Goal: Transaction & Acquisition: Book appointment/travel/reservation

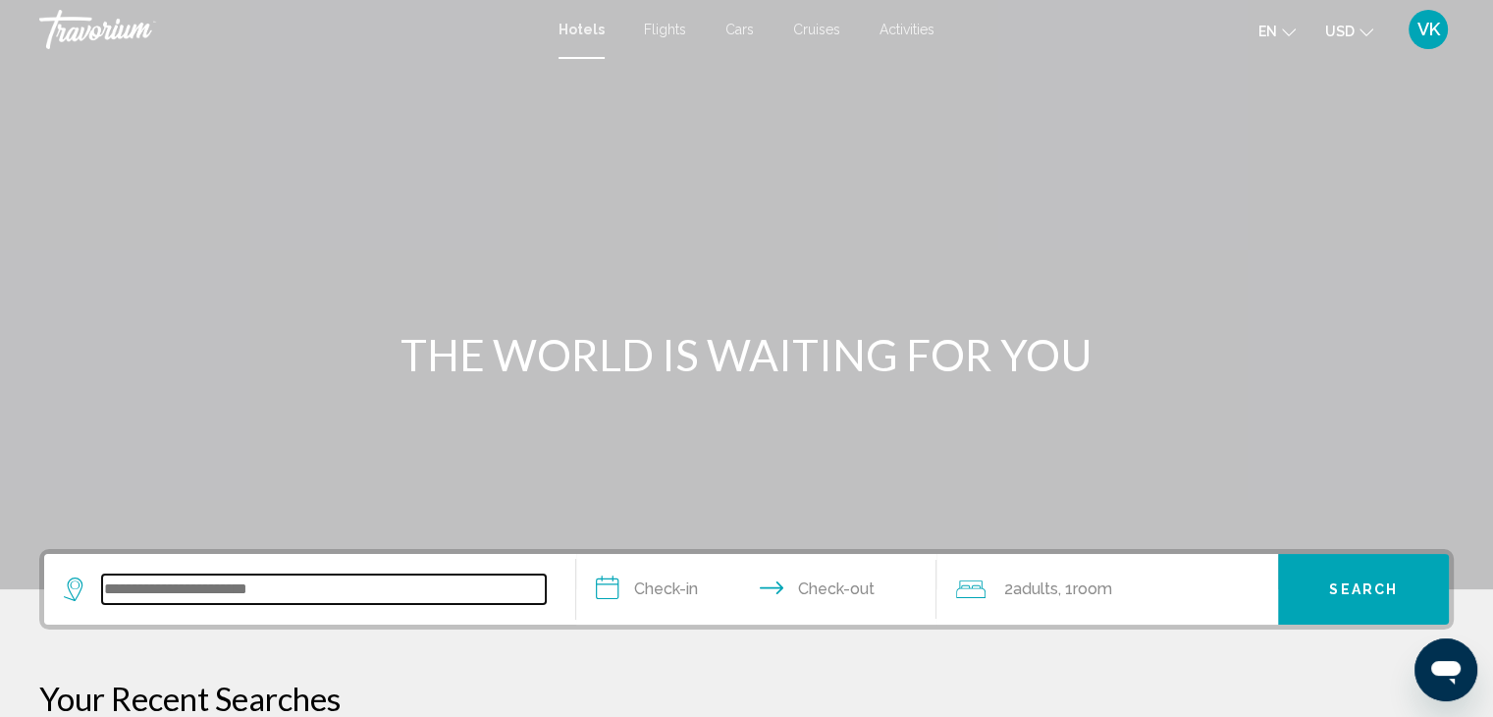
click at [420, 594] on input "Search widget" at bounding box center [324, 588] width 444 height 29
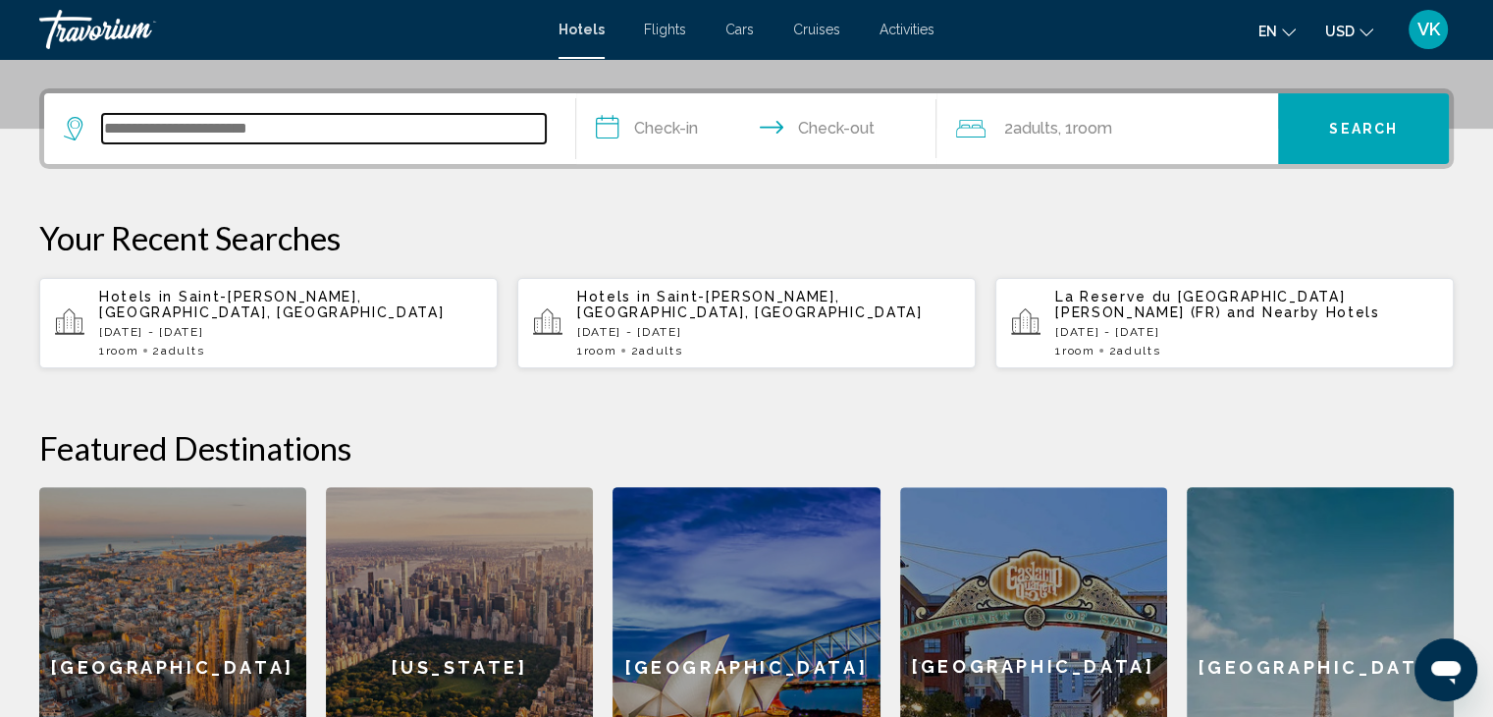
scroll to position [484, 0]
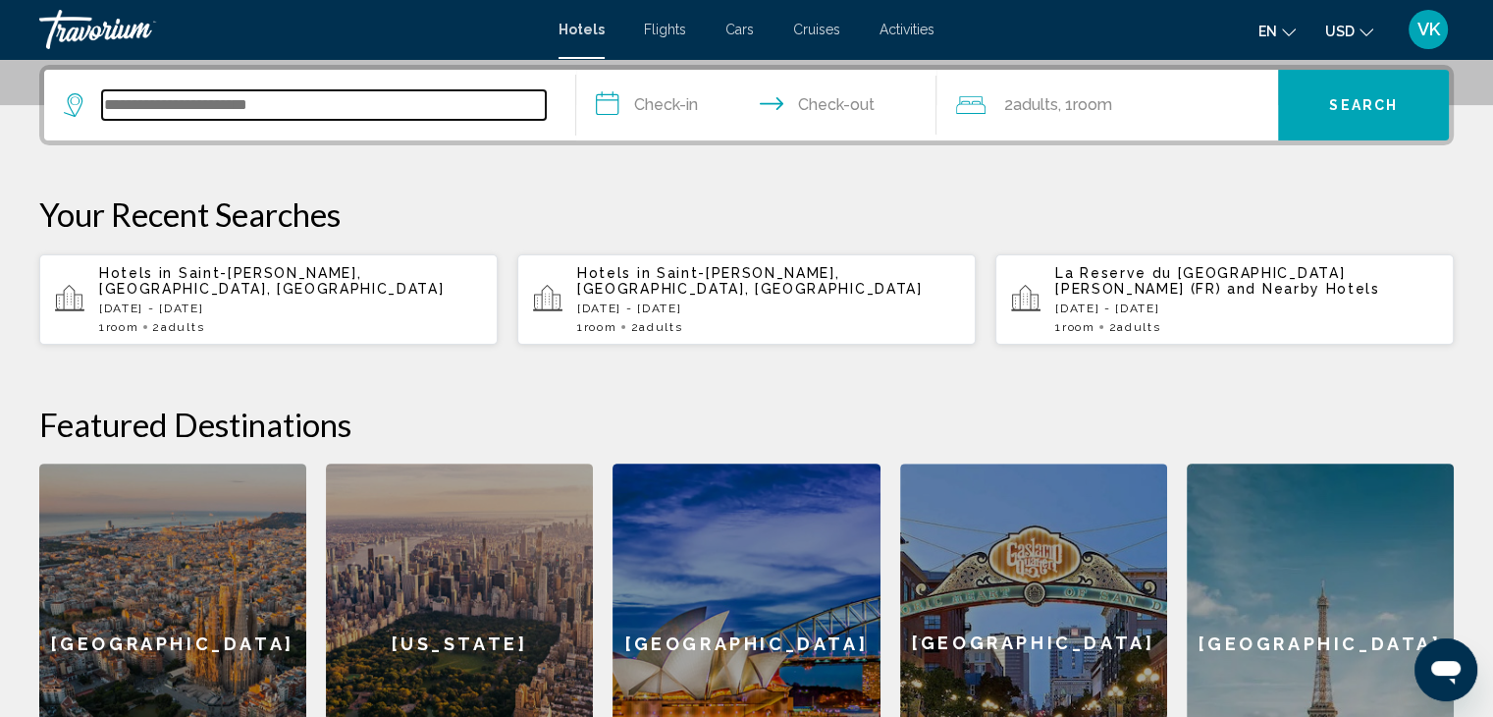
click at [246, 100] on input "Search widget" at bounding box center [324, 104] width 444 height 29
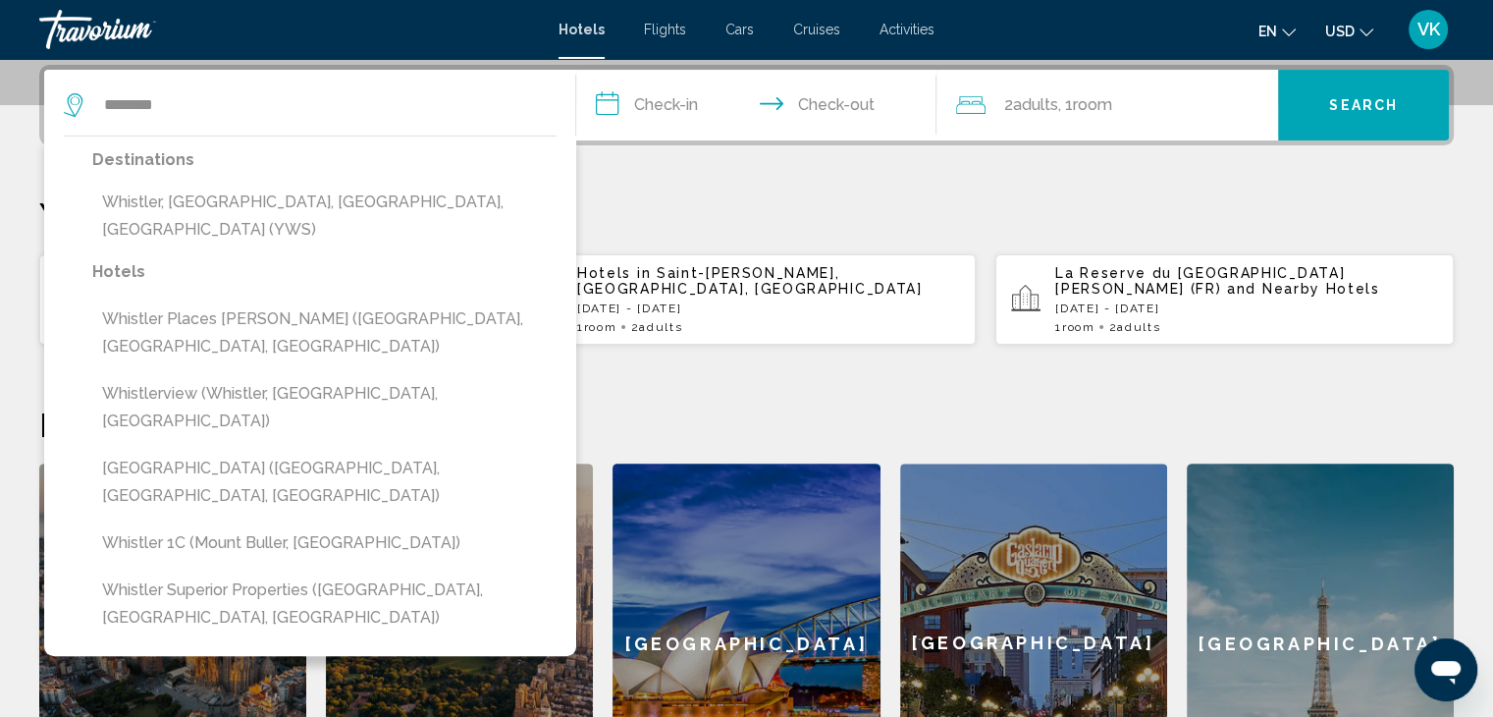
click at [377, 198] on button "Whistler, [GEOGRAPHIC_DATA], [GEOGRAPHIC_DATA], [GEOGRAPHIC_DATA] (YWS)" at bounding box center [324, 216] width 464 height 65
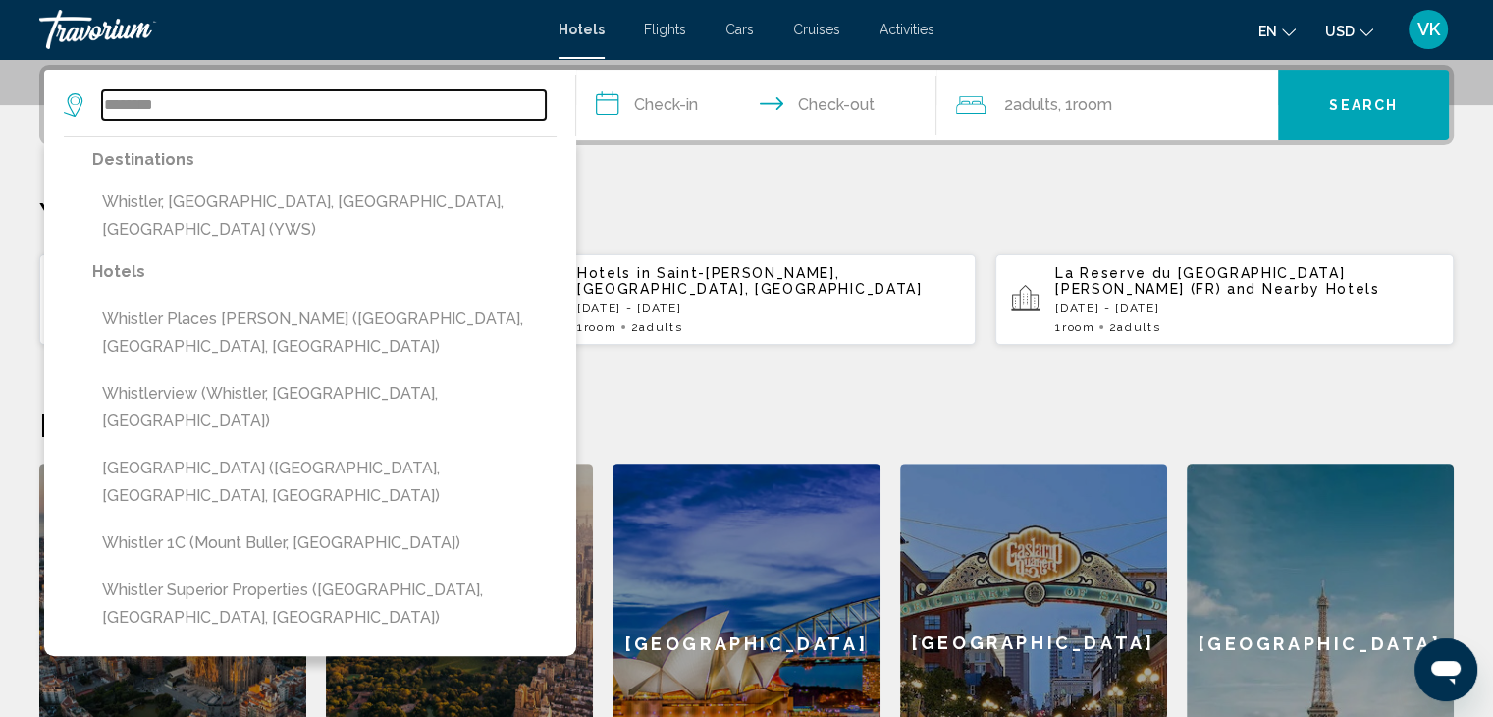
type input "**********"
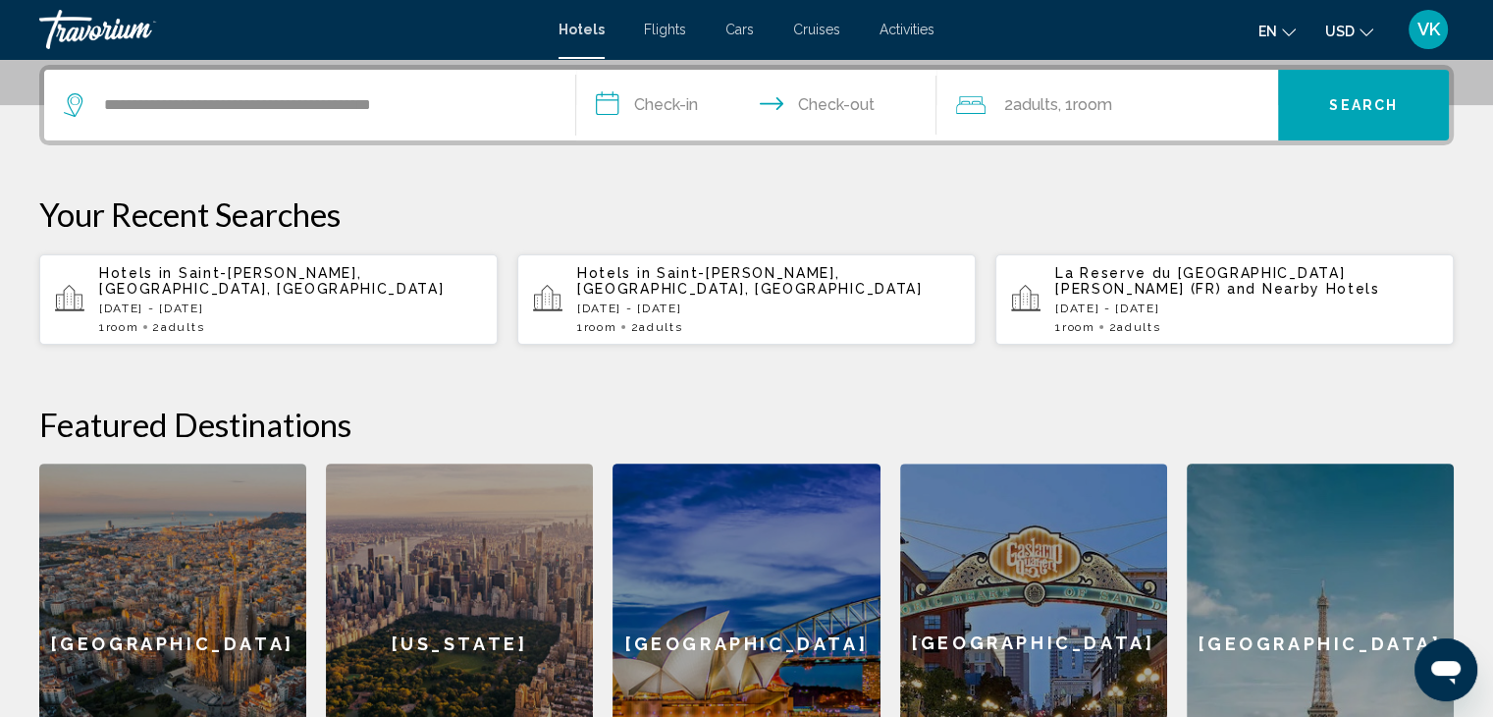
click at [688, 94] on input "**********" at bounding box center [760, 108] width 369 height 77
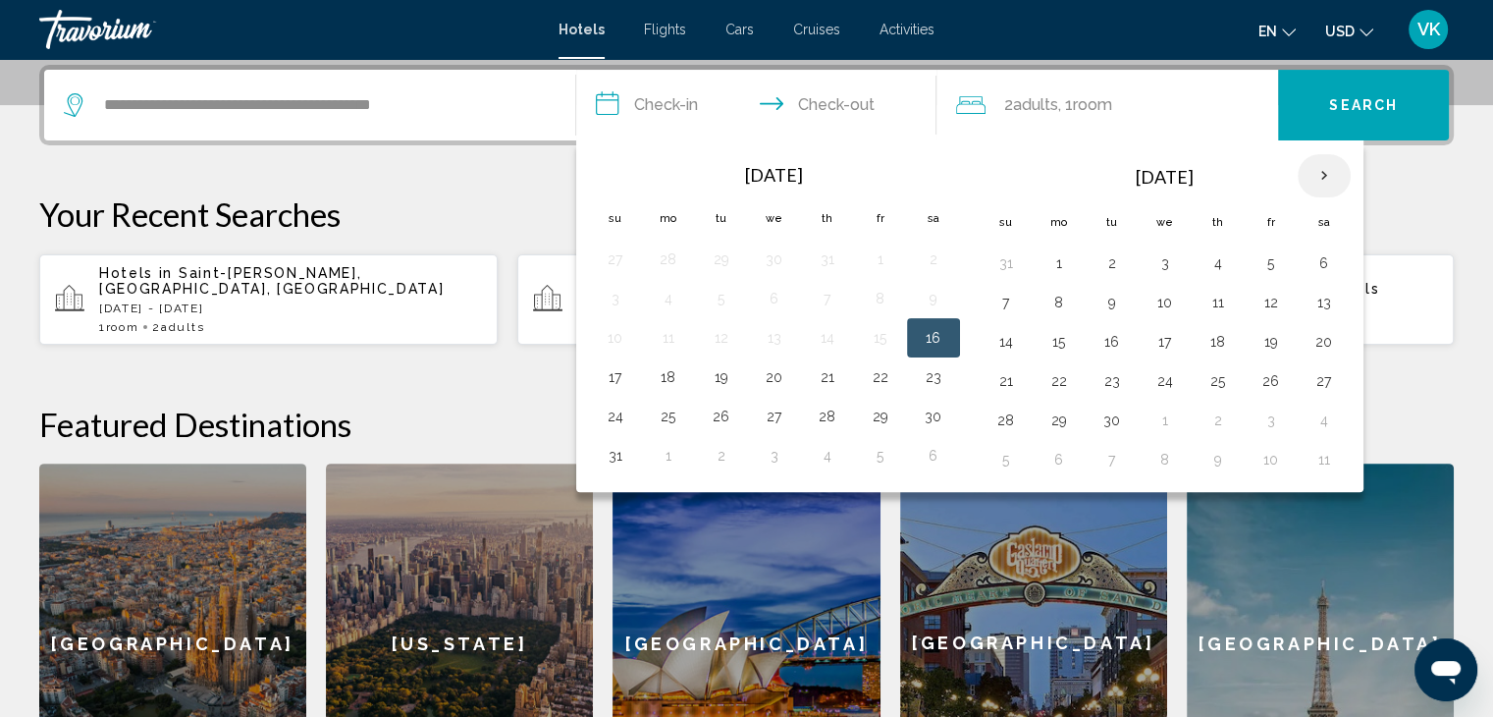
click at [1315, 174] on th "Next month" at bounding box center [1324, 175] width 53 height 43
click at [1011, 452] on button "30" at bounding box center [1005, 459] width 31 height 27
click at [1311, 168] on th "Next month" at bounding box center [1324, 175] width 53 height 43
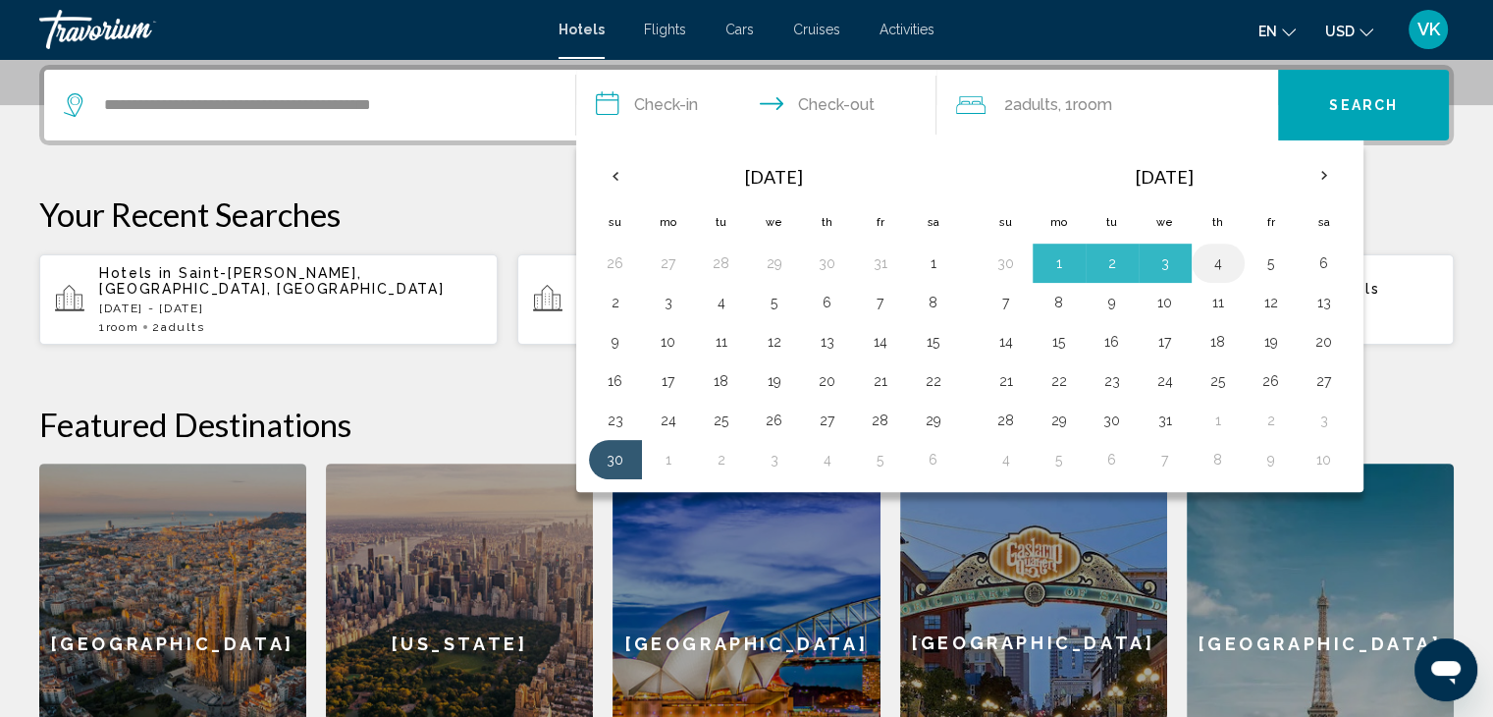
click at [1211, 262] on button "4" at bounding box center [1217, 262] width 31 height 27
type input "**********"
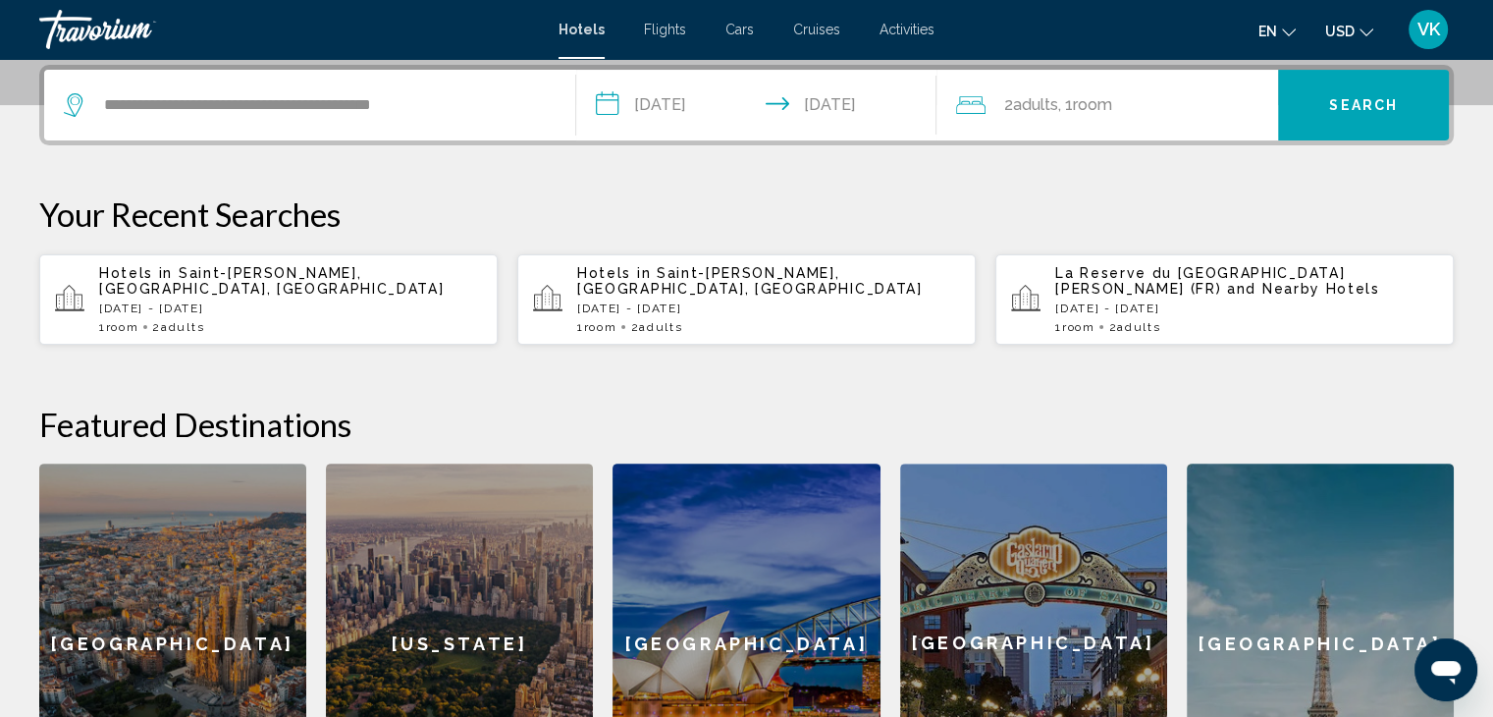
click at [1354, 24] on span "USD" at bounding box center [1339, 32] width 29 height 16
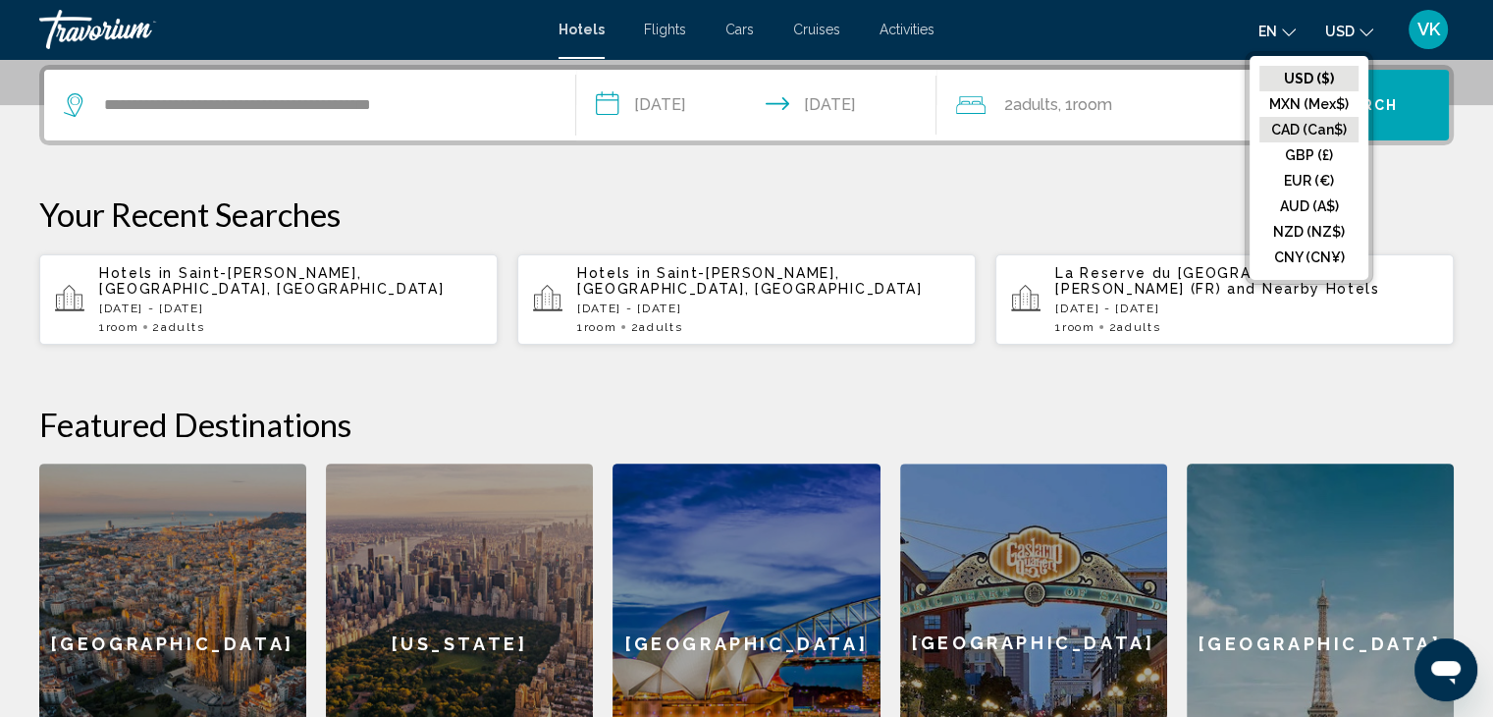
click at [1336, 121] on button "CAD (Can$)" at bounding box center [1308, 130] width 99 height 26
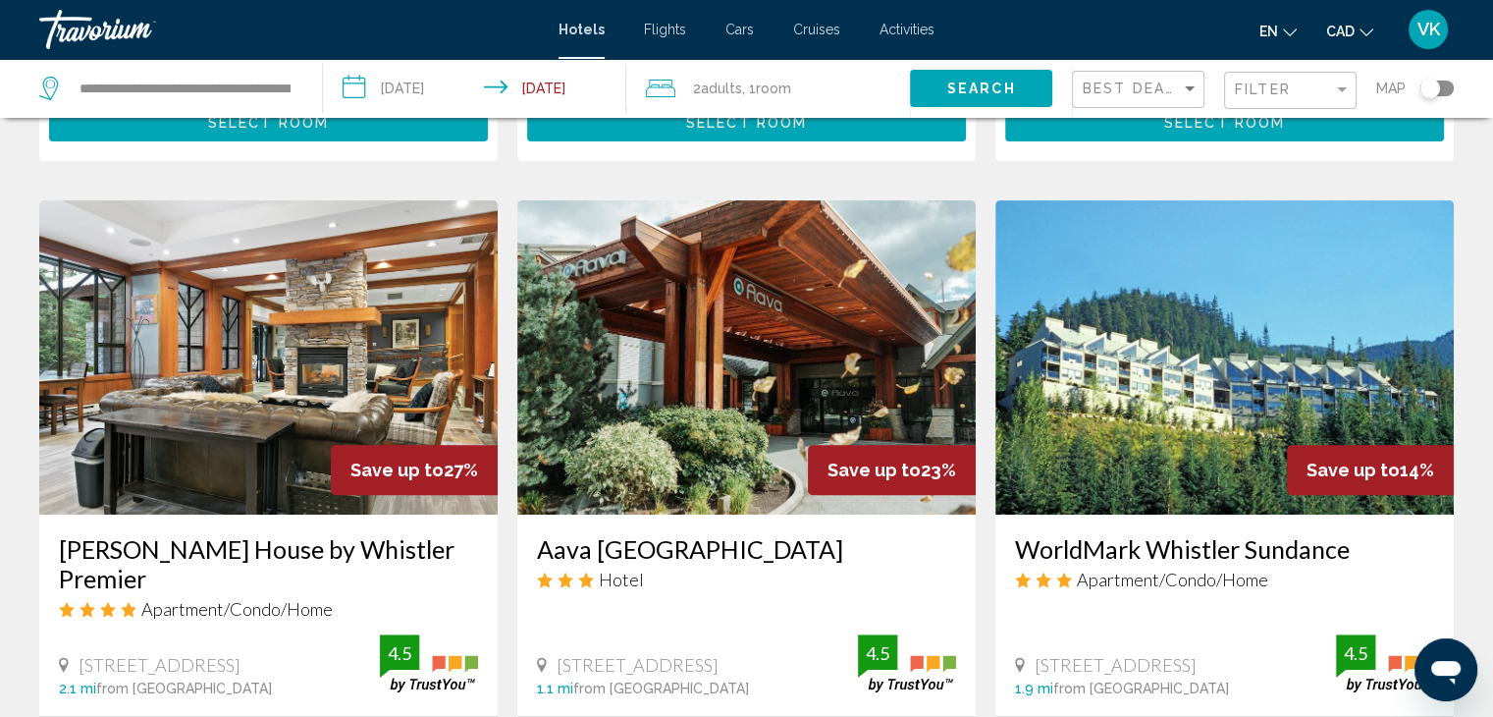
scroll to position [883, 0]
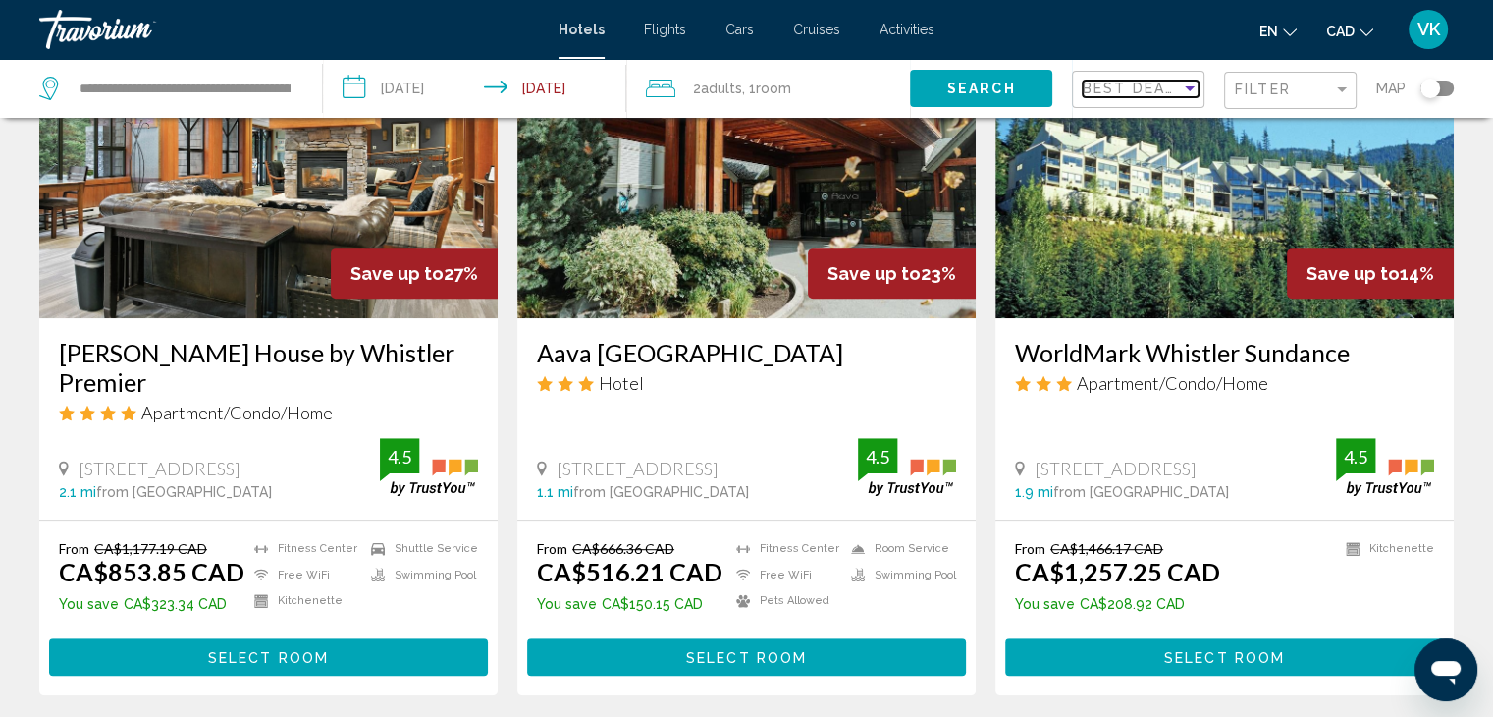
click at [1090, 84] on span "Best Deals" at bounding box center [1134, 88] width 103 height 16
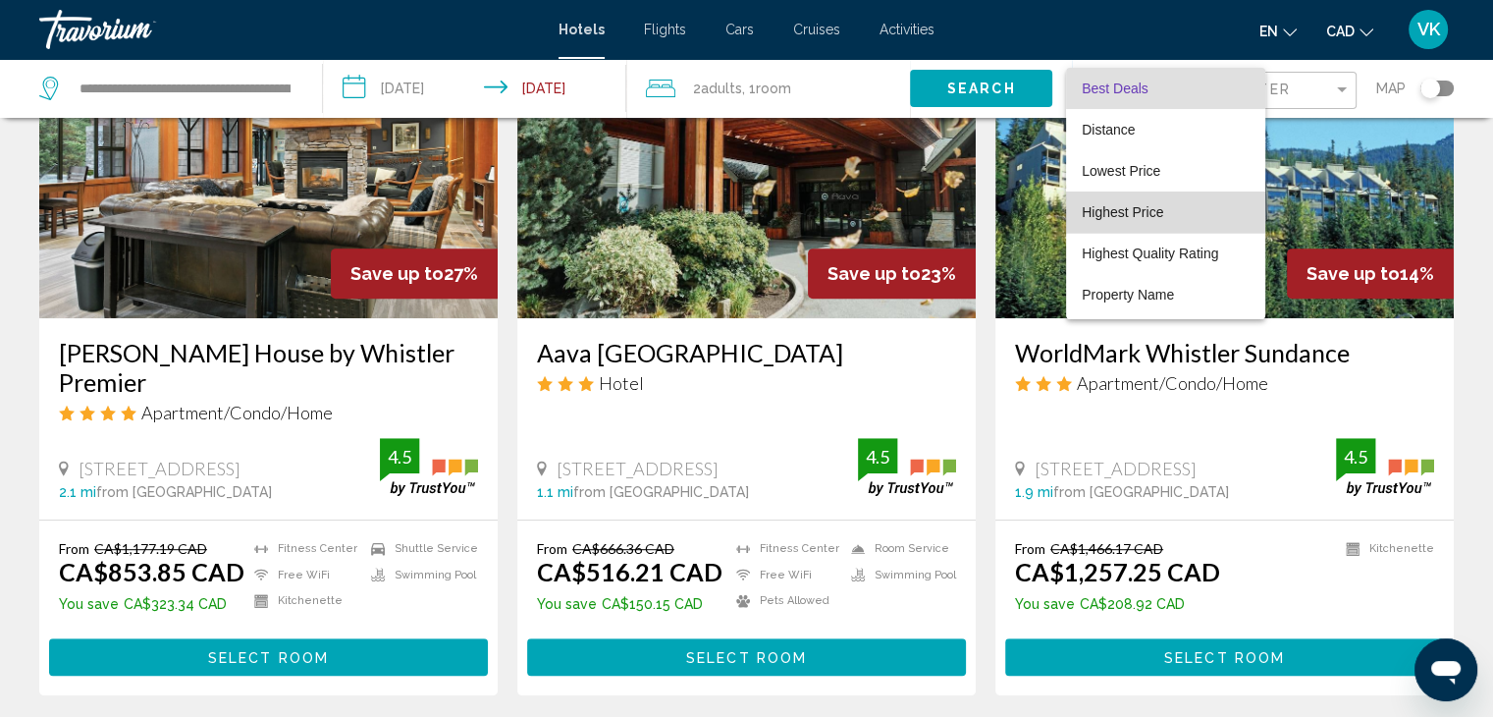
click at [1116, 211] on span "Highest Price" at bounding box center [1122, 212] width 81 height 16
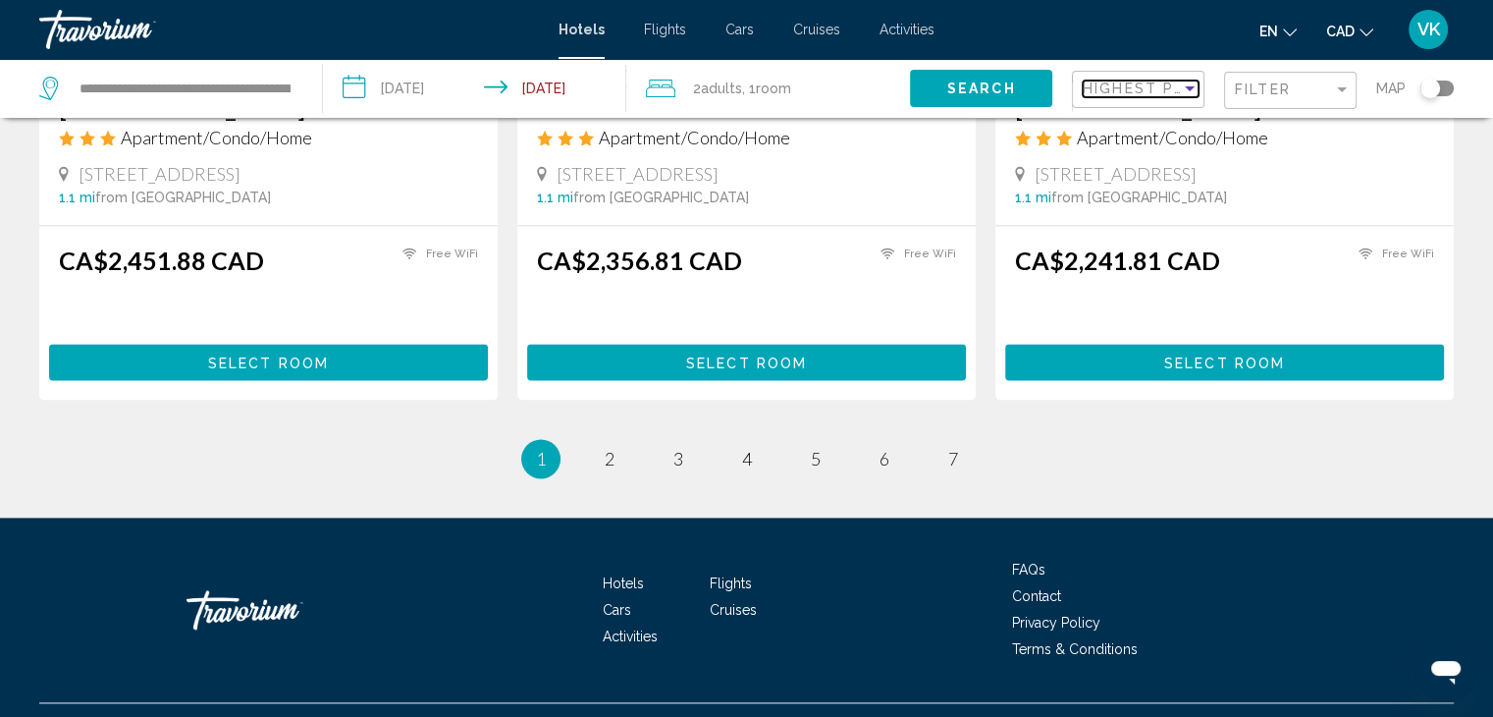
scroll to position [2634, 0]
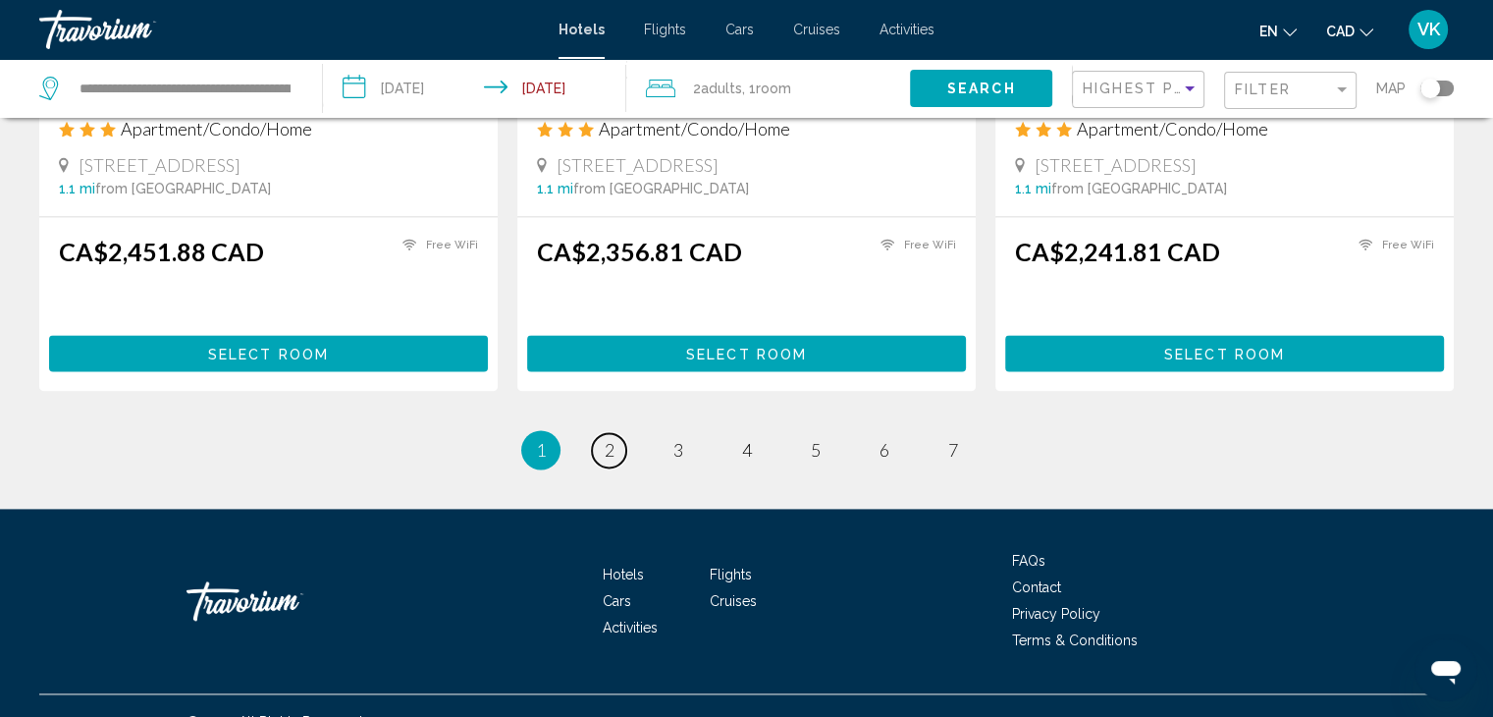
click at [615, 433] on link "page 2" at bounding box center [609, 450] width 34 height 34
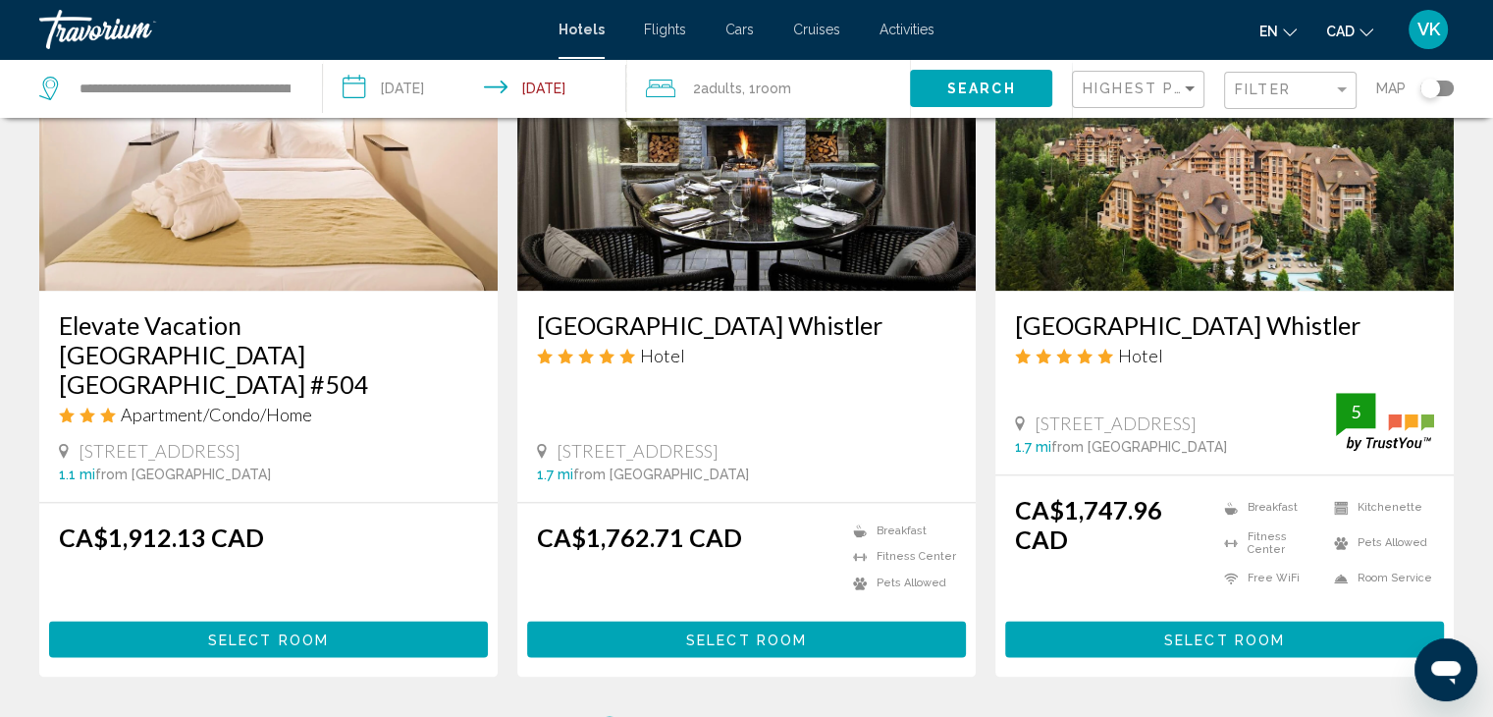
scroll to position [2367, 0]
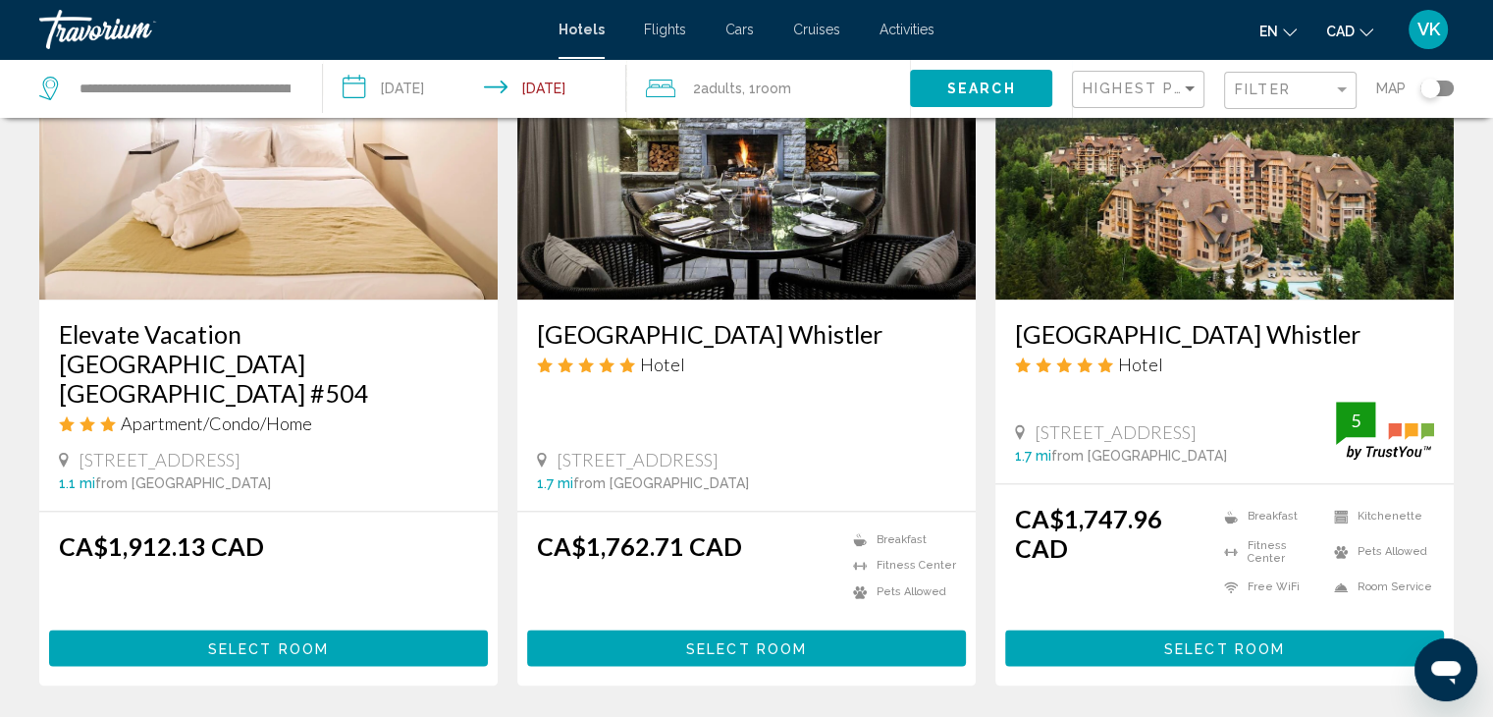
click at [1111, 239] on img "Main content" at bounding box center [1224, 142] width 458 height 314
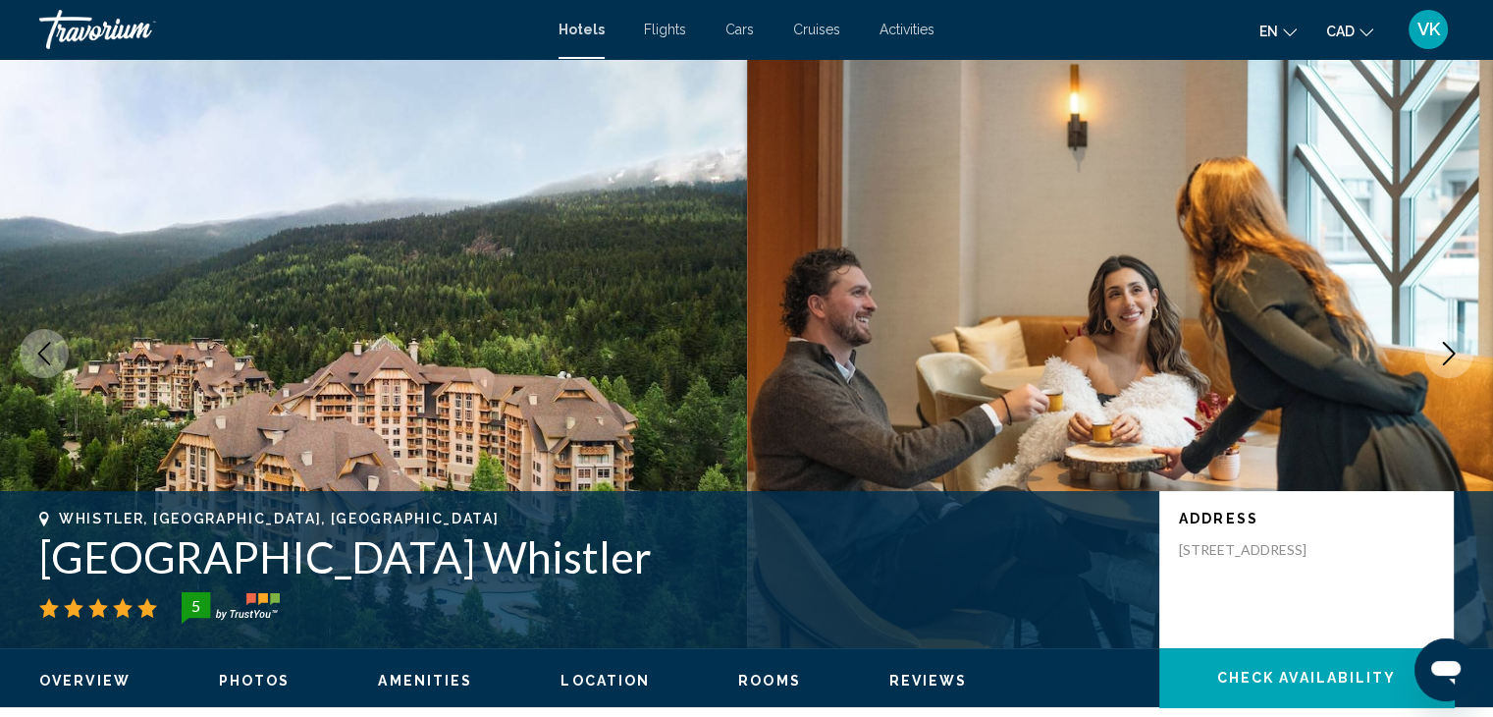
click at [1441, 349] on icon "Next image" at bounding box center [1449, 354] width 24 height 24
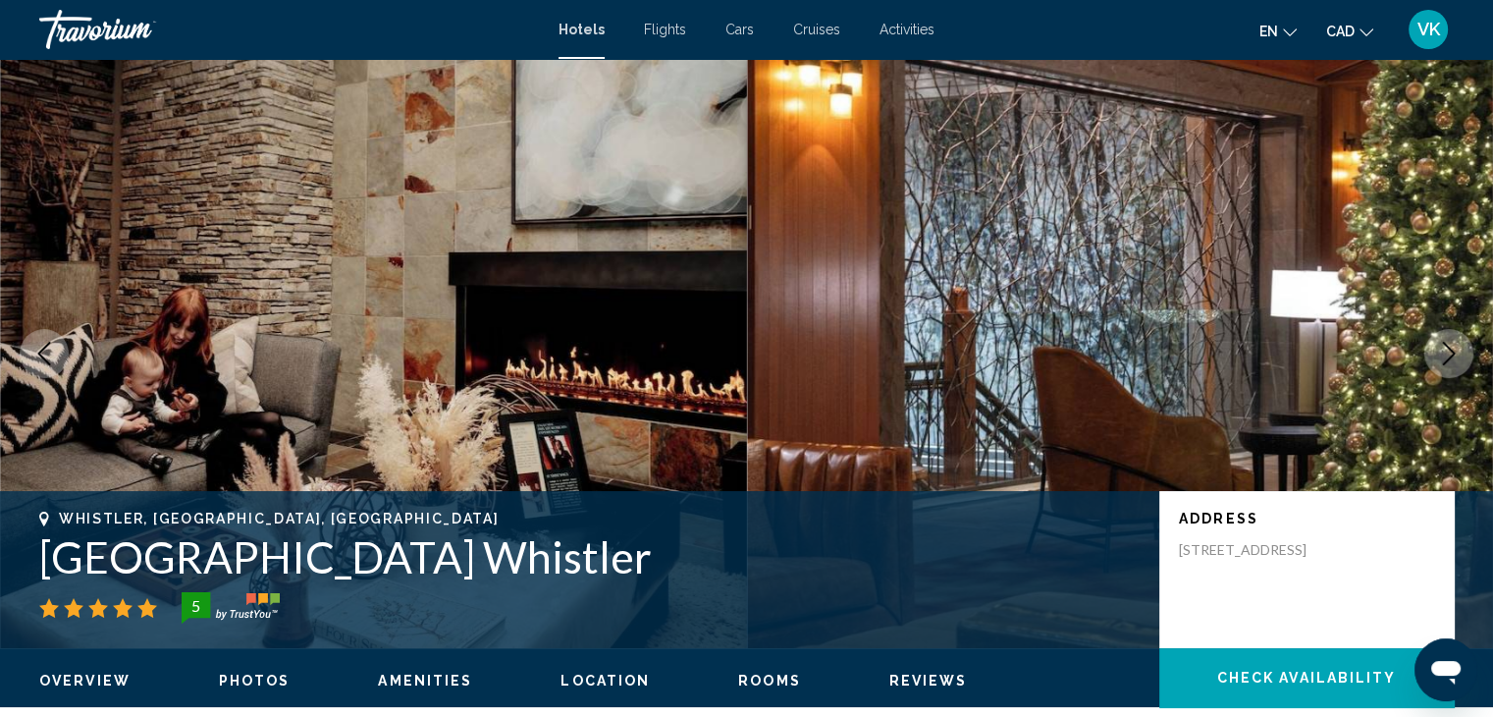
click at [1441, 346] on icon "Next image" at bounding box center [1449, 354] width 24 height 24
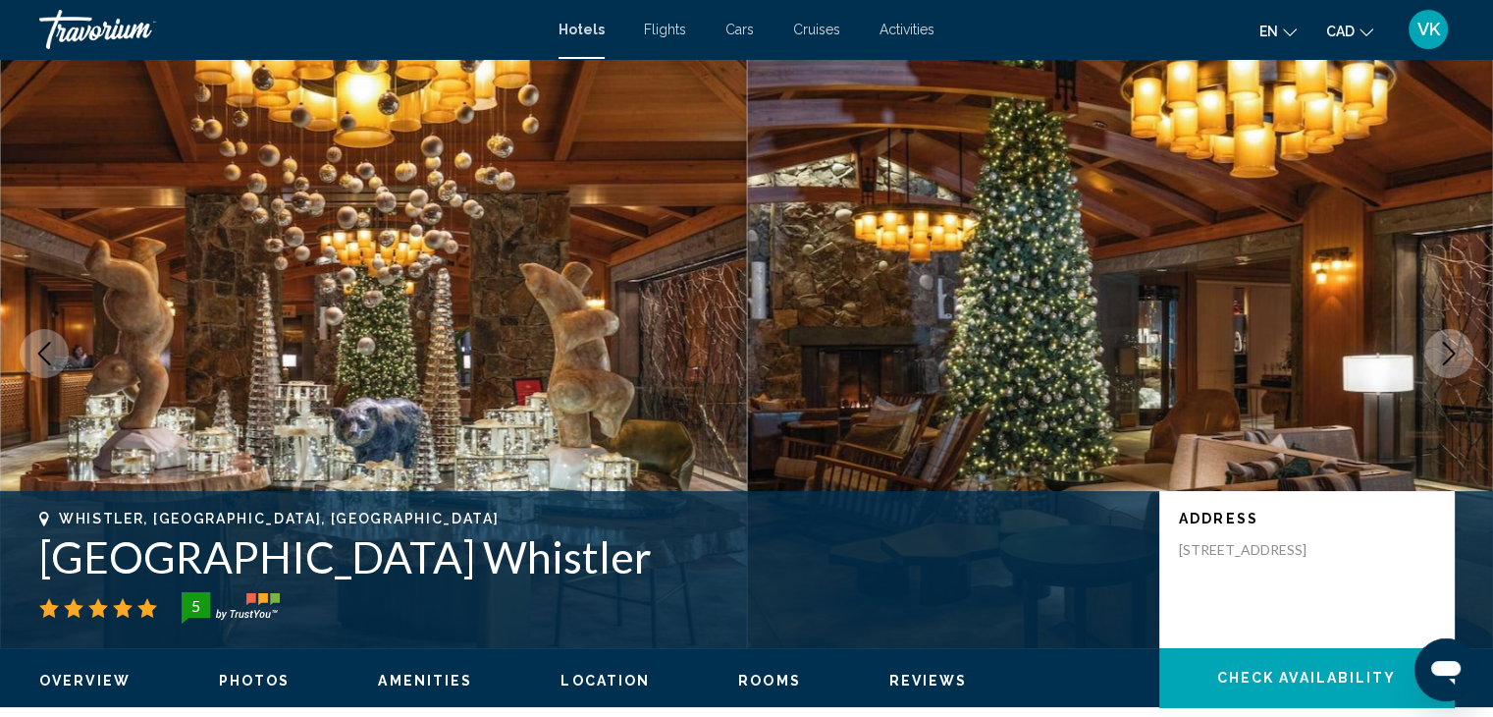
click at [1441, 346] on icon "Next image" at bounding box center [1449, 354] width 24 height 24
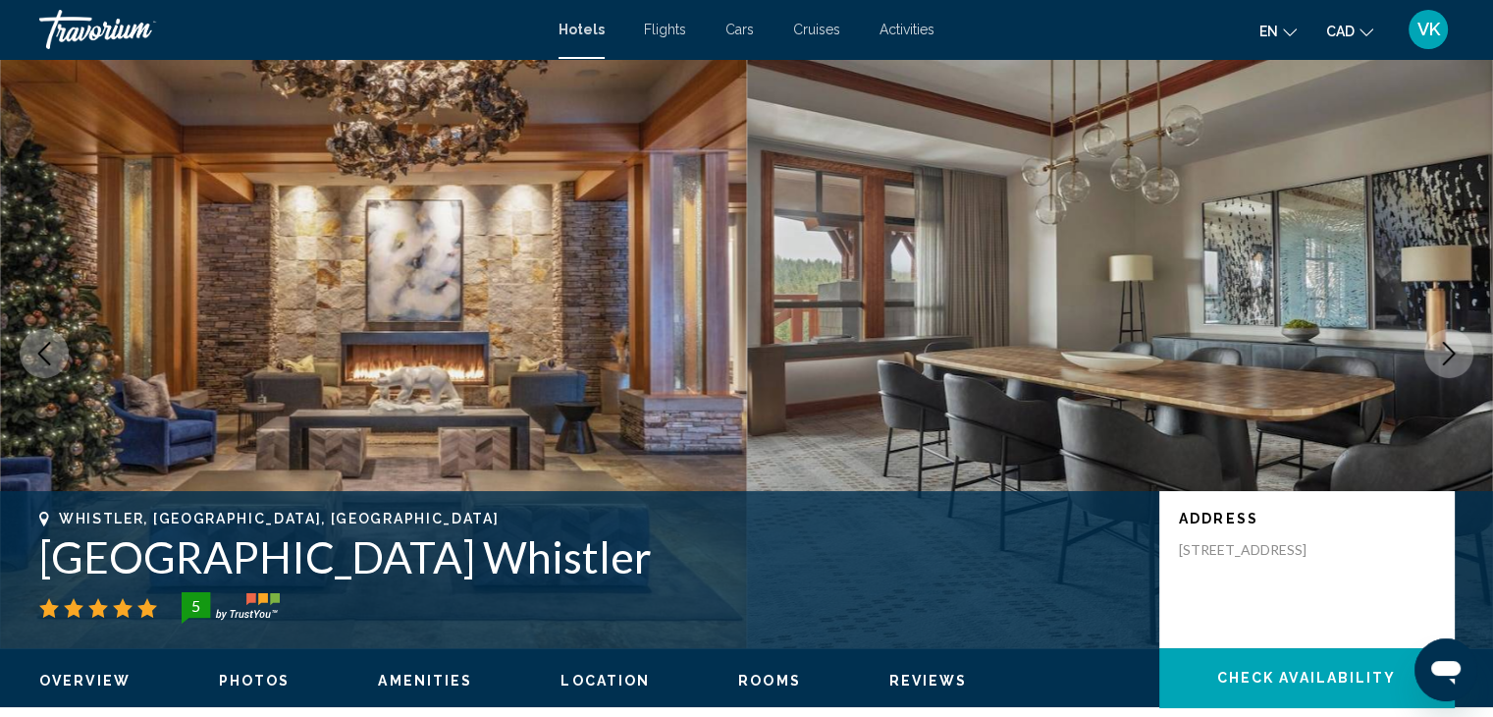
click at [1441, 345] on icon "Next image" at bounding box center [1449, 354] width 24 height 24
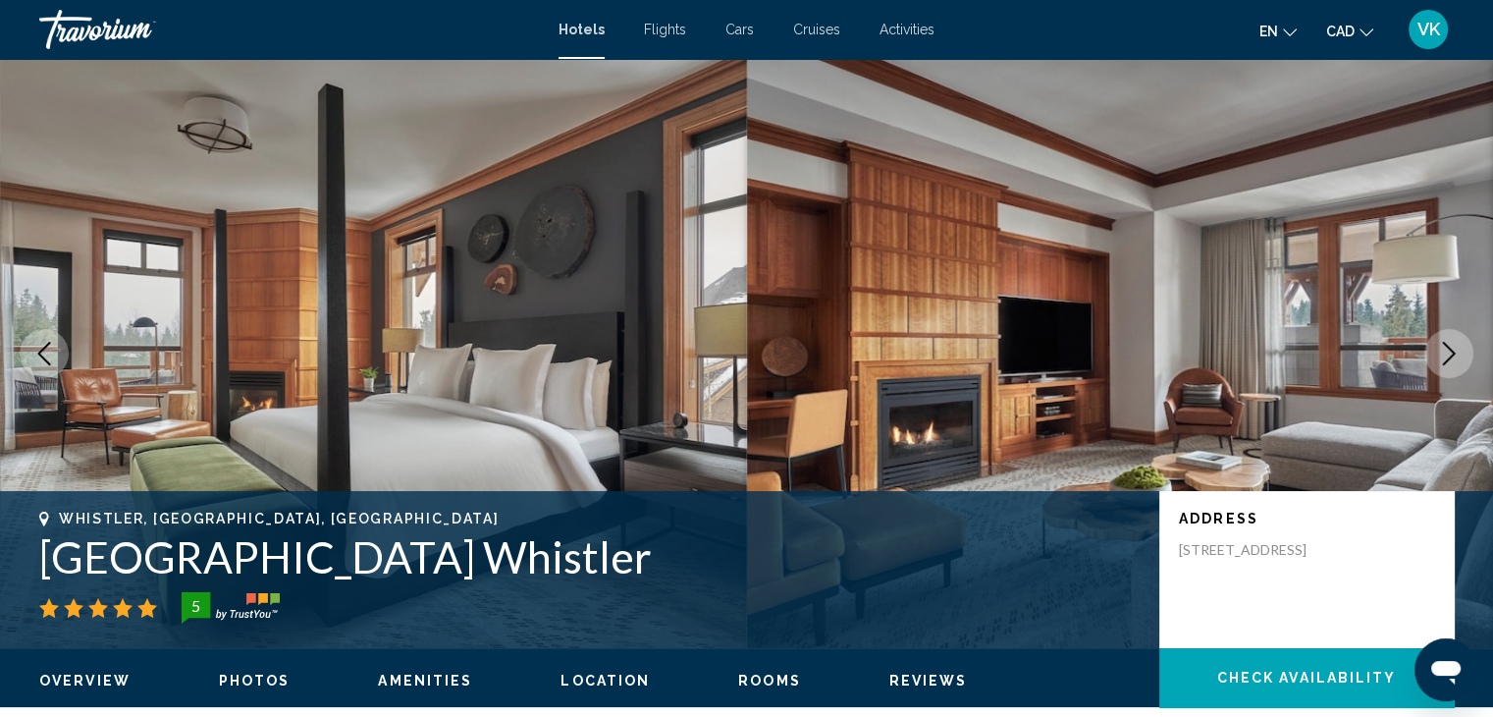
click at [1441, 345] on icon "Next image" at bounding box center [1449, 354] width 24 height 24
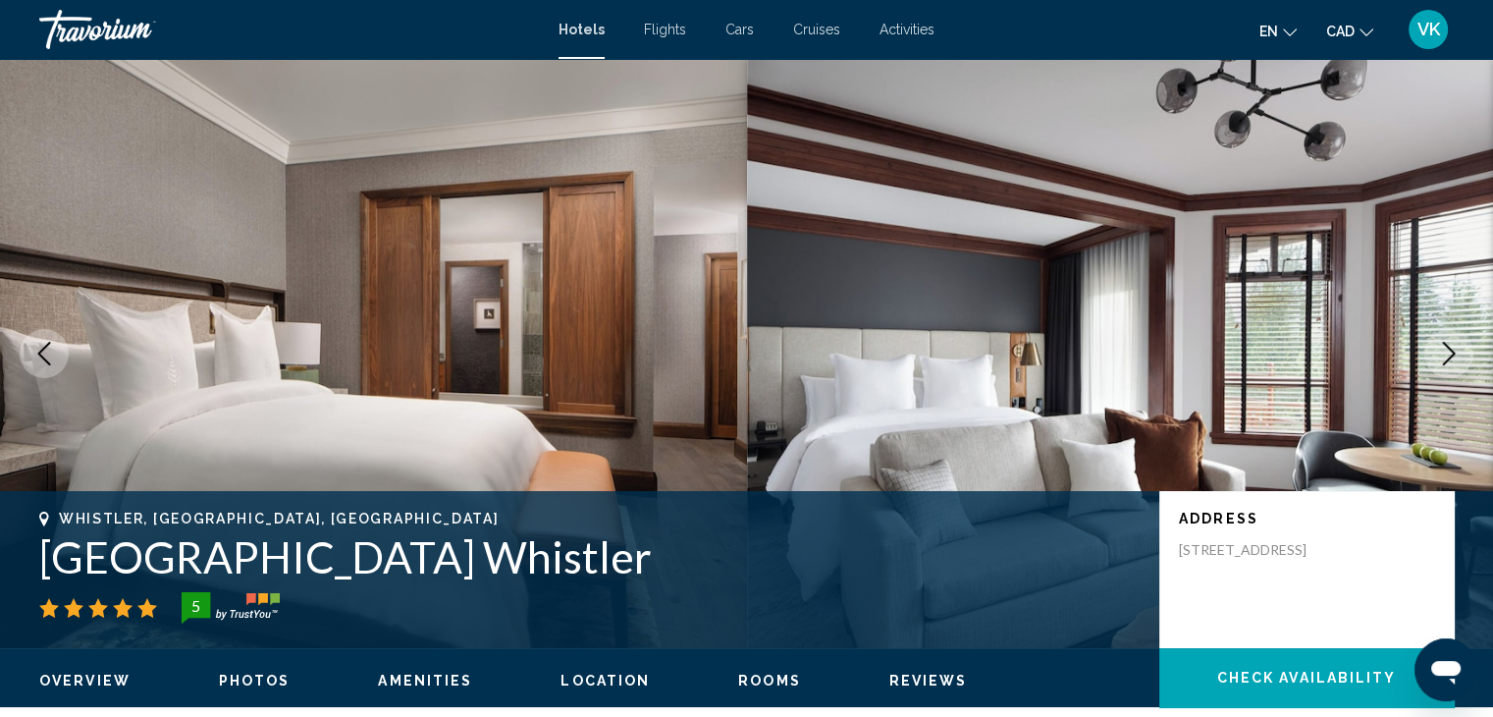
click at [1441, 345] on icon "Next image" at bounding box center [1449, 354] width 24 height 24
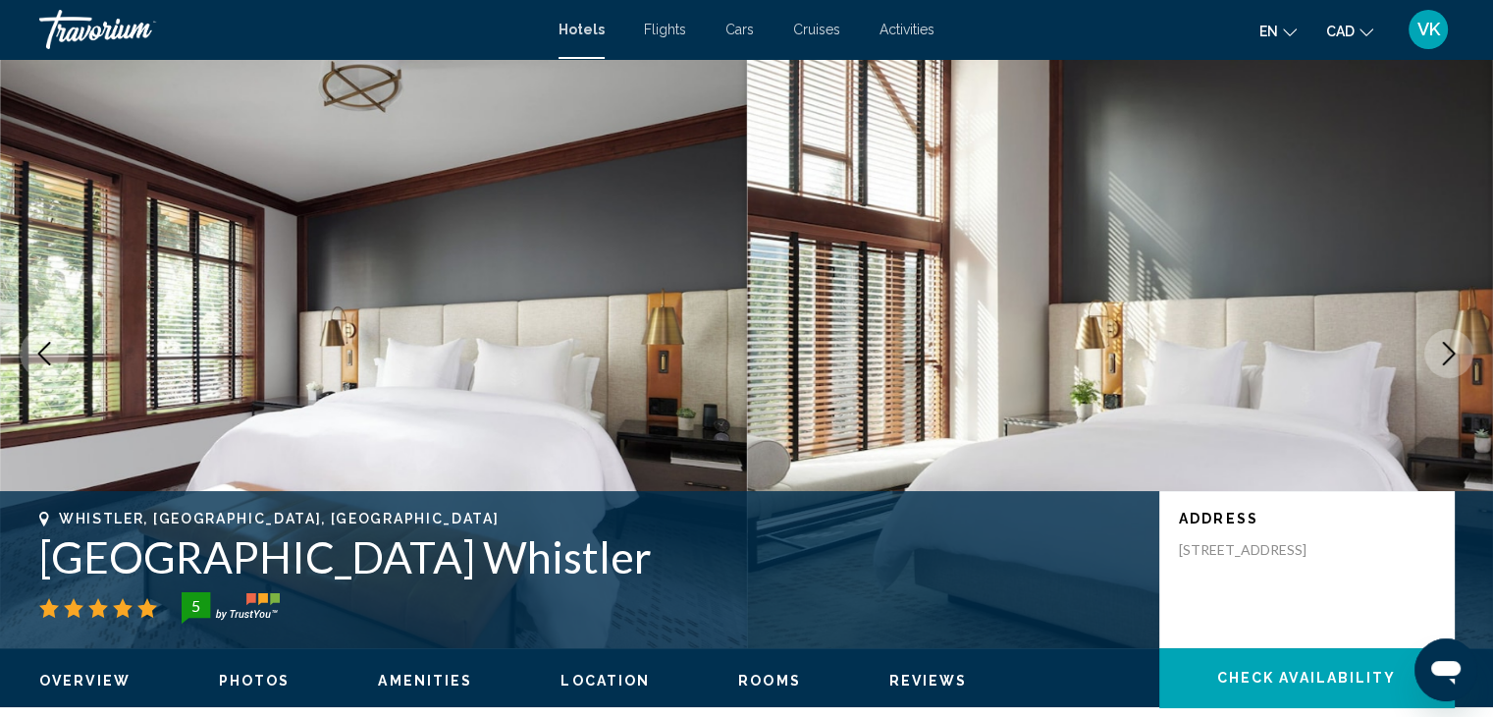
click at [1441, 345] on icon "Next image" at bounding box center [1449, 354] width 24 height 24
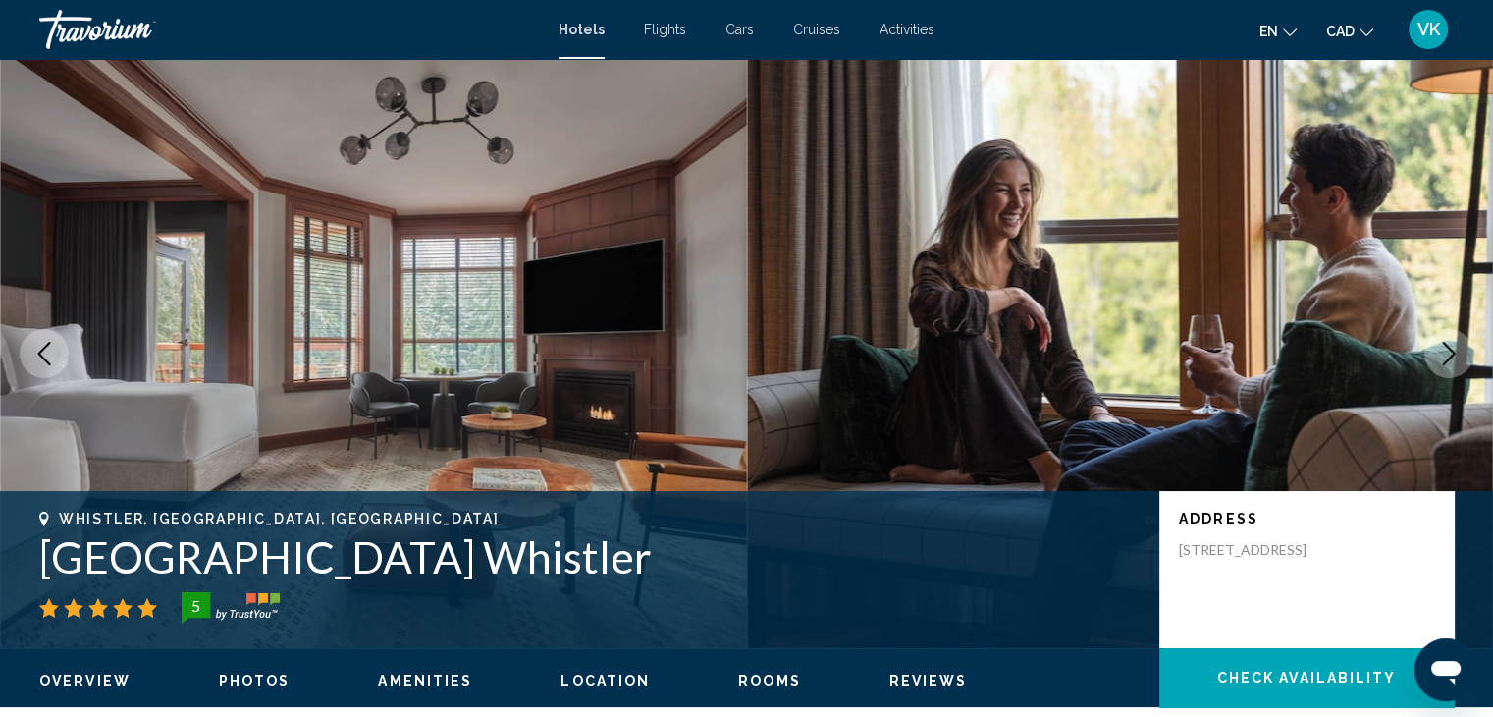
click at [1441, 345] on icon "Next image" at bounding box center [1449, 354] width 24 height 24
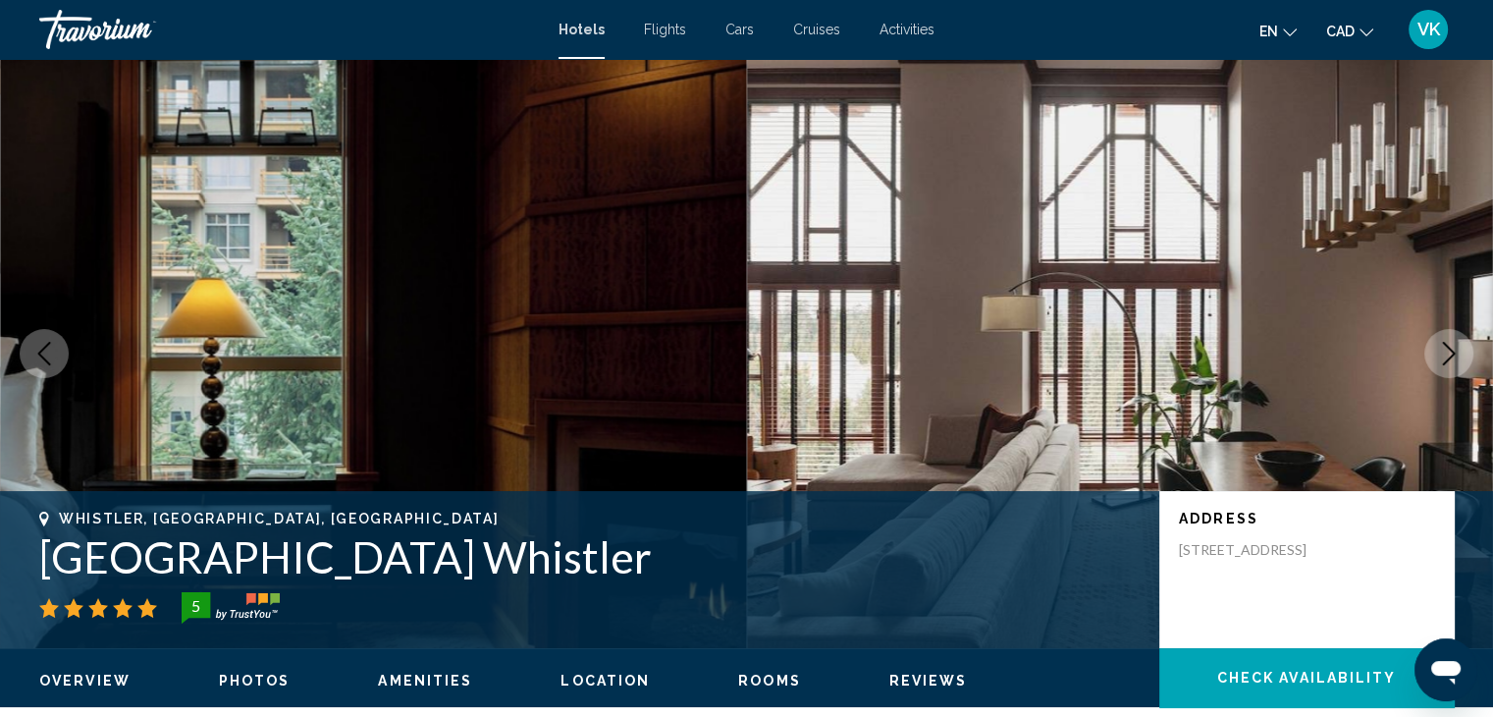
click at [1441, 345] on icon "Next image" at bounding box center [1449, 354] width 24 height 24
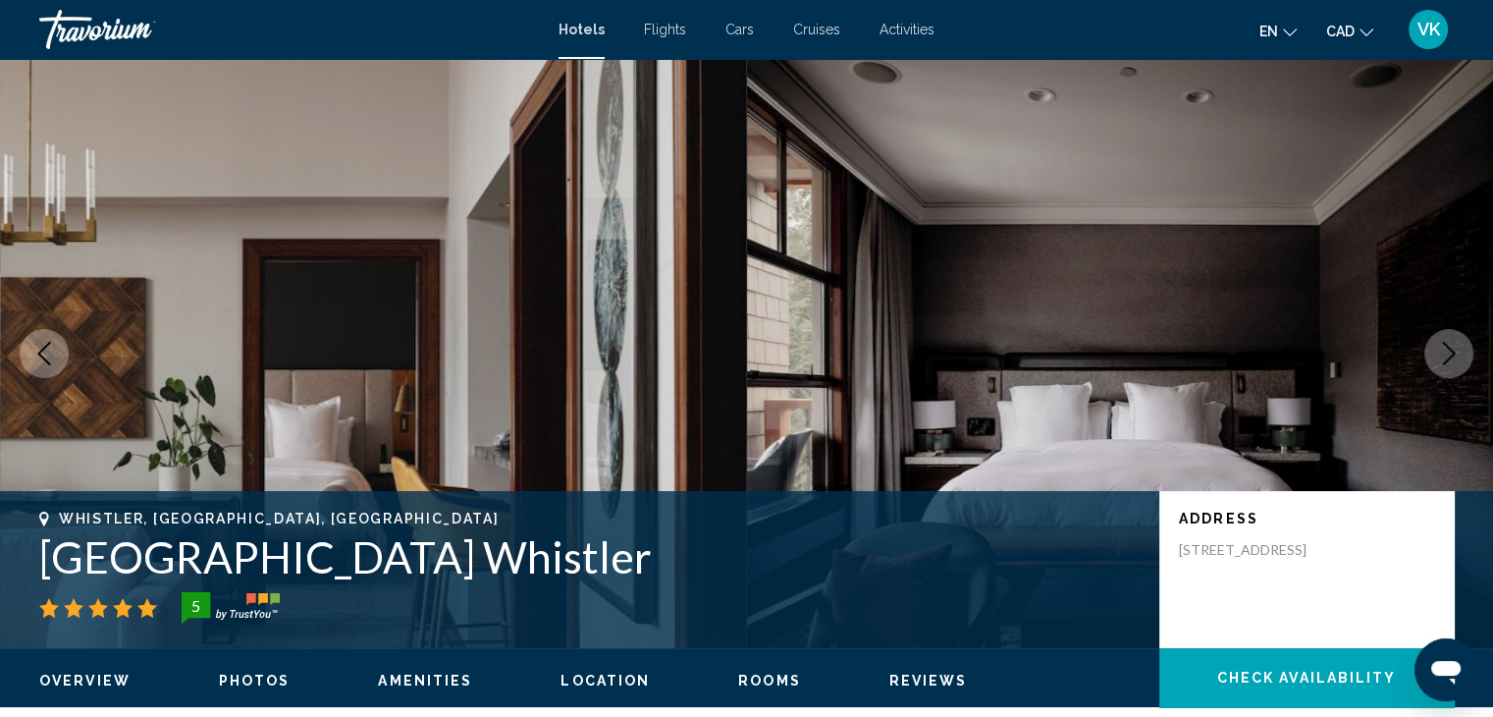
click at [1441, 344] on icon "Next image" at bounding box center [1449, 354] width 24 height 24
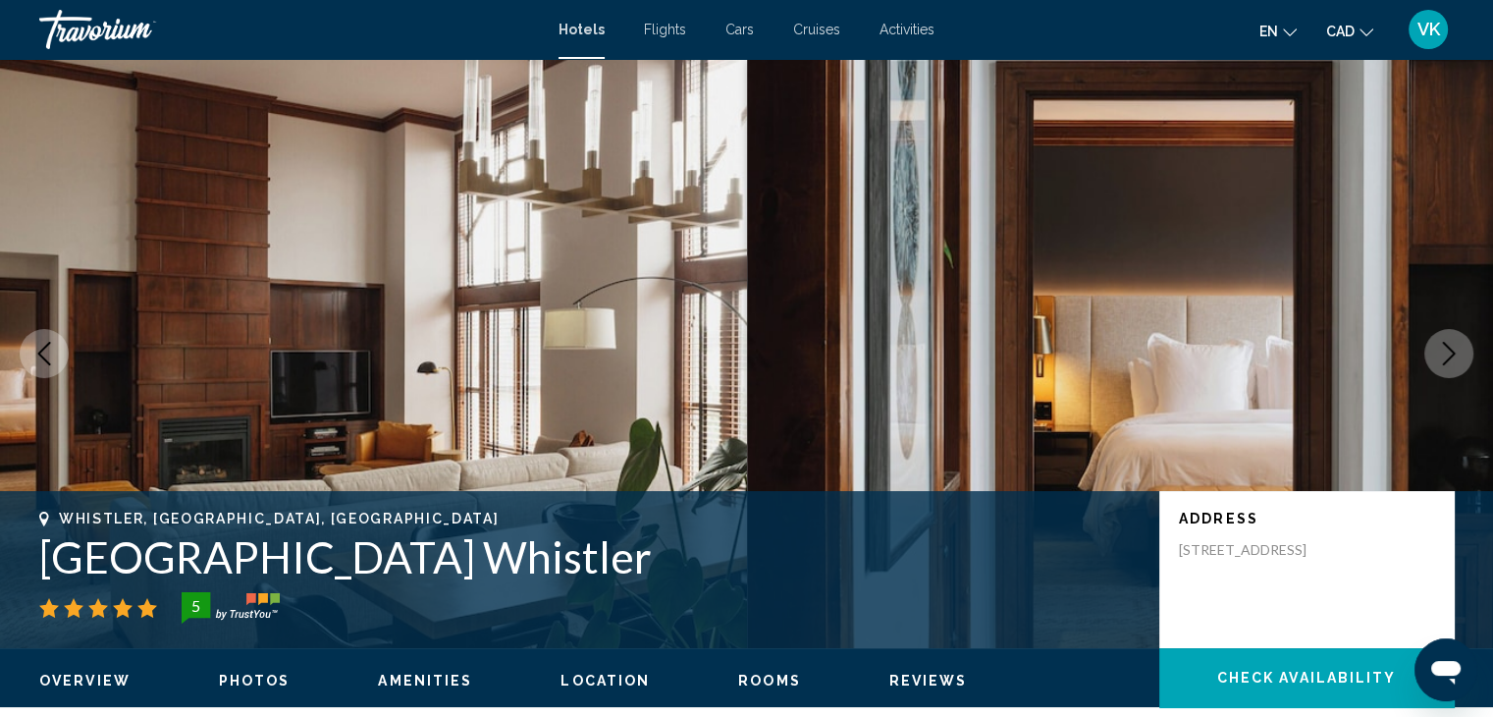
click at [1440, 343] on icon "Next image" at bounding box center [1449, 354] width 24 height 24
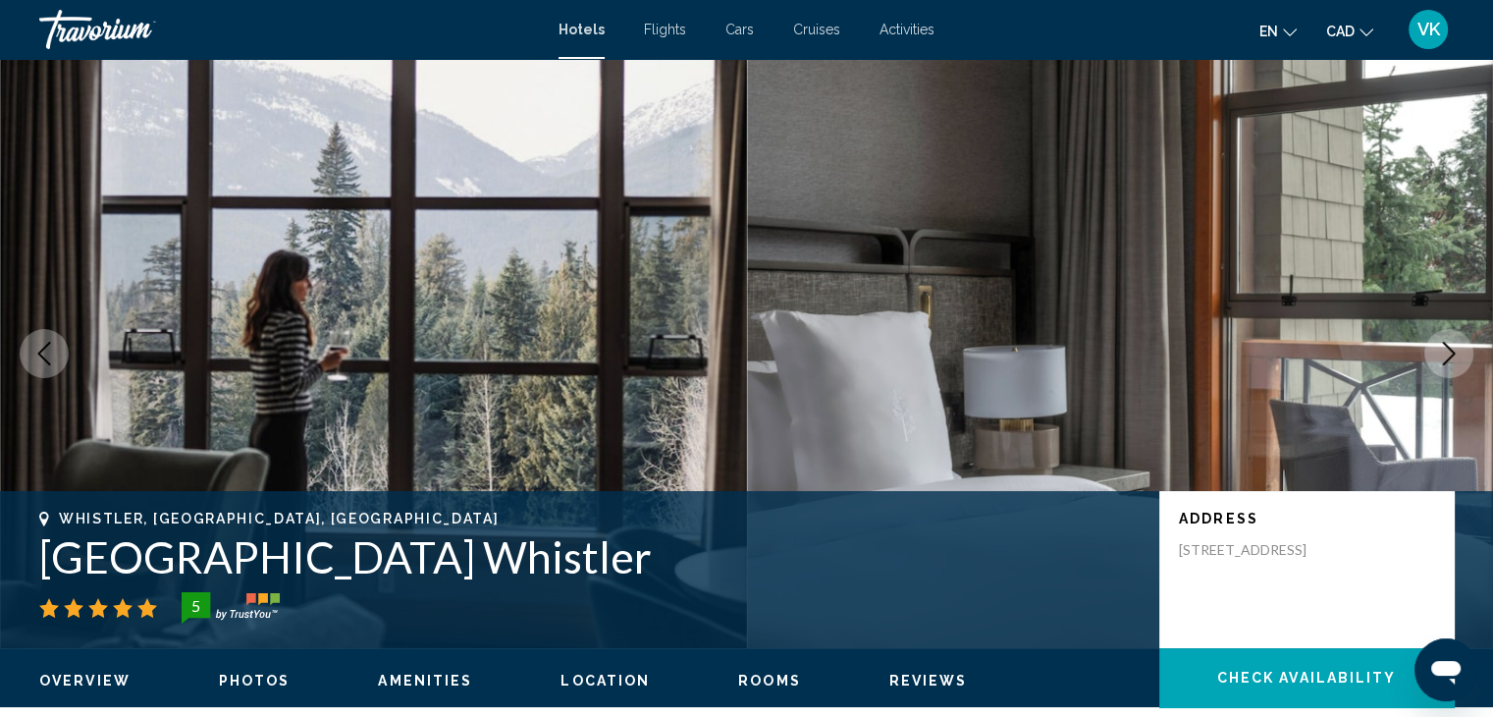
click at [1440, 343] on icon "Next image" at bounding box center [1449, 354] width 24 height 24
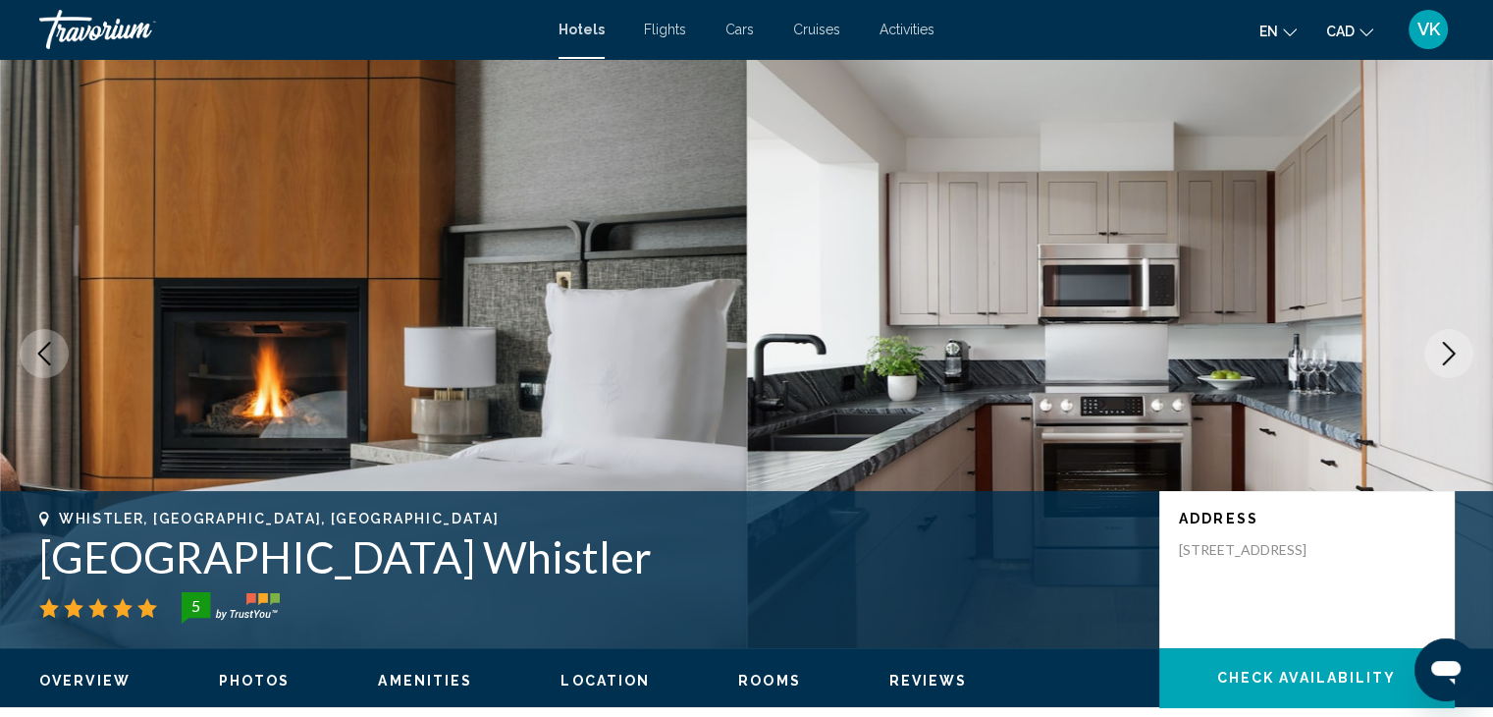
click at [1440, 343] on icon "Next image" at bounding box center [1449, 354] width 24 height 24
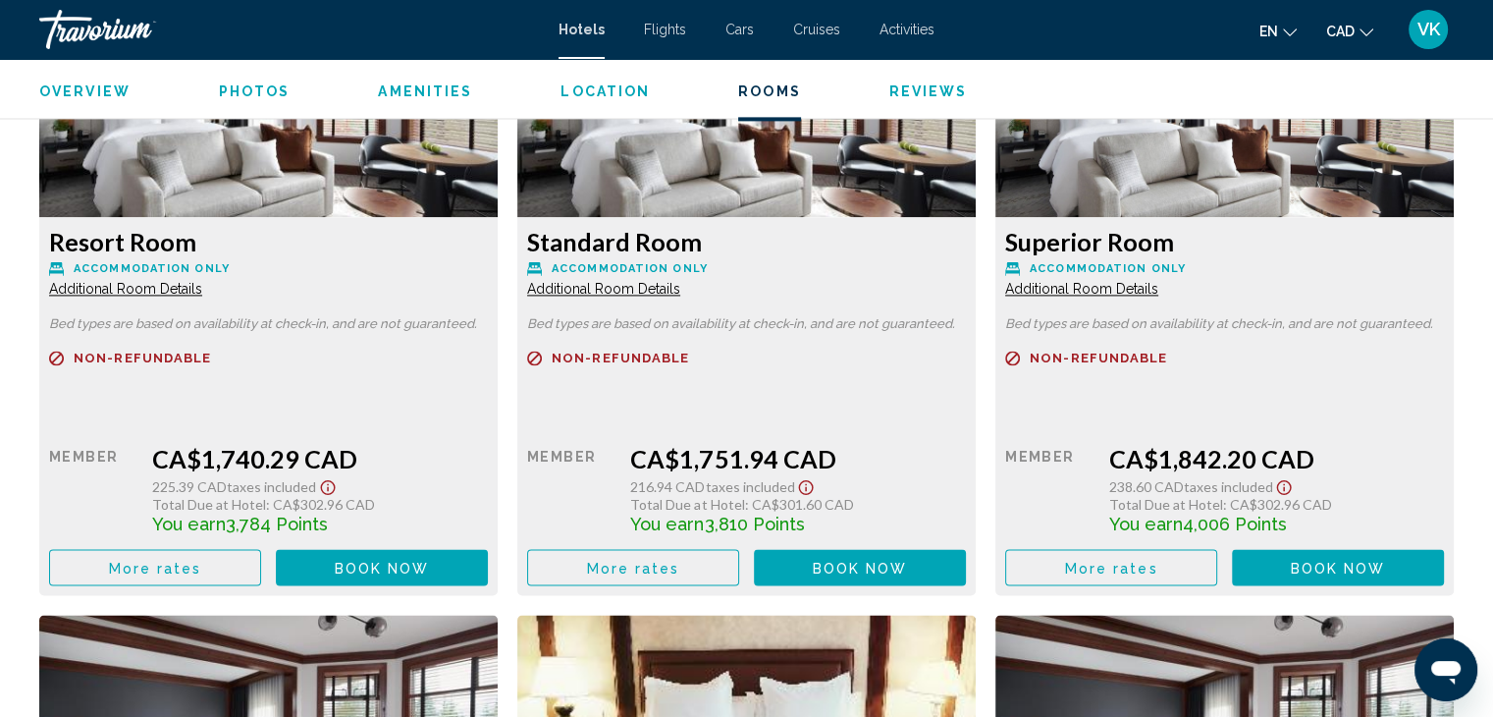
scroll to position [2552, 0]
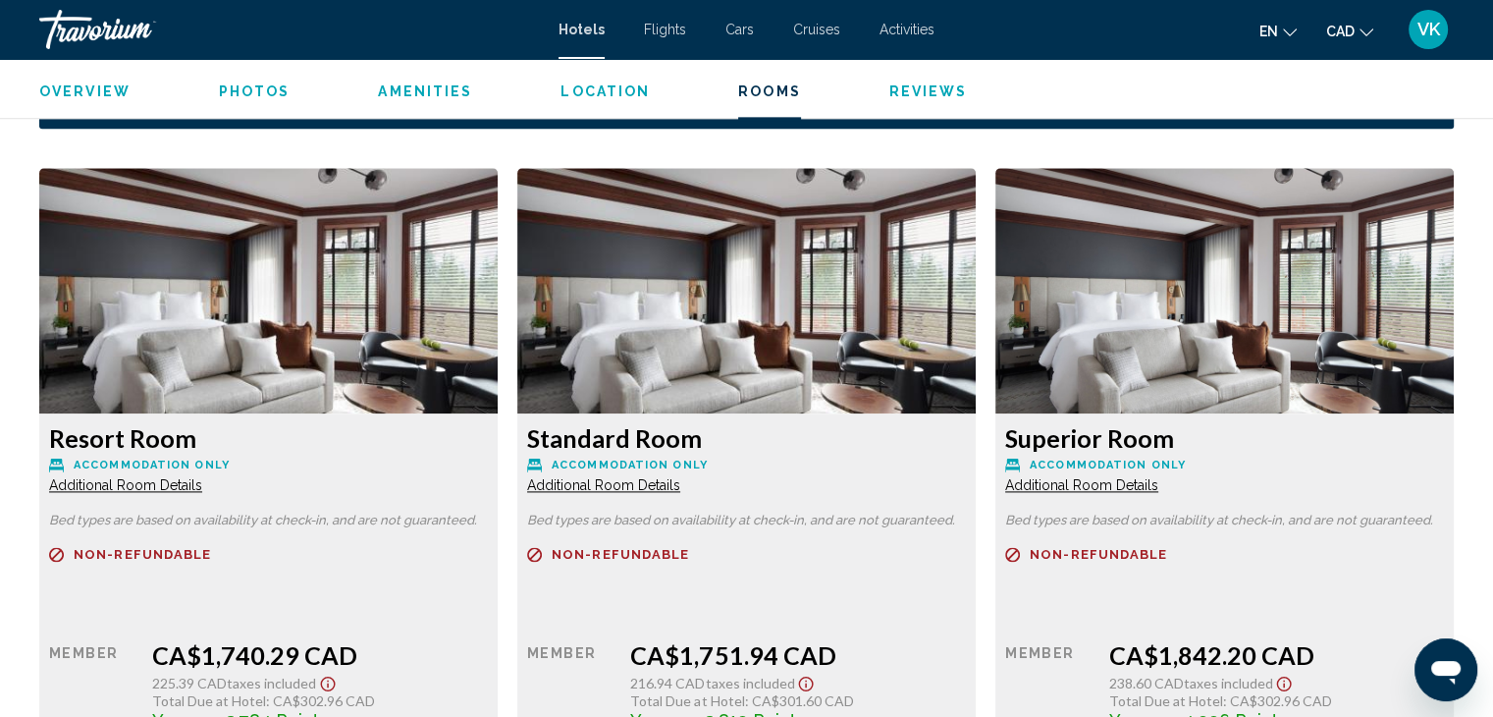
click at [179, 490] on span "Additional Room Details" at bounding box center [125, 485] width 153 height 16
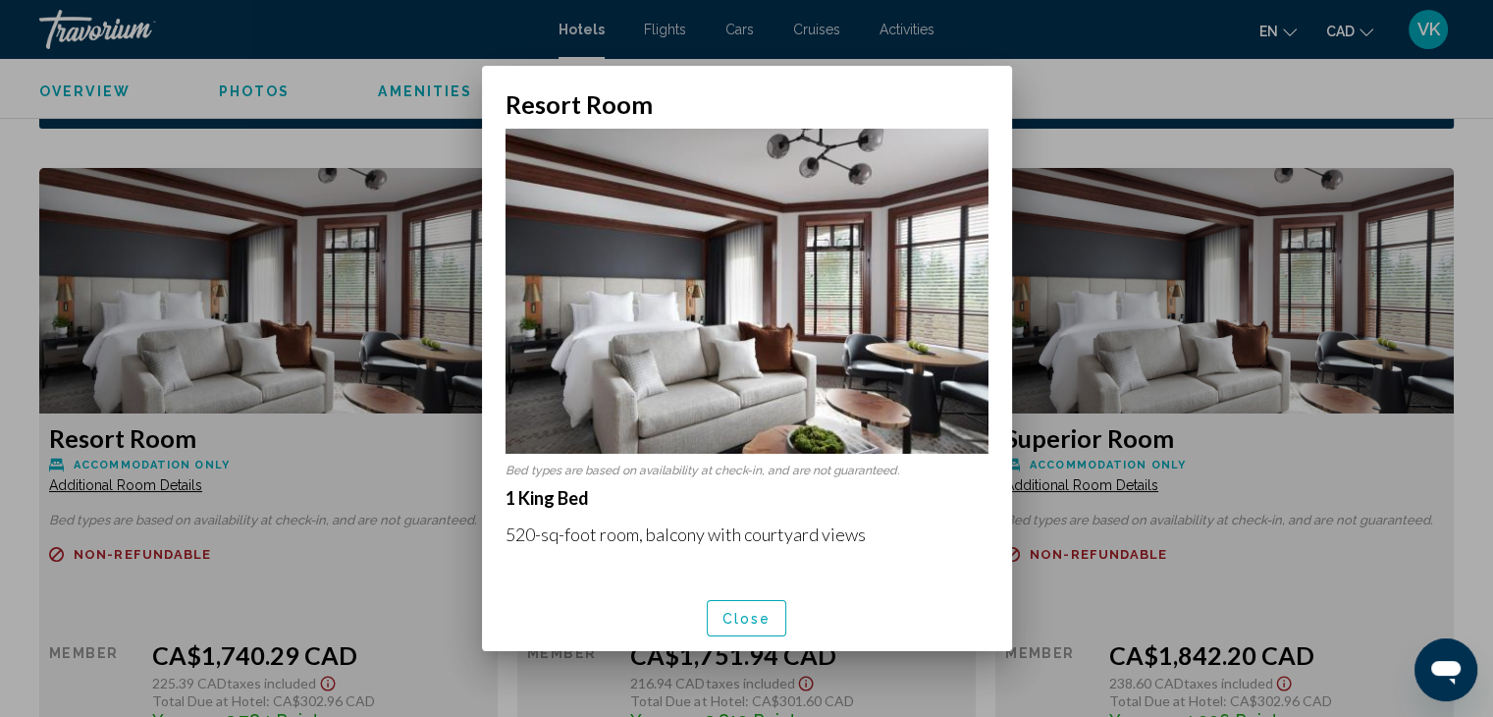
scroll to position [196, 0]
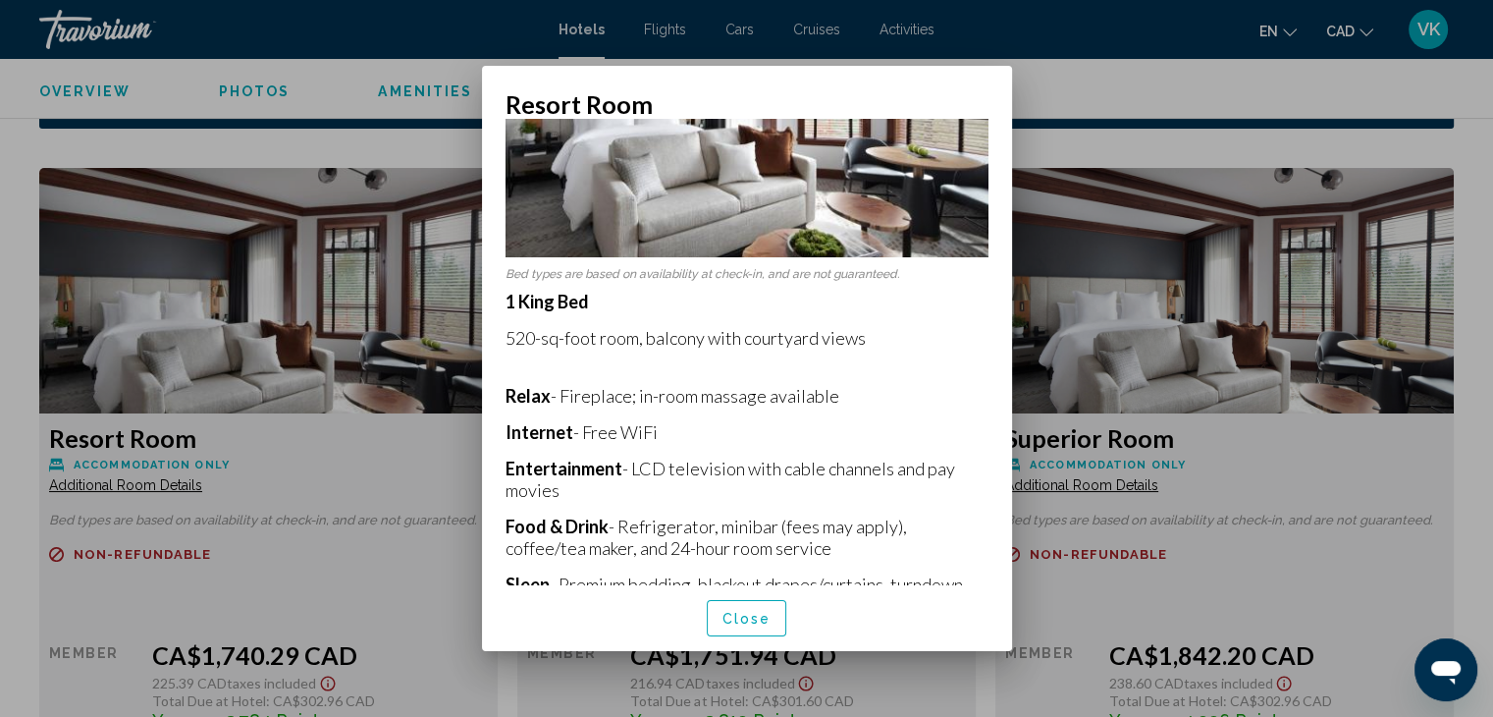
click at [1168, 94] on div at bounding box center [746, 358] width 1493 height 717
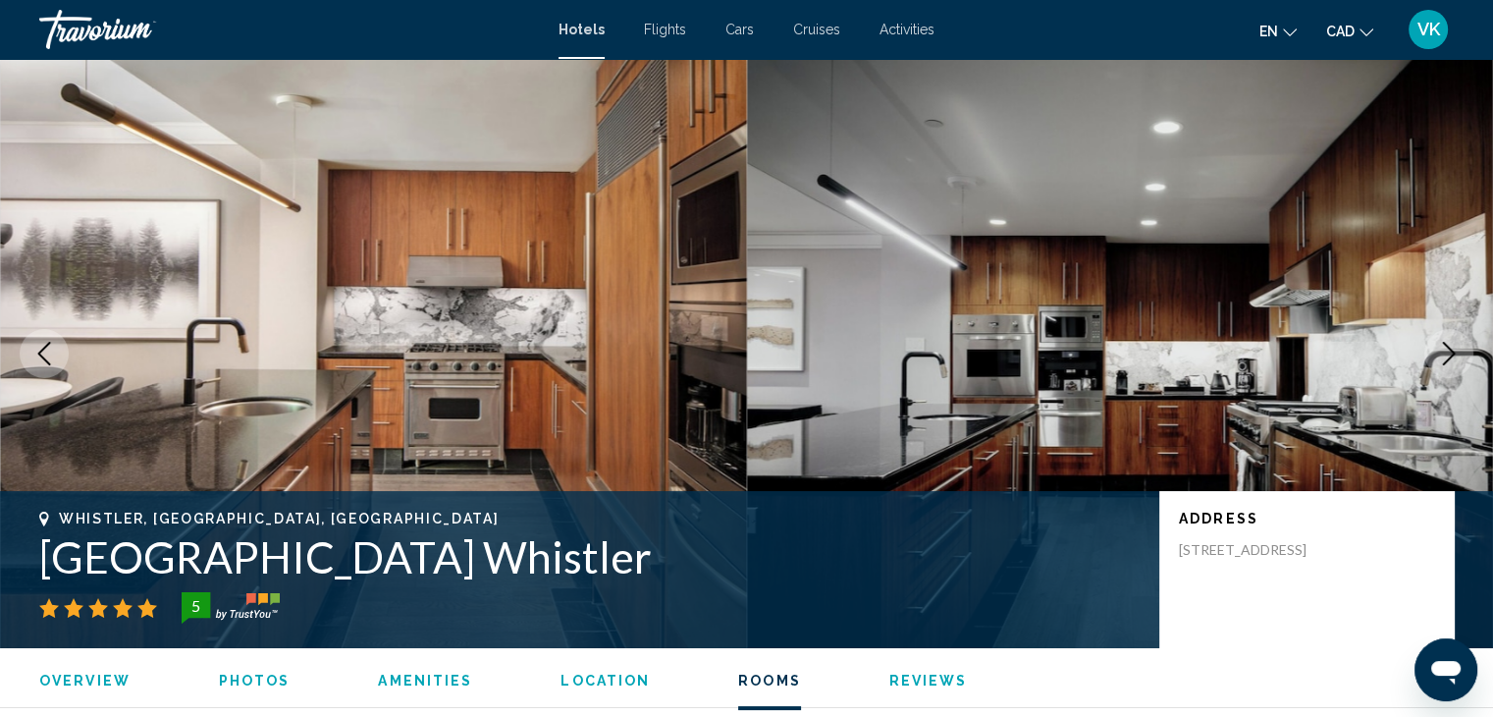
scroll to position [2552, 0]
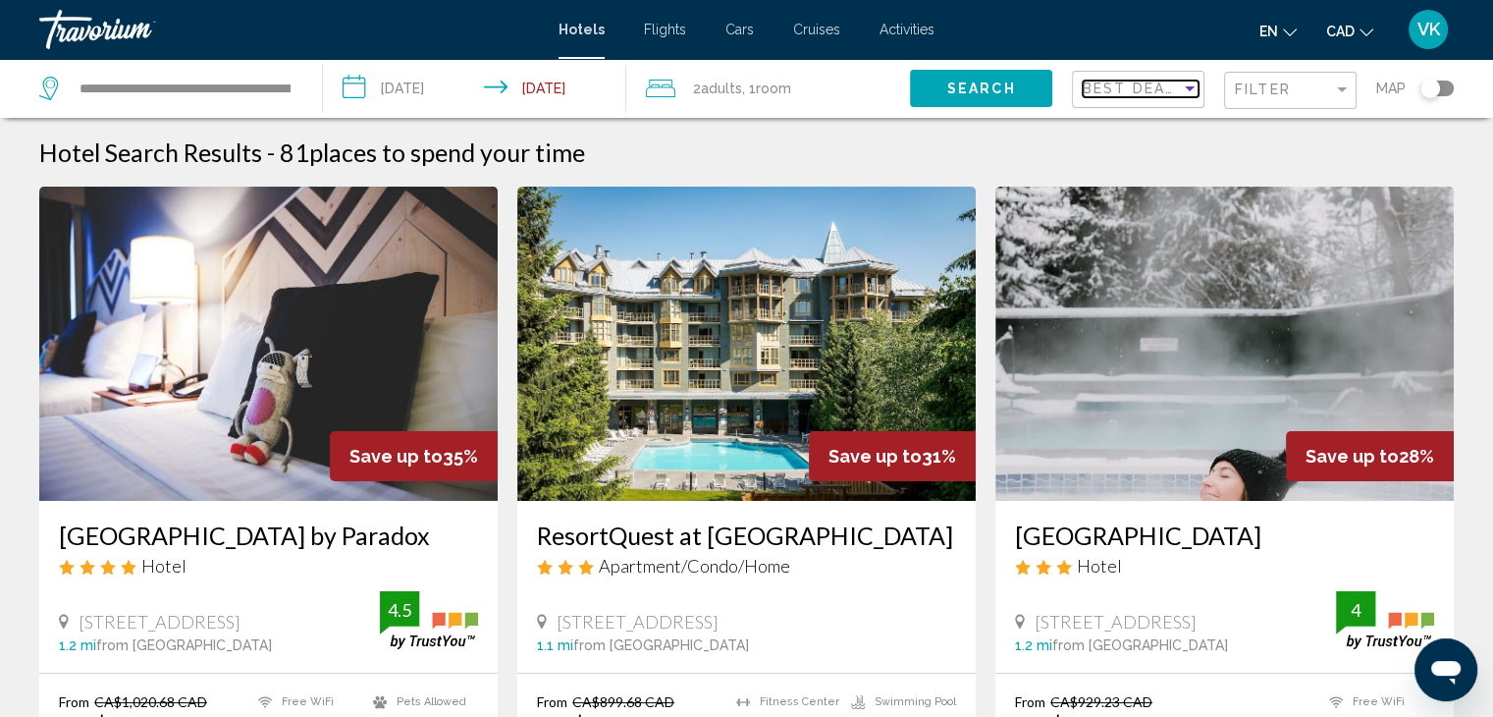
click at [1129, 87] on span "Best Deals" at bounding box center [1134, 88] width 103 height 16
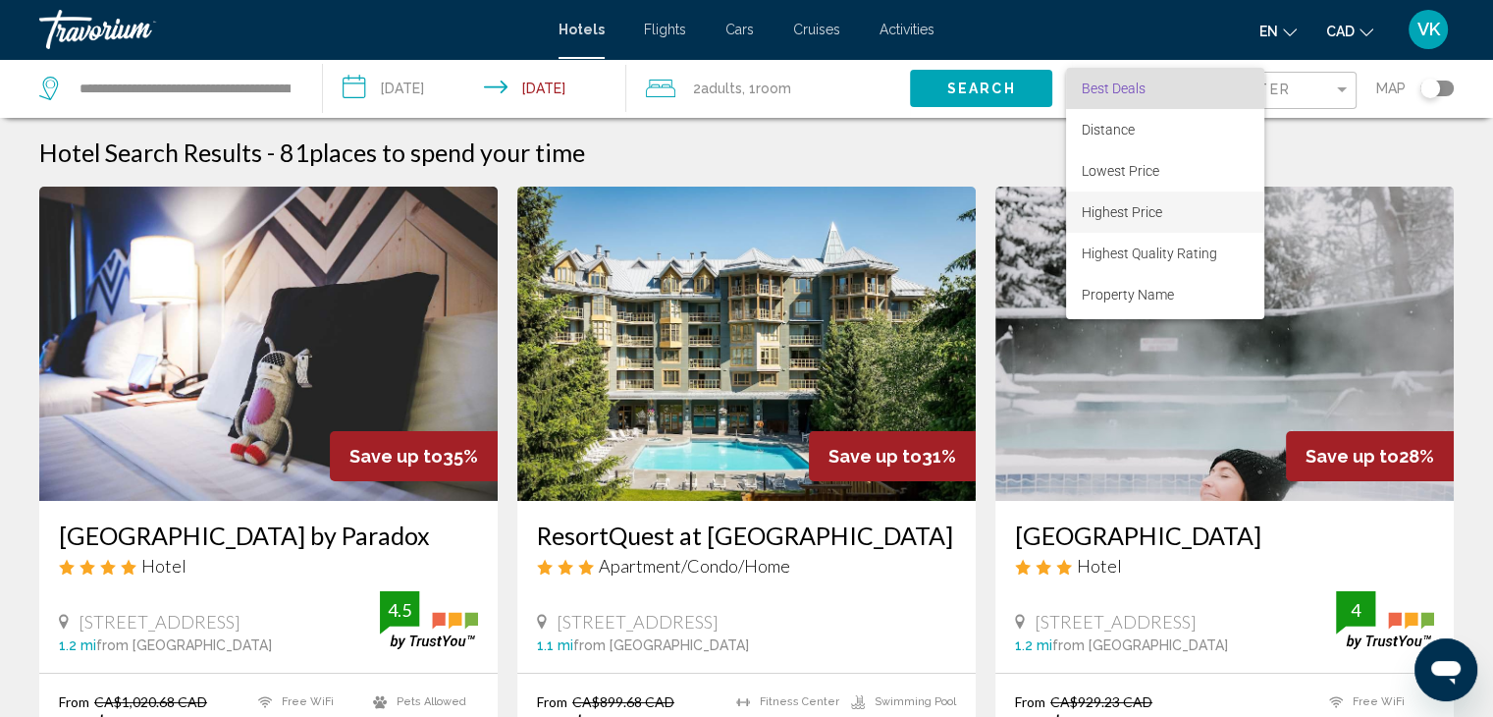
click at [1131, 208] on span "Highest Price" at bounding box center [1122, 212] width 80 height 16
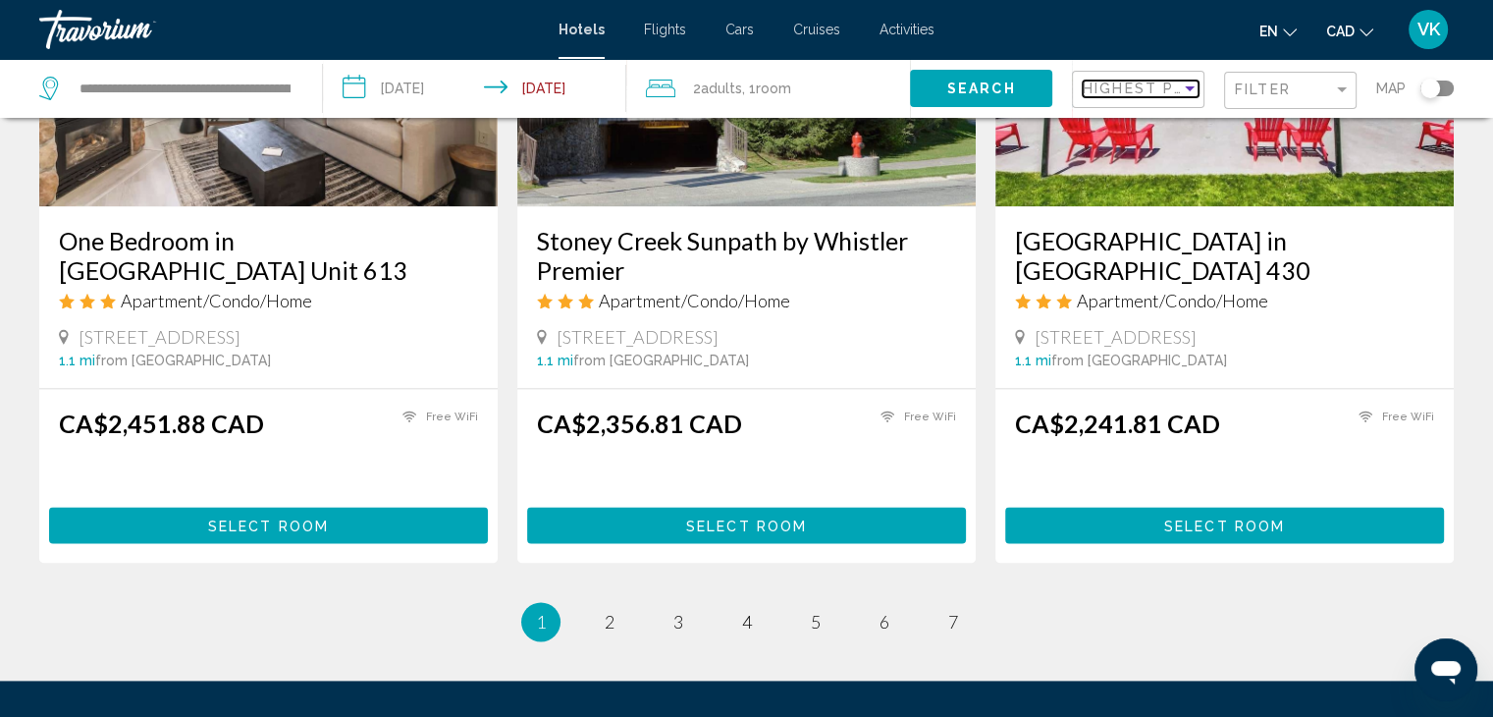
scroll to position [2634, 0]
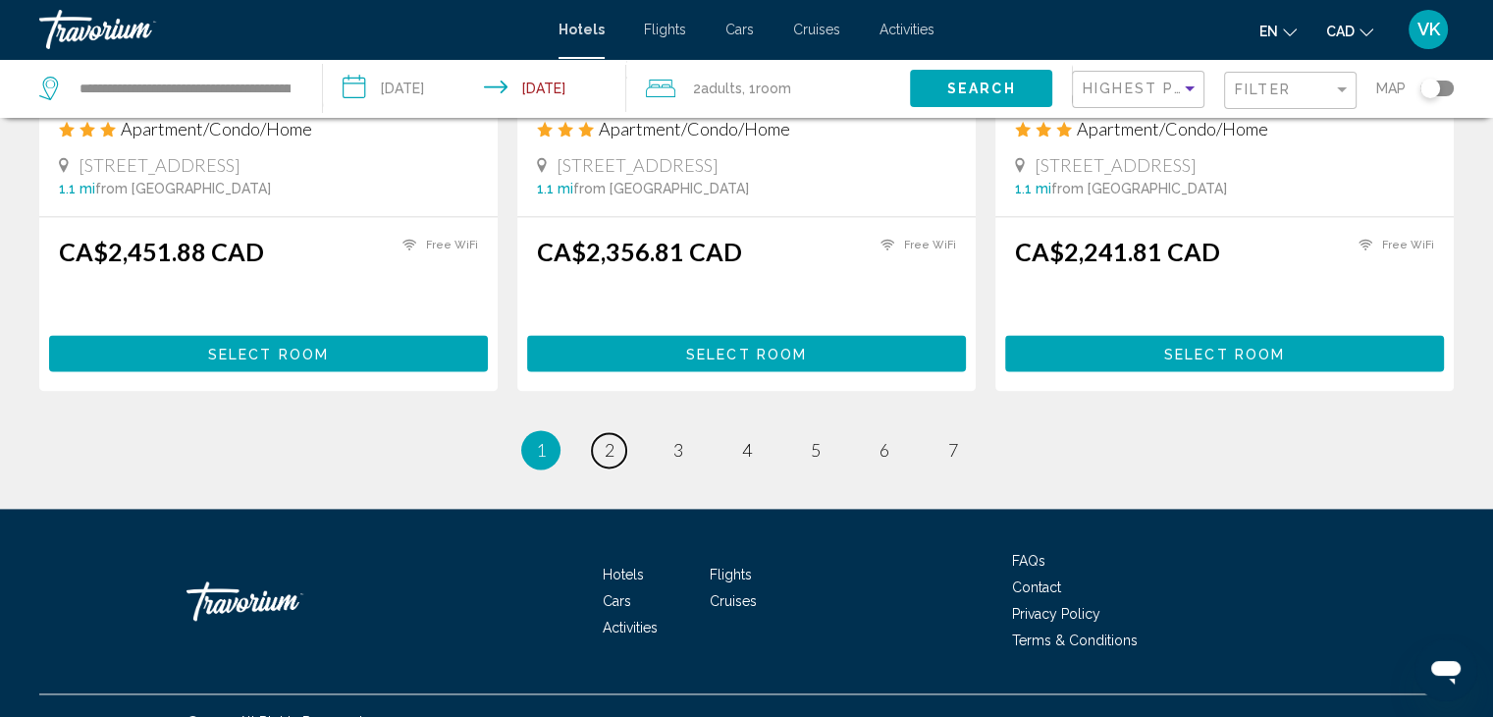
click at [607, 439] on span "2" at bounding box center [610, 450] width 10 height 22
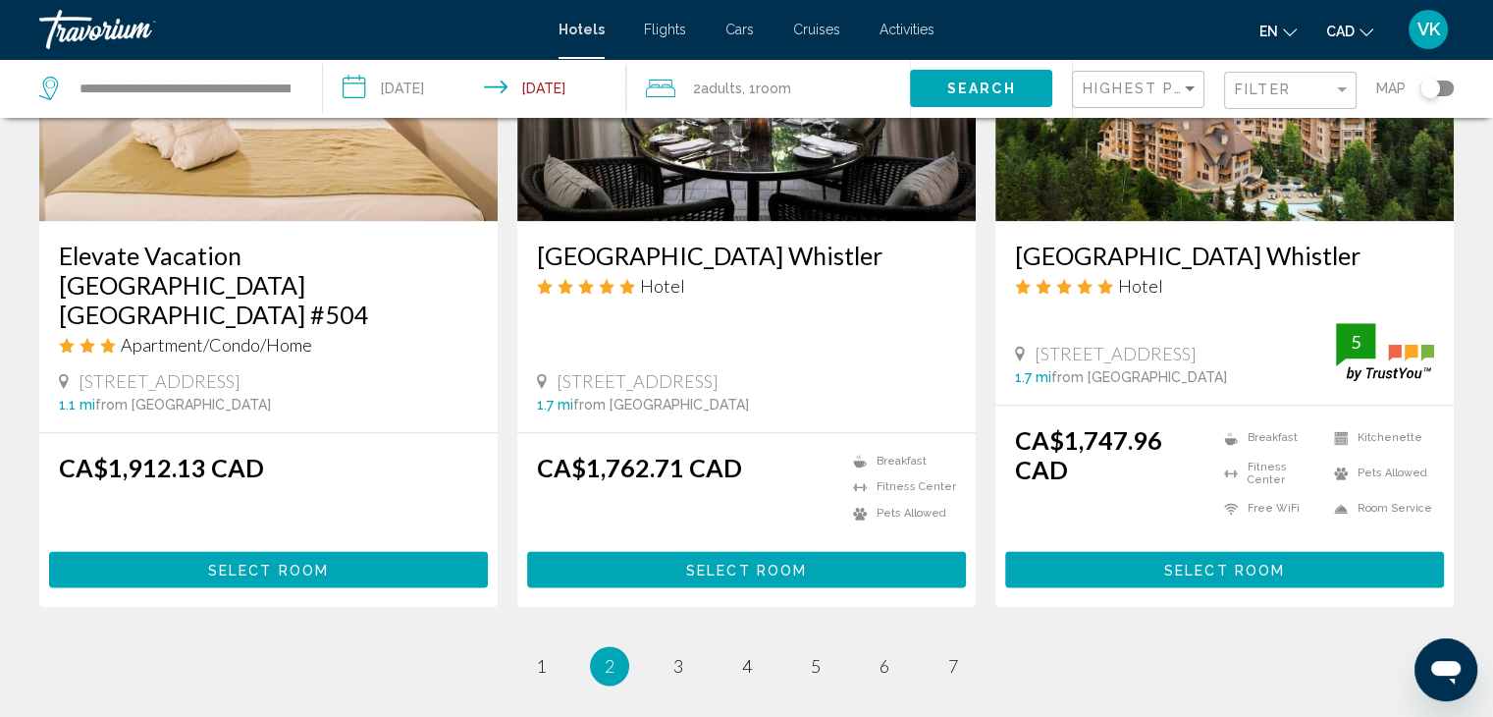
scroll to position [2454, 0]
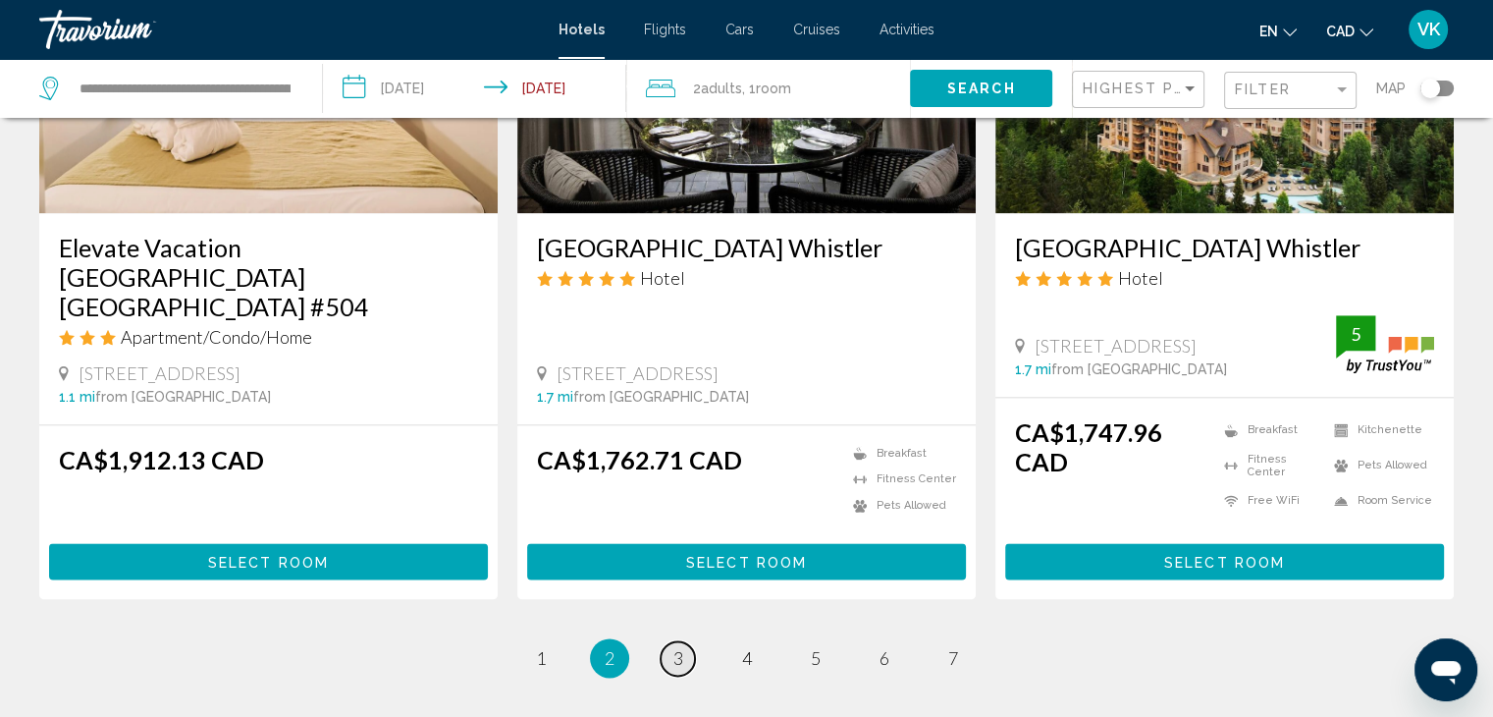
click at [675, 647] on span "3" at bounding box center [678, 658] width 10 height 22
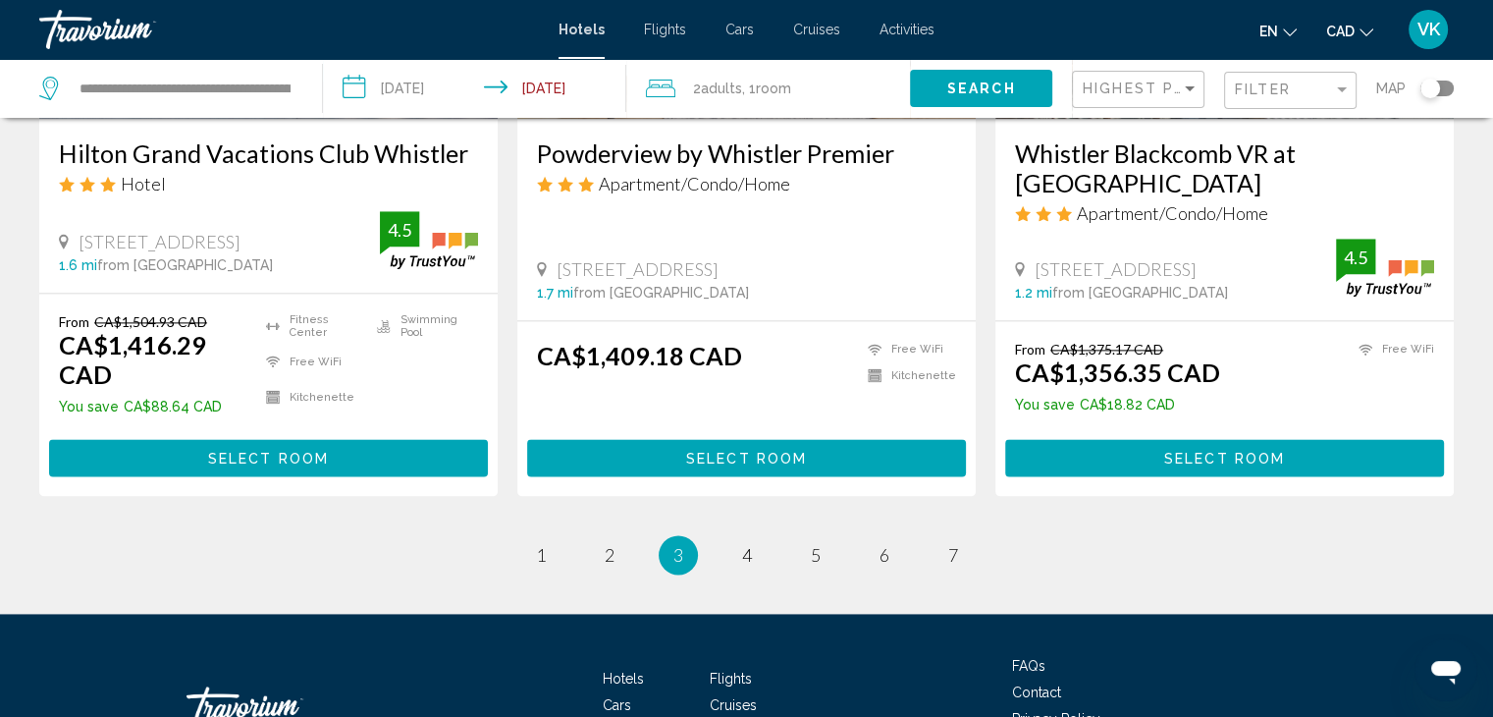
scroll to position [2552, 0]
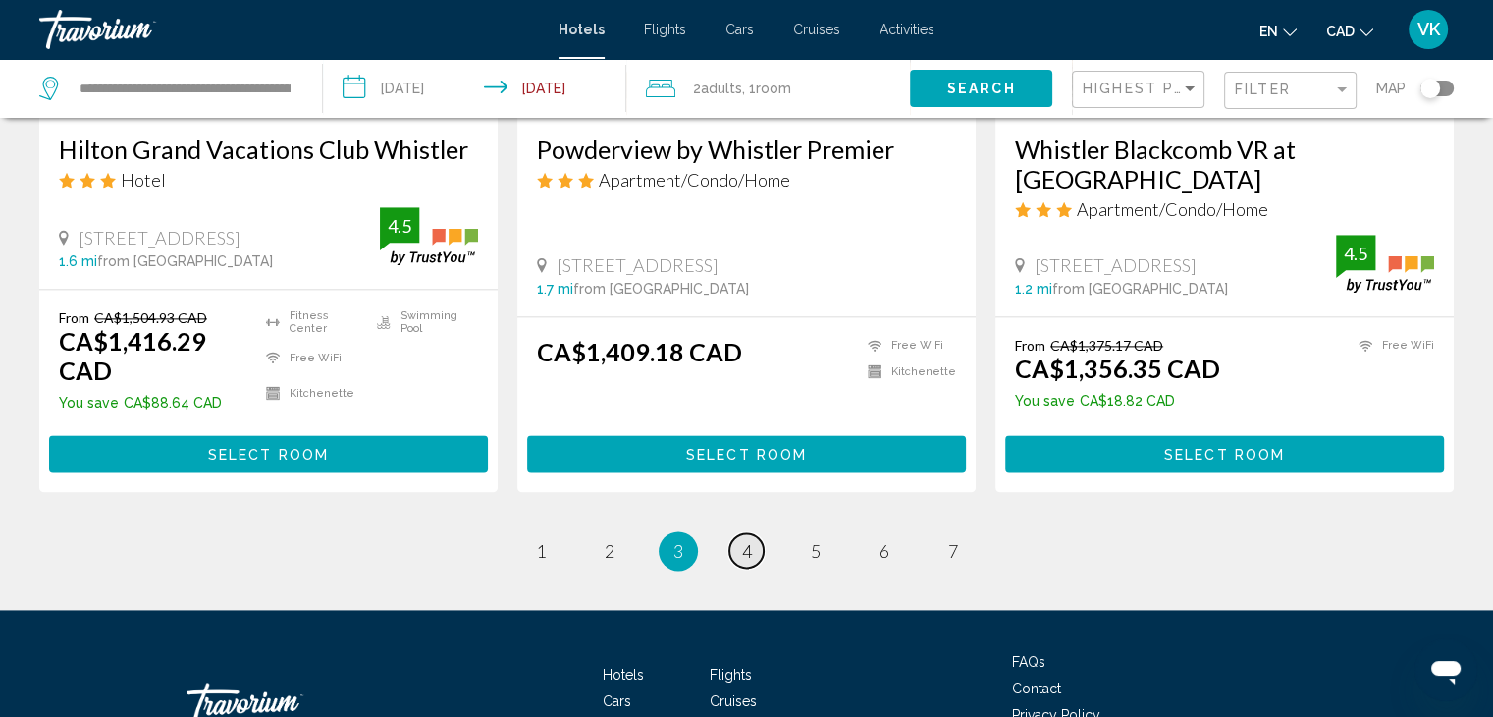
click at [752, 533] on link "page 4" at bounding box center [746, 550] width 34 height 34
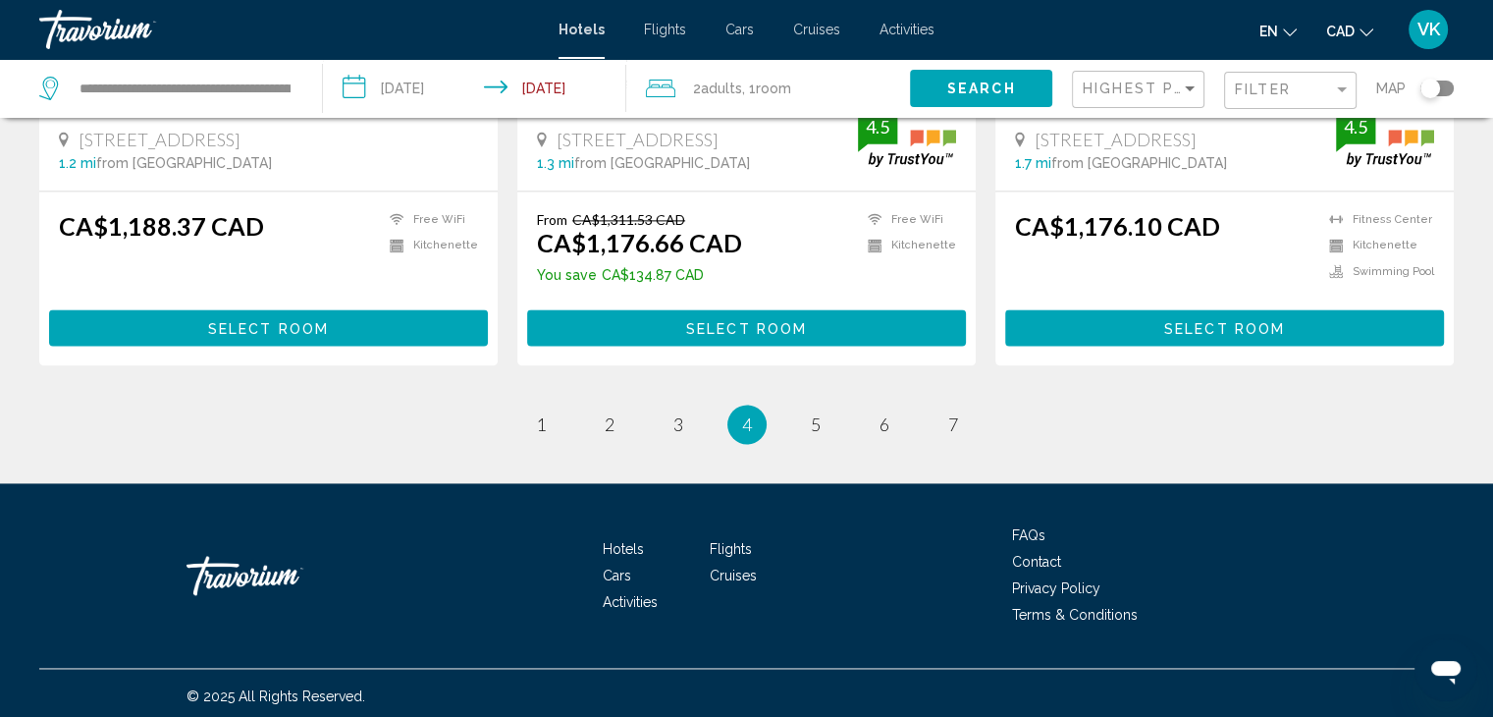
scroll to position [2672, 0]
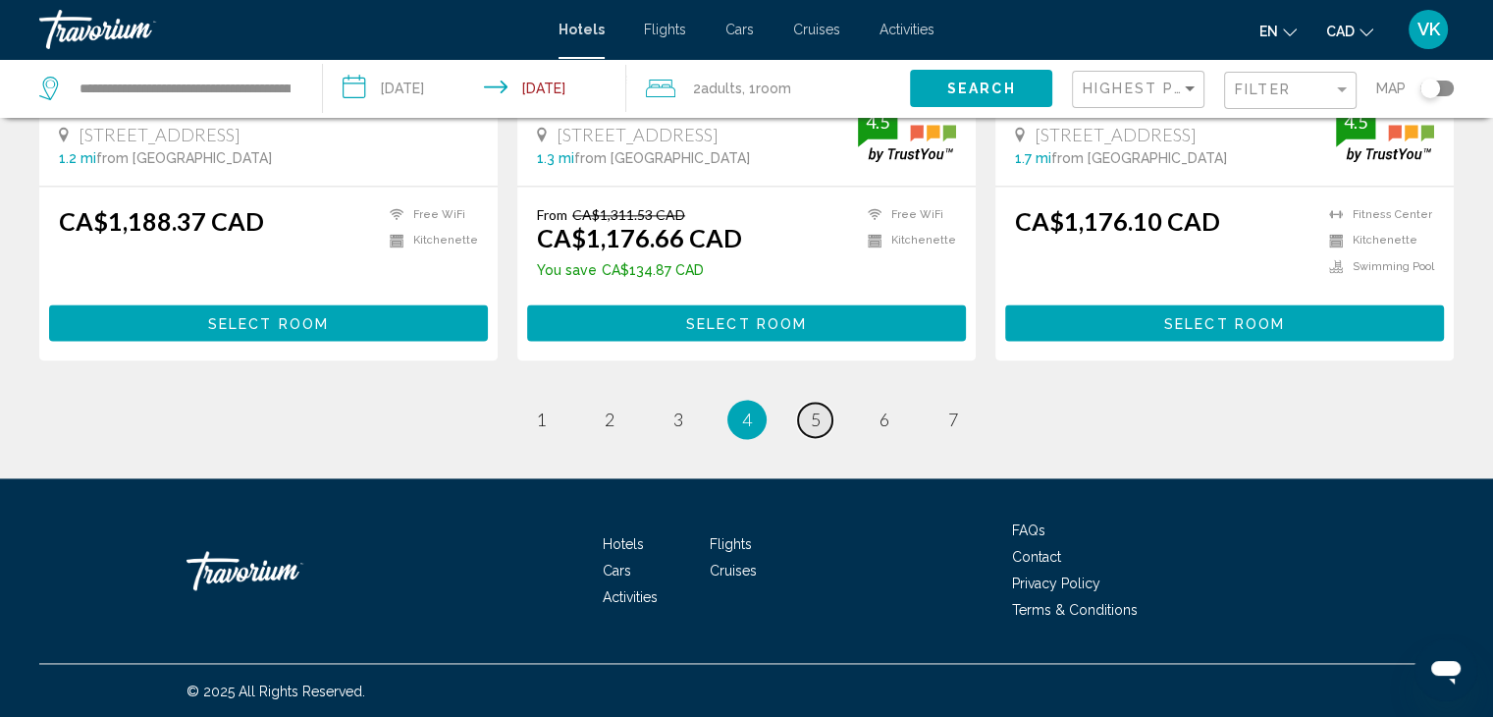
click at [811, 413] on span "5" at bounding box center [816, 419] width 10 height 22
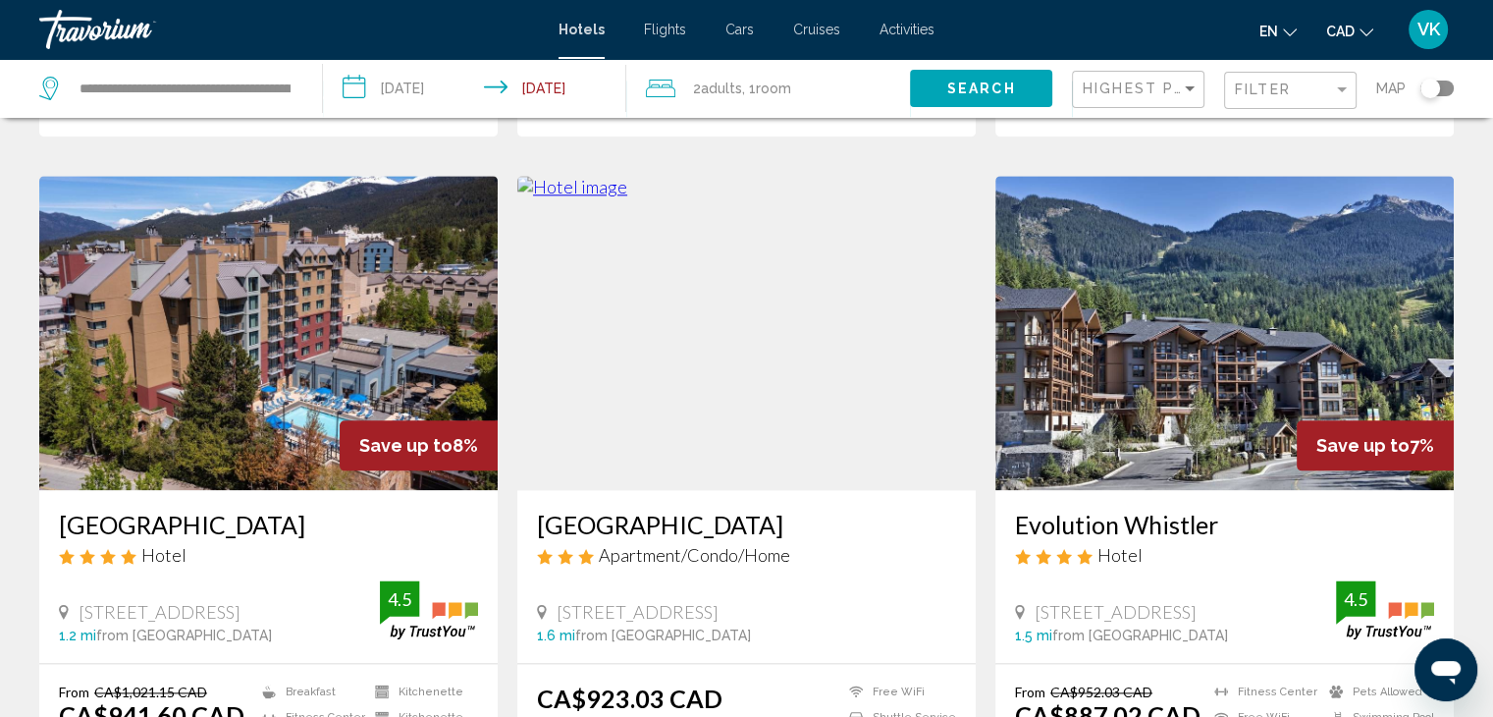
scroll to position [2356, 0]
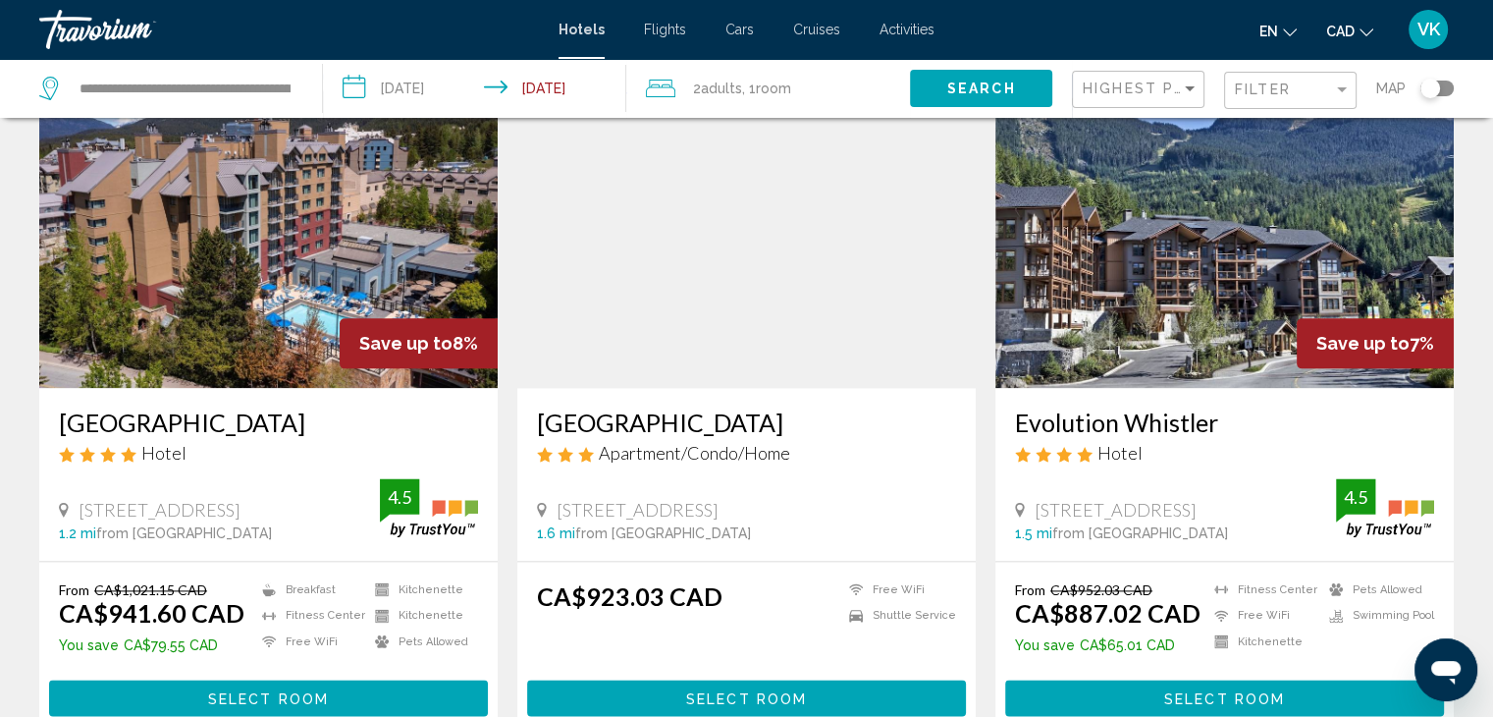
click at [159, 252] on img "Main content" at bounding box center [268, 231] width 458 height 314
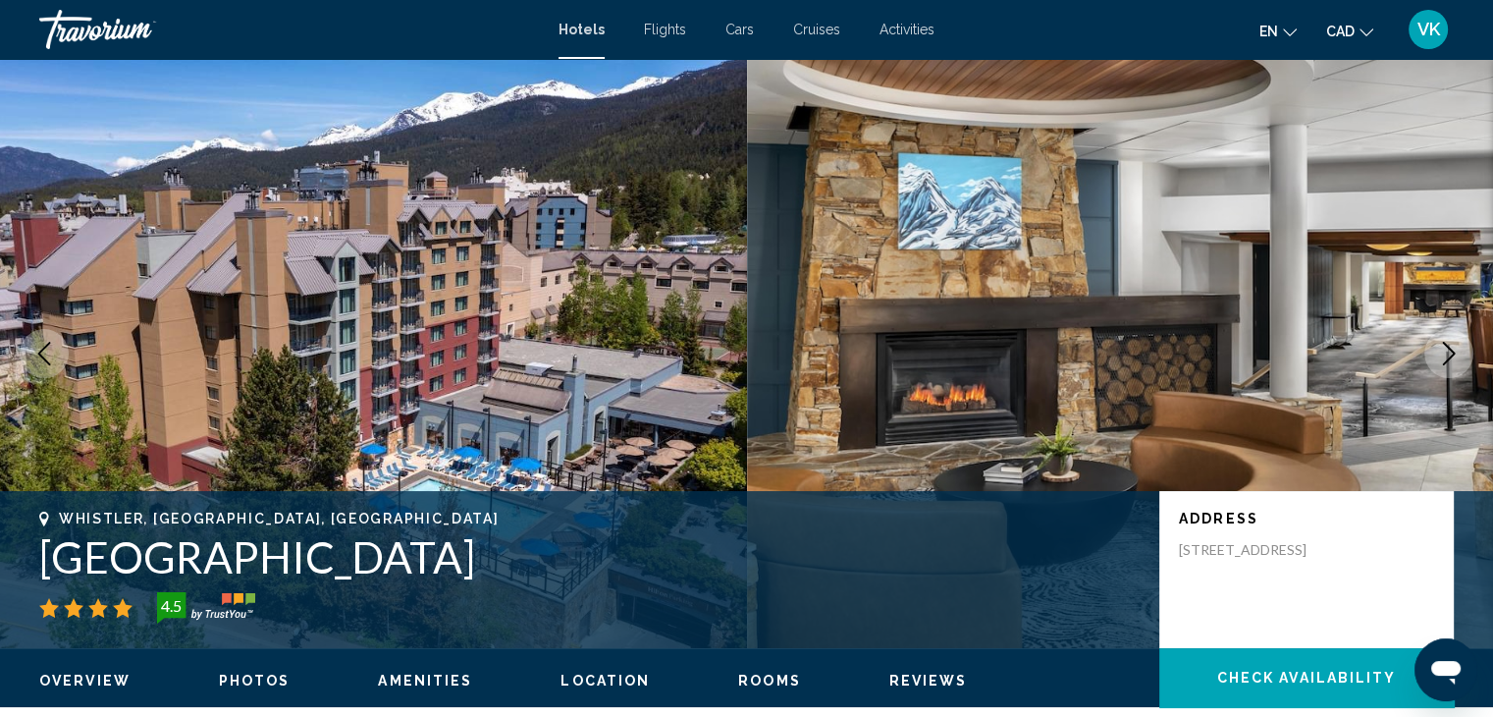
click at [1453, 346] on icon "Next image" at bounding box center [1449, 354] width 24 height 24
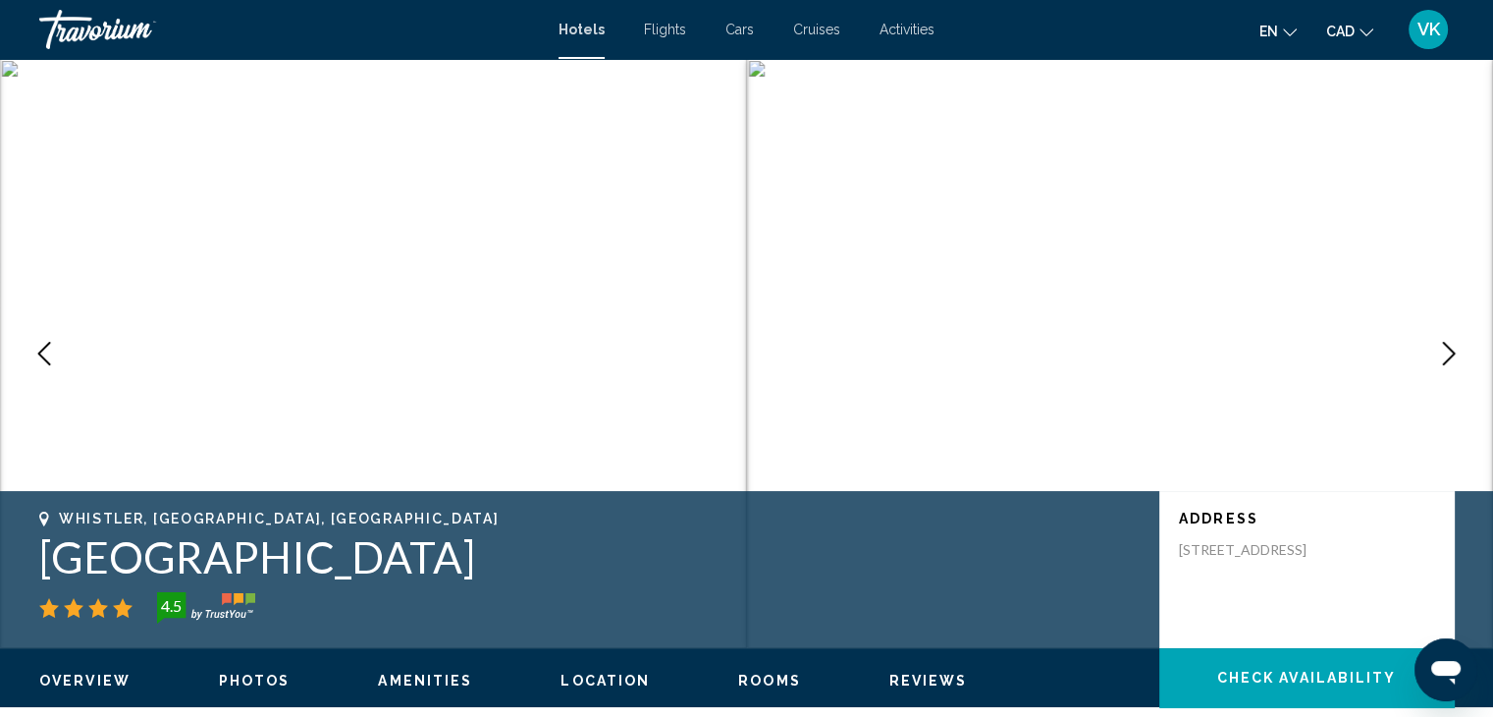
click at [1453, 346] on icon "Next image" at bounding box center [1449, 354] width 24 height 24
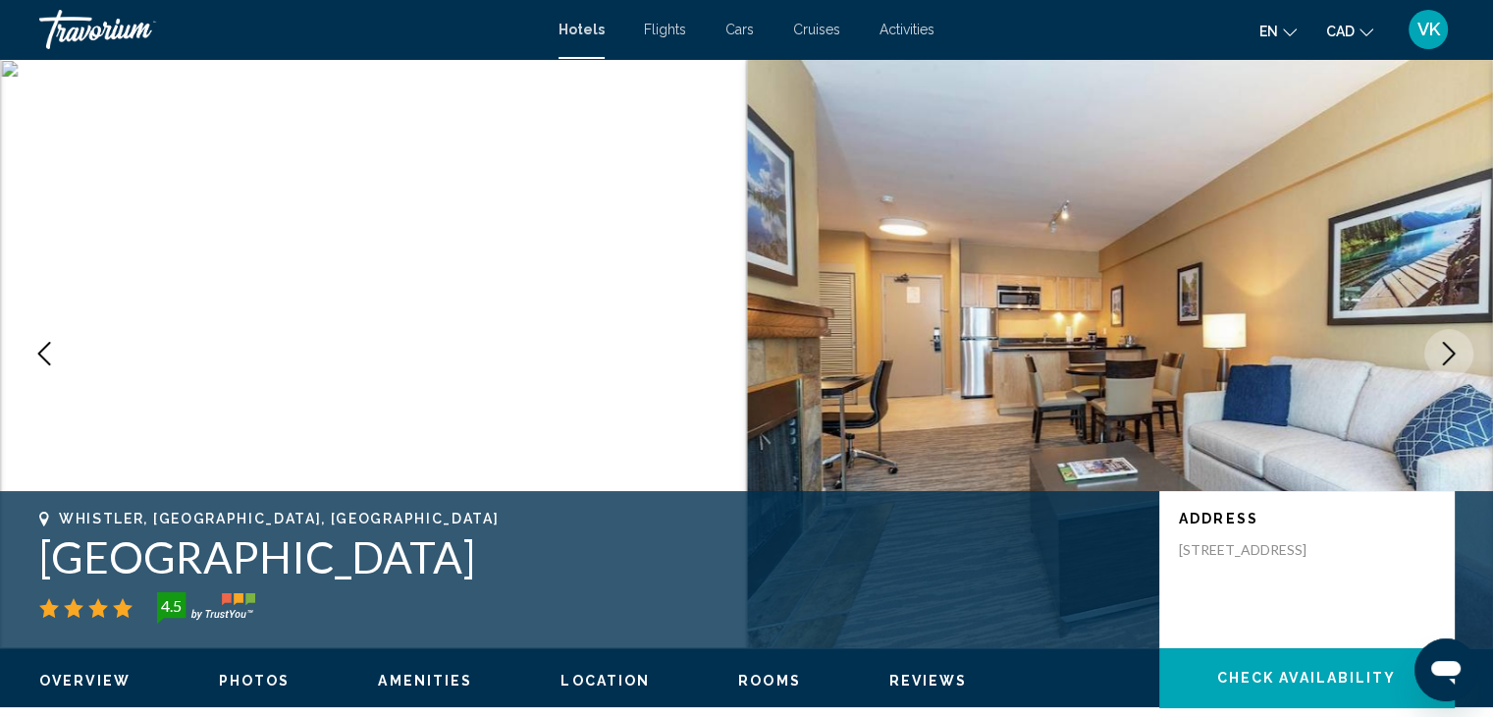
click at [1453, 346] on icon "Next image" at bounding box center [1449, 354] width 24 height 24
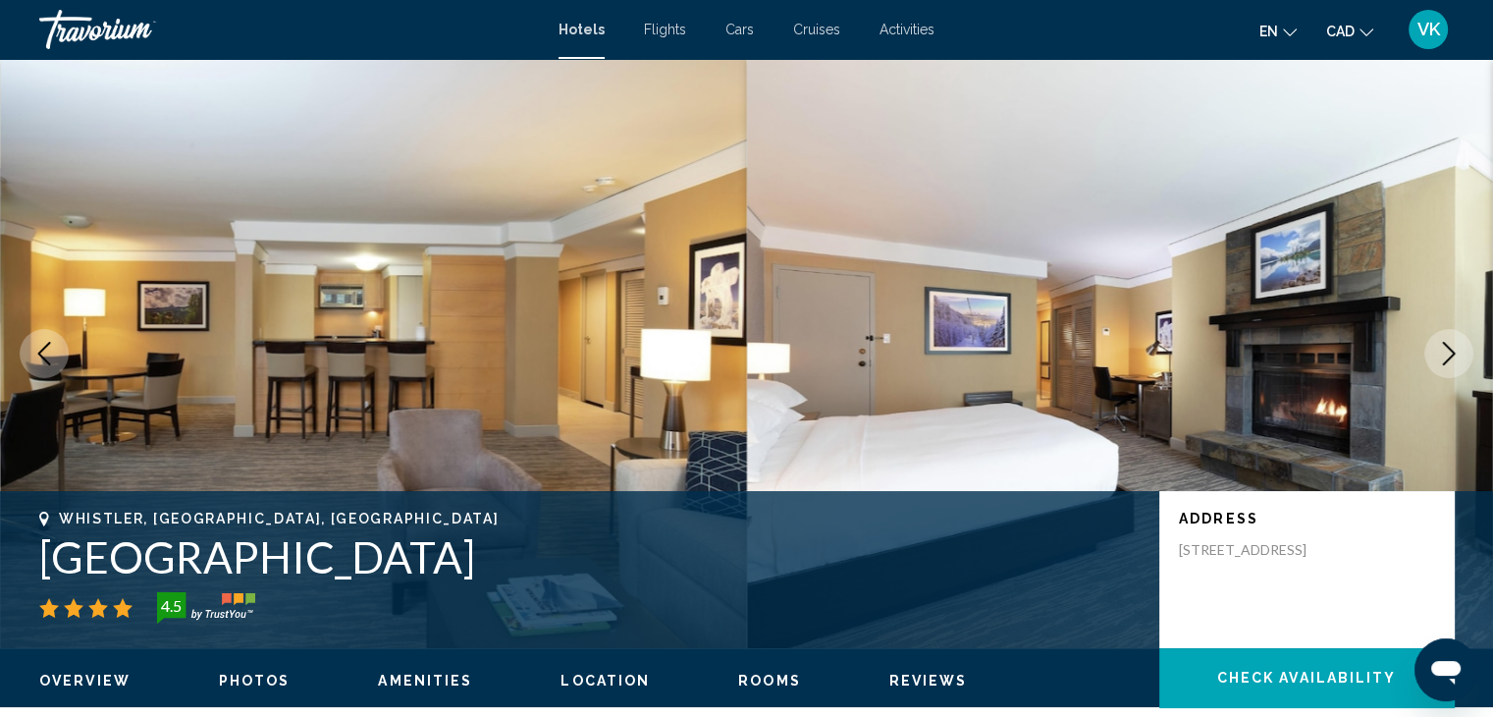
click at [1453, 346] on icon "Next image" at bounding box center [1449, 354] width 24 height 24
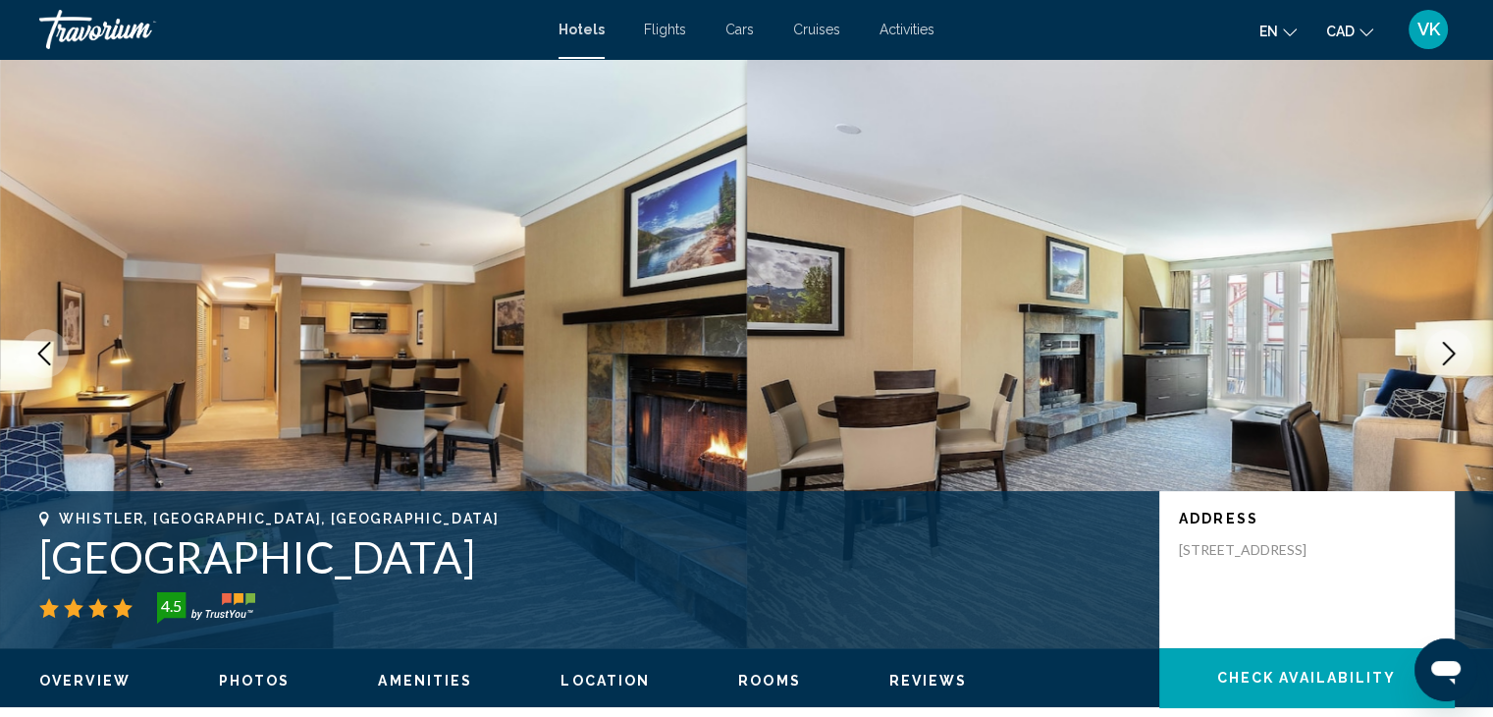
click at [1453, 346] on icon "Next image" at bounding box center [1449, 354] width 24 height 24
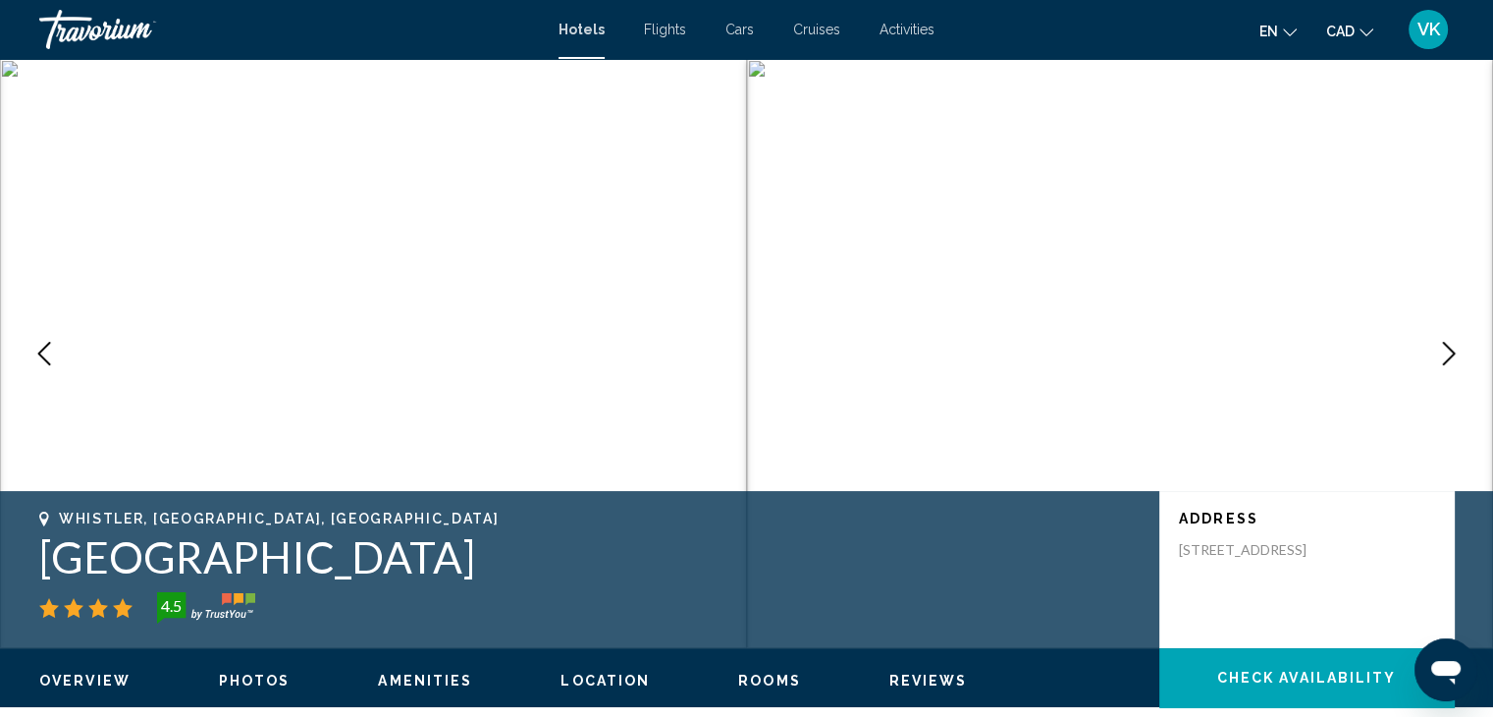
click at [1453, 346] on icon "Next image" at bounding box center [1449, 354] width 24 height 24
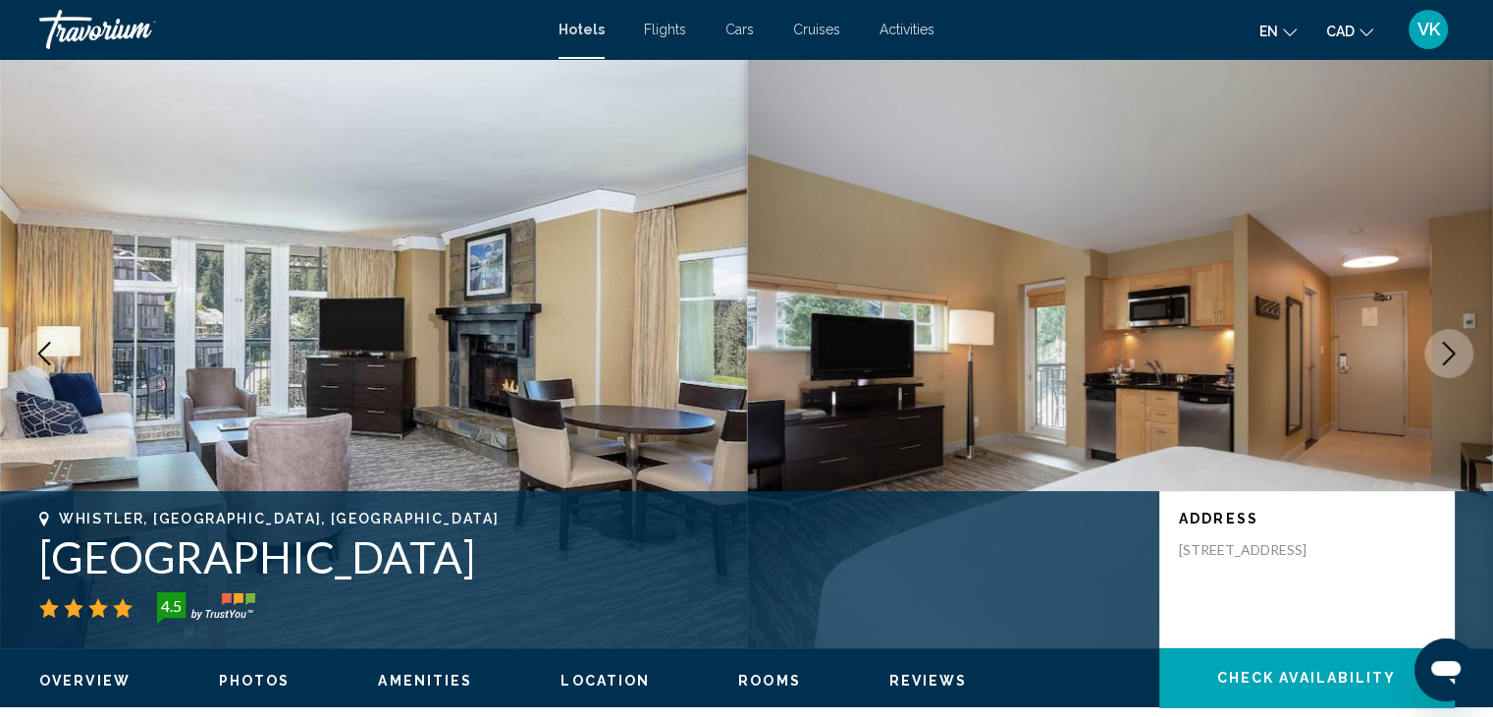
click at [1453, 346] on icon "Next image" at bounding box center [1449, 354] width 24 height 24
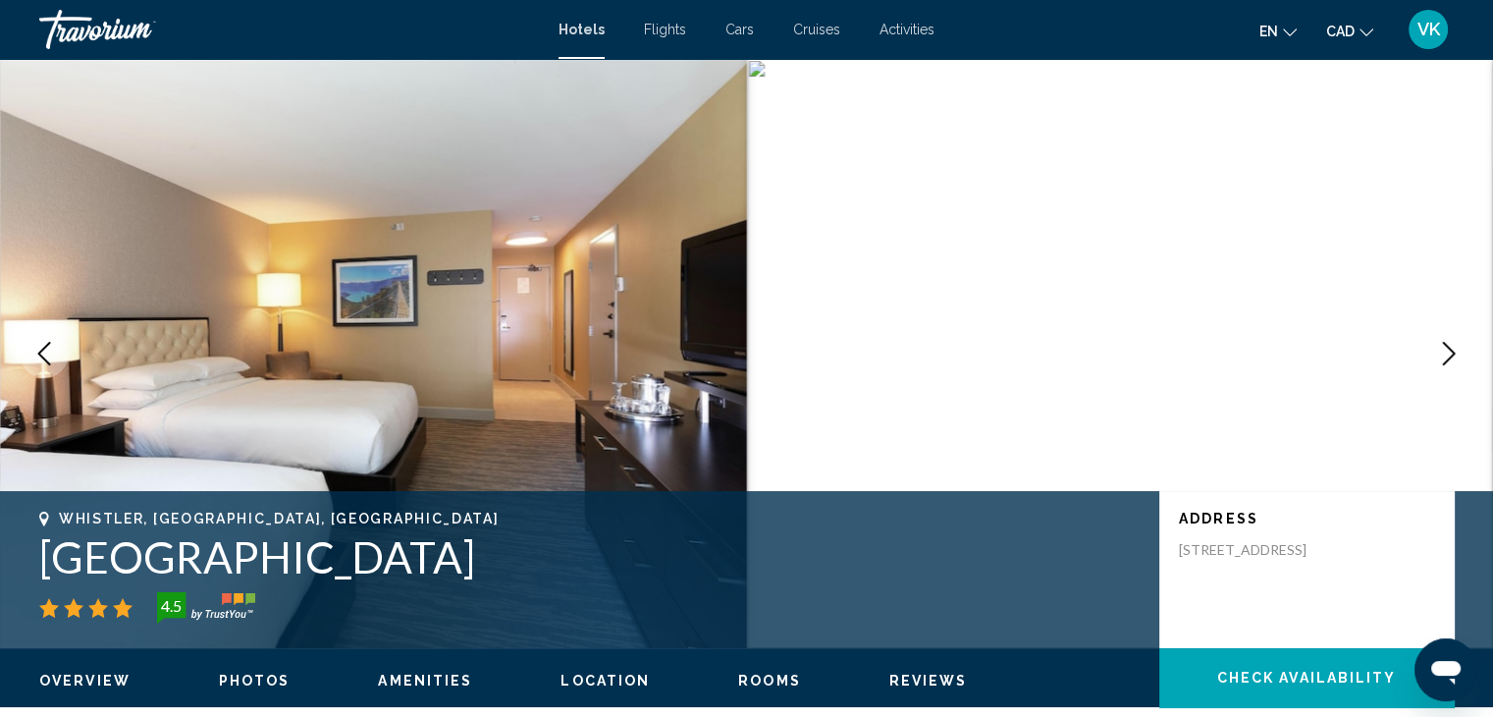
click at [1453, 346] on icon "Next image" at bounding box center [1449, 354] width 24 height 24
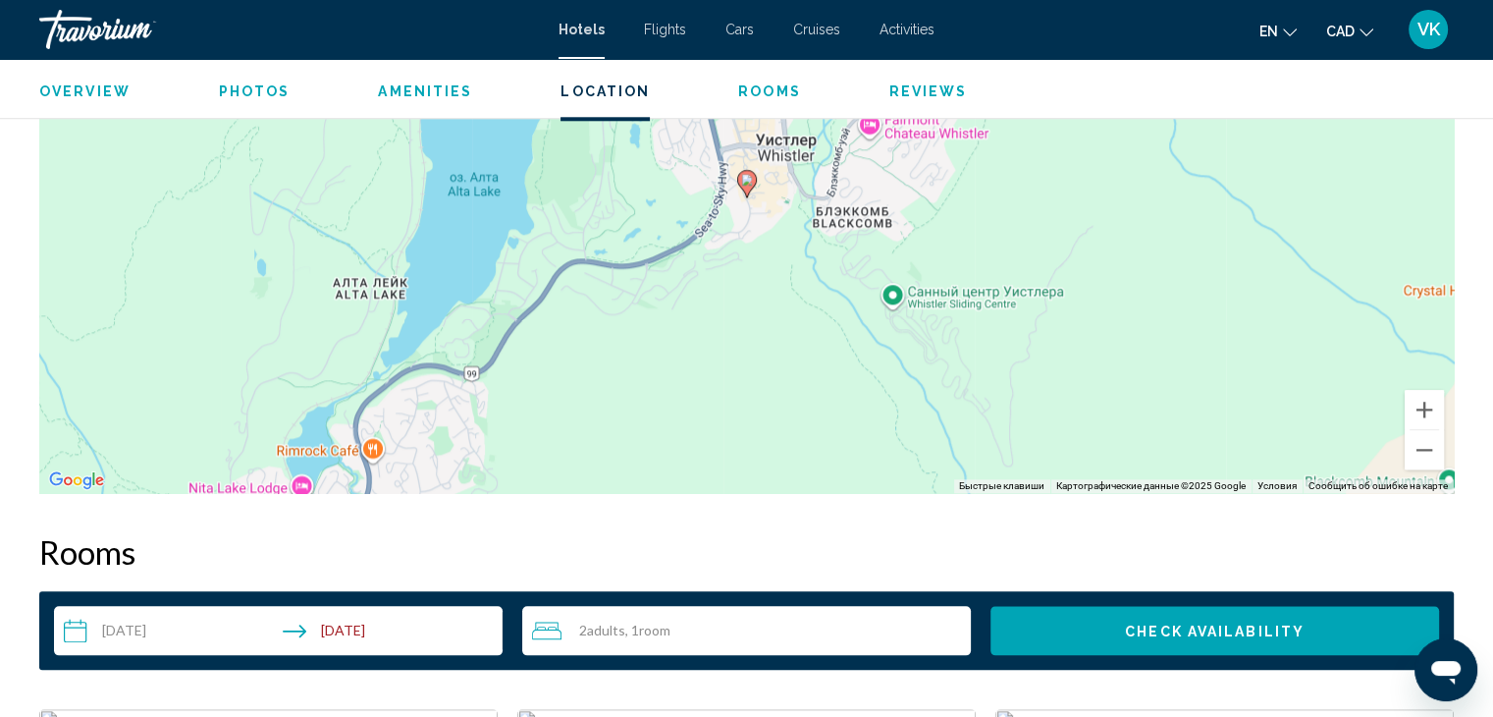
scroll to position [2061, 0]
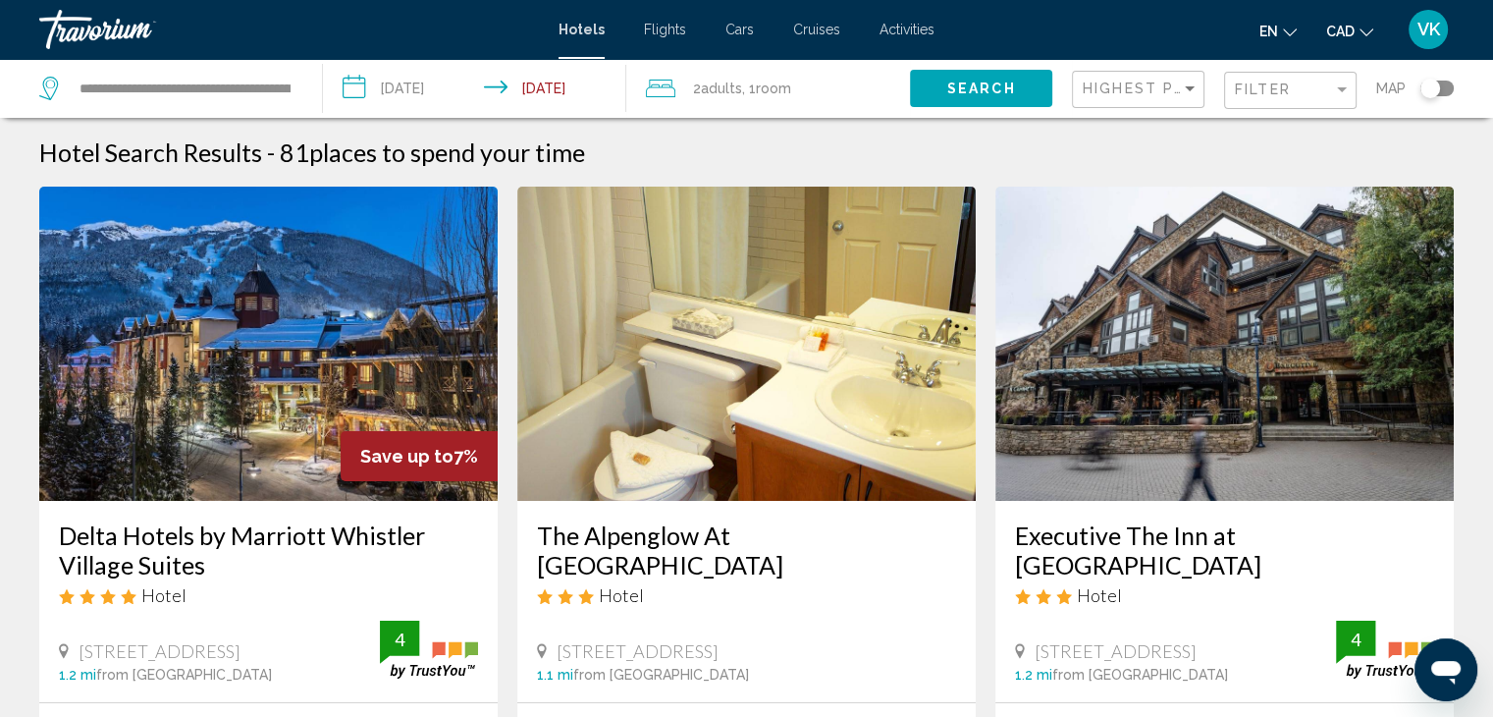
click at [301, 80] on div "**********" at bounding box center [170, 88] width 263 height 59
click at [287, 83] on input "**********" at bounding box center [185, 88] width 215 height 29
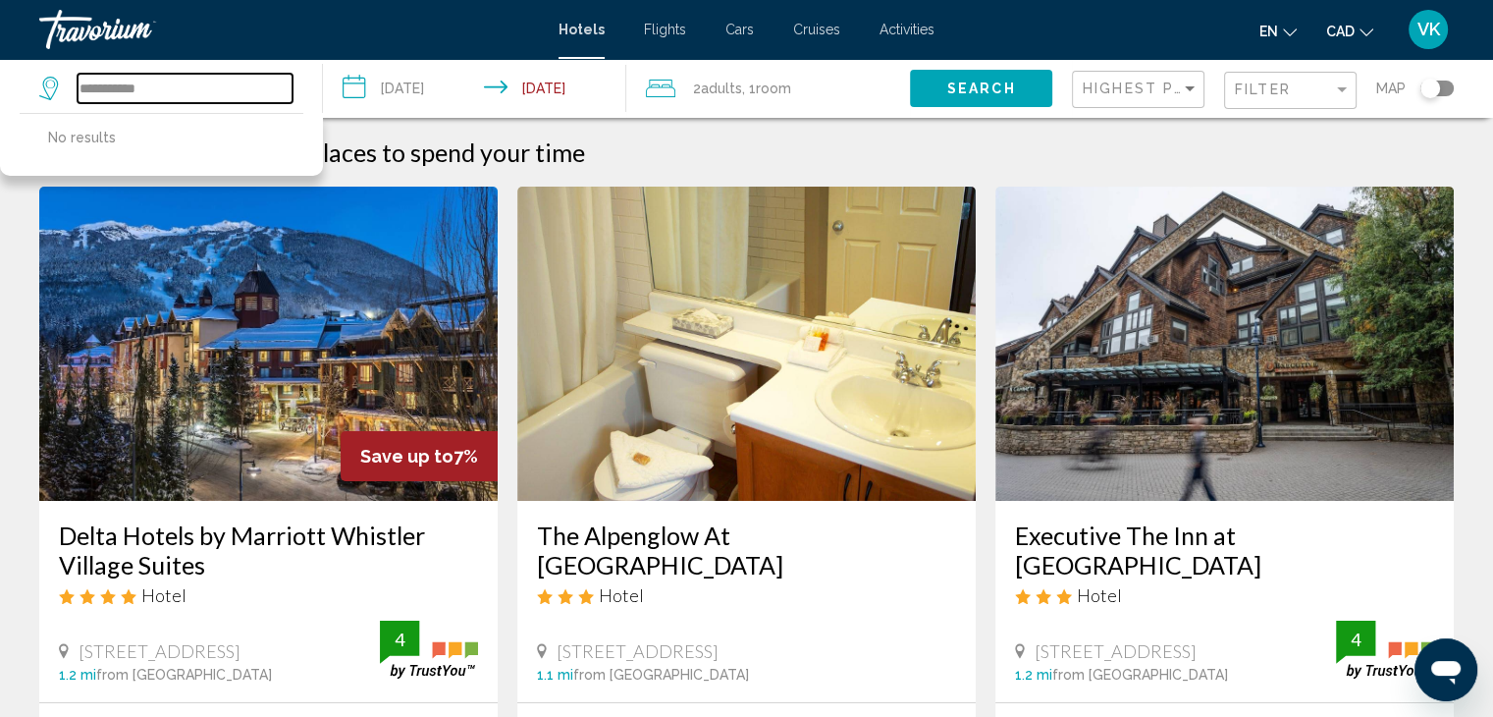
click at [245, 82] on input "**********" at bounding box center [185, 88] width 215 height 29
type input "*"
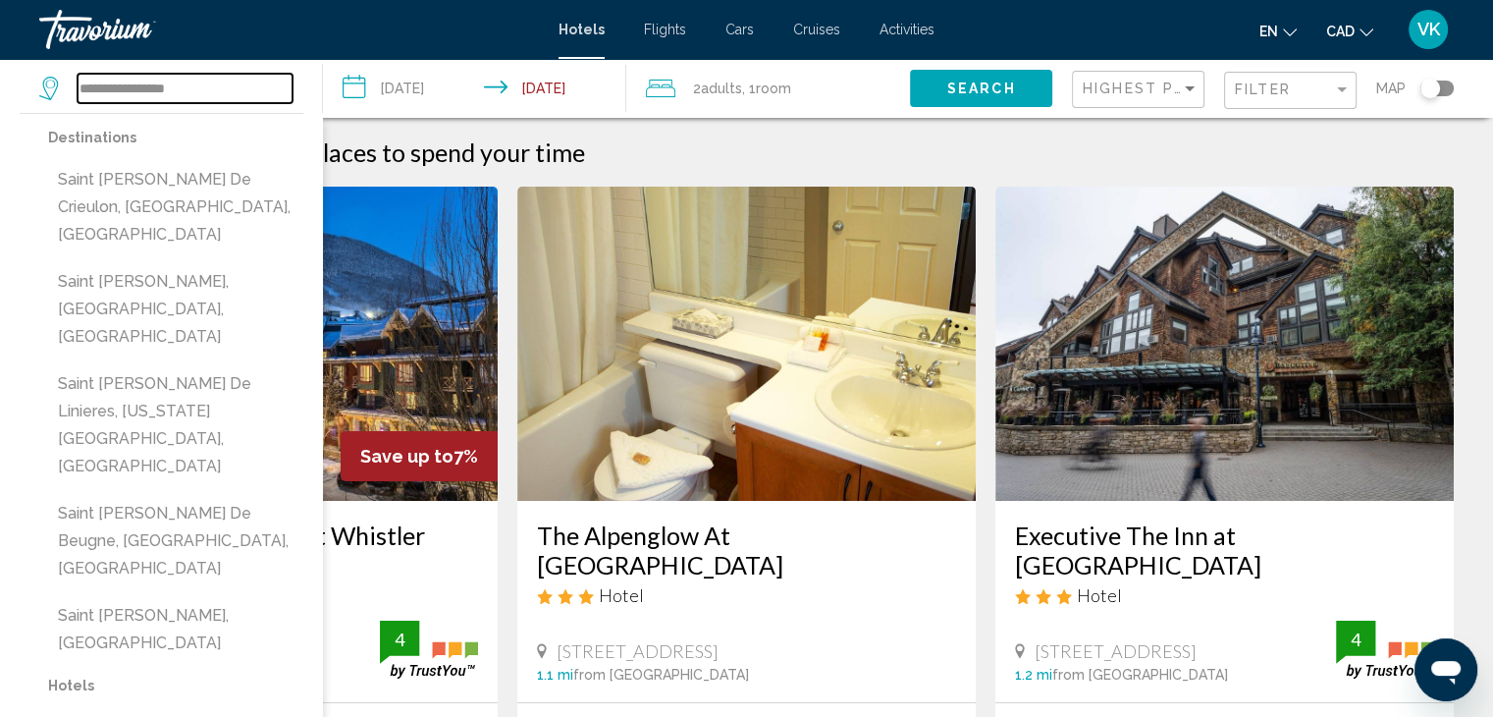
click at [88, 86] on input "**********" at bounding box center [185, 88] width 215 height 29
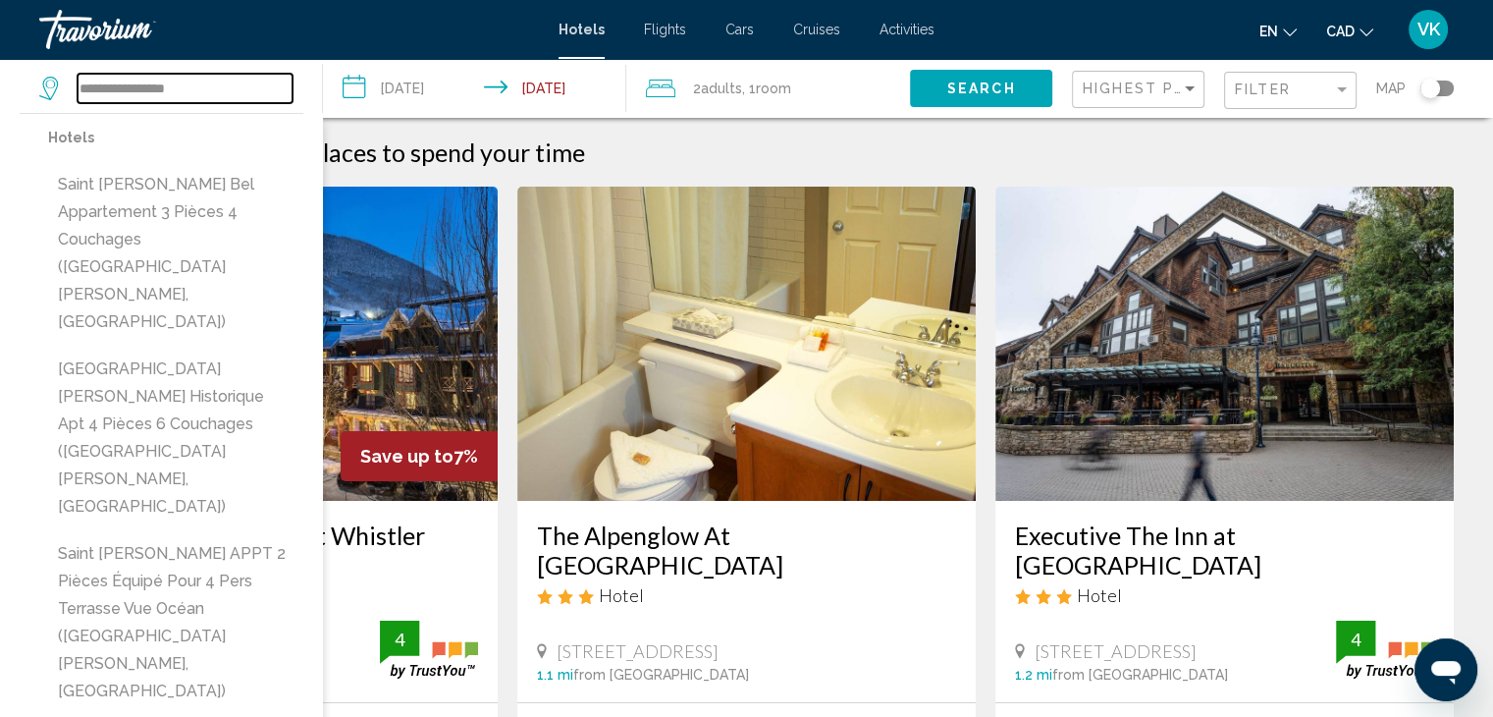
click at [121, 87] on input "**********" at bounding box center [185, 88] width 215 height 29
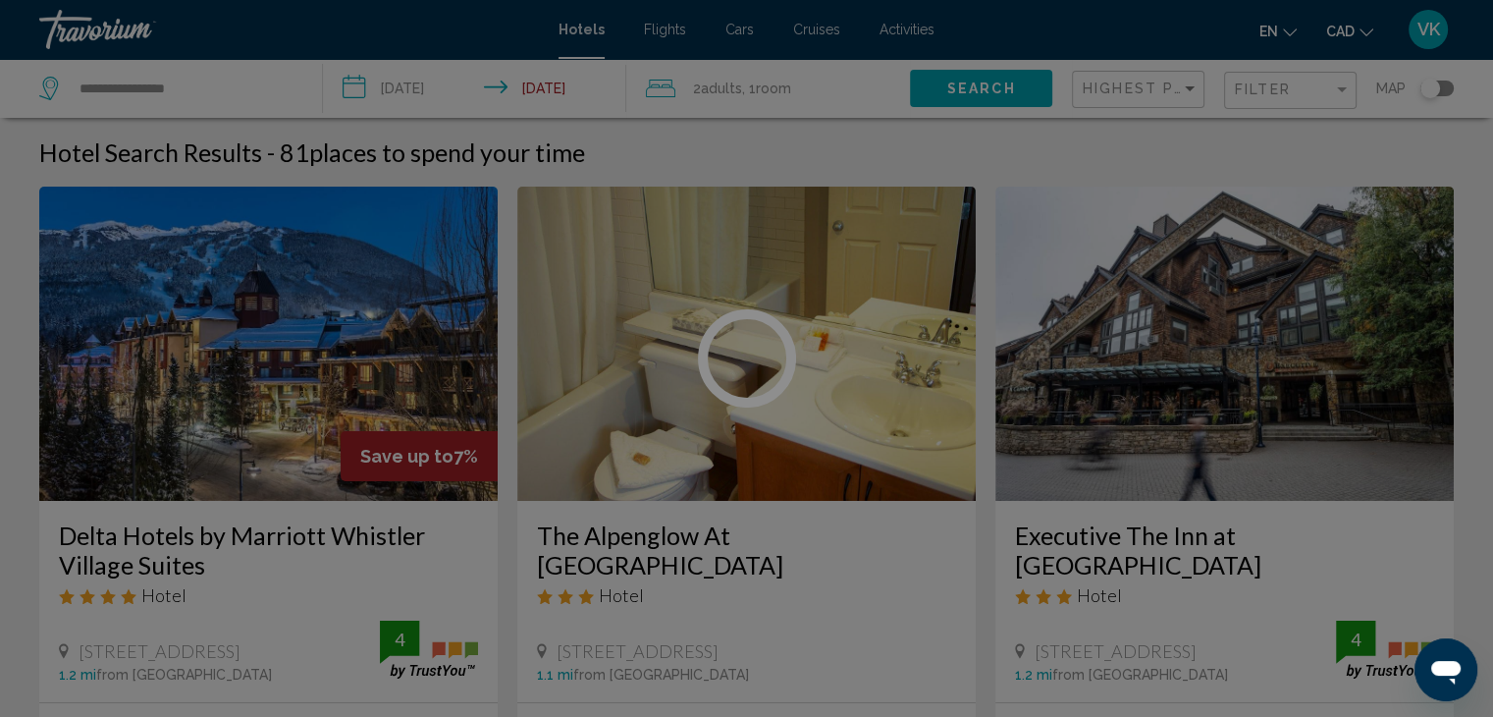
click at [157, 82] on div at bounding box center [746, 358] width 1493 height 717
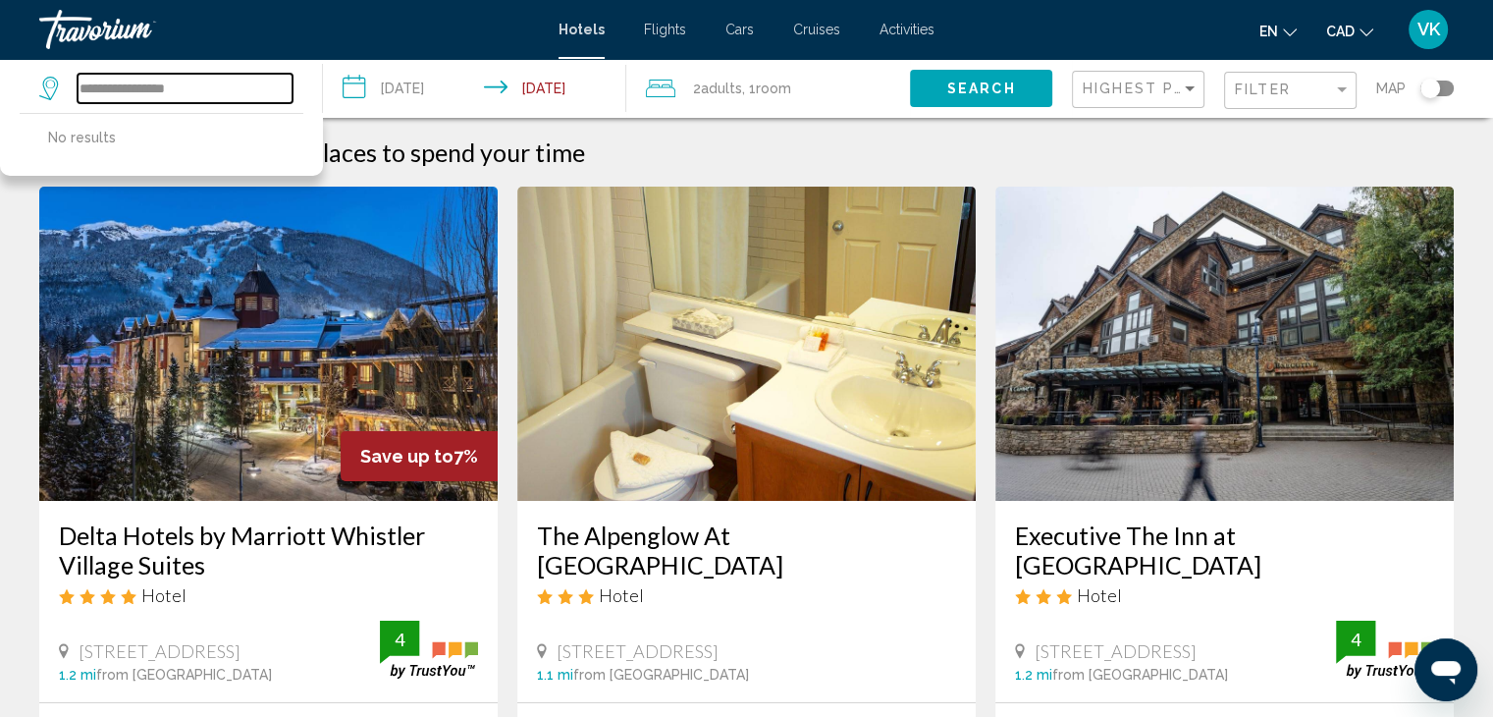
click at [157, 86] on input "**********" at bounding box center [185, 88] width 215 height 29
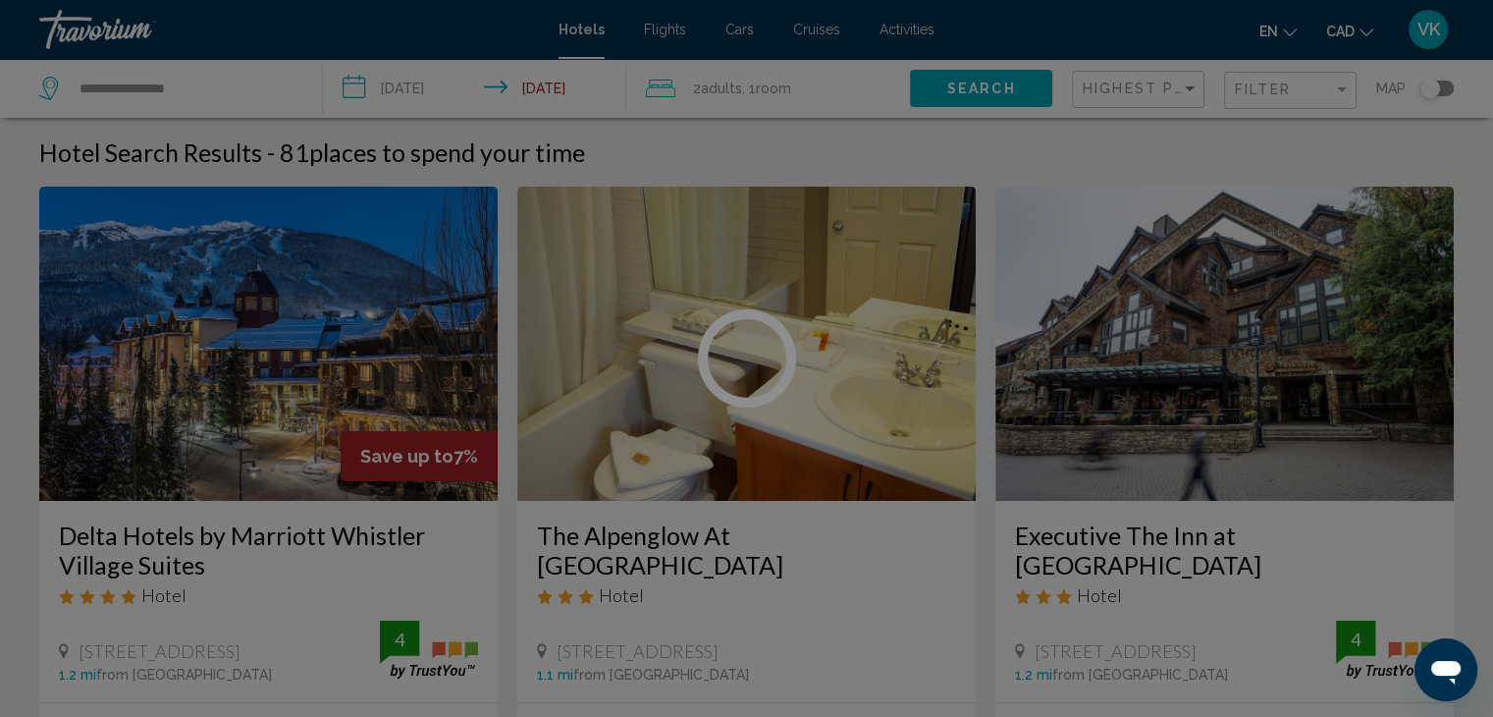
click at [175, 80] on div at bounding box center [746, 358] width 1493 height 717
click at [177, 83] on div at bounding box center [746, 358] width 1493 height 717
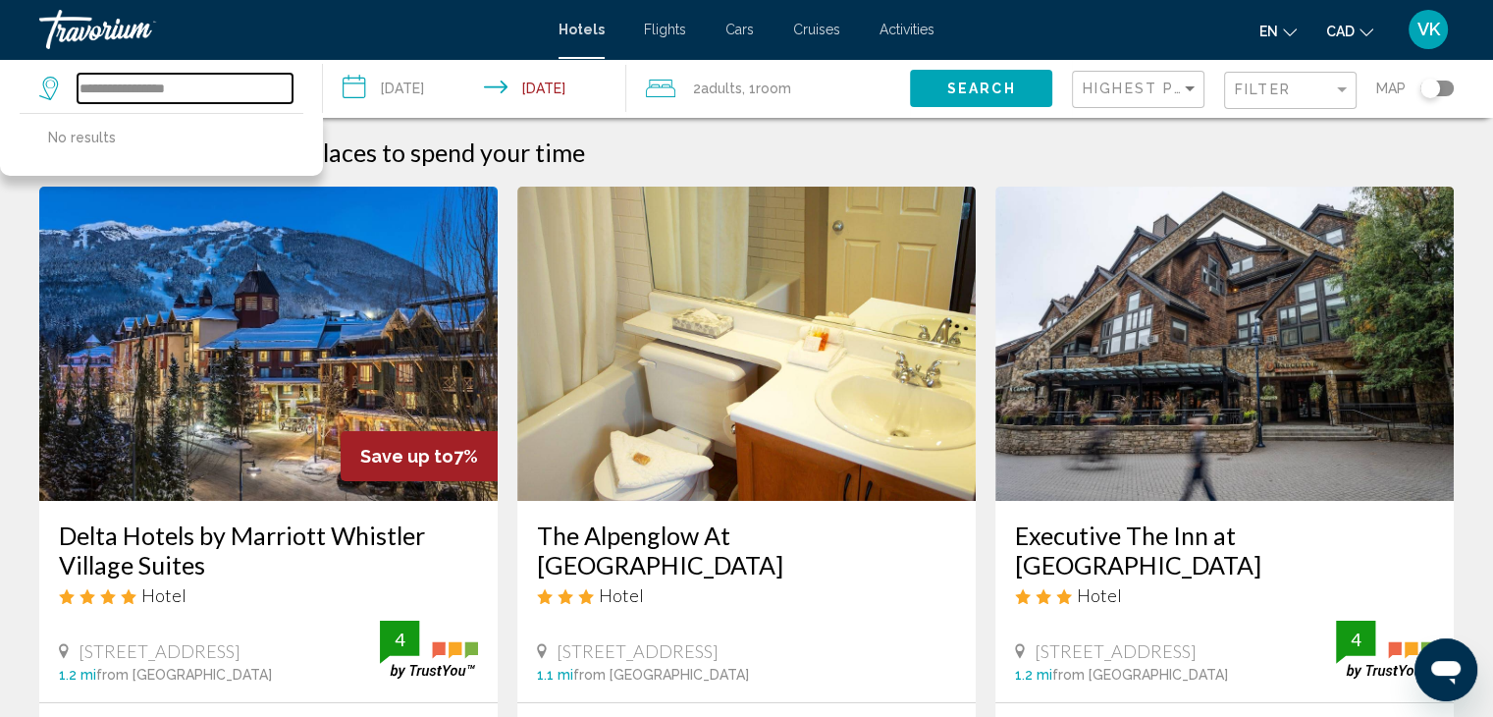
click at [176, 83] on input "**********" at bounding box center [185, 88] width 215 height 29
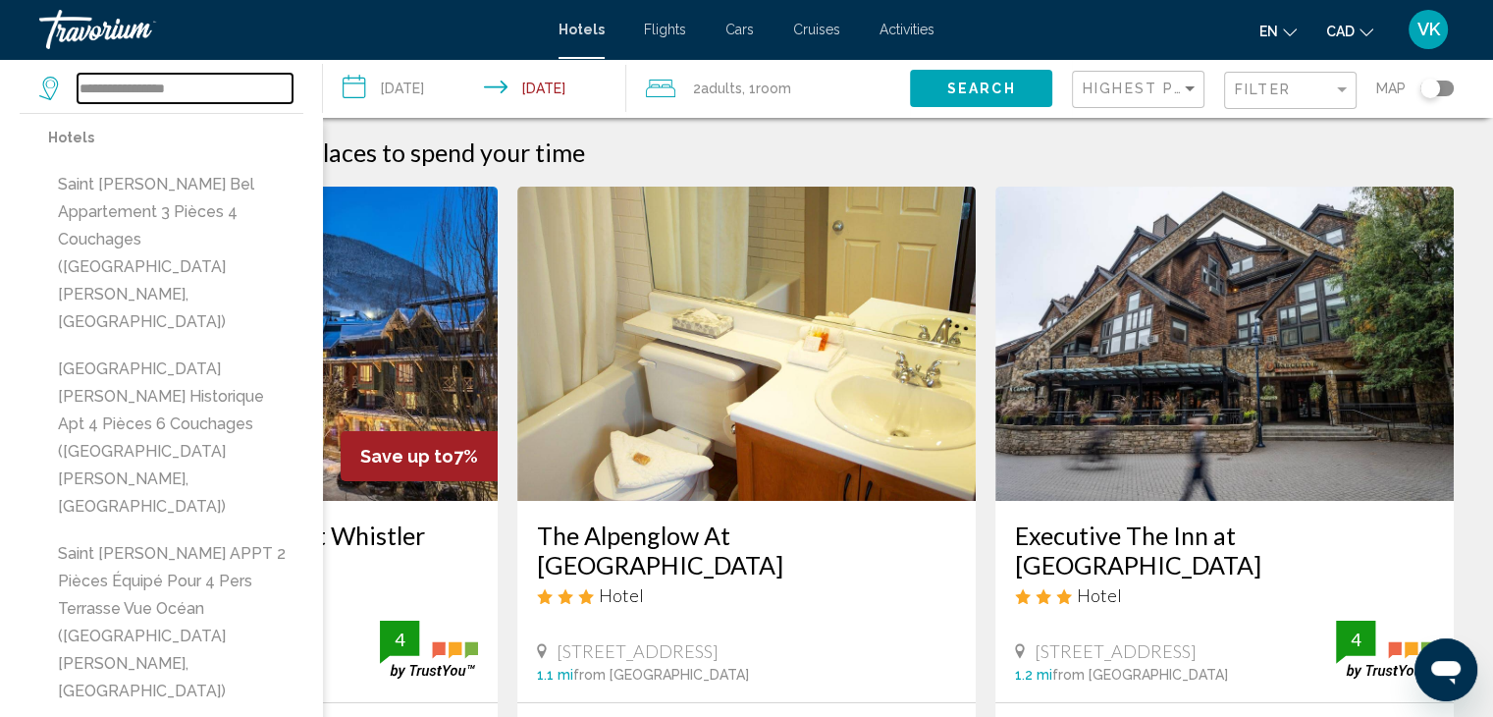
click at [119, 87] on input "**********" at bounding box center [185, 88] width 215 height 29
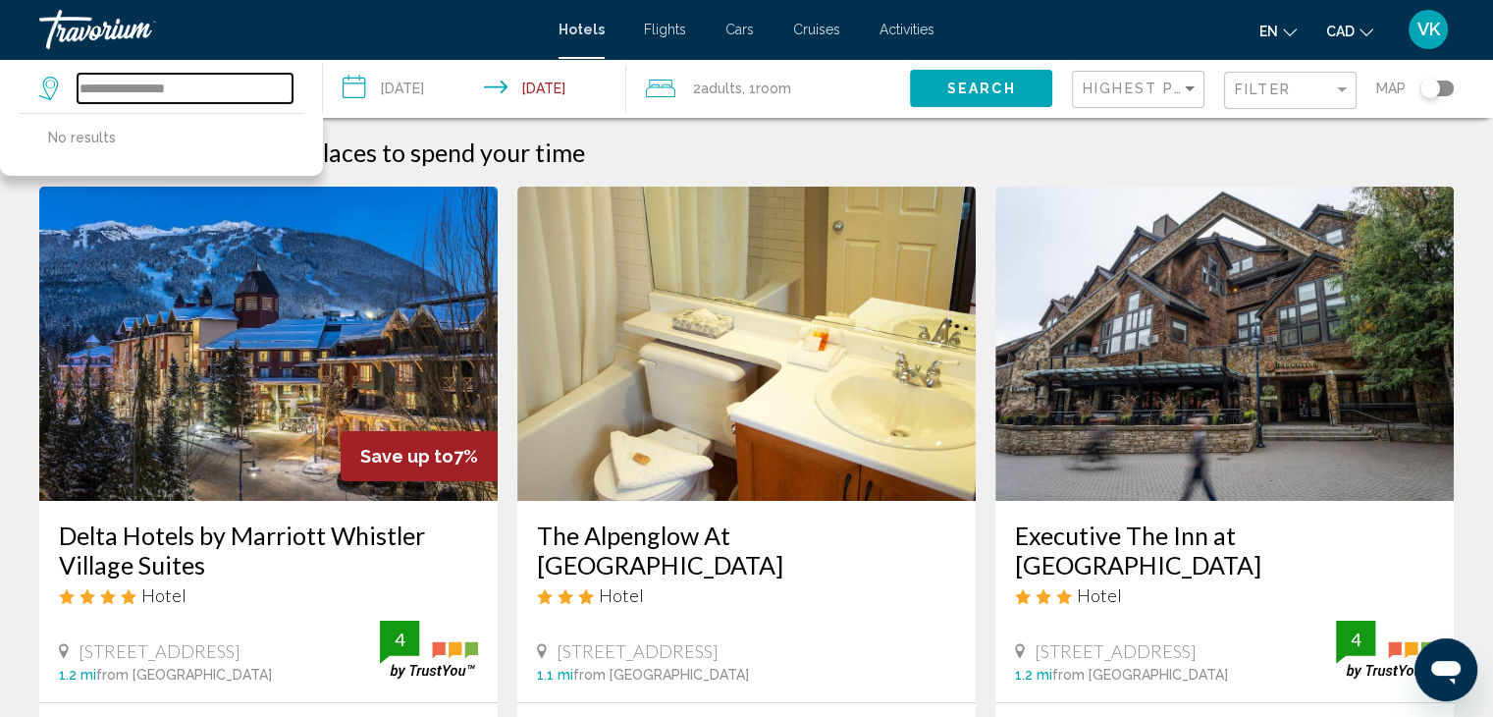
click at [153, 83] on input "**********" at bounding box center [185, 88] width 215 height 29
click at [176, 85] on input "**********" at bounding box center [185, 88] width 215 height 29
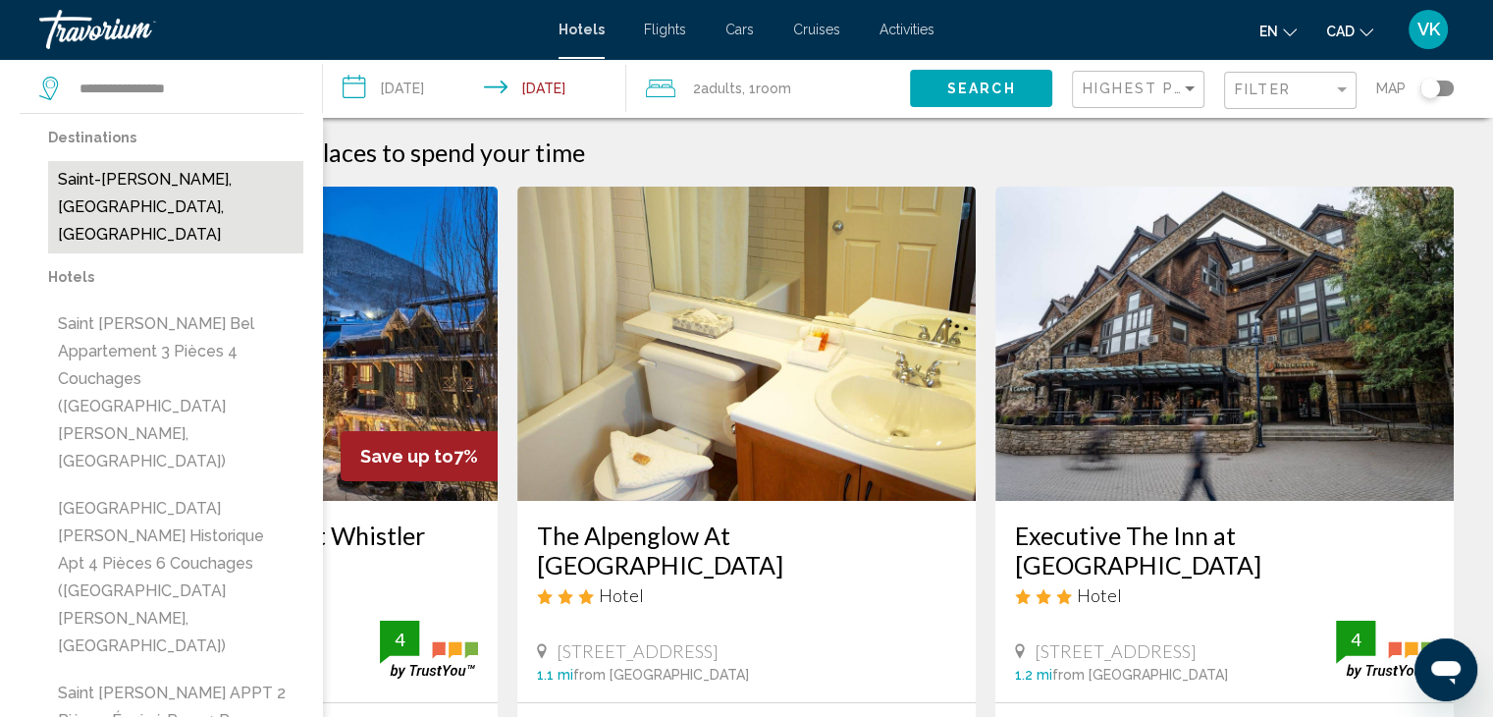
click at [103, 179] on button "Saint-[PERSON_NAME], [GEOGRAPHIC_DATA], [GEOGRAPHIC_DATA]" at bounding box center [175, 207] width 255 height 92
type input "**********"
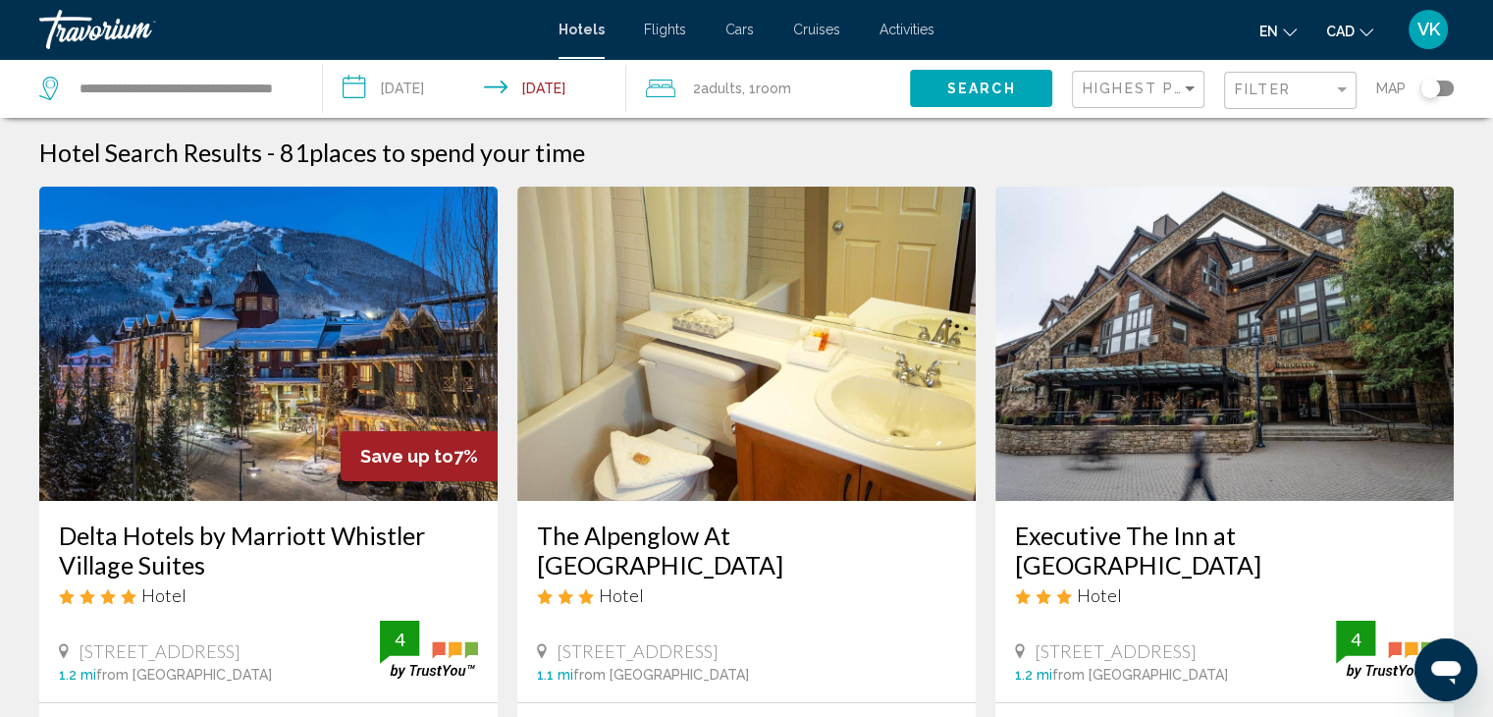
click at [432, 85] on input "**********" at bounding box center [478, 91] width 311 height 65
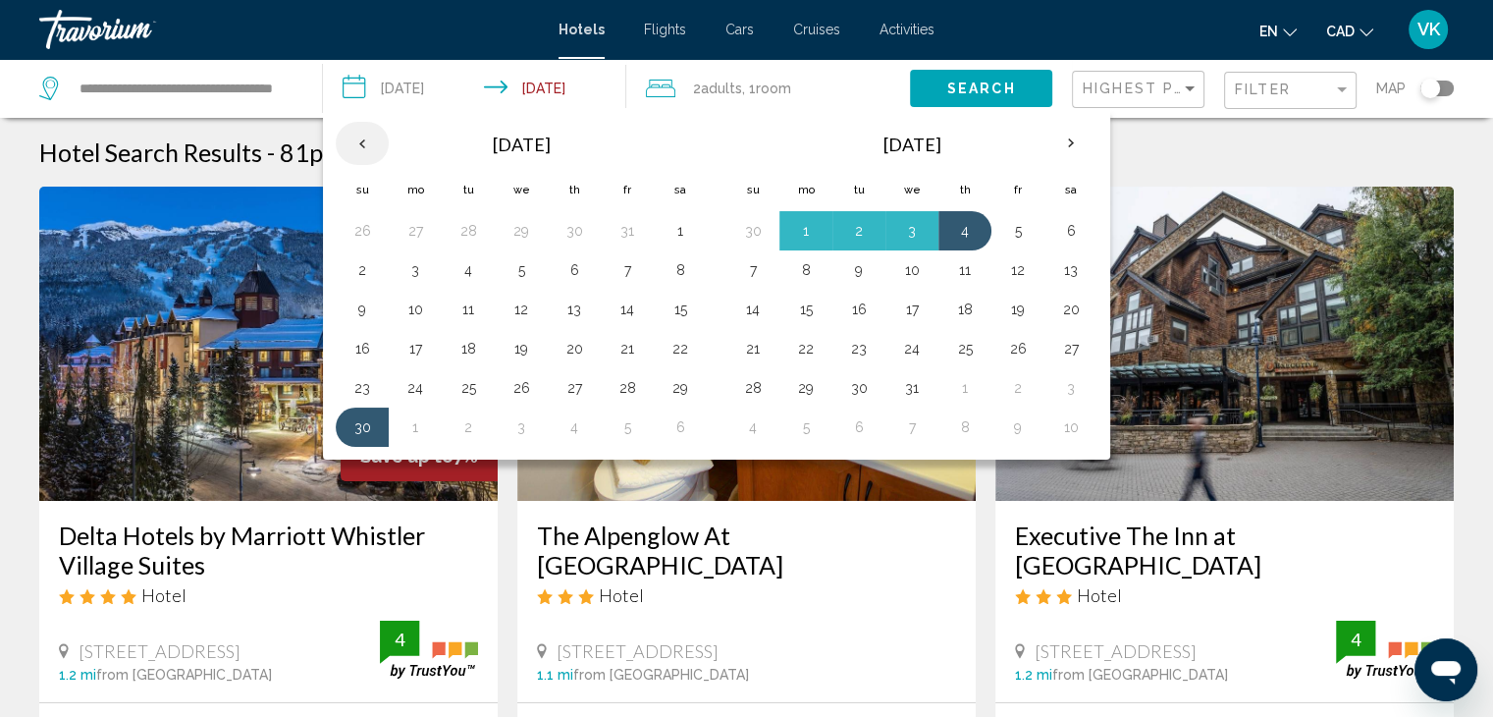
click at [365, 147] on th "Previous month" at bounding box center [362, 143] width 53 height 43
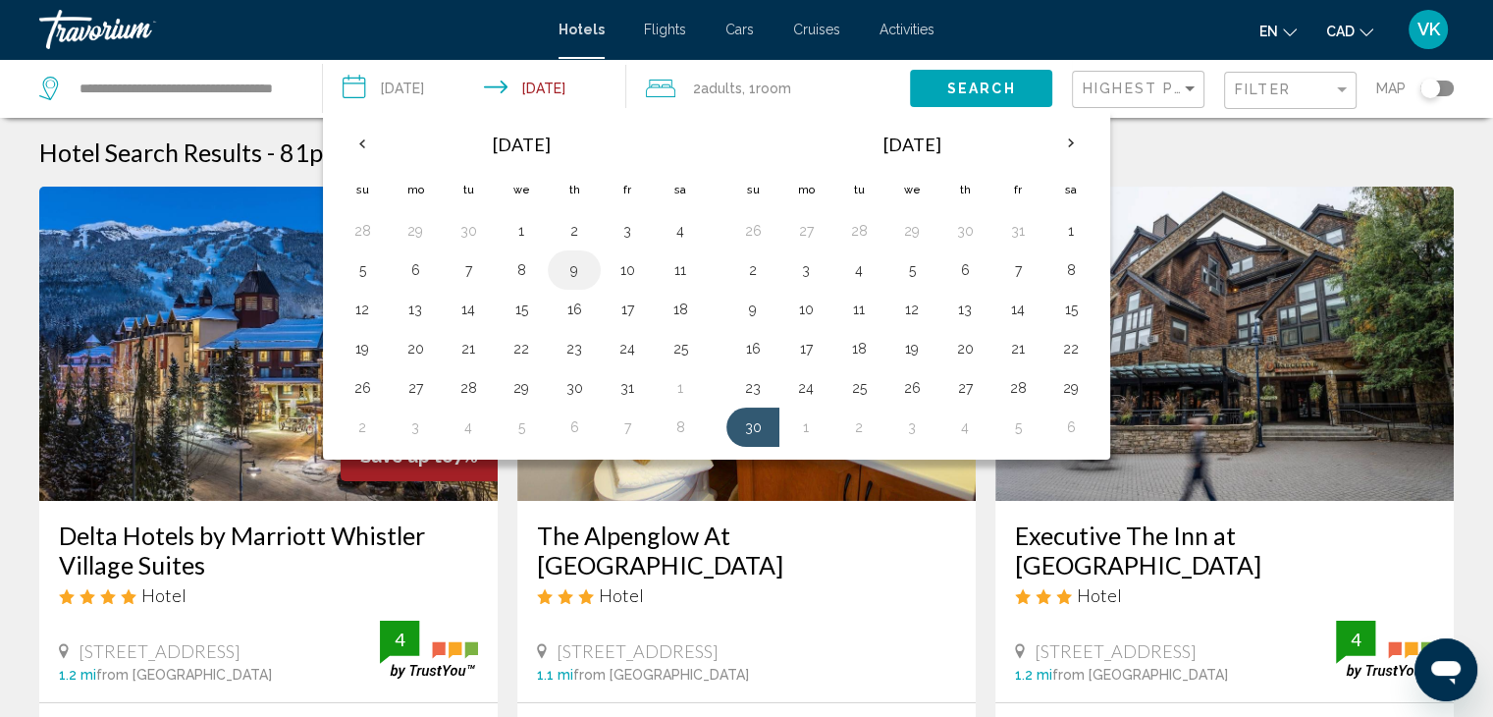
click at [576, 264] on button "9" at bounding box center [573, 269] width 31 height 27
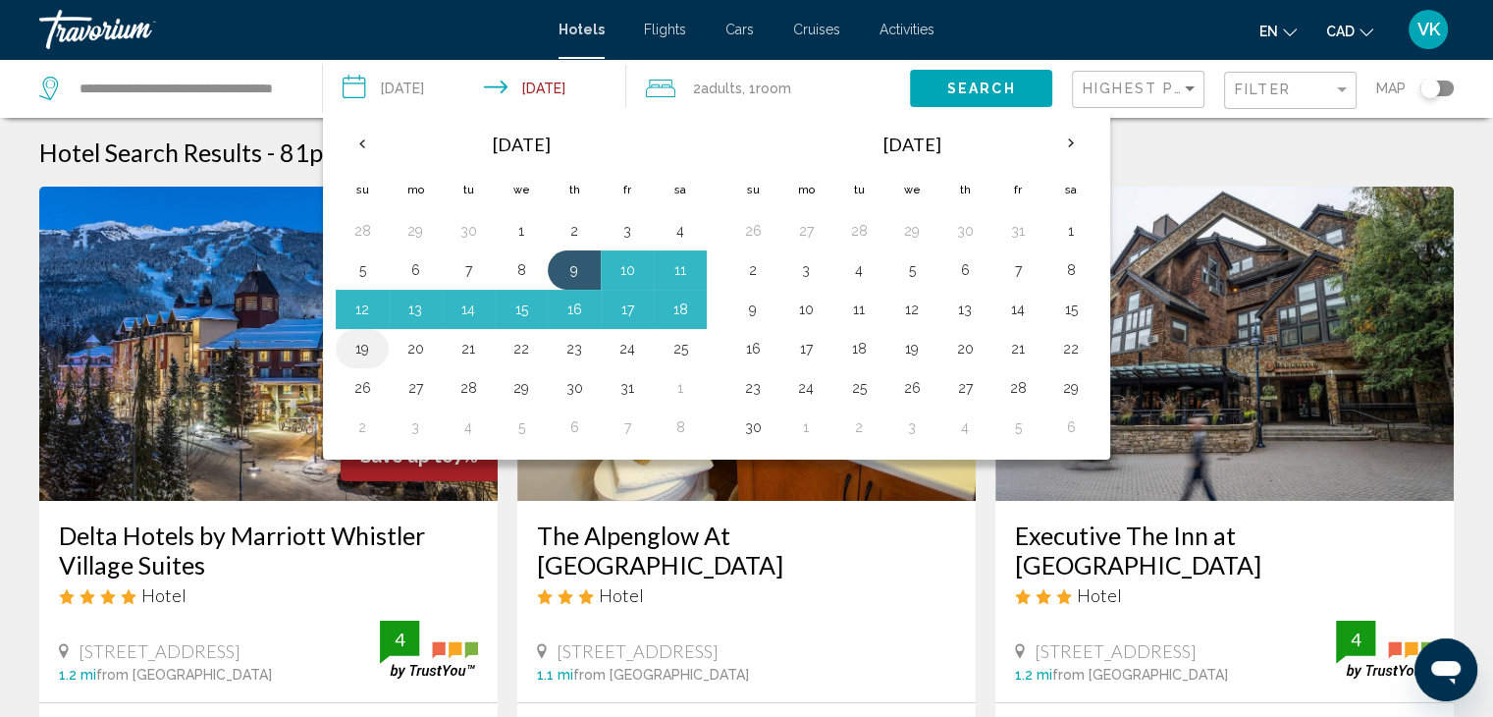
click at [353, 344] on button "19" at bounding box center [361, 348] width 31 height 27
type input "**********"
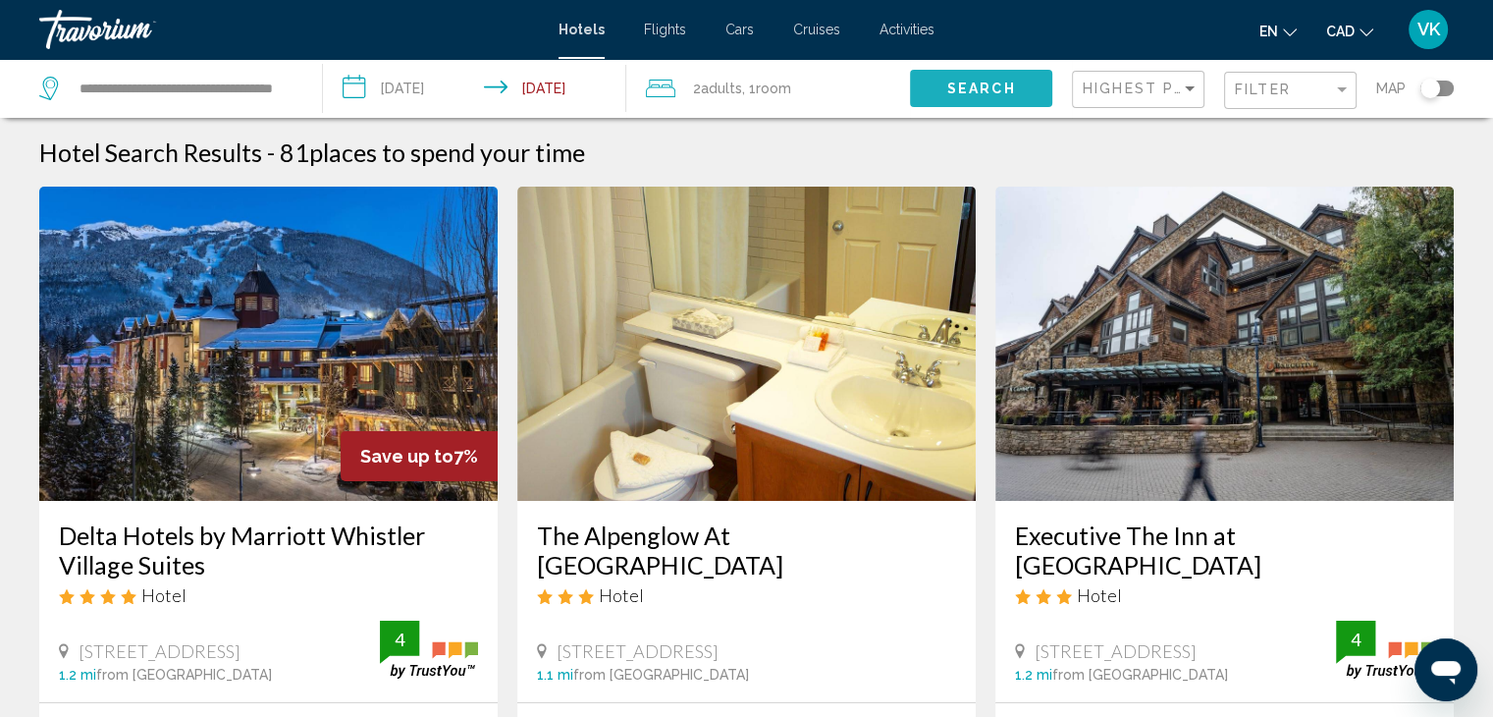
click at [974, 84] on span "Search" at bounding box center [981, 89] width 69 height 16
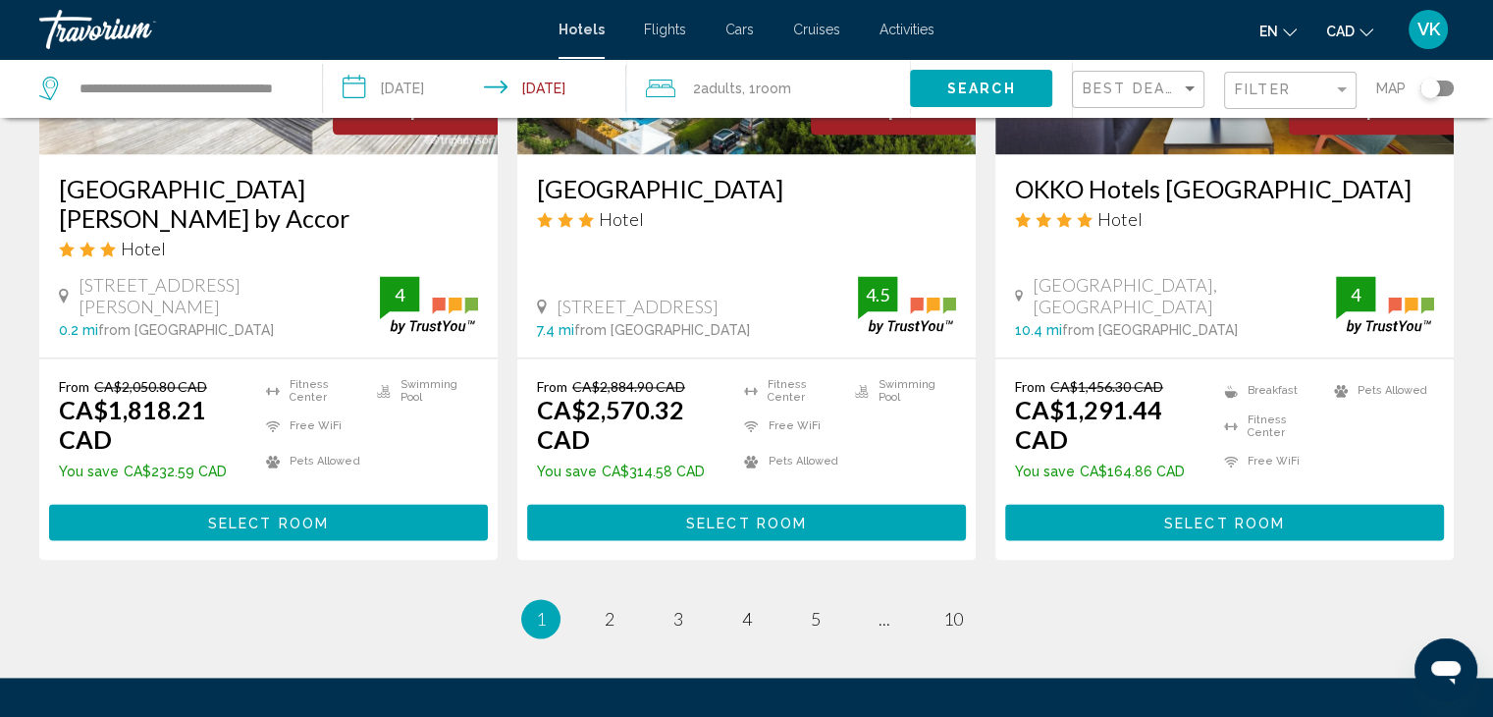
scroll to position [2768, 0]
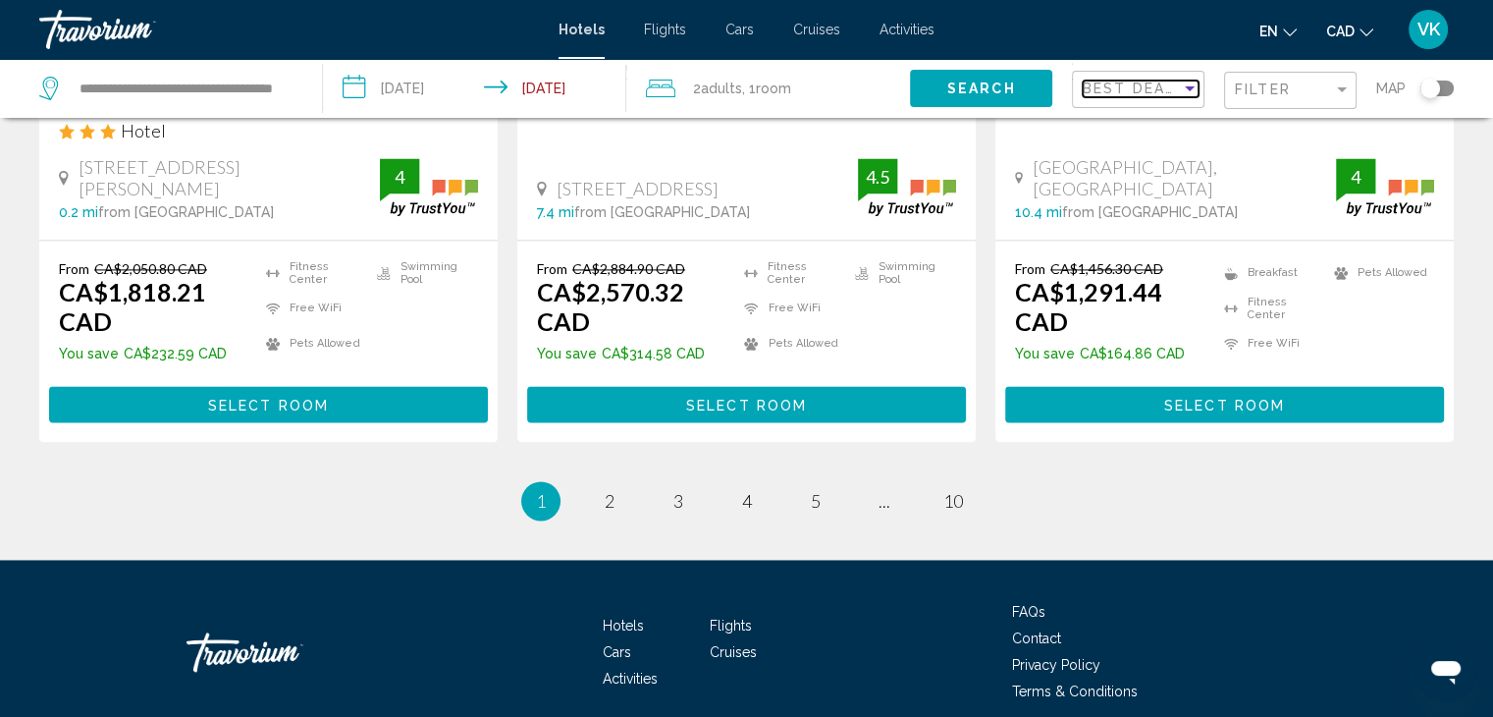
click at [1169, 81] on span "Best Deals" at bounding box center [1134, 88] width 103 height 16
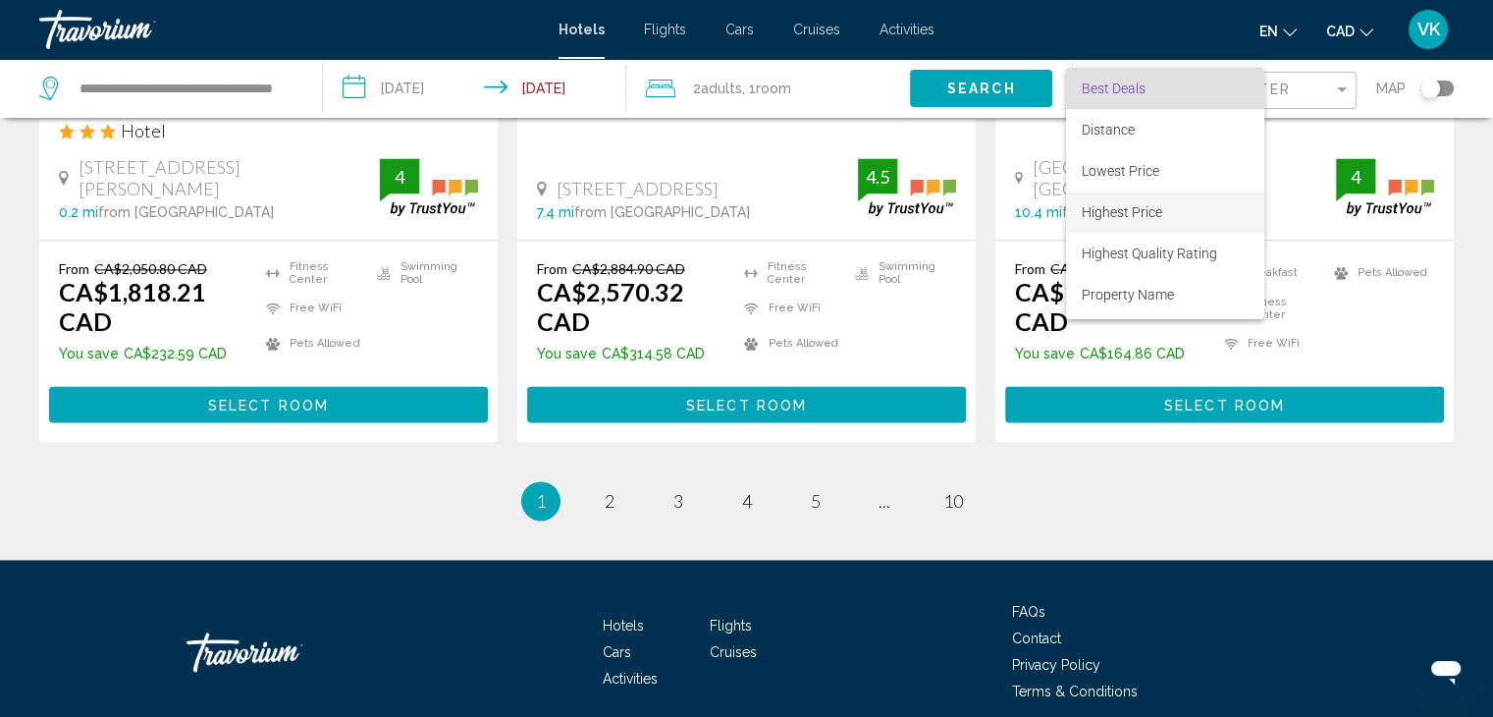
click at [1161, 217] on span "Highest Price" at bounding box center [1122, 212] width 80 height 16
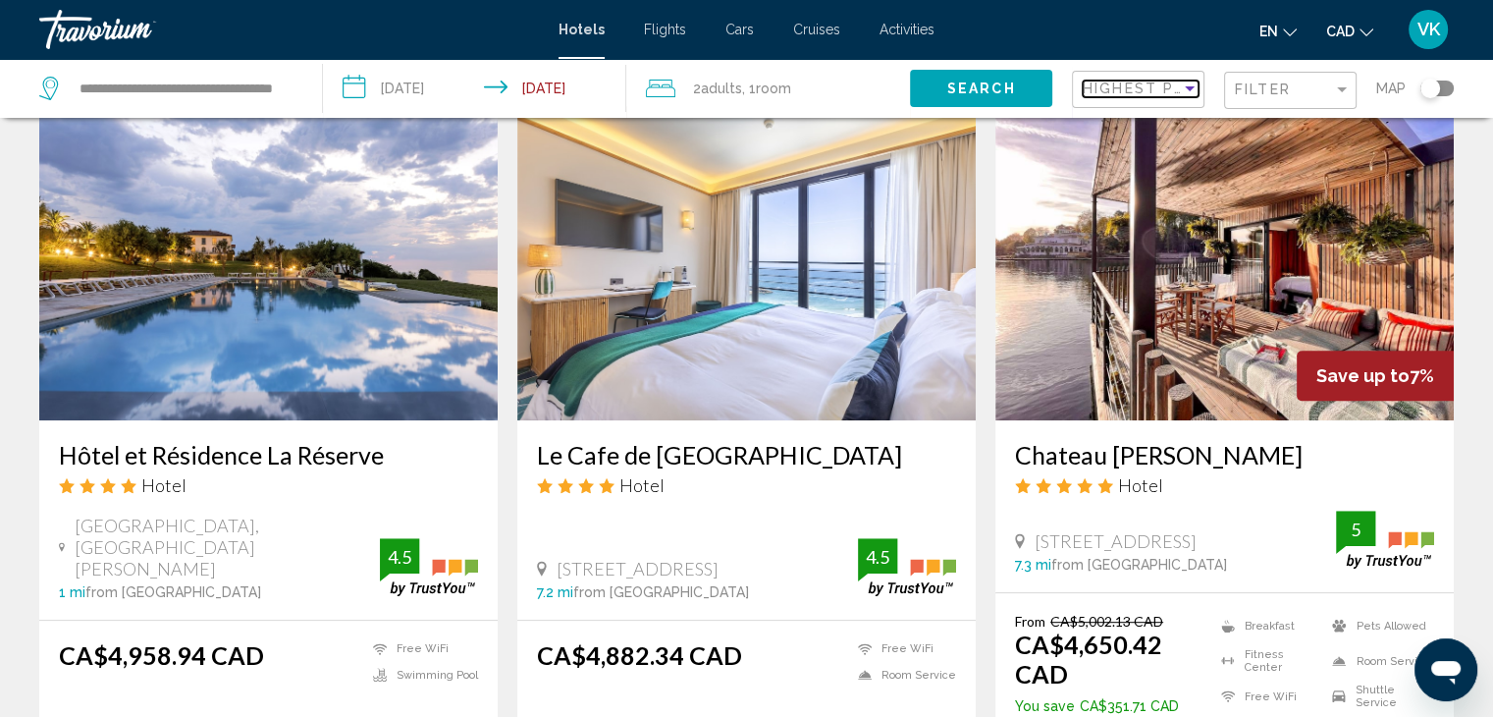
scroll to position [883, 0]
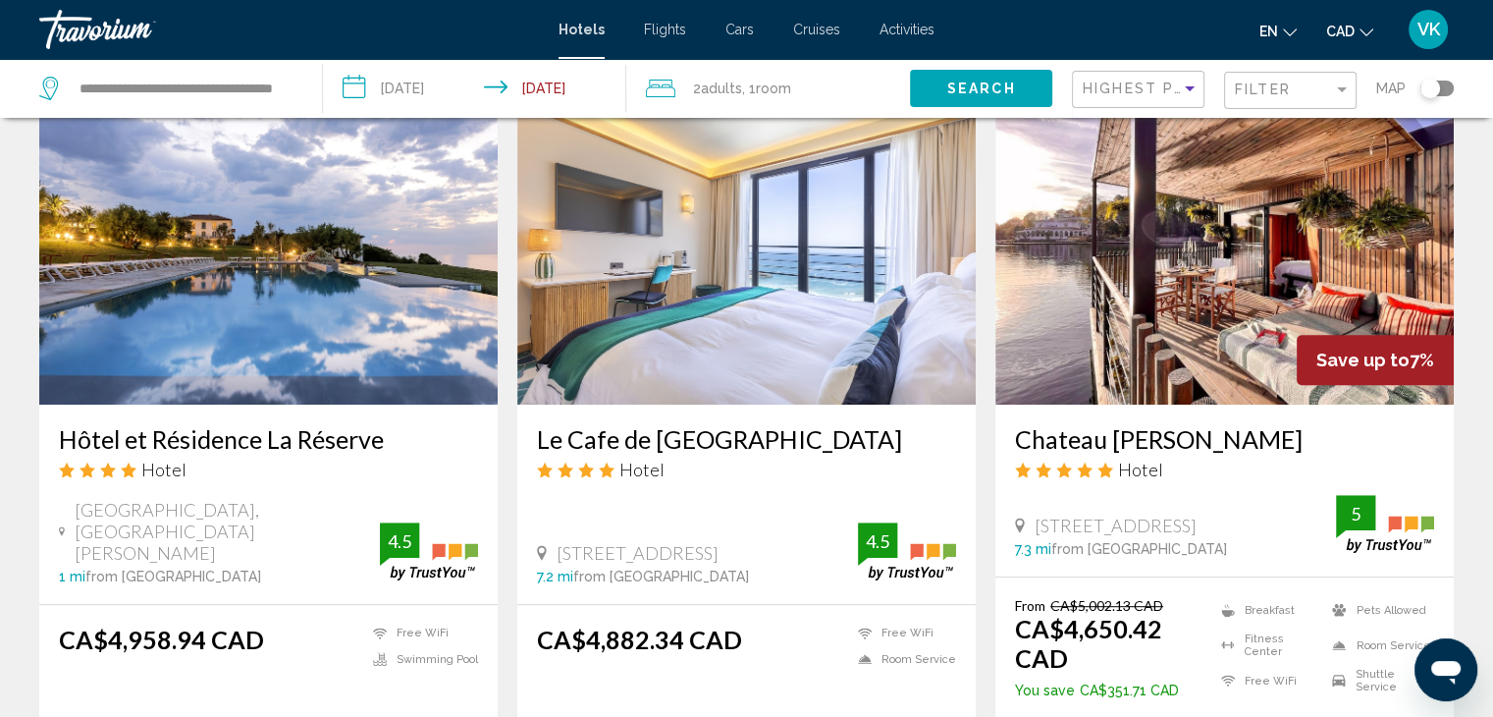
click at [386, 229] on img "Main content" at bounding box center [268, 247] width 458 height 314
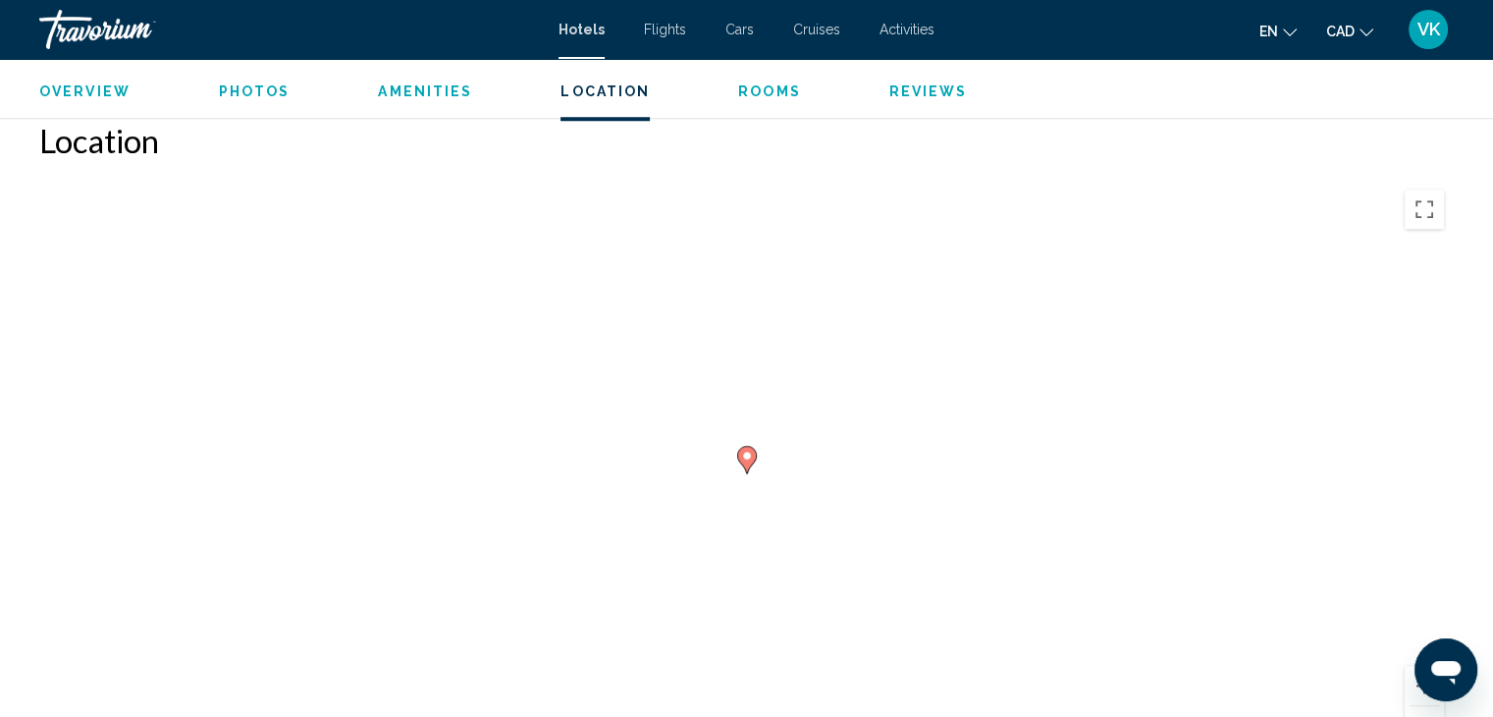
scroll to position [1570, 0]
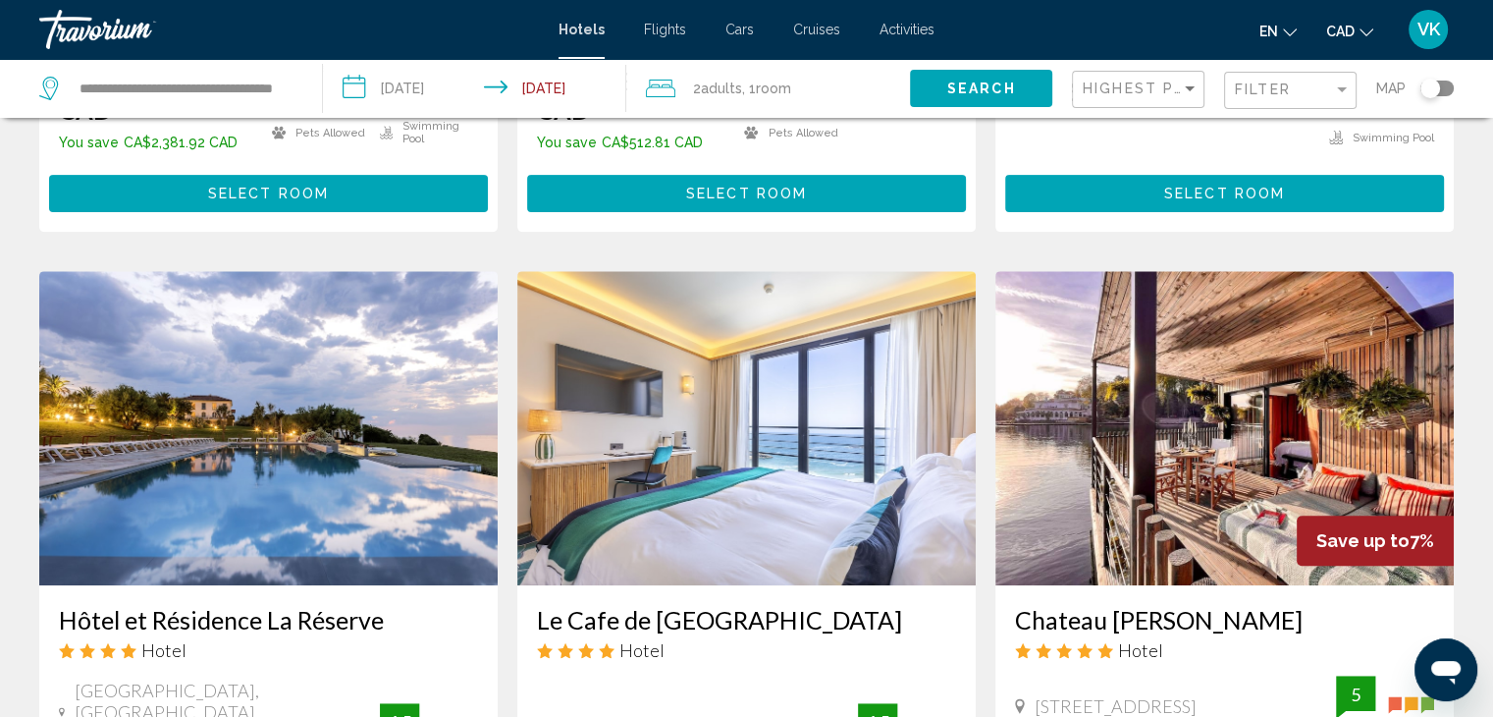
scroll to position [883, 0]
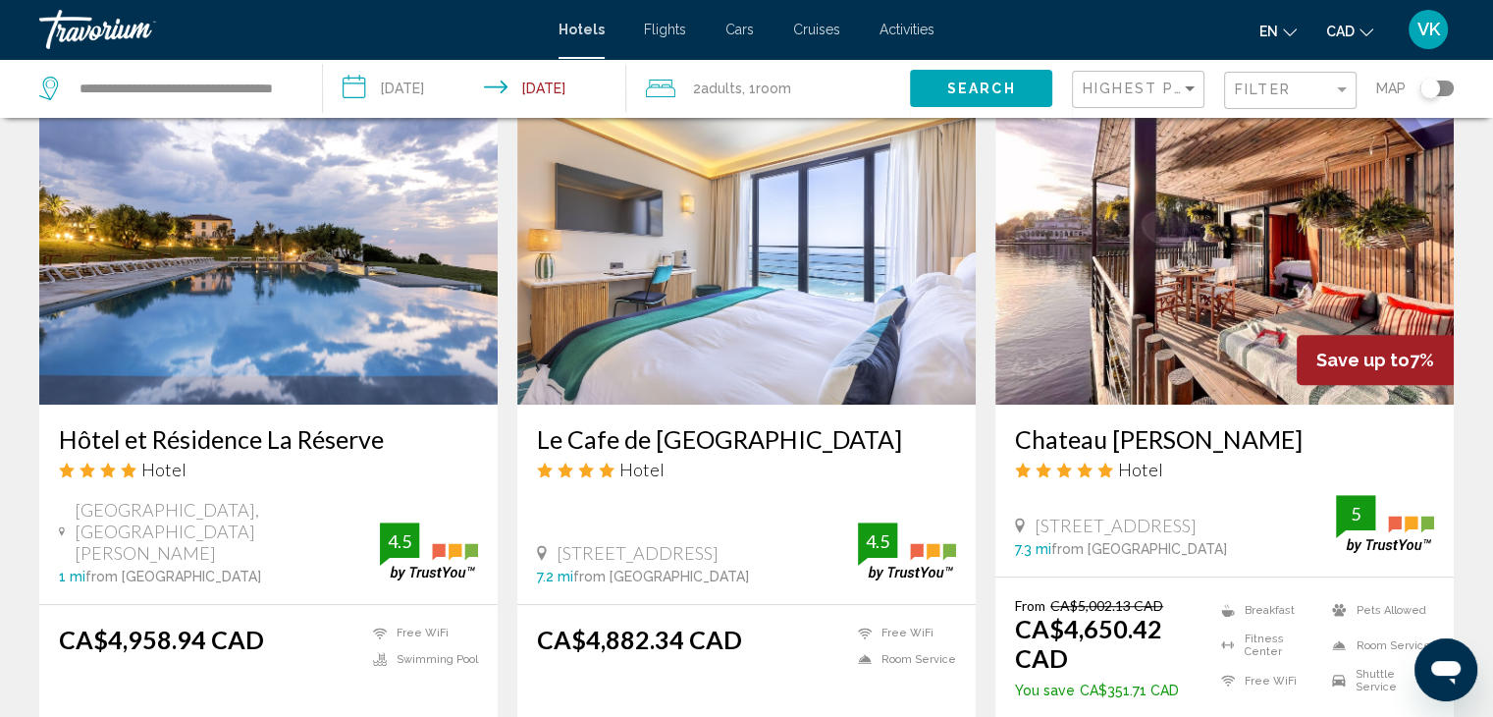
click at [1127, 317] on img "Main content" at bounding box center [1224, 247] width 458 height 314
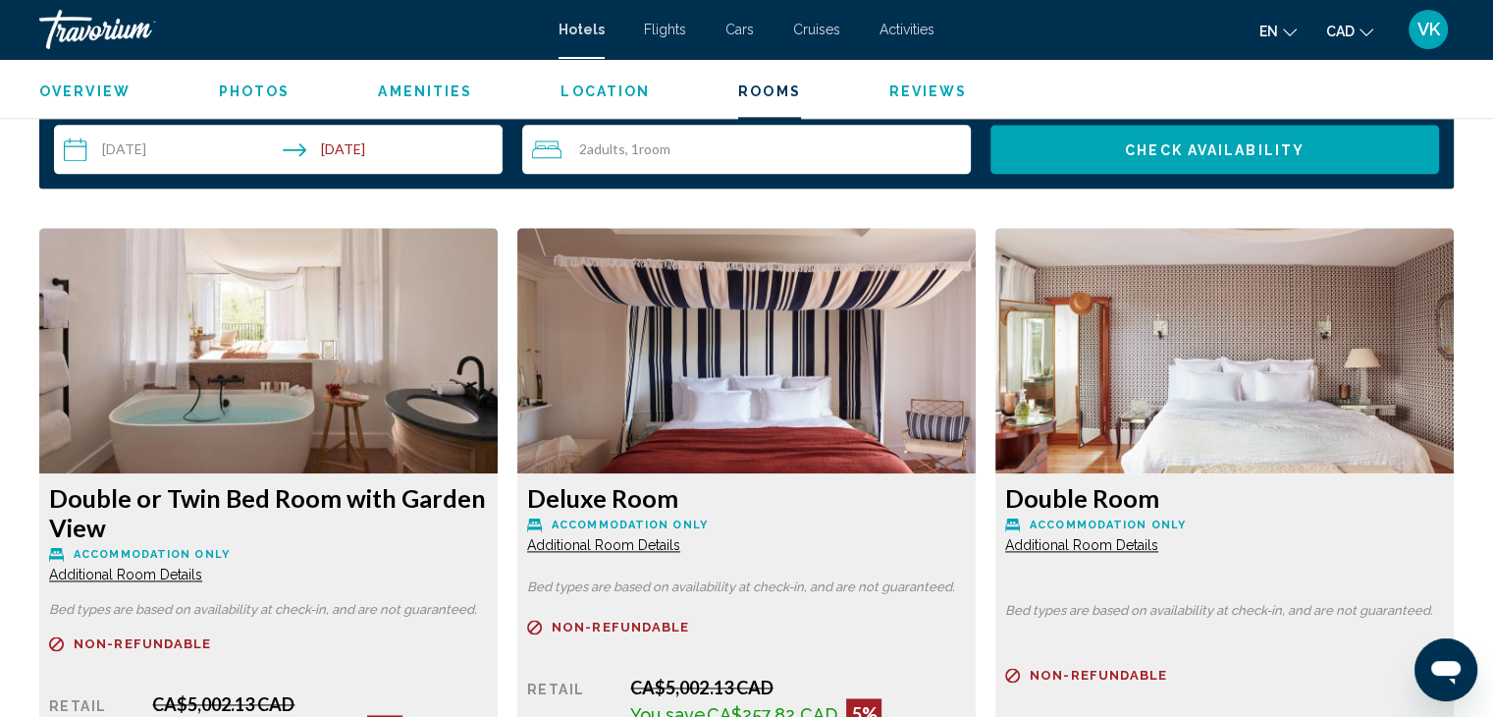
scroll to position [2650, 0]
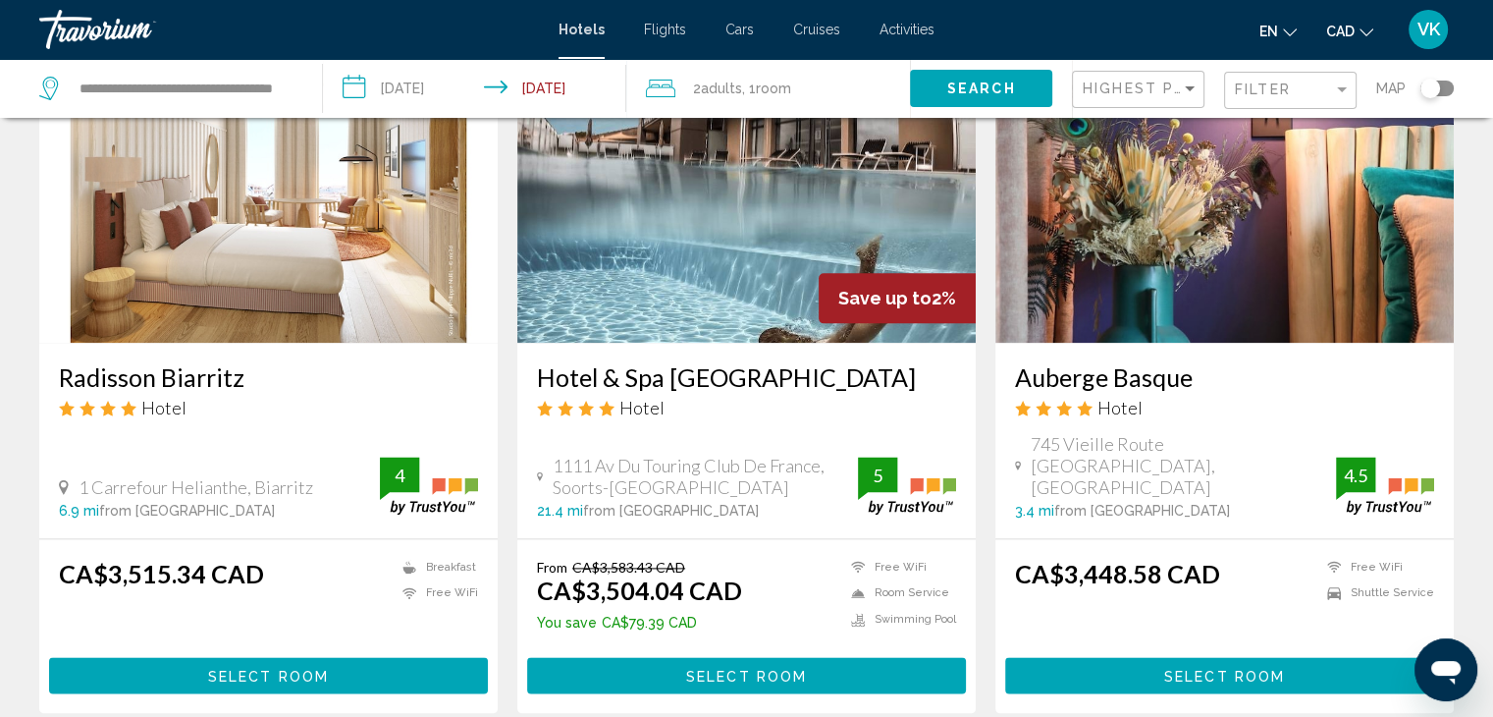
scroll to position [2650, 0]
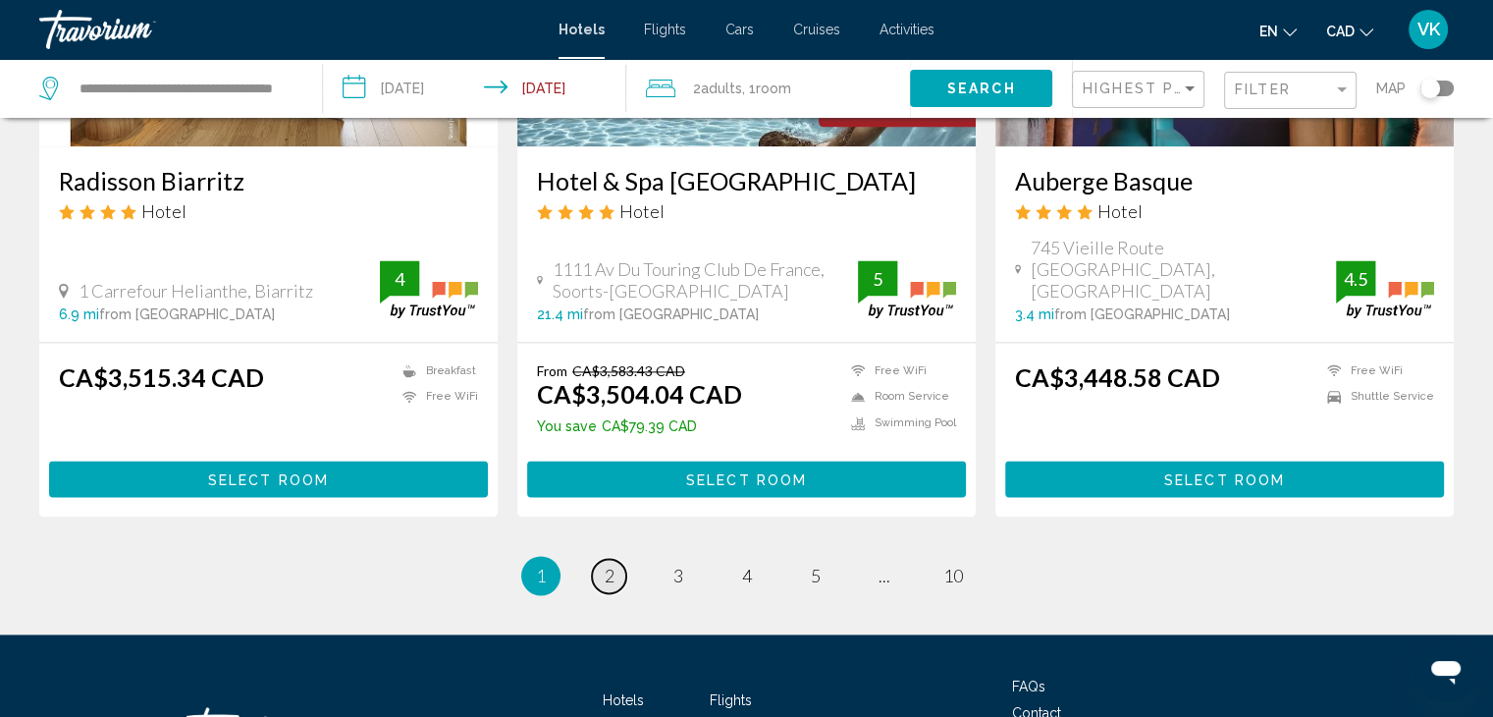
click at [605, 564] on span "2" at bounding box center [610, 575] width 10 height 22
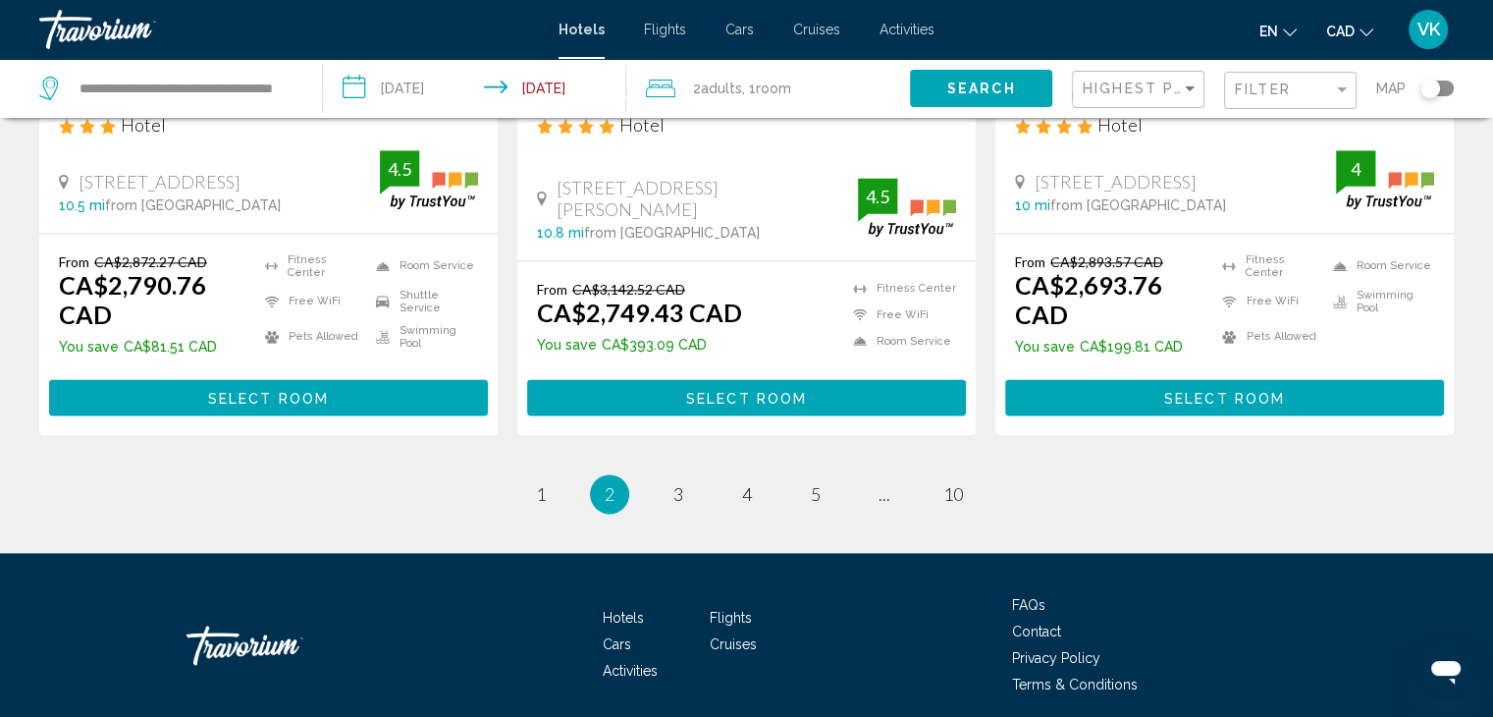
scroll to position [2676, 0]
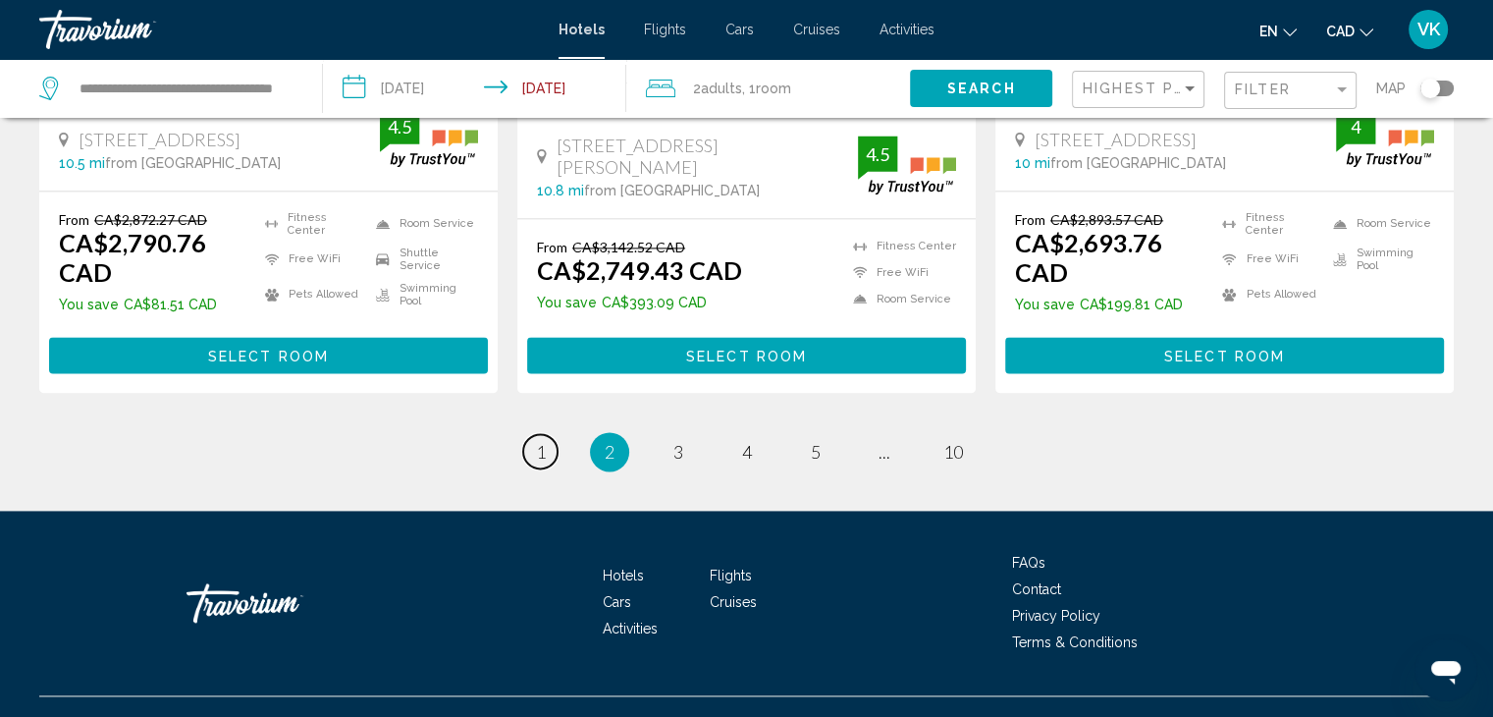
click at [534, 434] on link "page 1" at bounding box center [540, 451] width 34 height 34
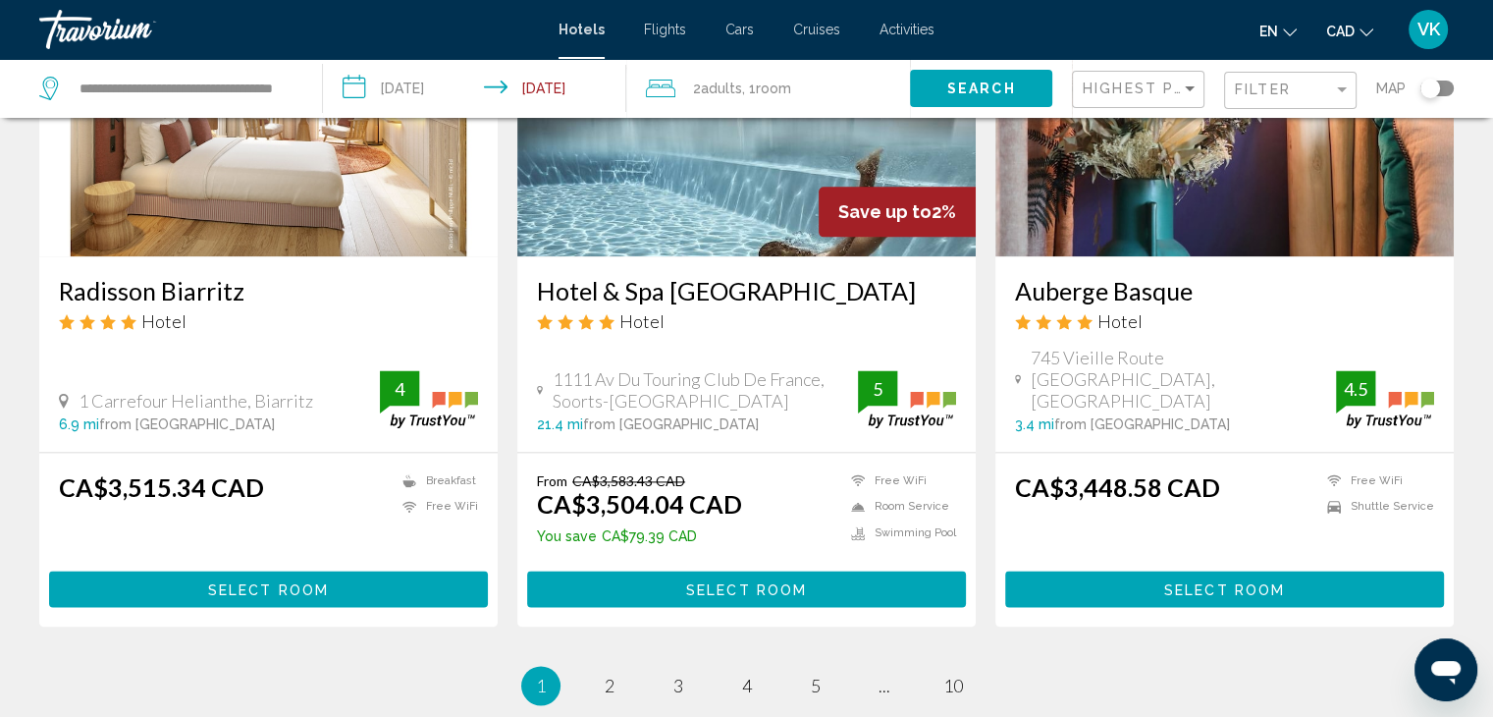
scroll to position [2650, 0]
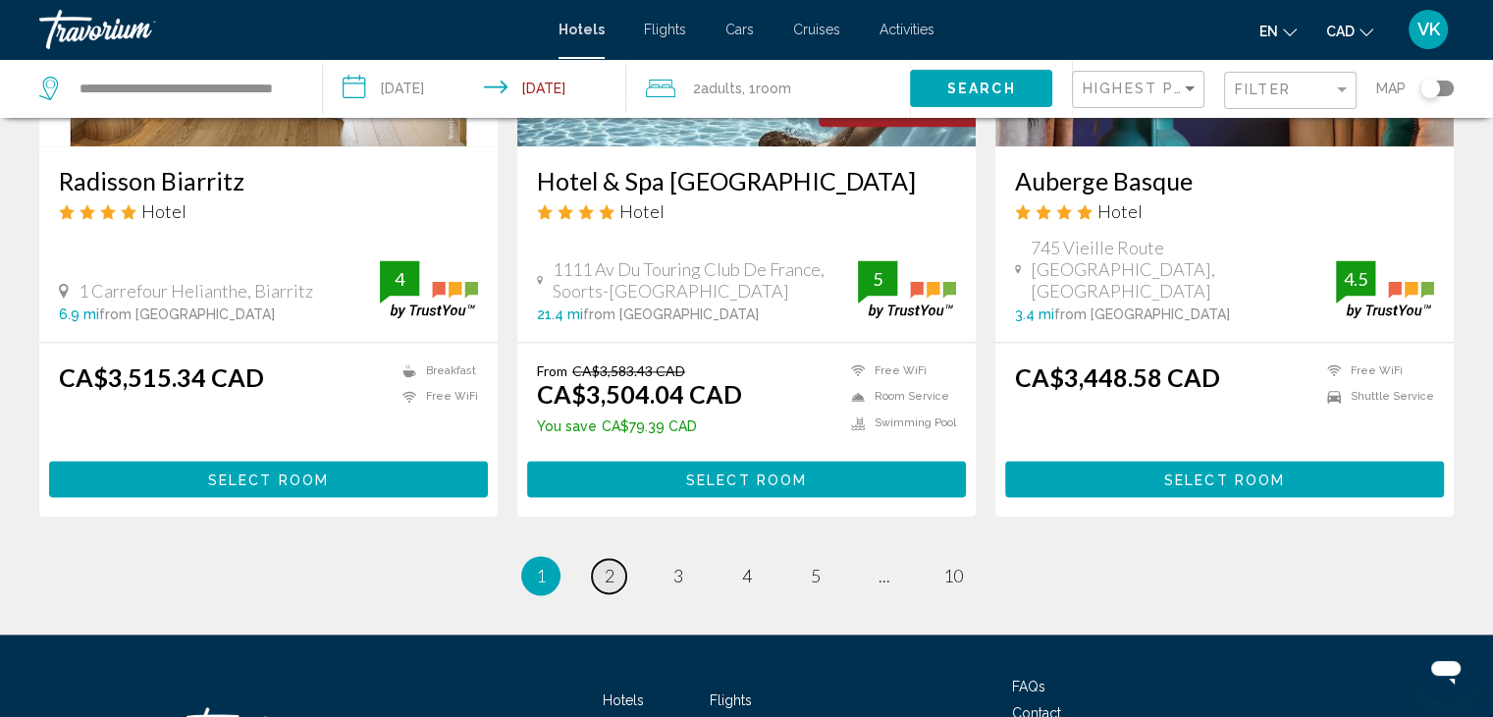
click at [605, 564] on span "2" at bounding box center [610, 575] width 10 height 22
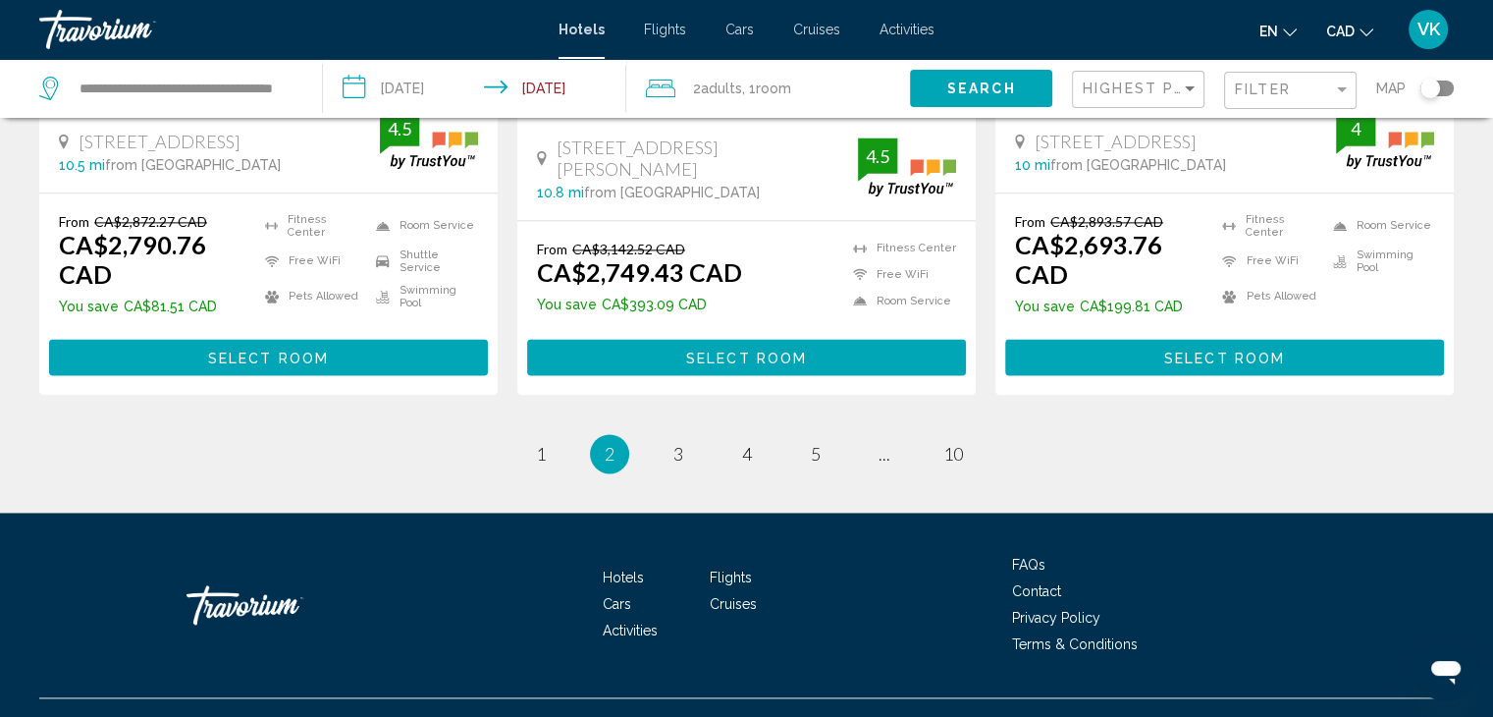
scroll to position [2676, 0]
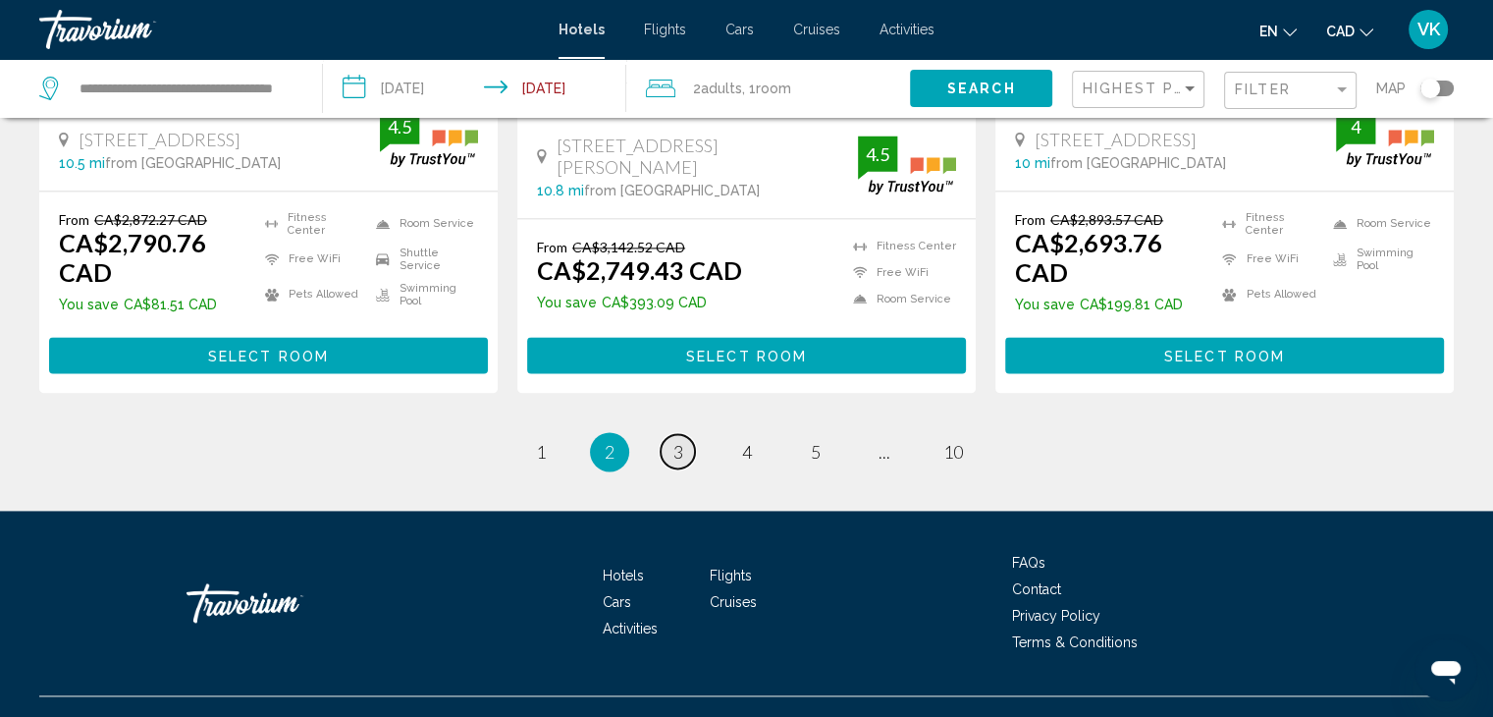
click at [679, 441] on span "3" at bounding box center [678, 452] width 10 height 22
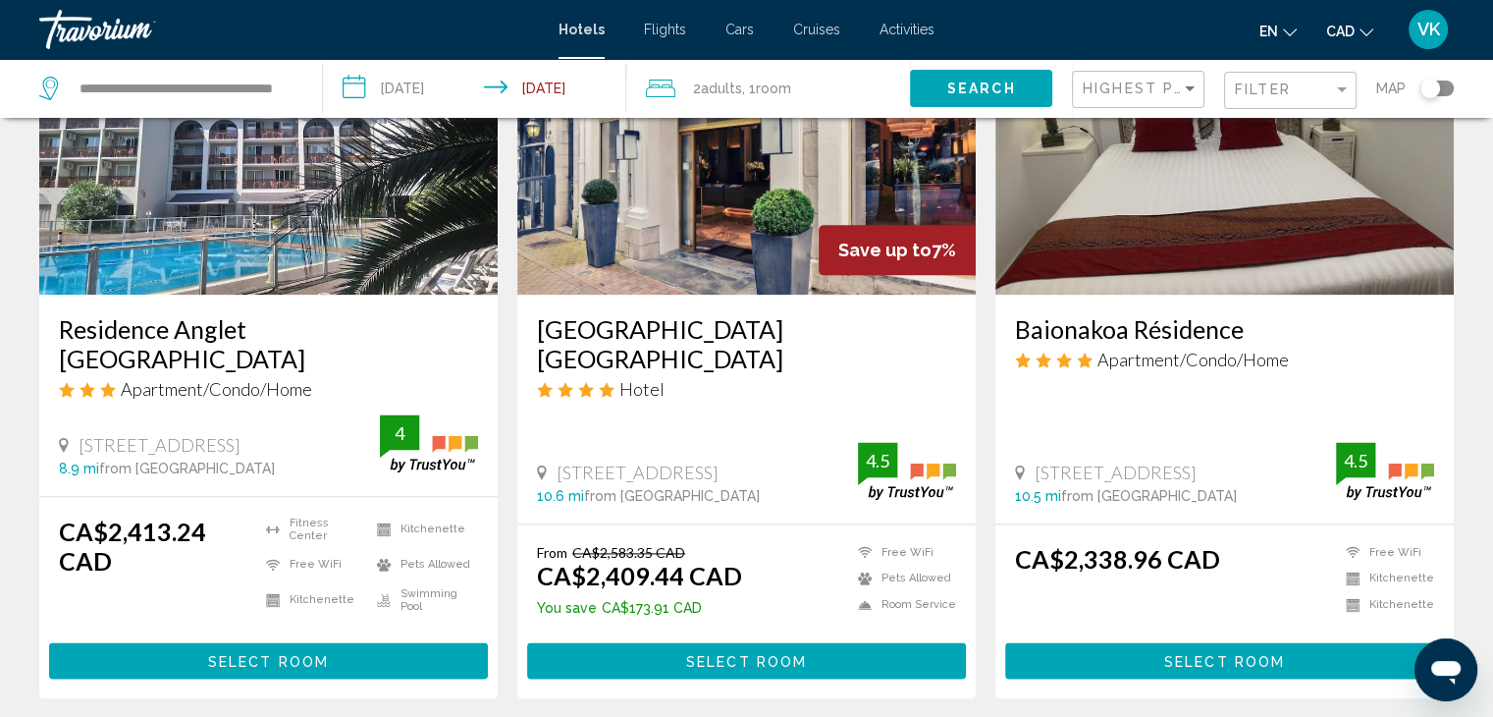
scroll to position [2650, 0]
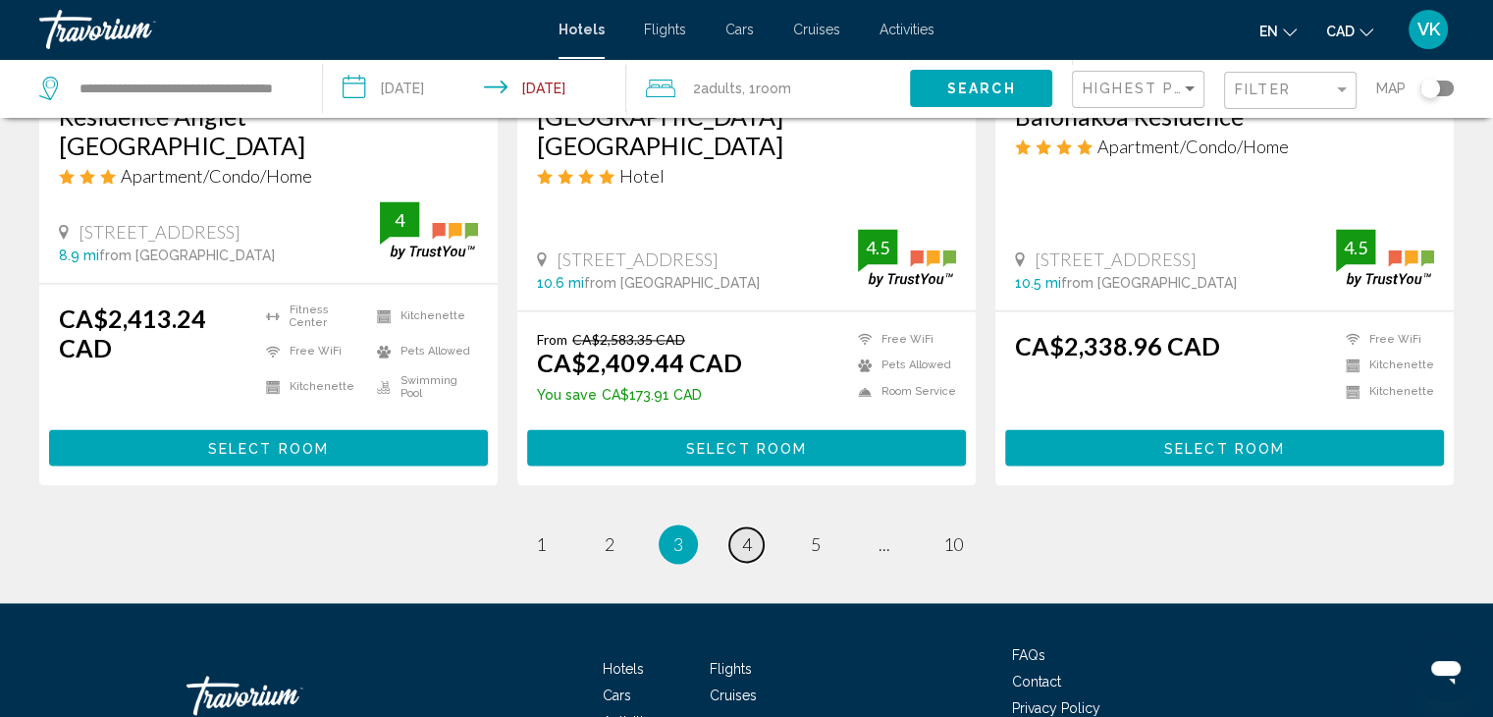
click at [742, 533] on span "4" at bounding box center [747, 544] width 10 height 22
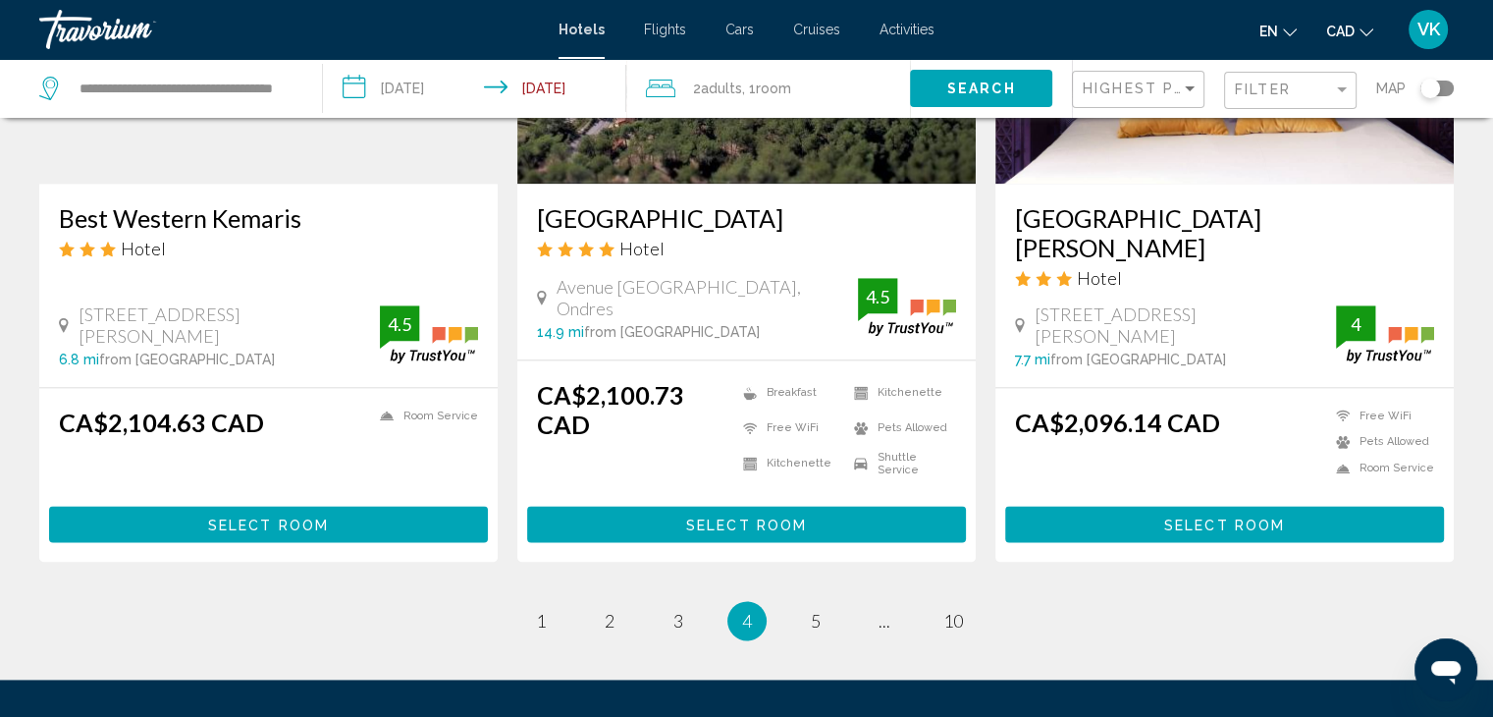
scroll to position [2650, 0]
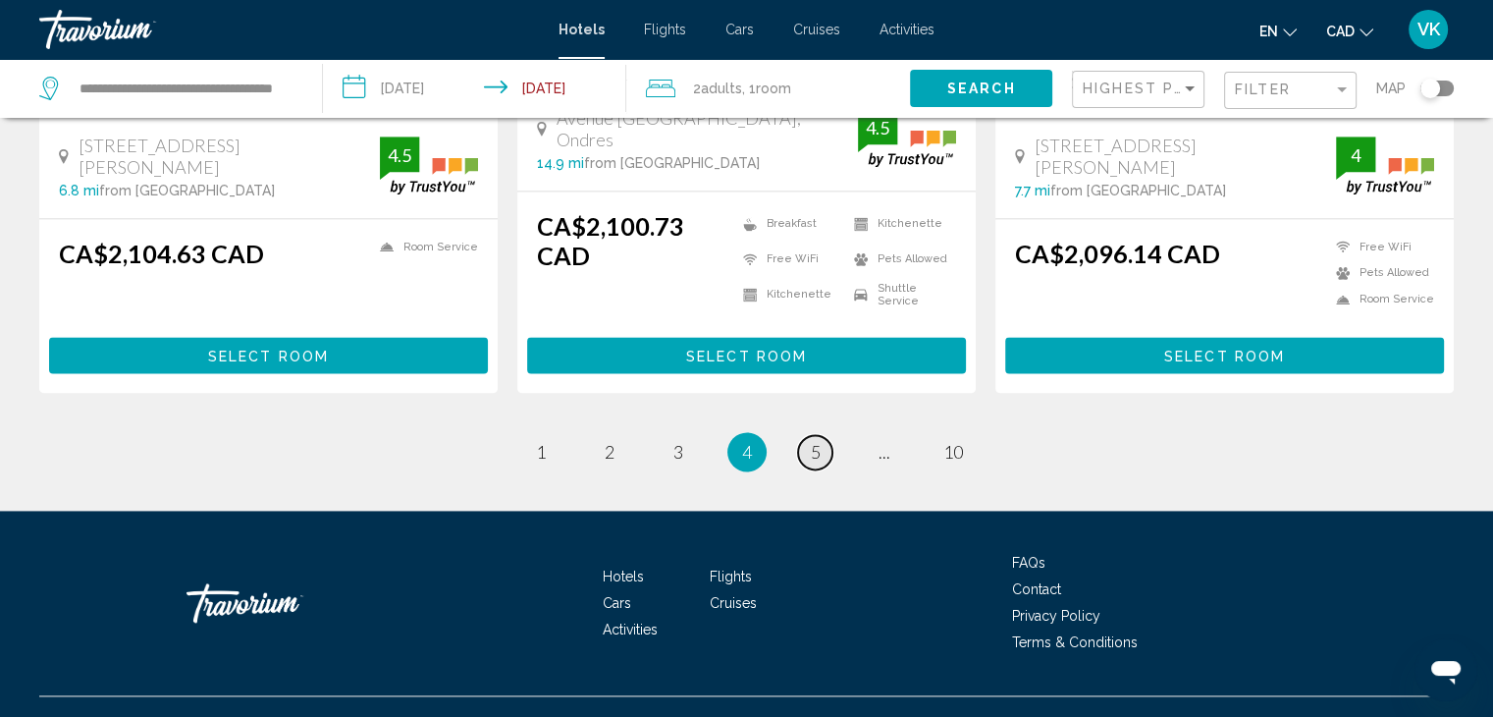
click at [825, 435] on link "page 5" at bounding box center [815, 452] width 34 height 34
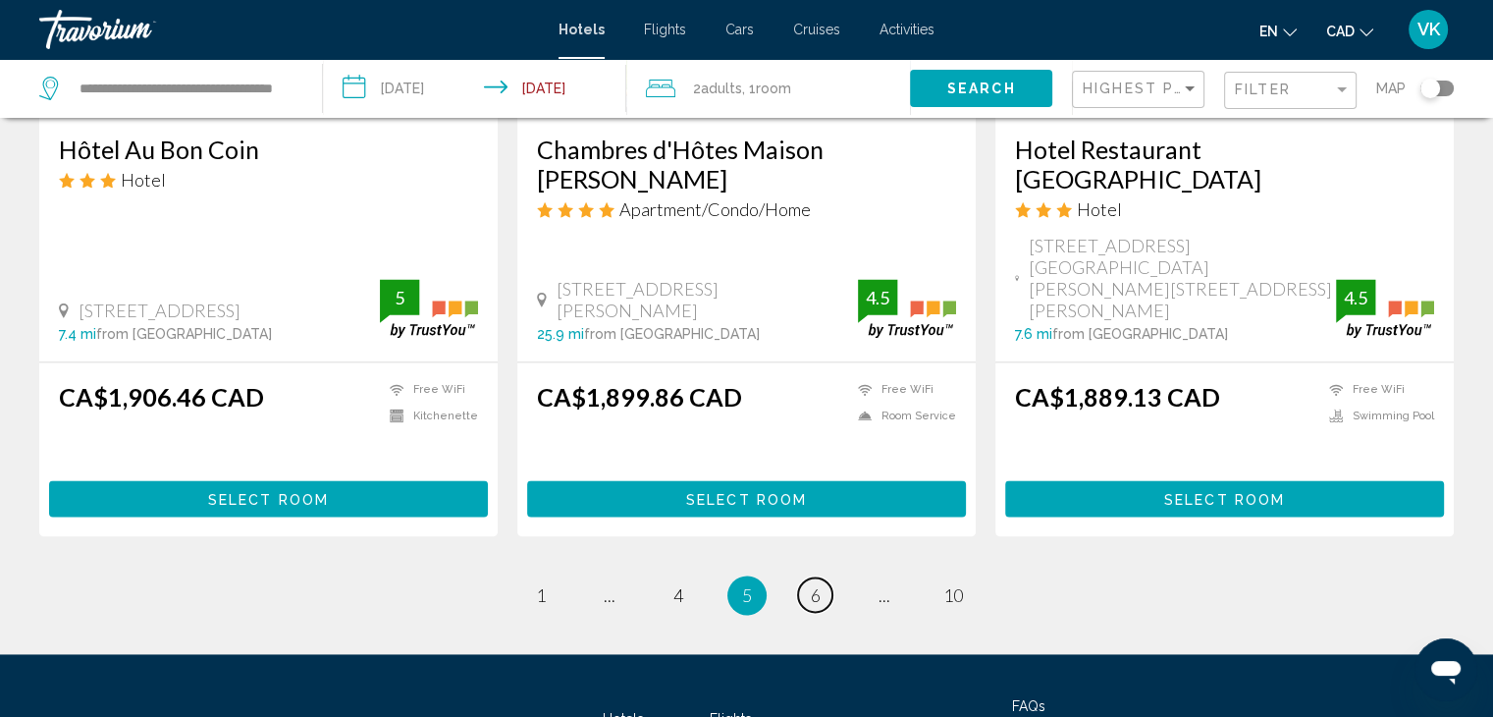
scroll to position [2621, 0]
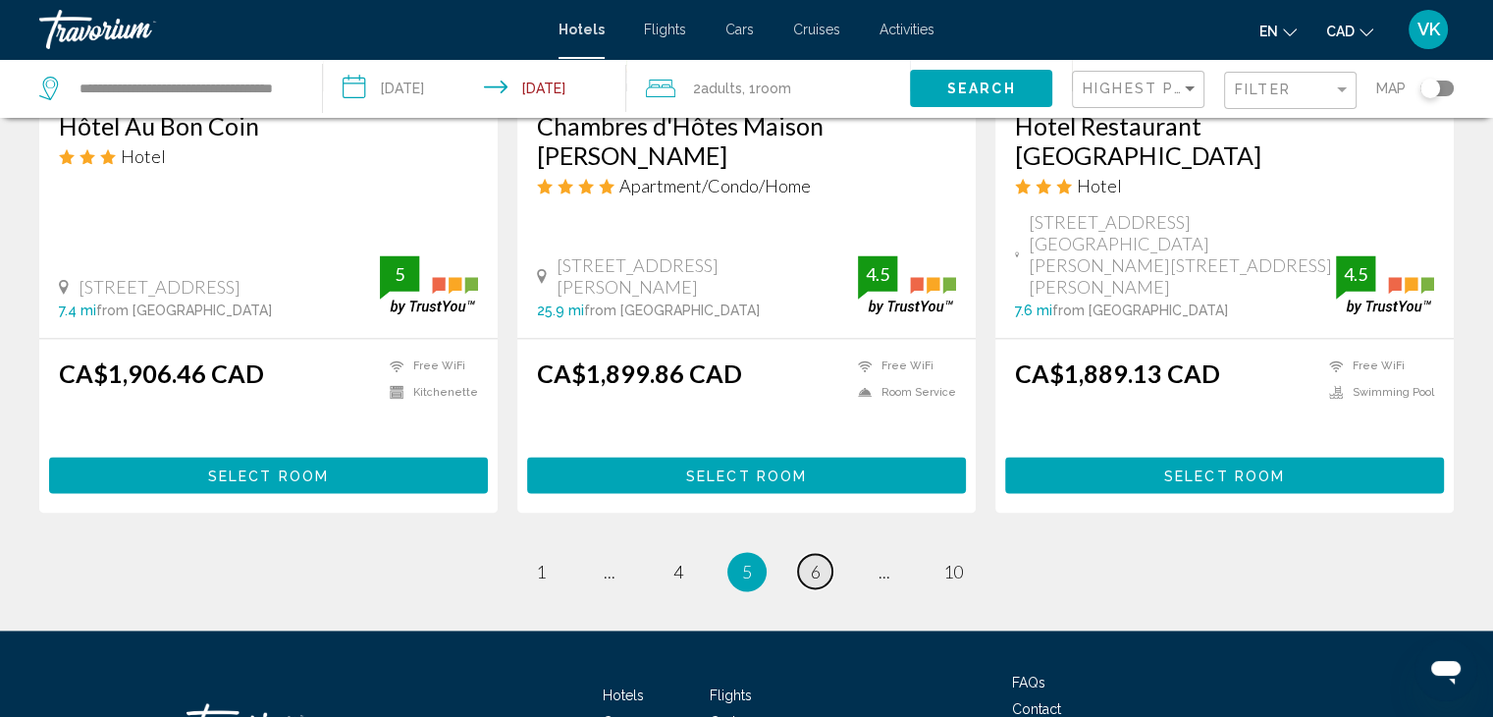
click at [817, 560] on span "6" at bounding box center [816, 571] width 10 height 22
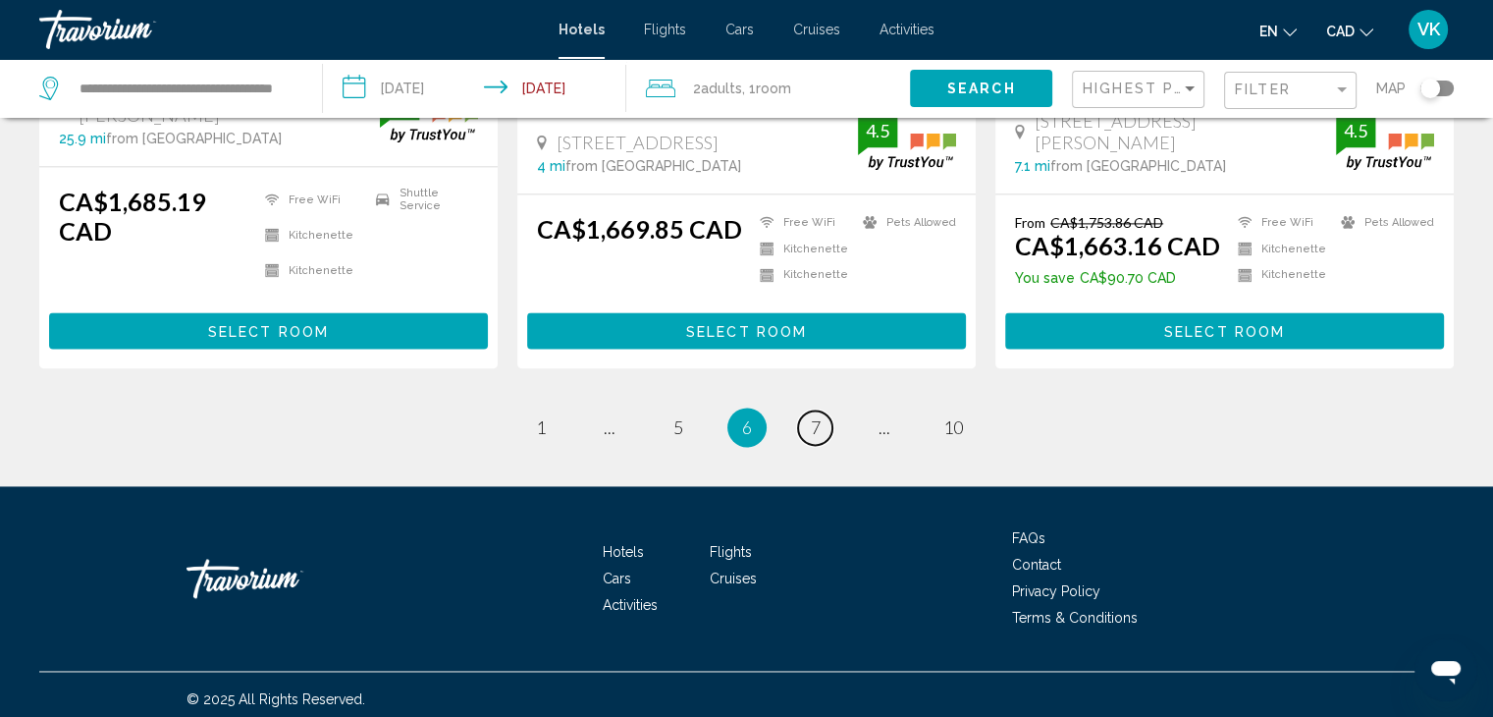
scroll to position [2763, 0]
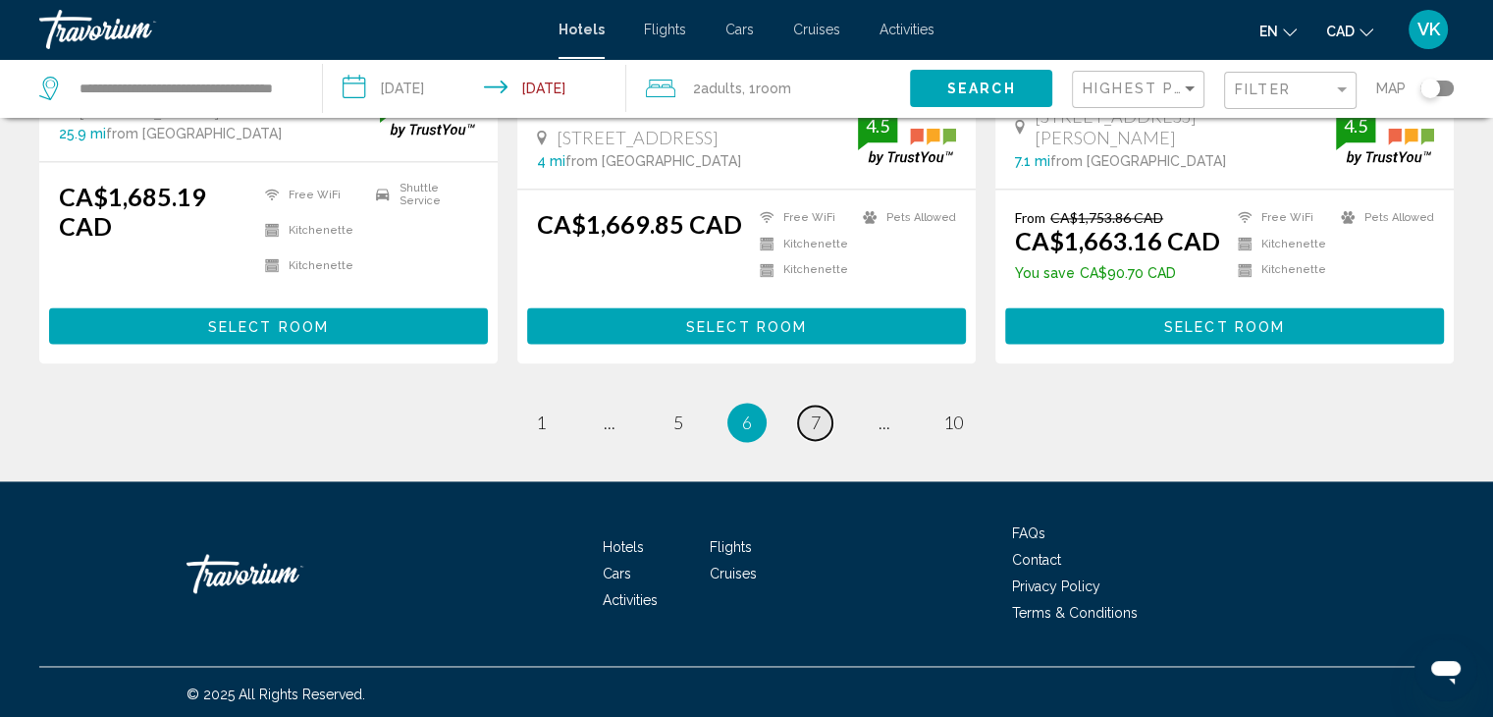
click at [825, 411] on link "page 7" at bounding box center [815, 422] width 34 height 34
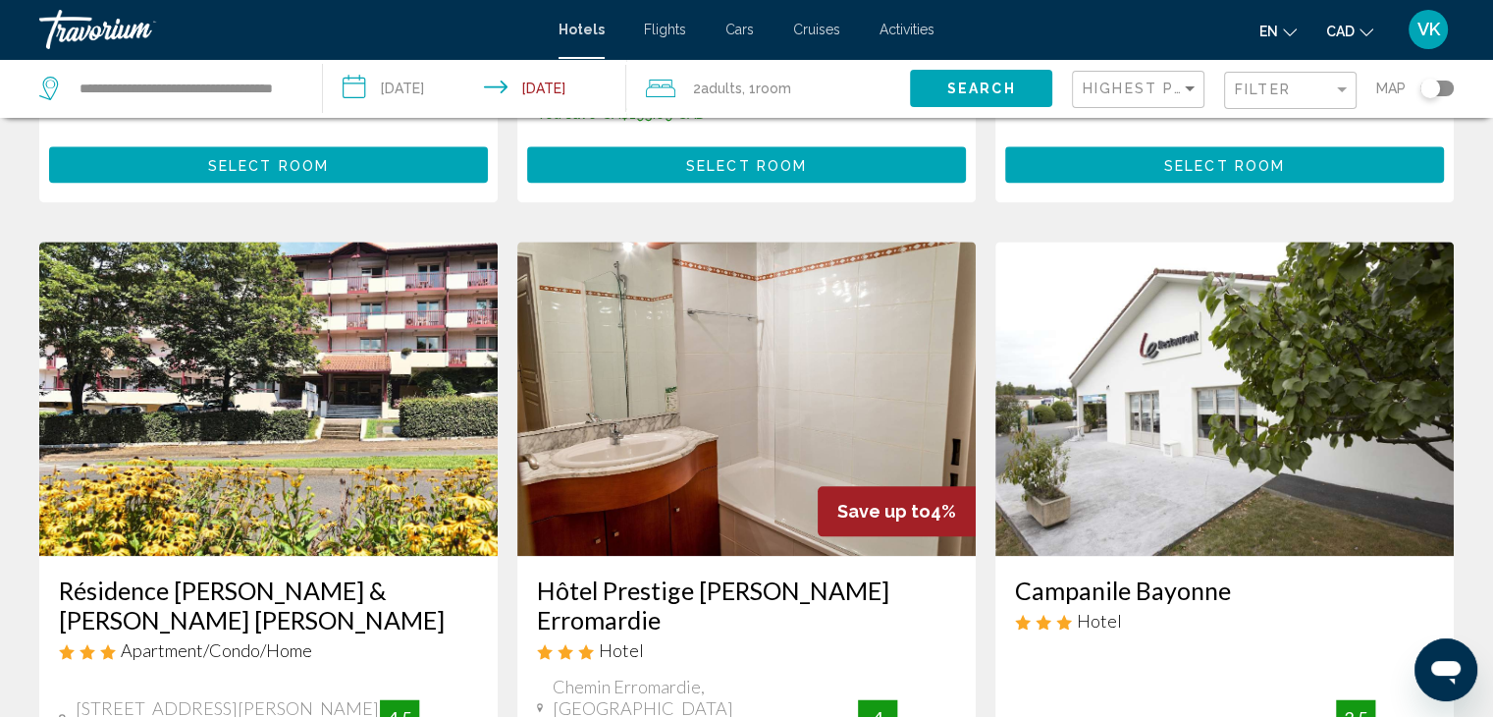
scroll to position [2454, 0]
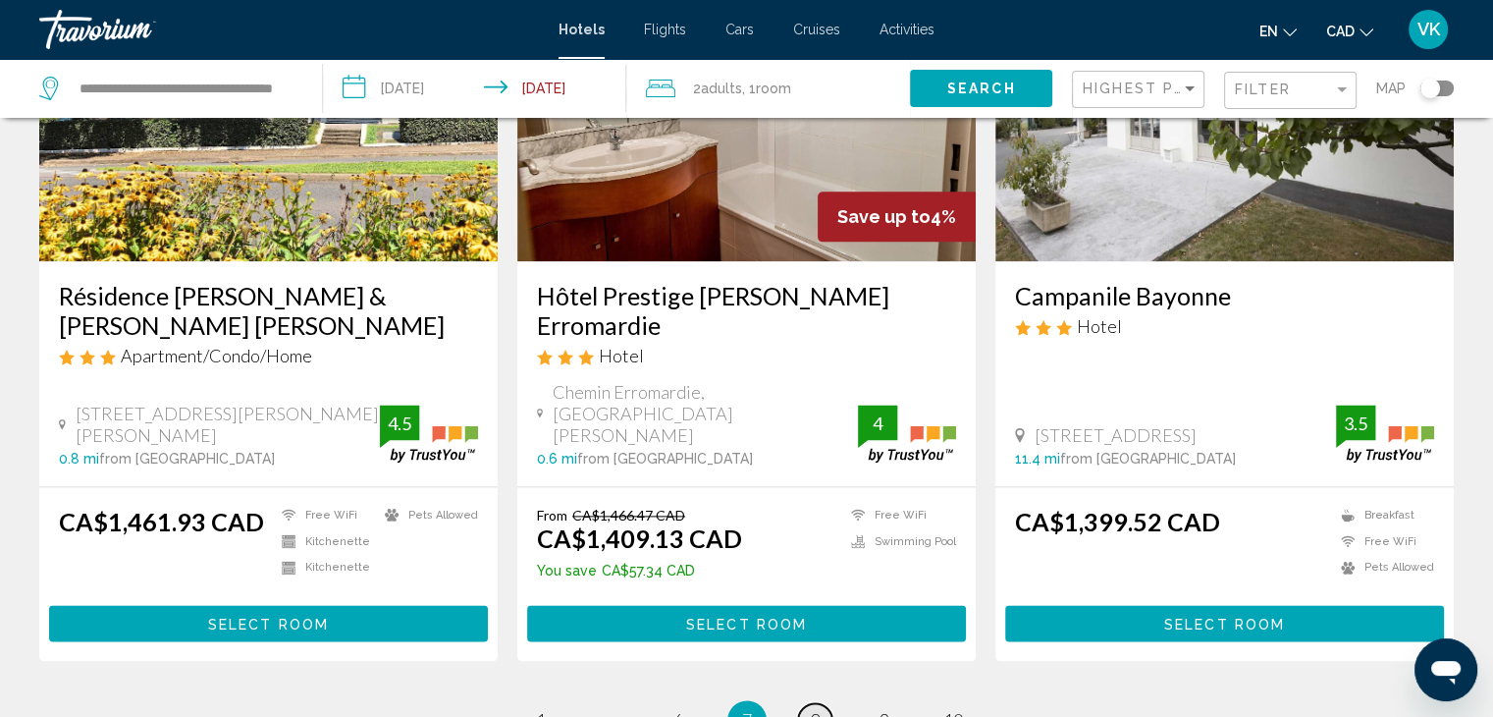
click at [808, 703] on link "page 8" at bounding box center [815, 720] width 34 height 34
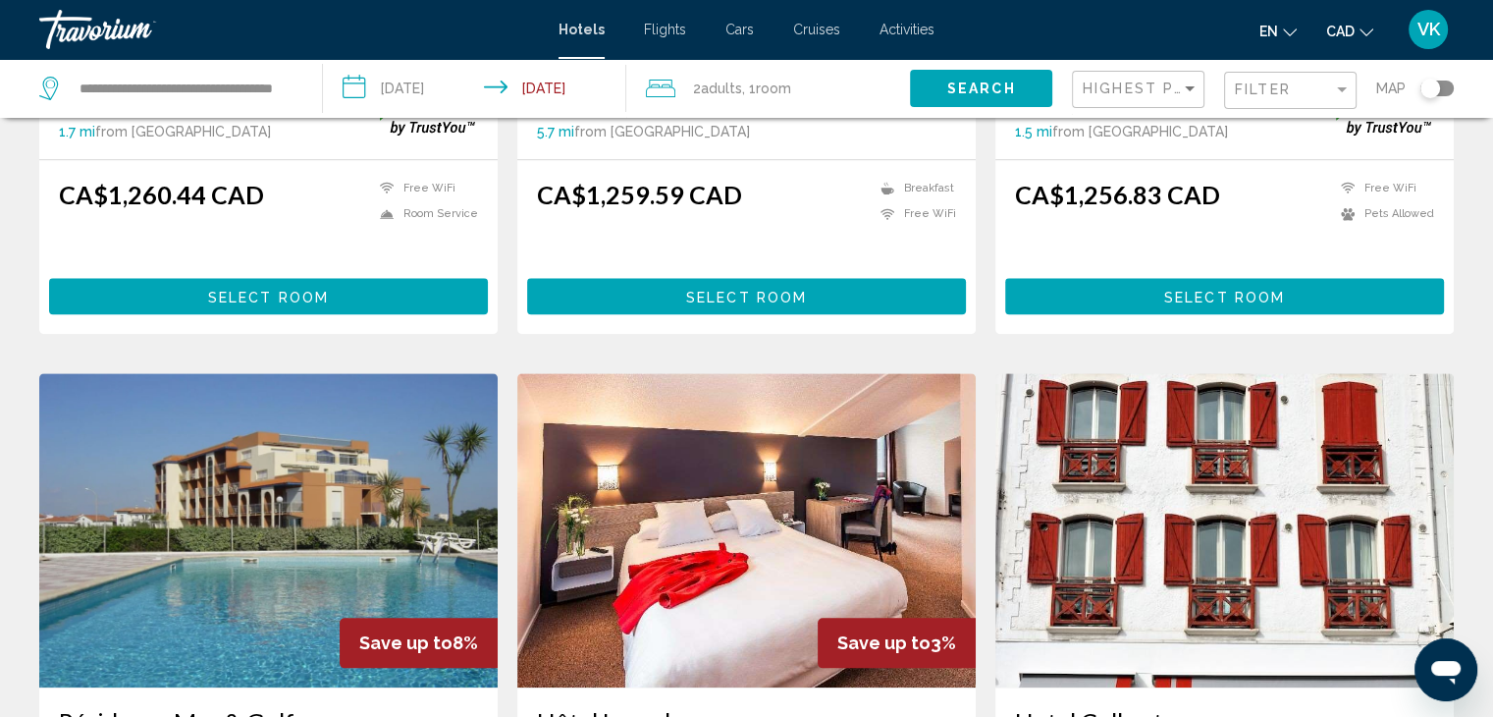
scroll to position [2159, 0]
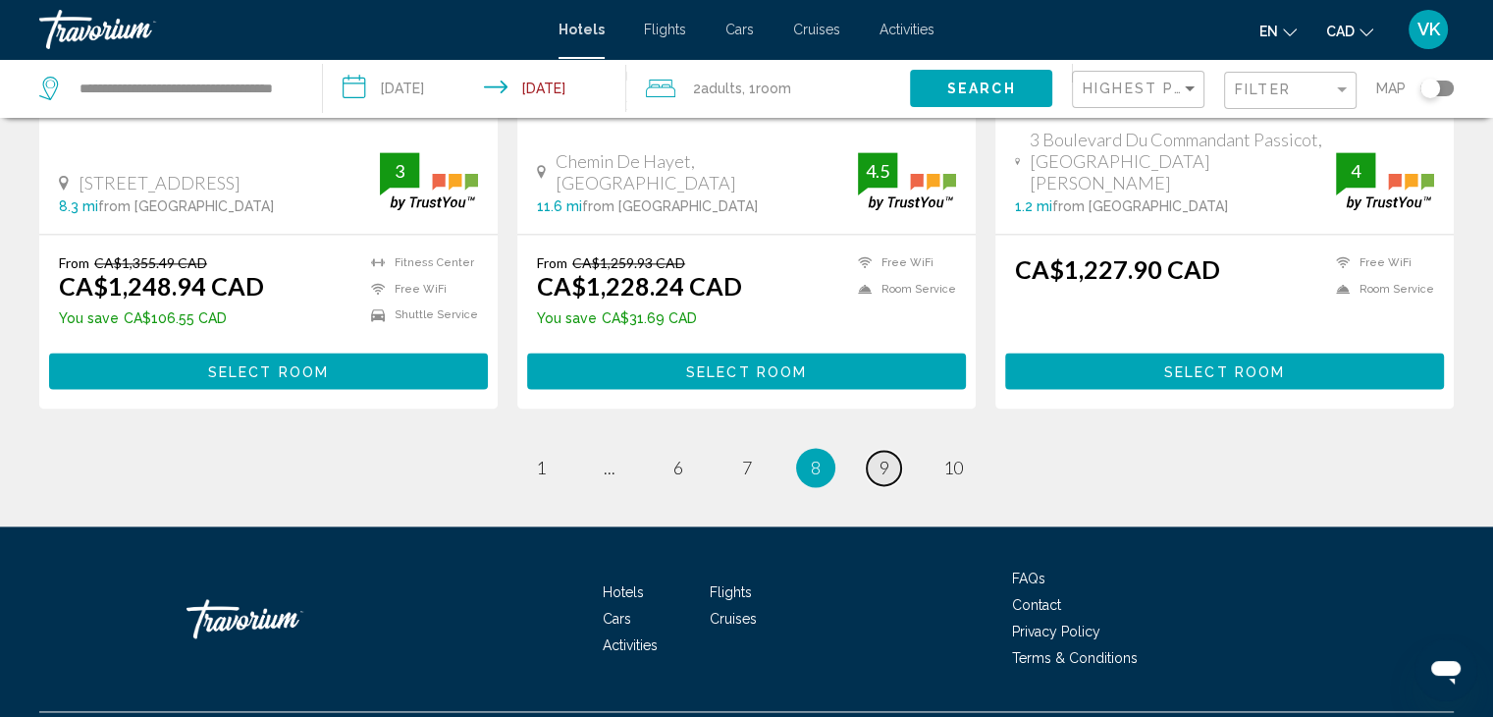
click at [881, 456] on span "9" at bounding box center [884, 467] width 10 height 22
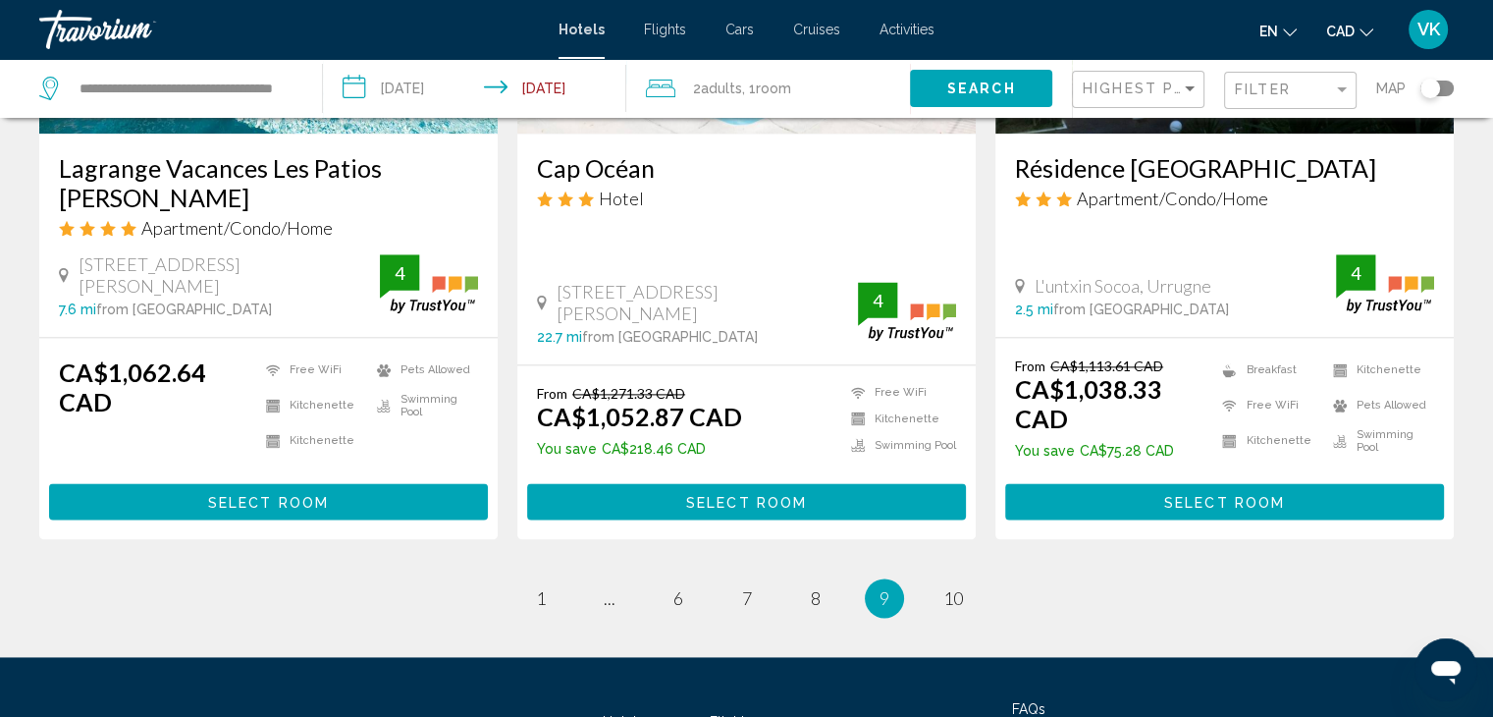
scroll to position [2650, 0]
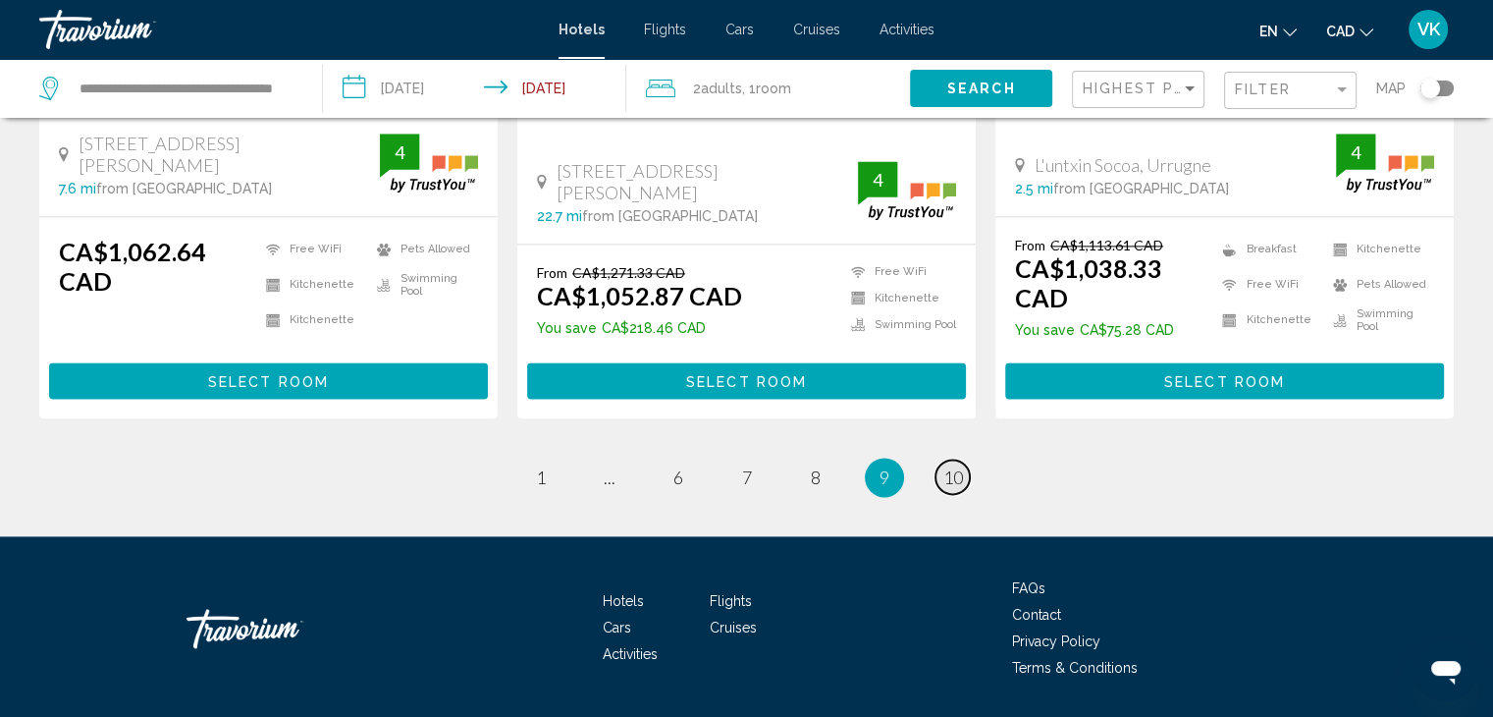
click at [956, 466] on span "10" at bounding box center [953, 477] width 20 height 22
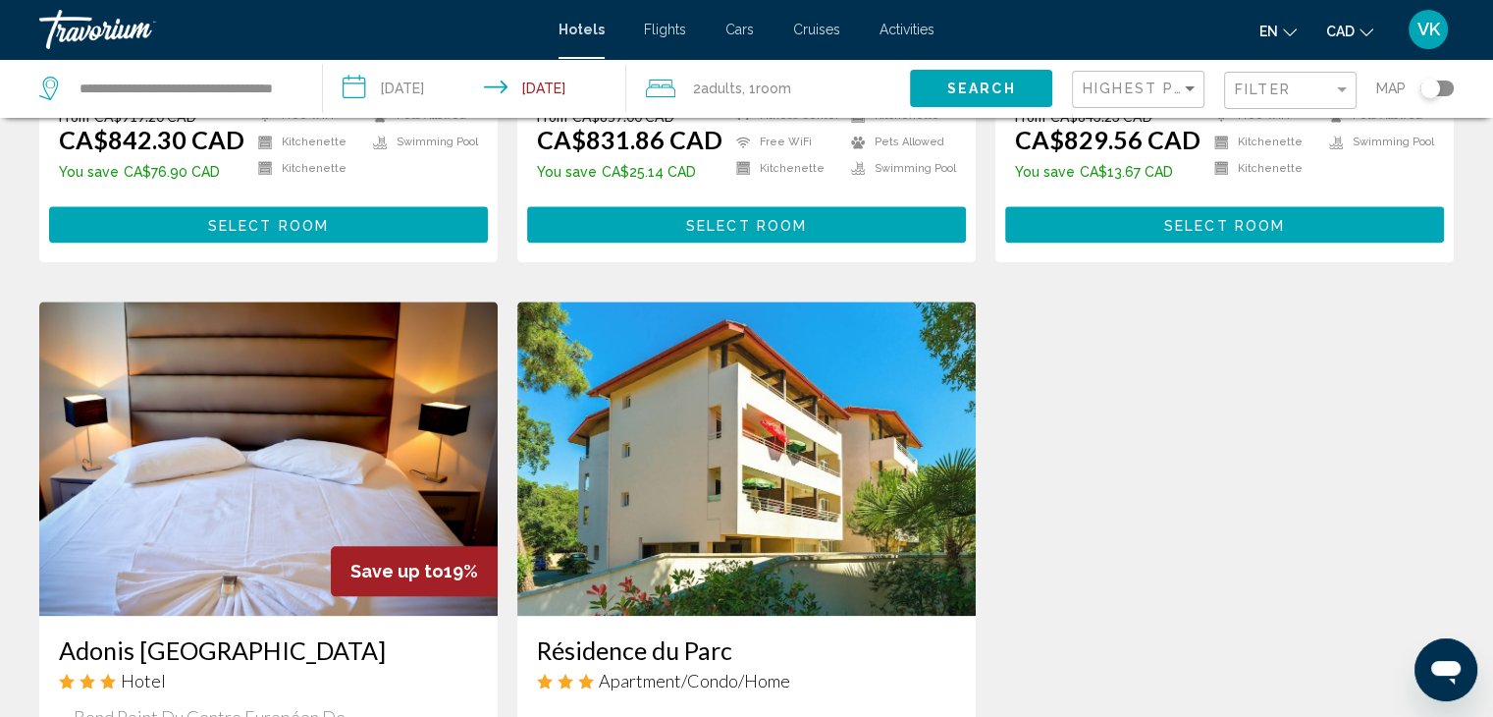
scroll to position [2159, 0]
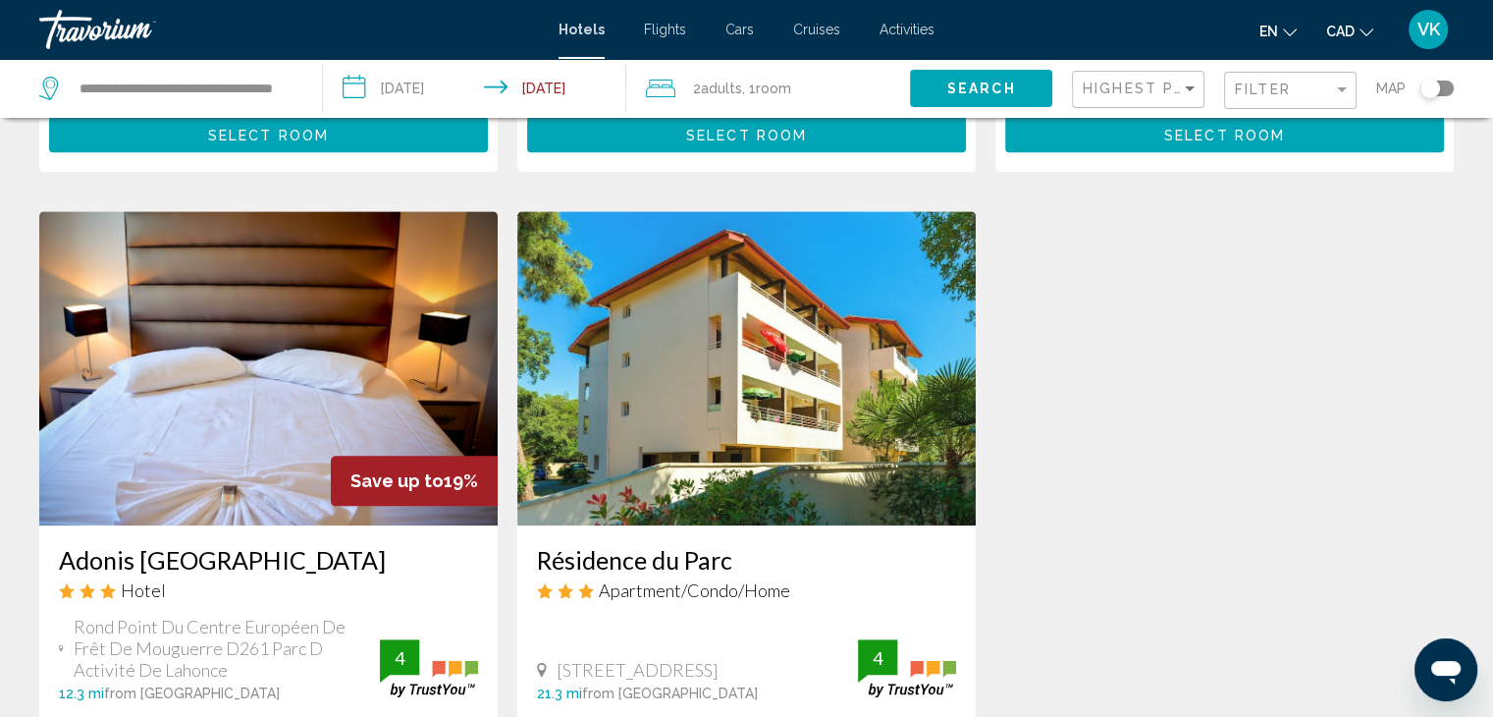
click at [415, 86] on input "**********" at bounding box center [478, 91] width 311 height 65
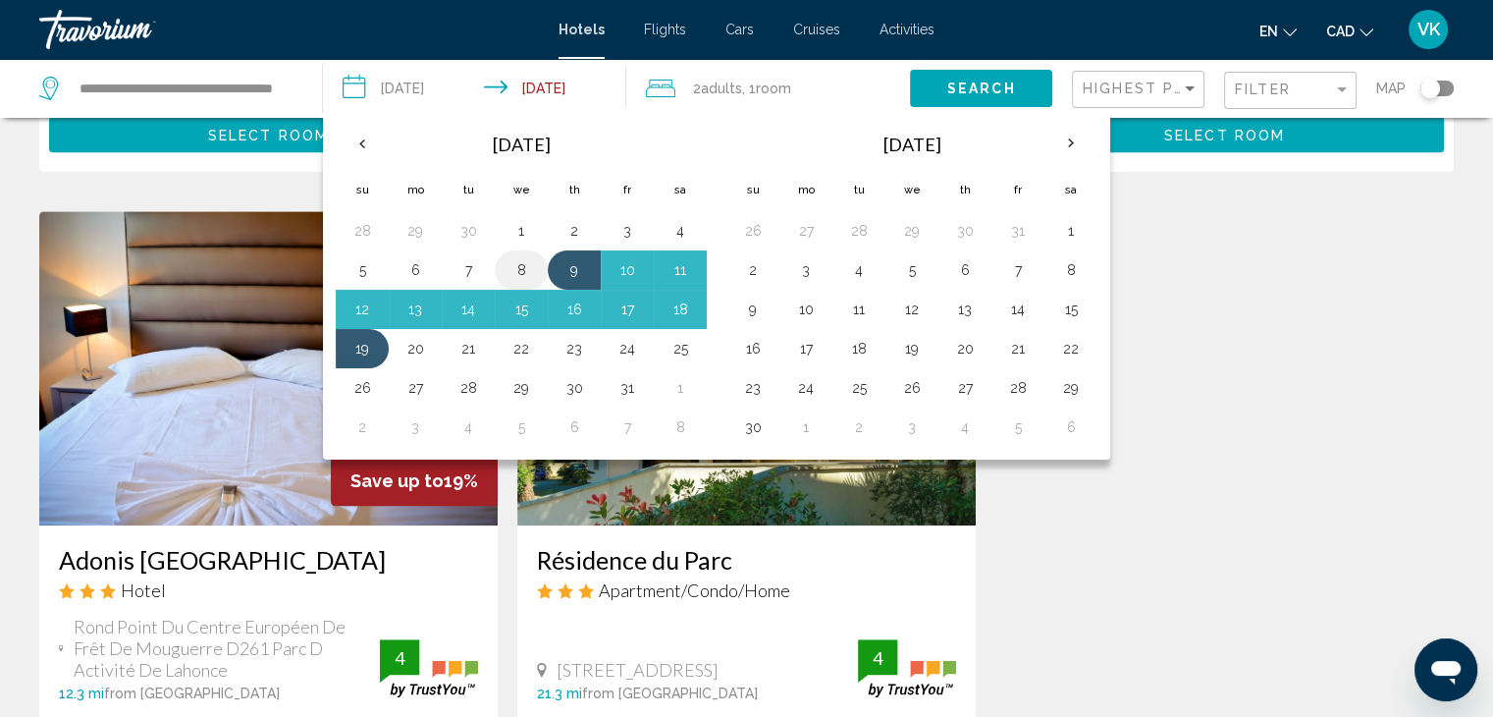
click at [513, 268] on button "8" at bounding box center [520, 269] width 31 height 27
click at [686, 300] on button "18" at bounding box center [680, 308] width 31 height 27
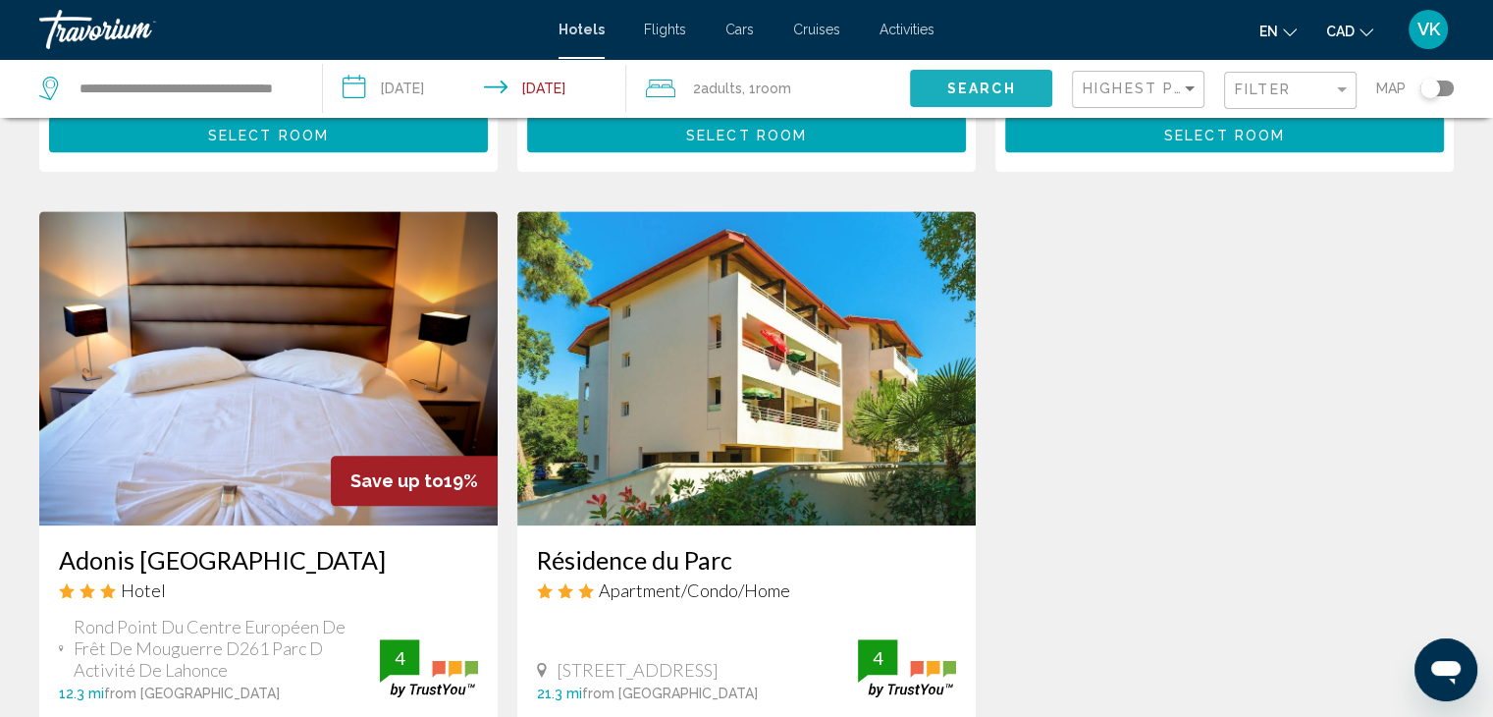
click at [942, 84] on button "Search" at bounding box center [981, 88] width 142 height 36
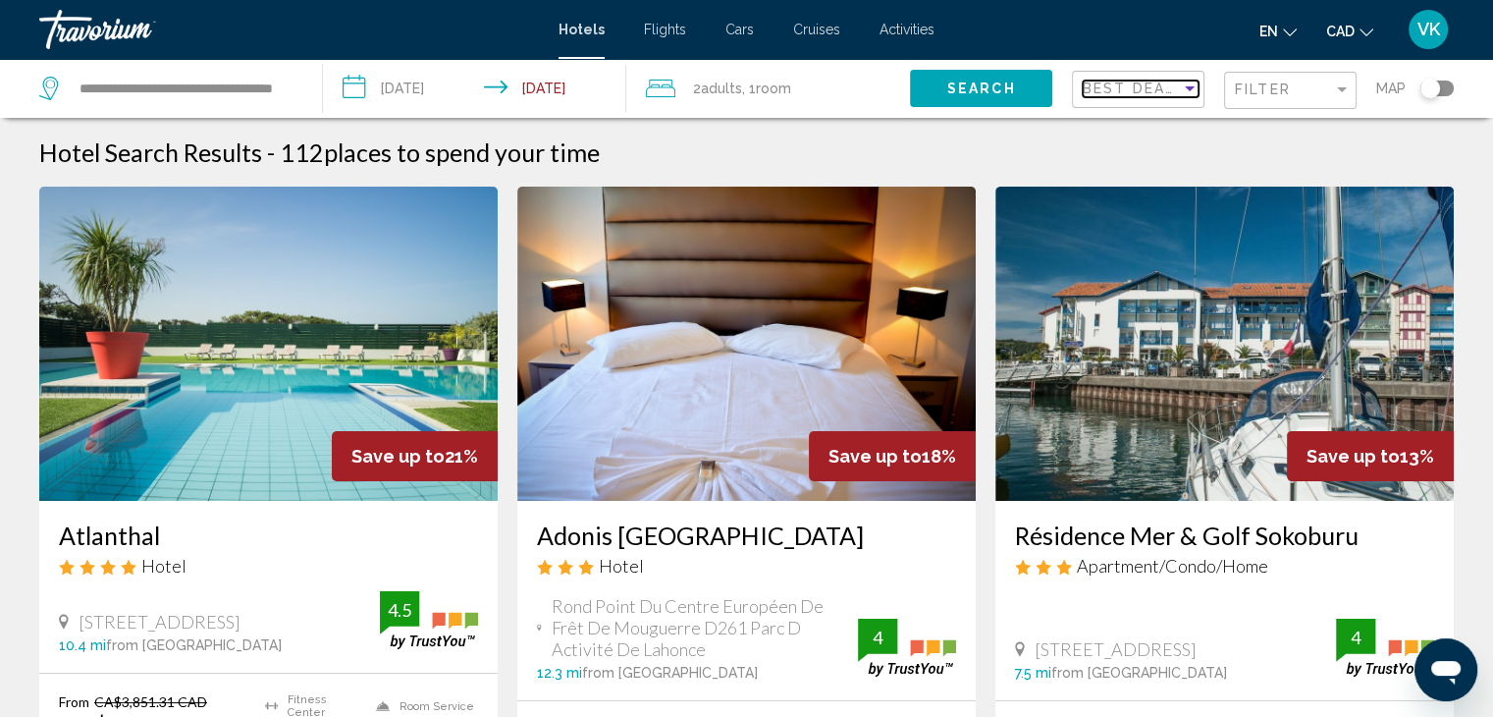
click at [1128, 88] on span "Best Deals" at bounding box center [1134, 88] width 103 height 16
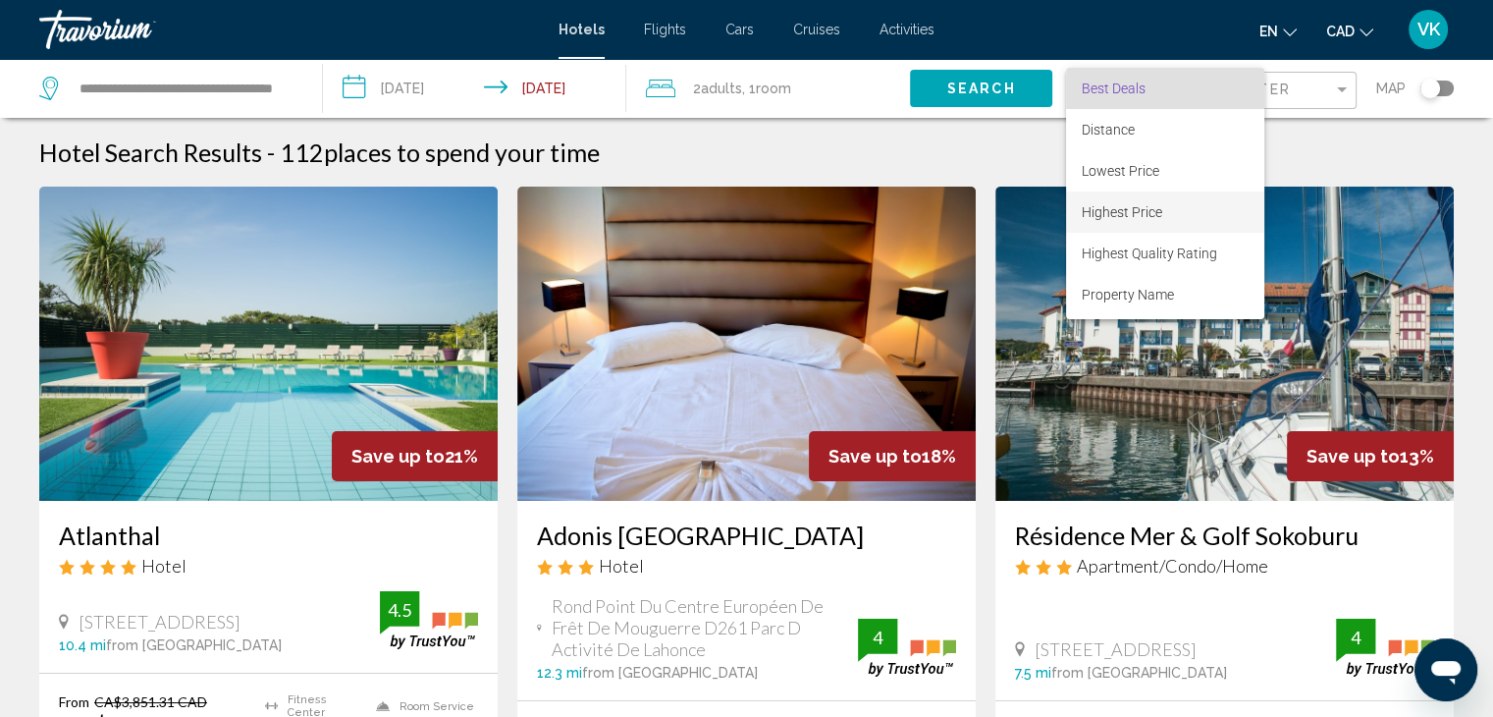
click at [1120, 208] on span "Highest Price" at bounding box center [1122, 212] width 80 height 16
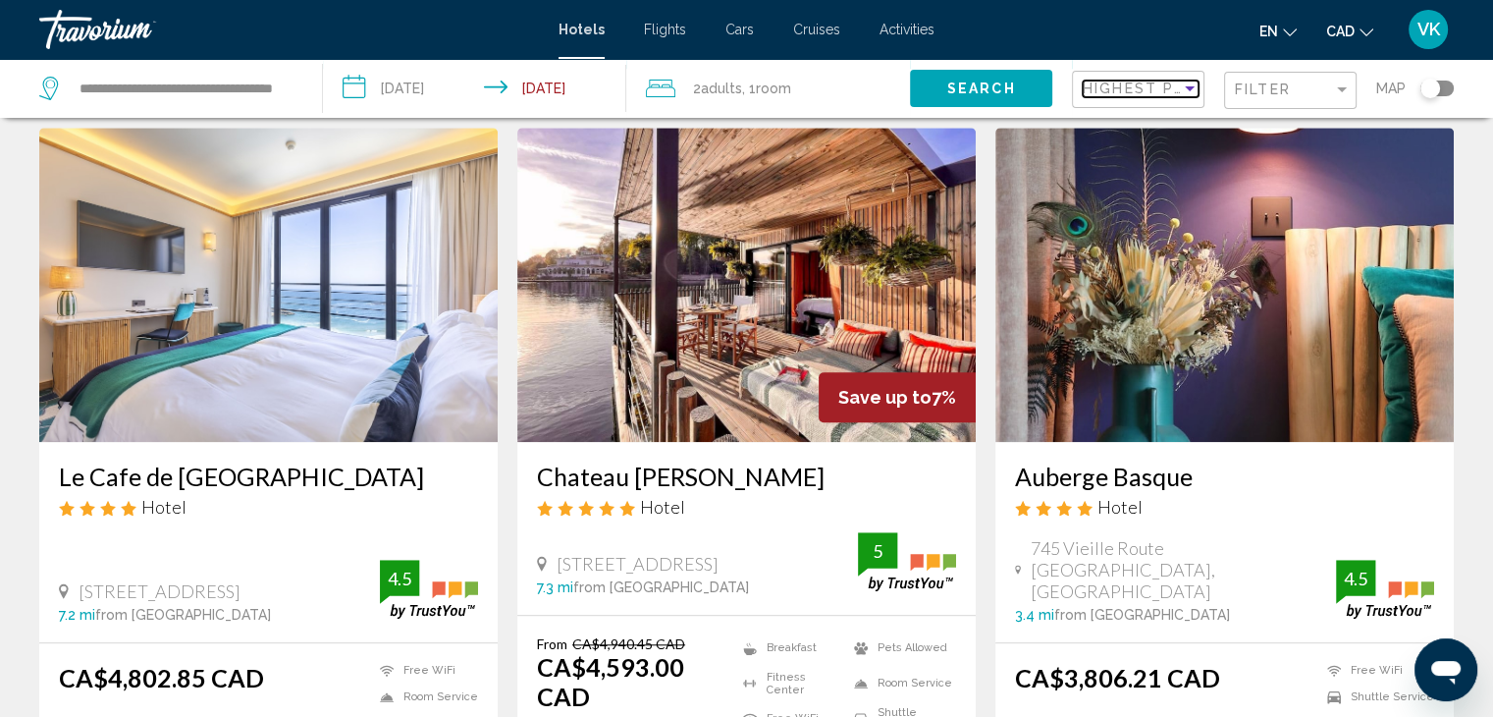
scroll to position [1570, 0]
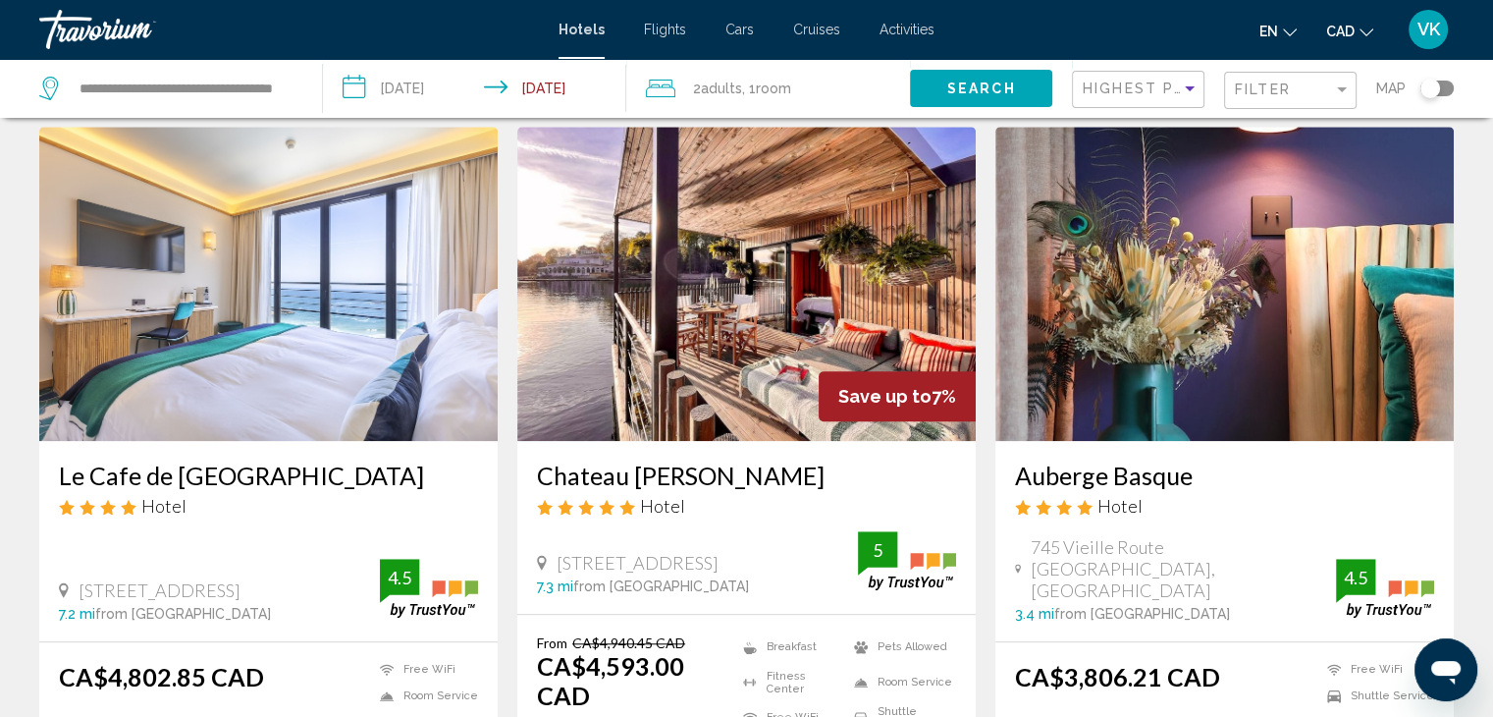
click at [399, 76] on input "**********" at bounding box center [478, 91] width 311 height 65
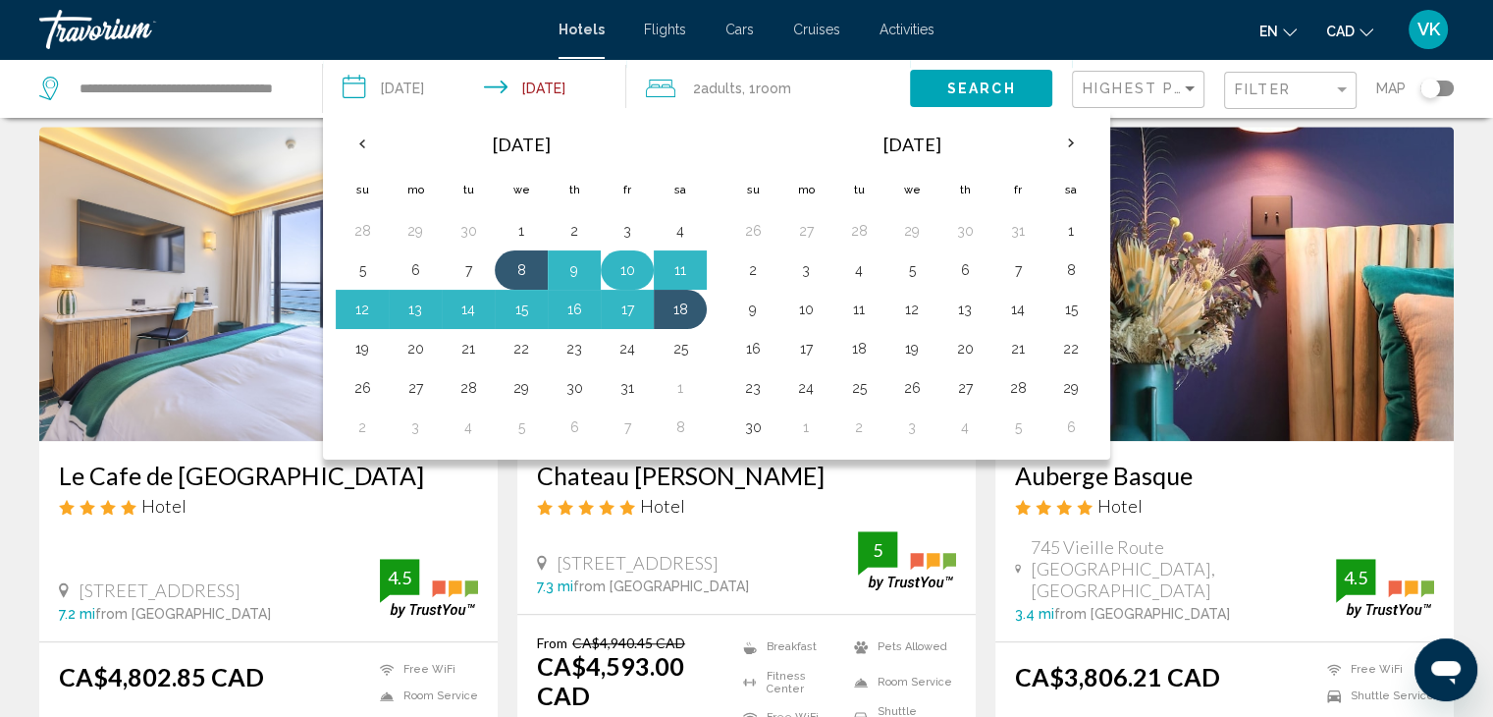
click at [612, 265] on button "10" at bounding box center [626, 269] width 31 height 27
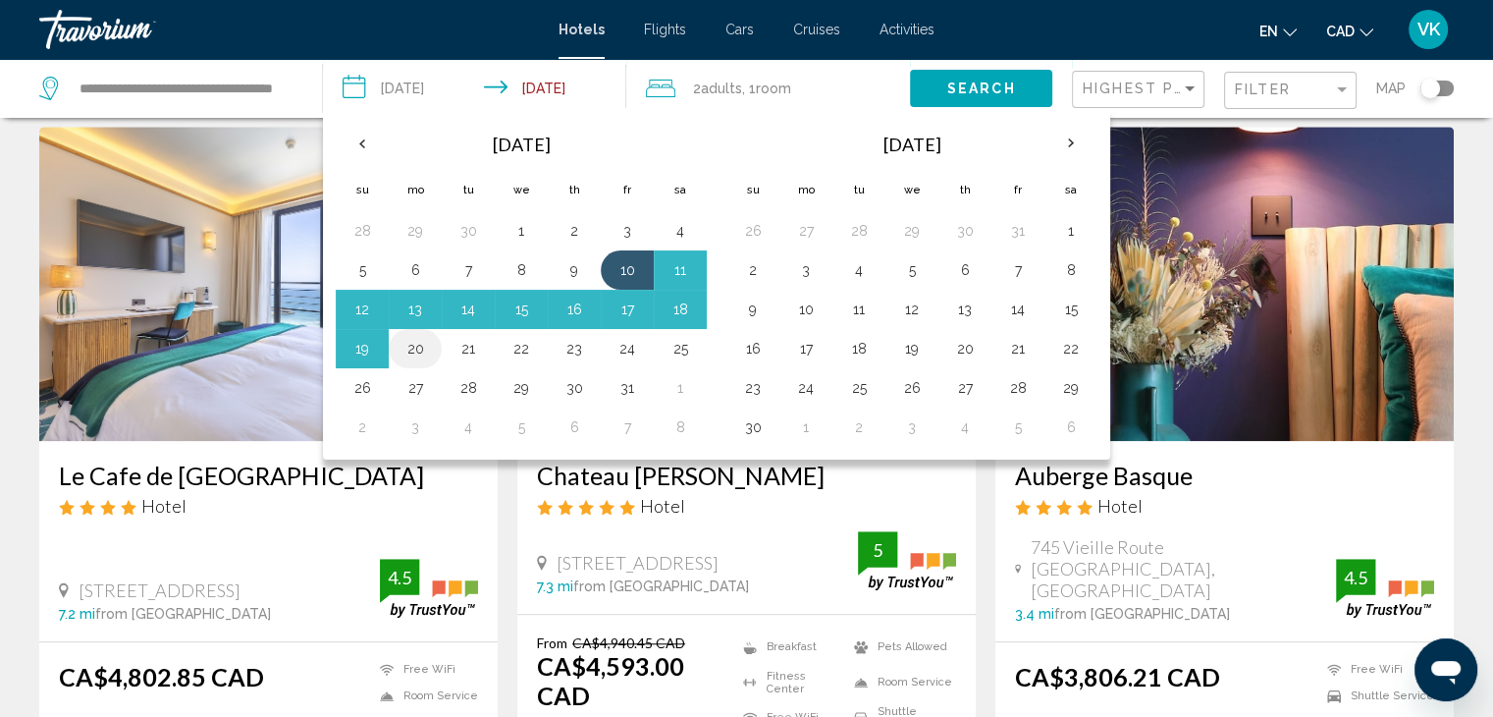
click at [416, 346] on button "20" at bounding box center [414, 348] width 31 height 27
type input "**********"
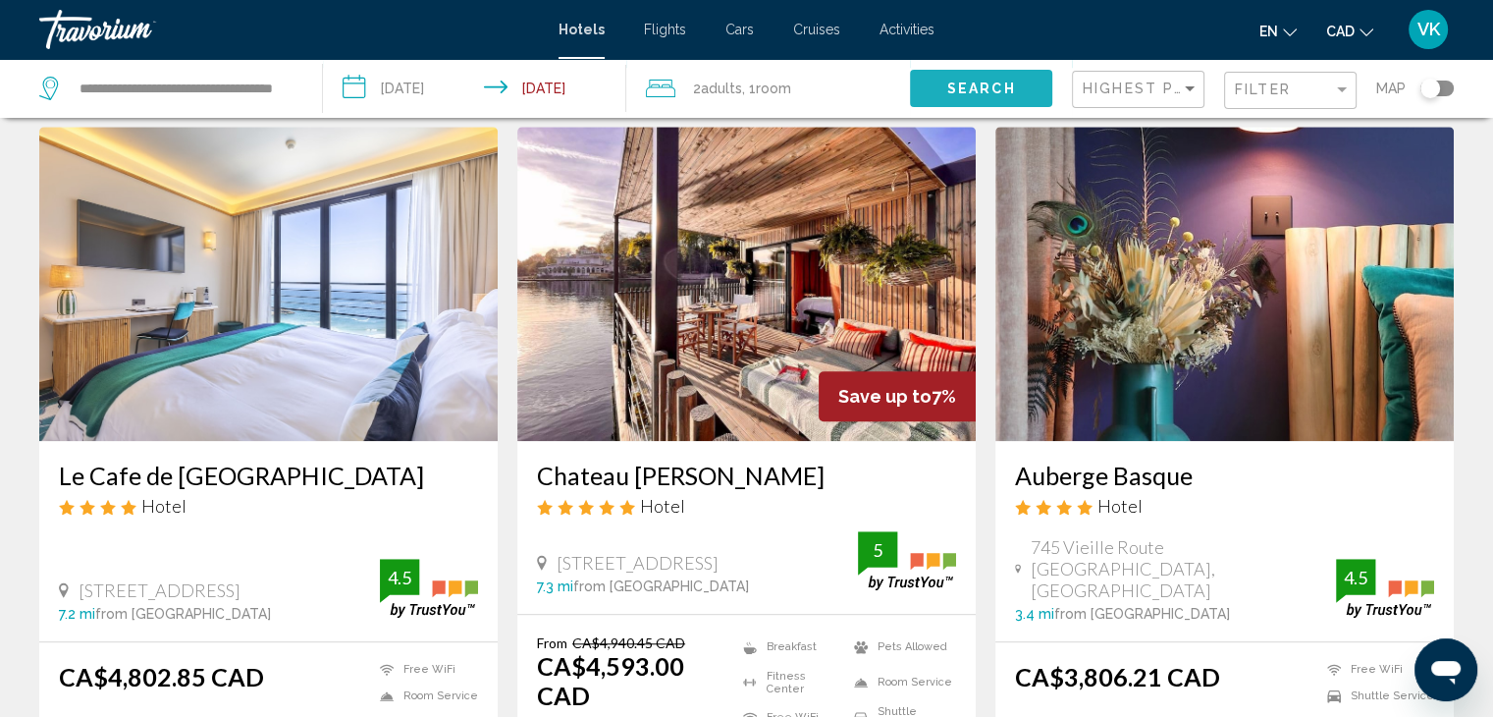
click at [988, 75] on button "Search" at bounding box center [981, 88] width 142 height 36
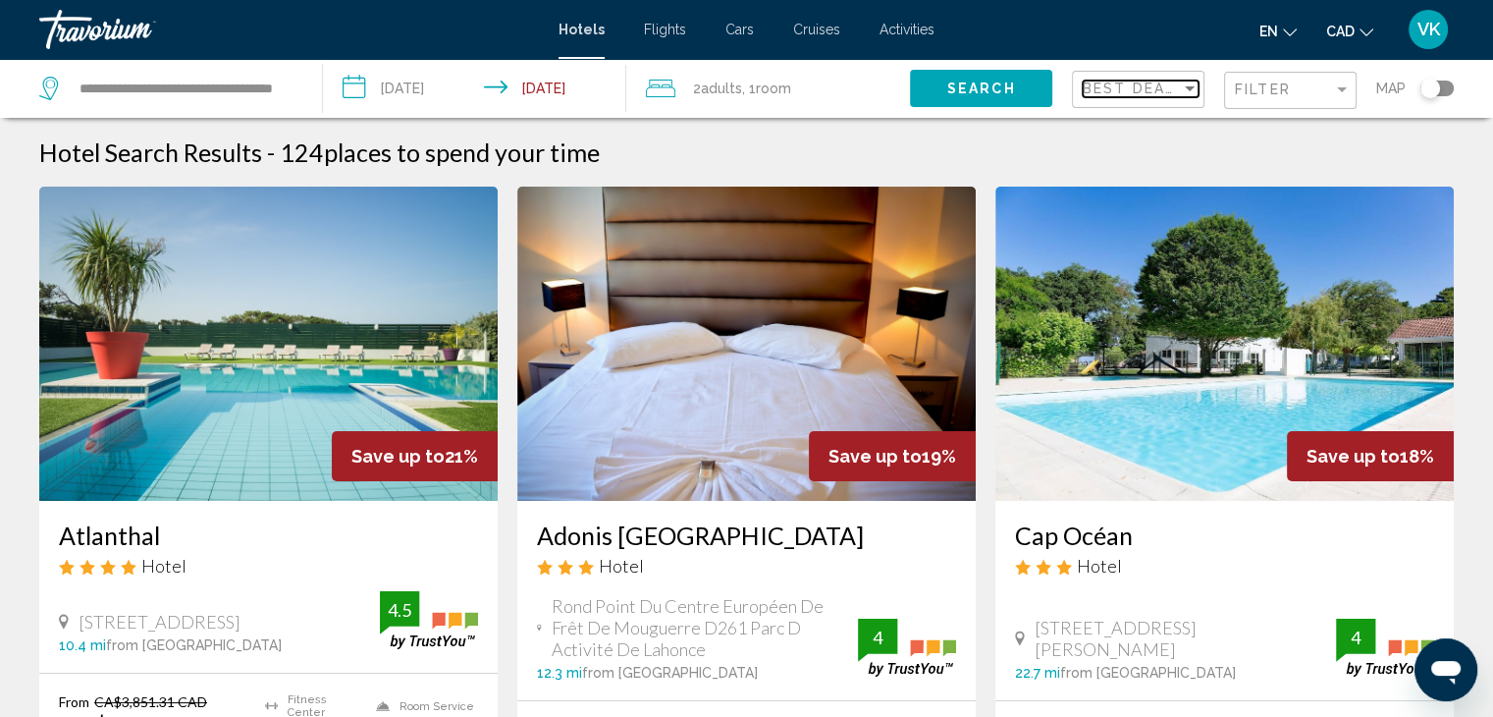
click at [1151, 85] on span "Best Deals" at bounding box center [1134, 88] width 103 height 16
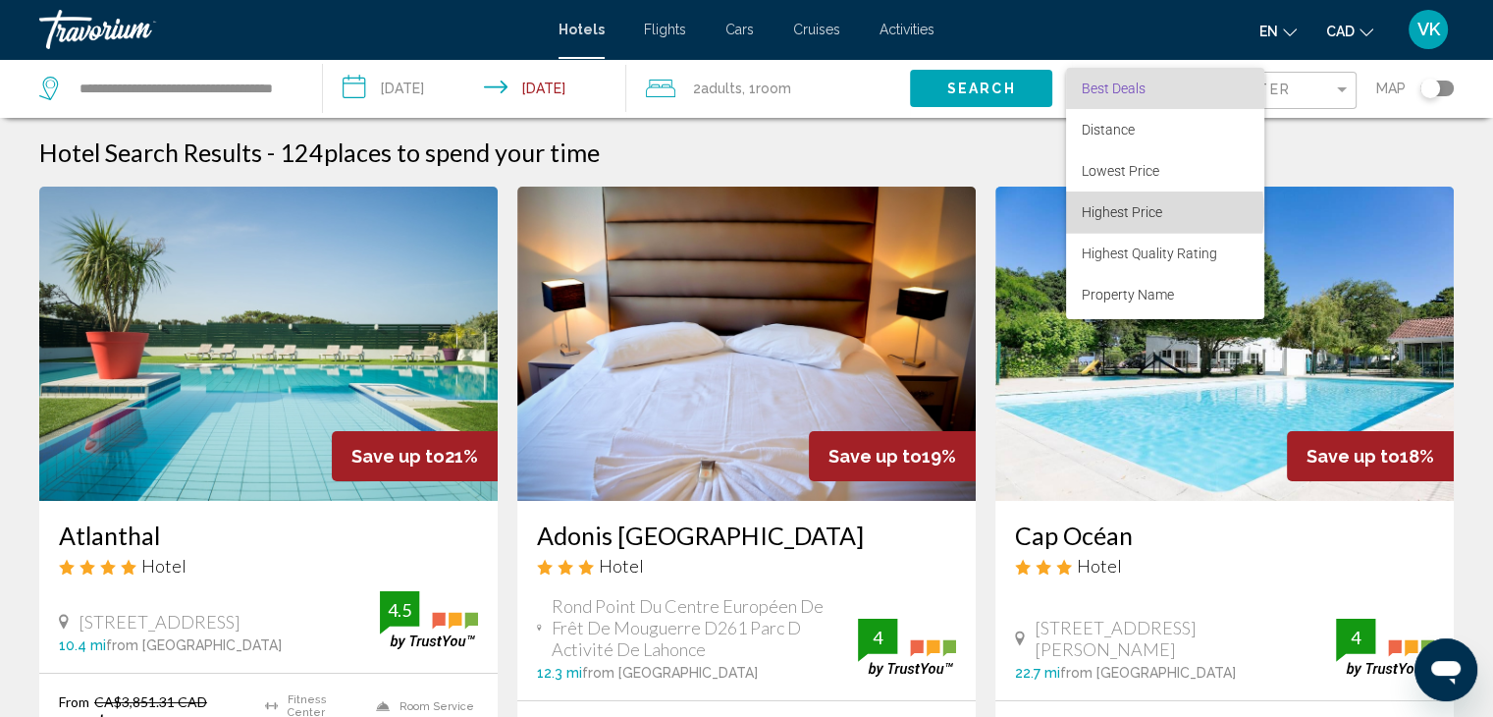
click at [1135, 212] on span "Highest Price" at bounding box center [1122, 212] width 80 height 16
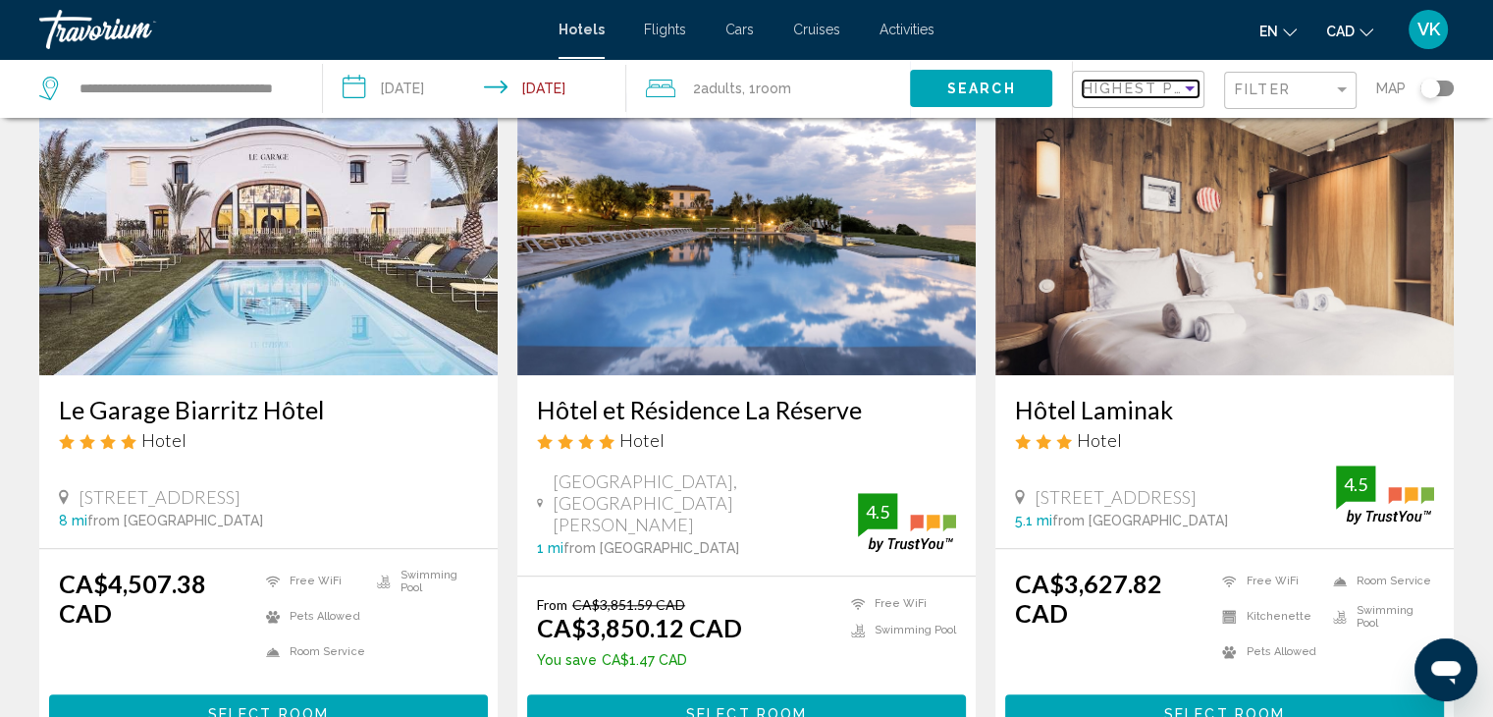
scroll to position [1669, 0]
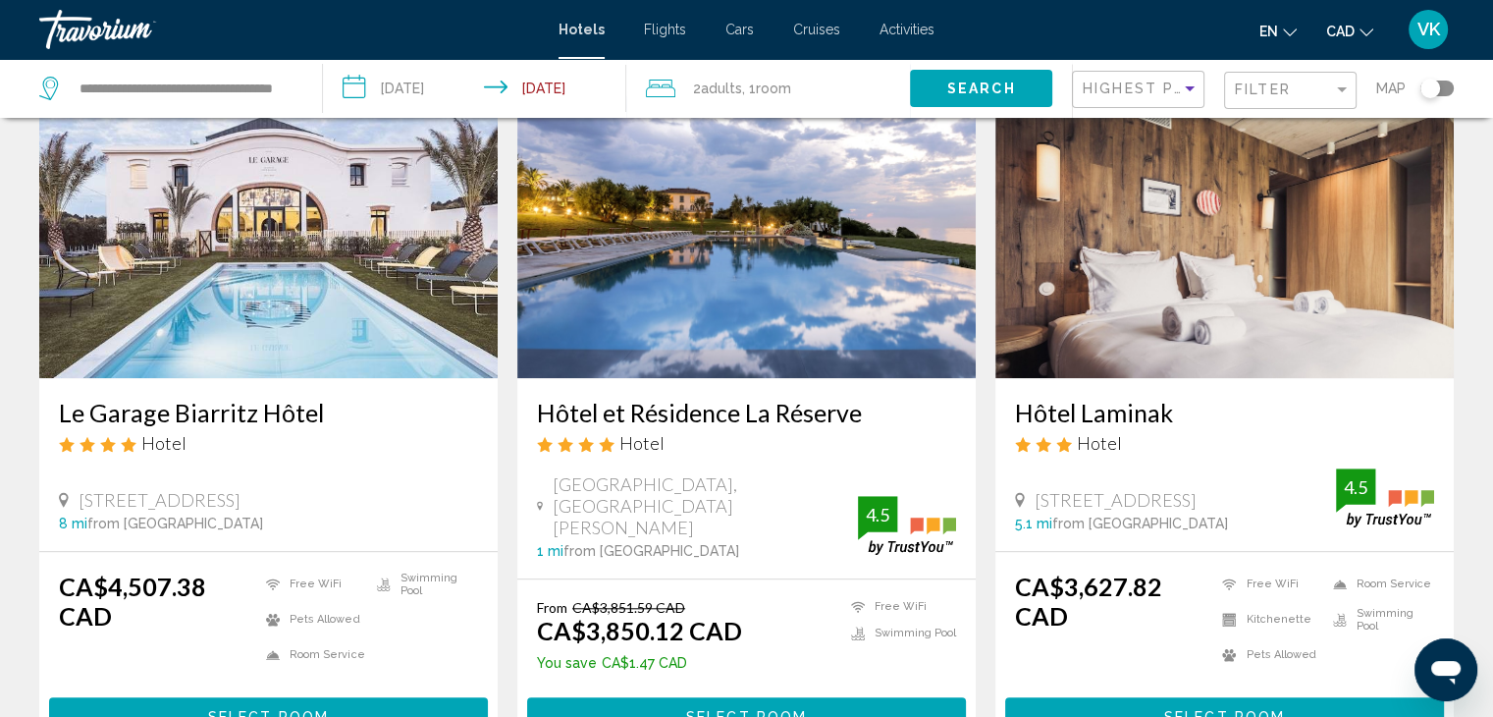
click at [733, 239] on img "Main content" at bounding box center [746, 221] width 458 height 314
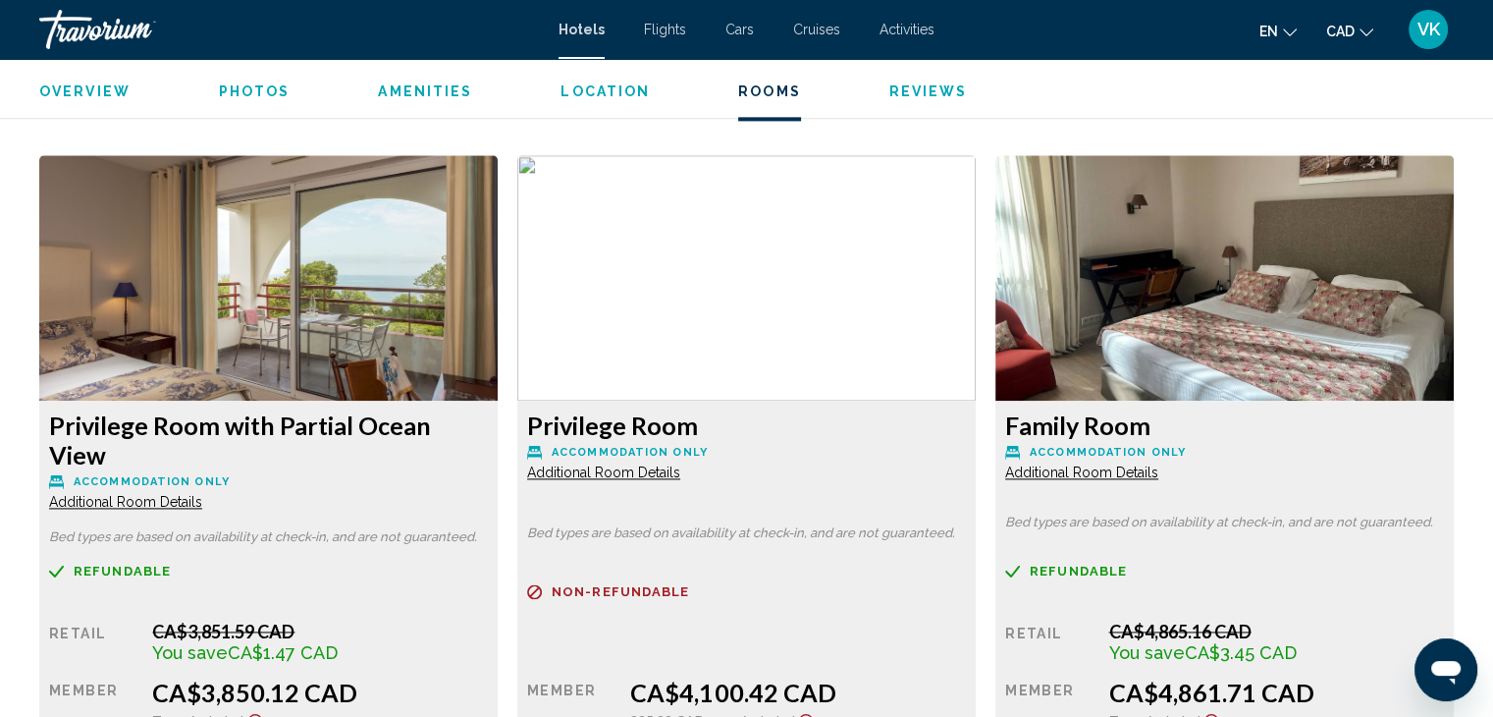
scroll to position [2552, 0]
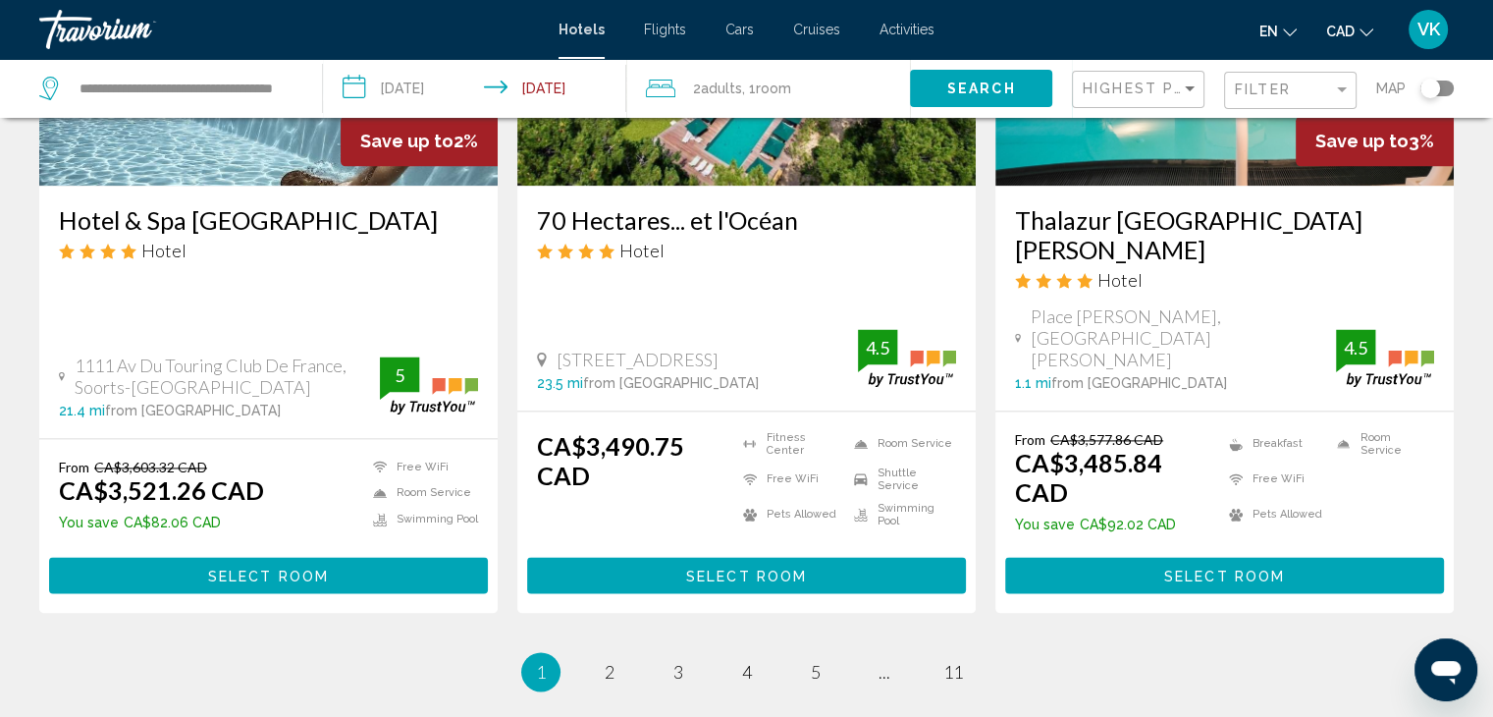
scroll to position [2748, 0]
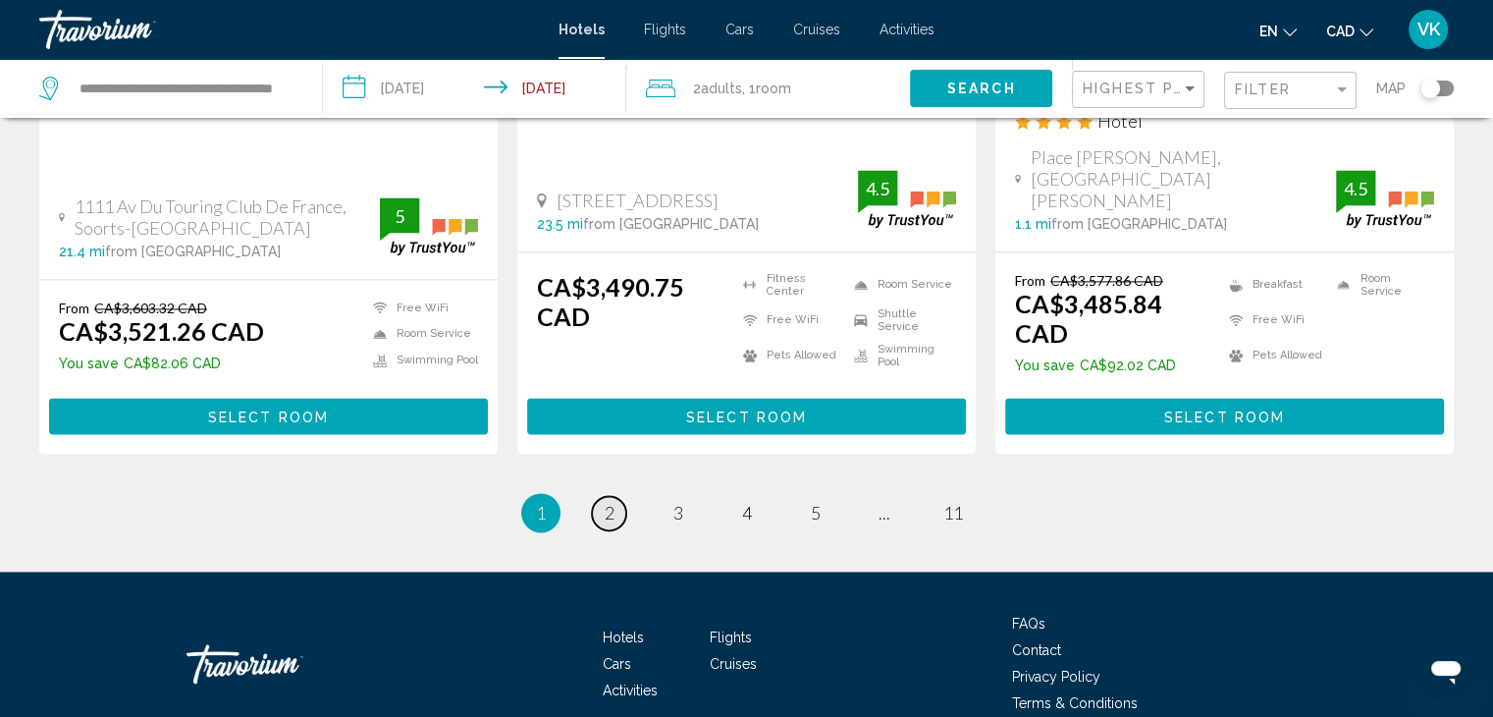
click at [617, 496] on link "page 2" at bounding box center [609, 513] width 34 height 34
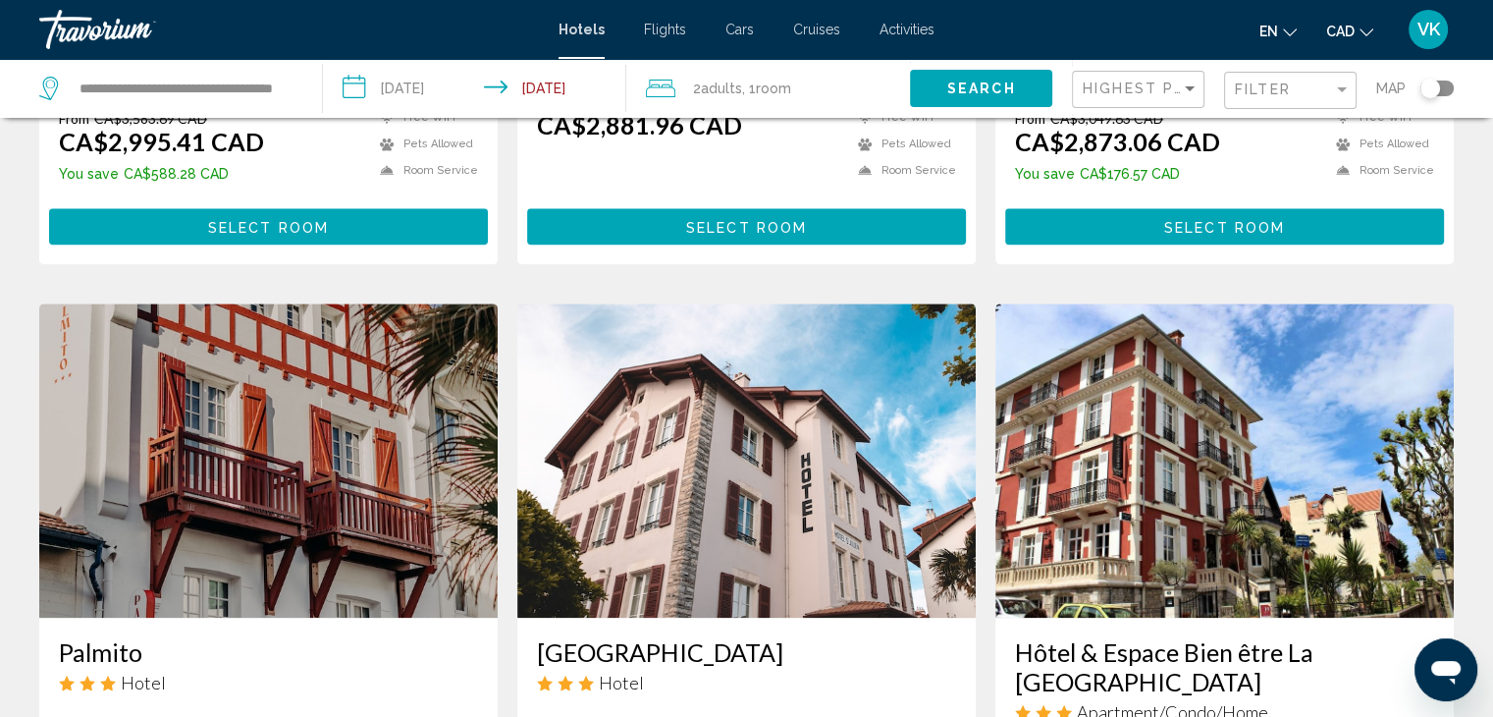
scroll to position [2061, 0]
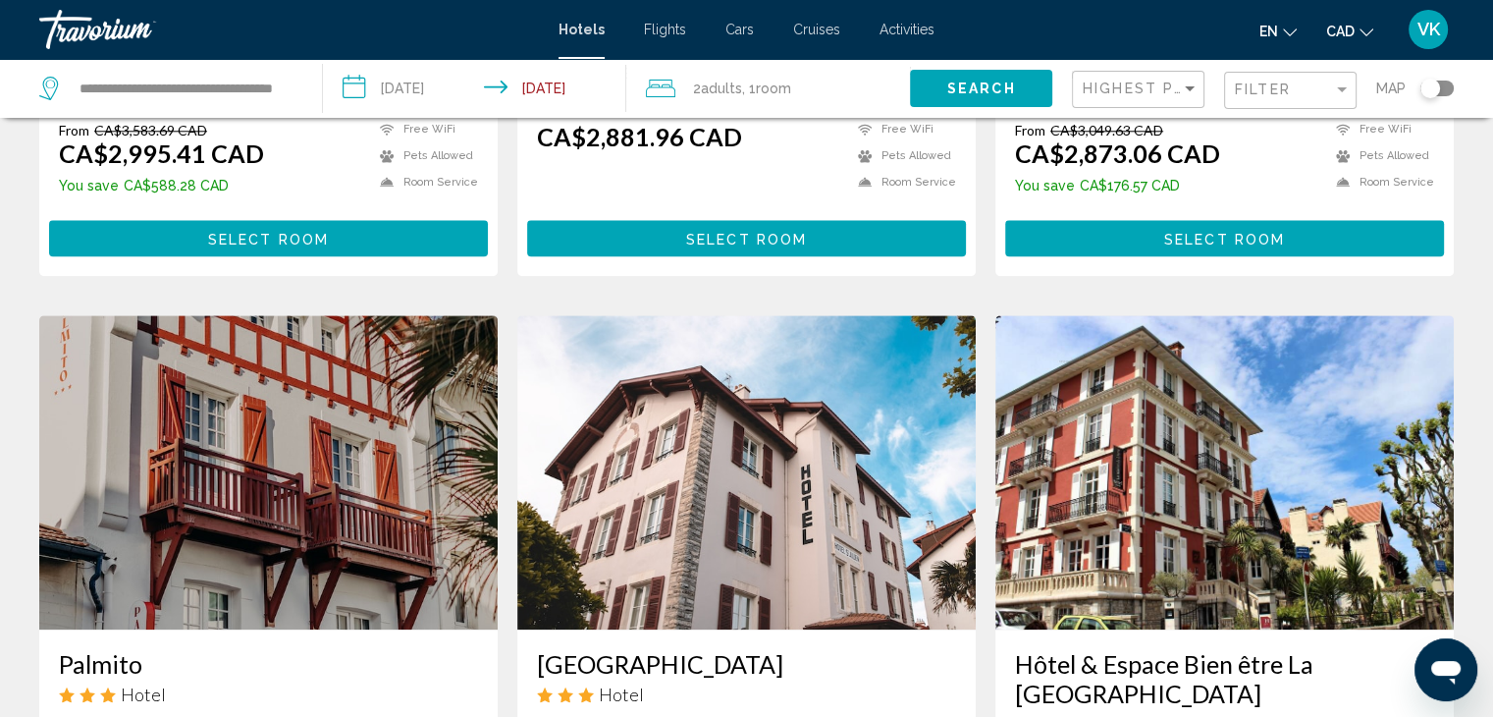
click at [413, 79] on input "**********" at bounding box center [478, 91] width 311 height 65
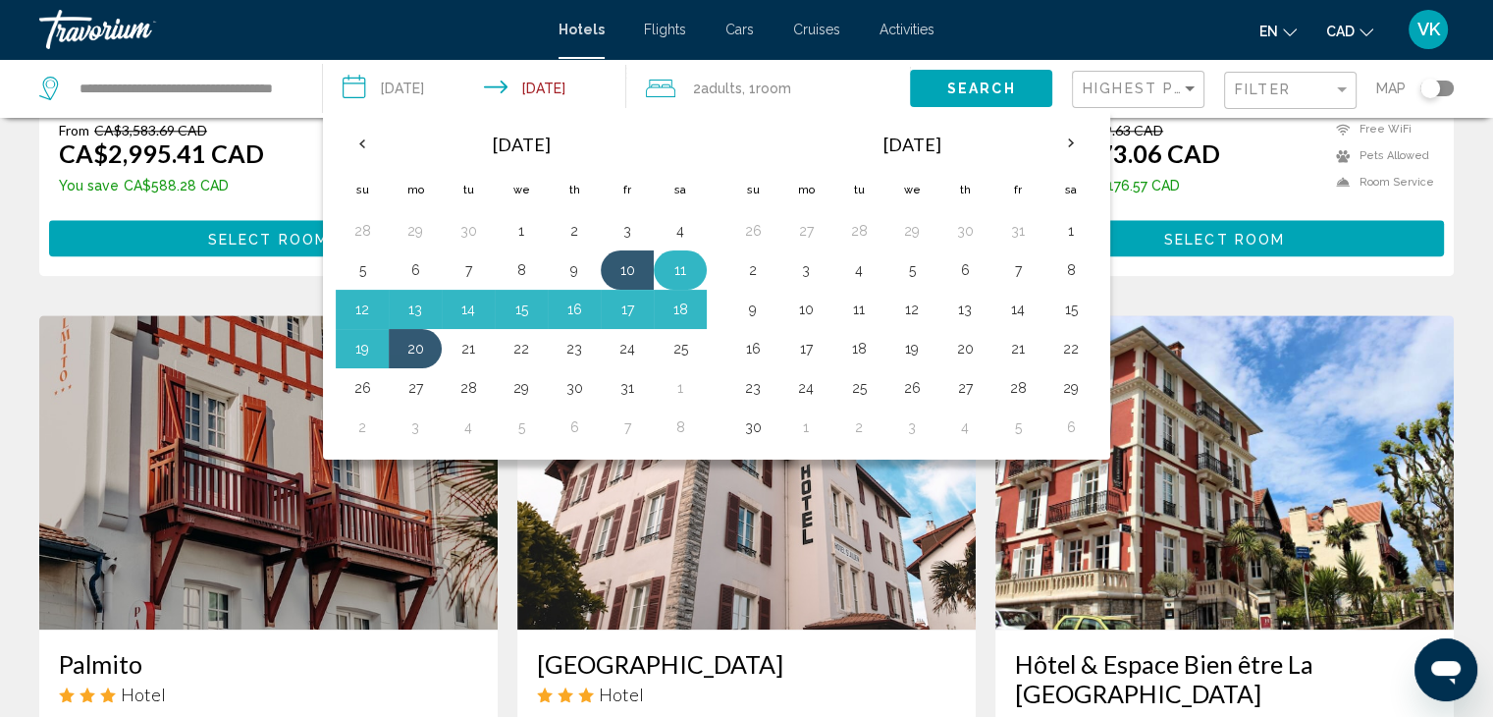
click at [680, 266] on button "11" at bounding box center [680, 269] width 31 height 27
click at [475, 348] on button "21" at bounding box center [467, 348] width 31 height 27
type input "**********"
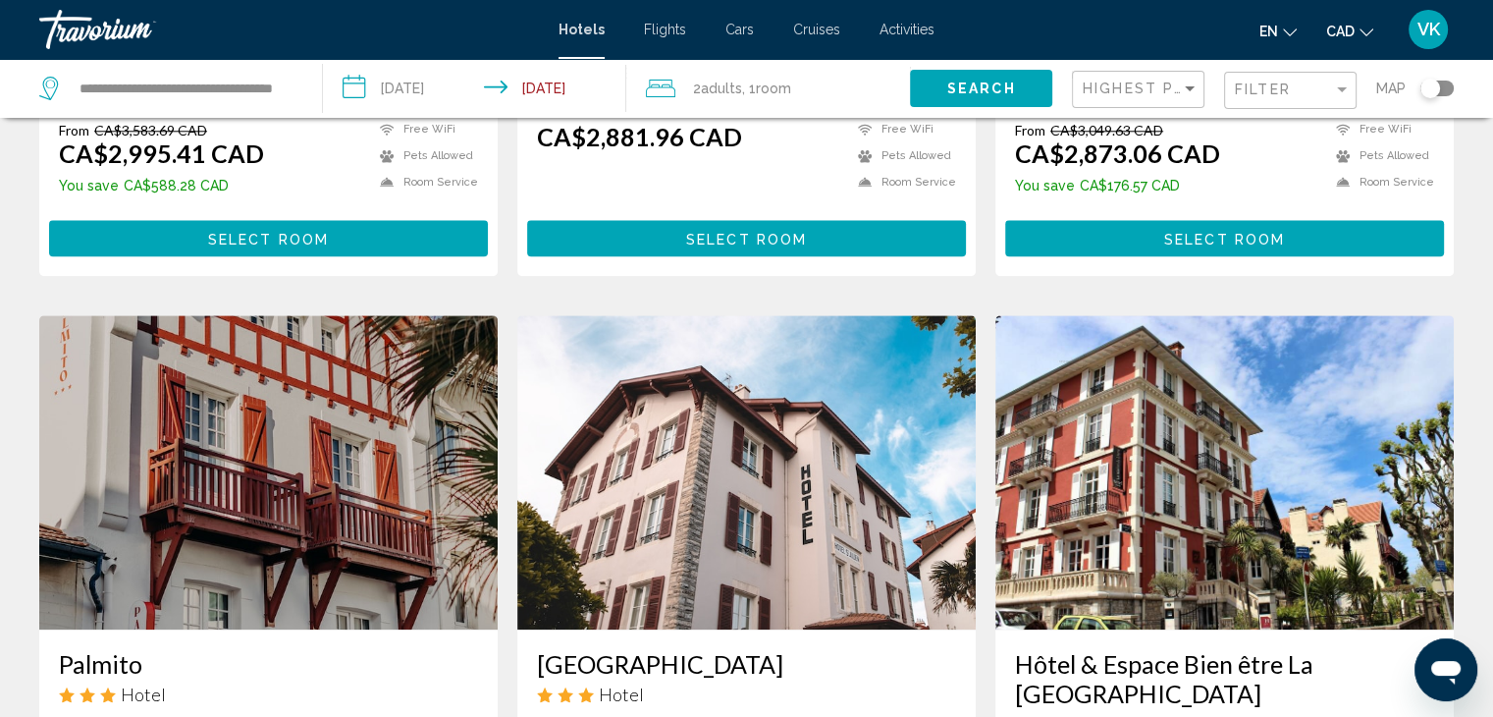
click at [964, 87] on span "Search" at bounding box center [981, 89] width 69 height 16
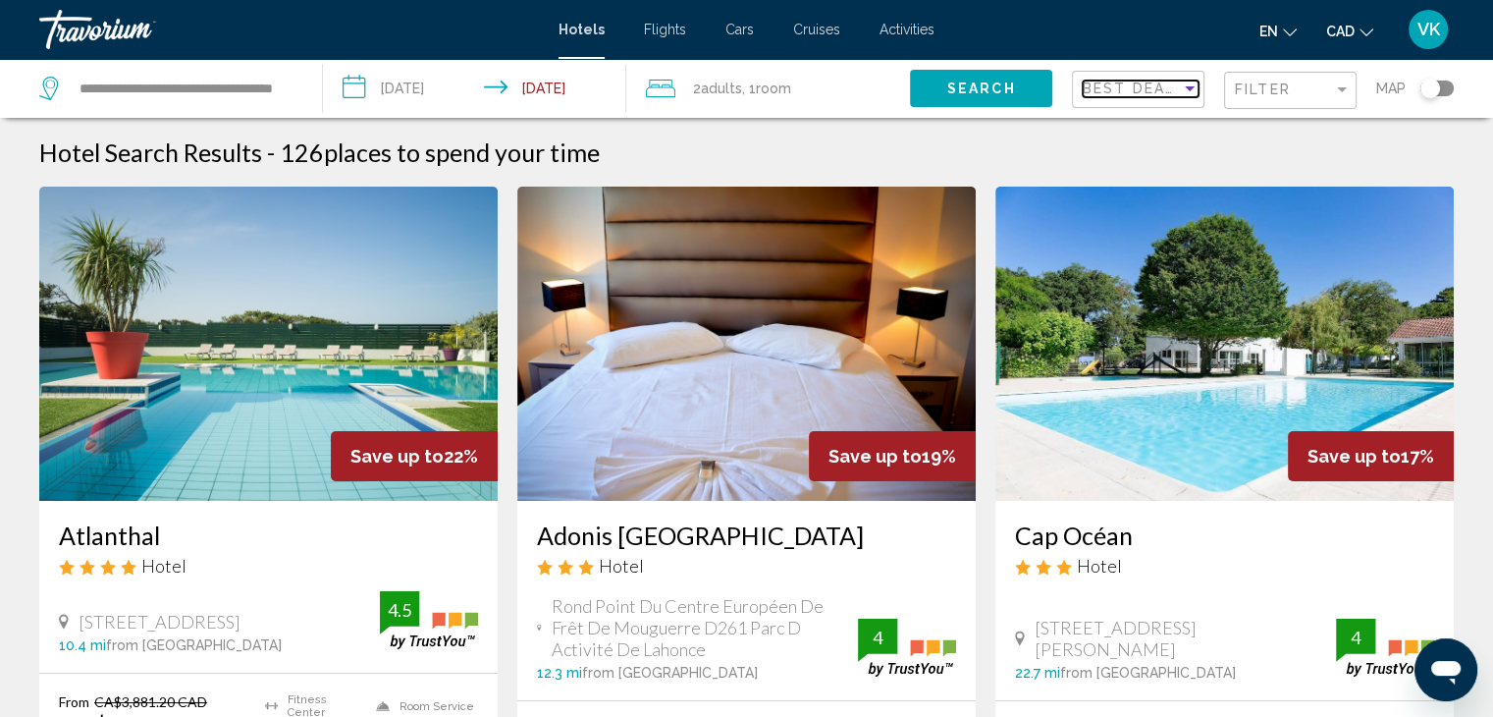
click at [1095, 87] on span "Best Deals" at bounding box center [1134, 88] width 103 height 16
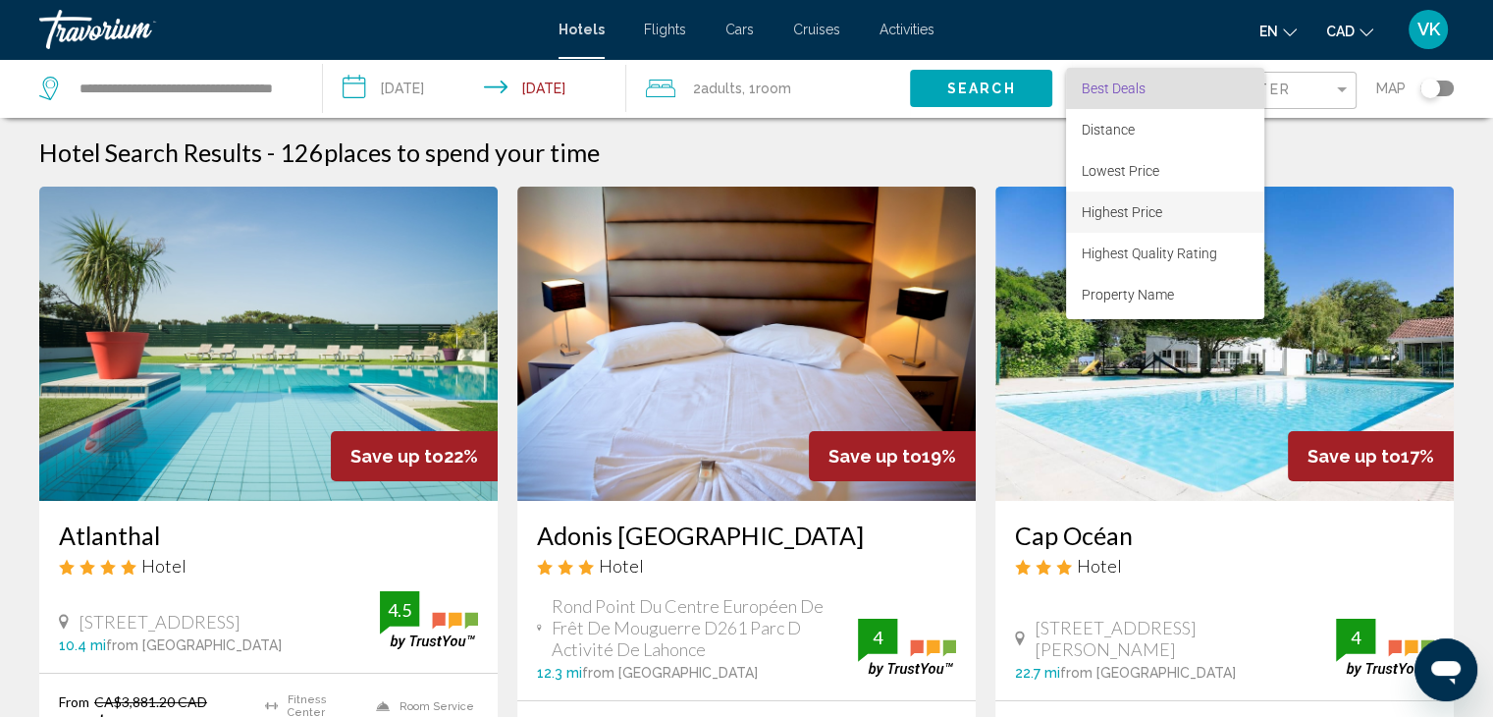
click at [1103, 215] on span "Highest Price" at bounding box center [1122, 212] width 80 height 16
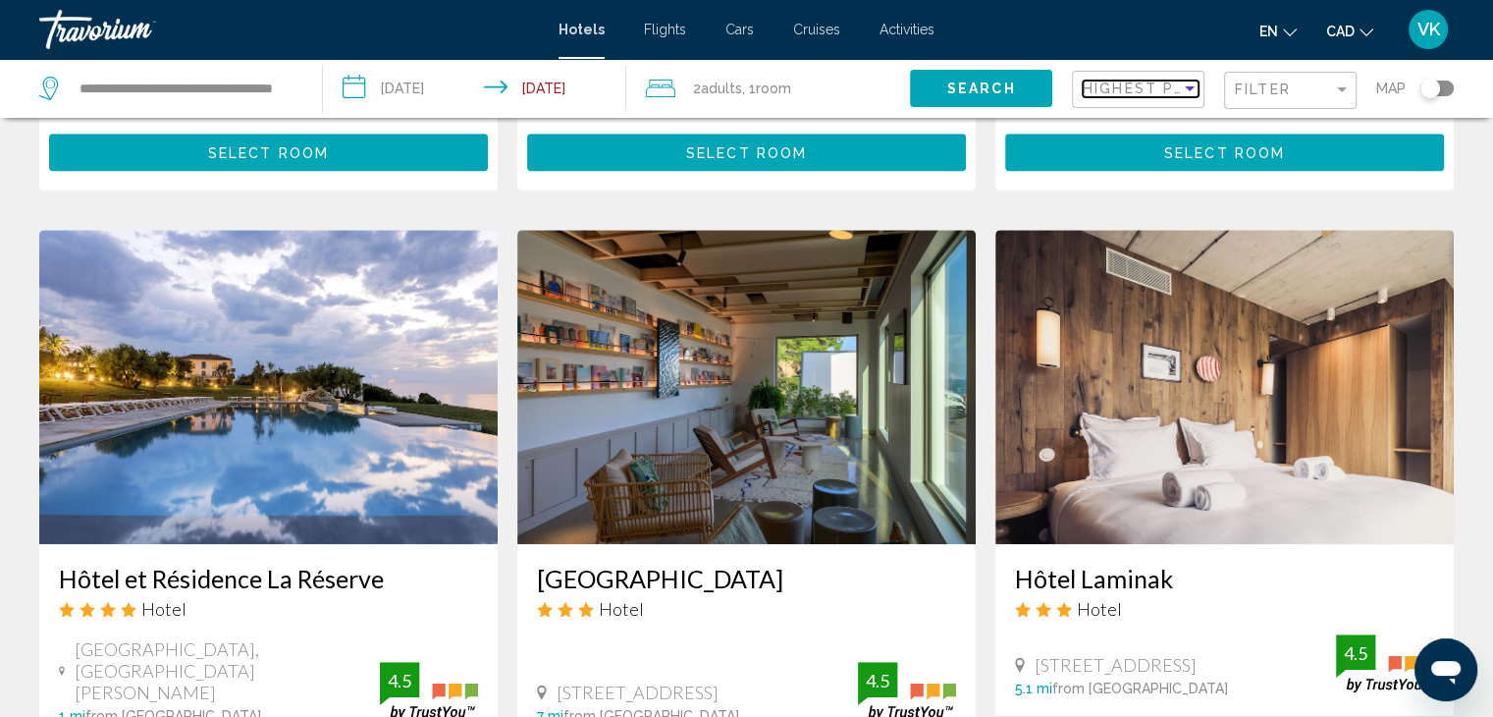
scroll to position [1669, 0]
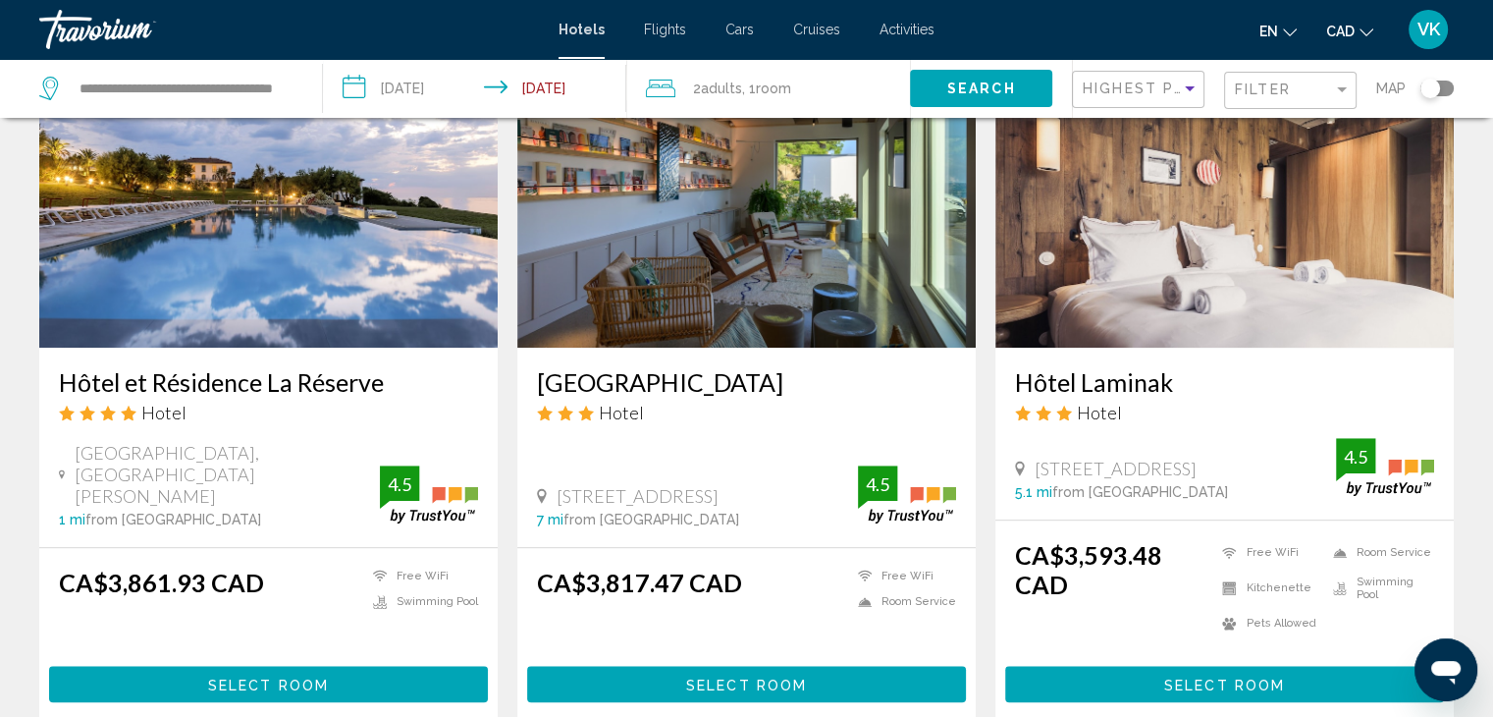
click at [280, 233] on img "Main content" at bounding box center [268, 190] width 458 height 314
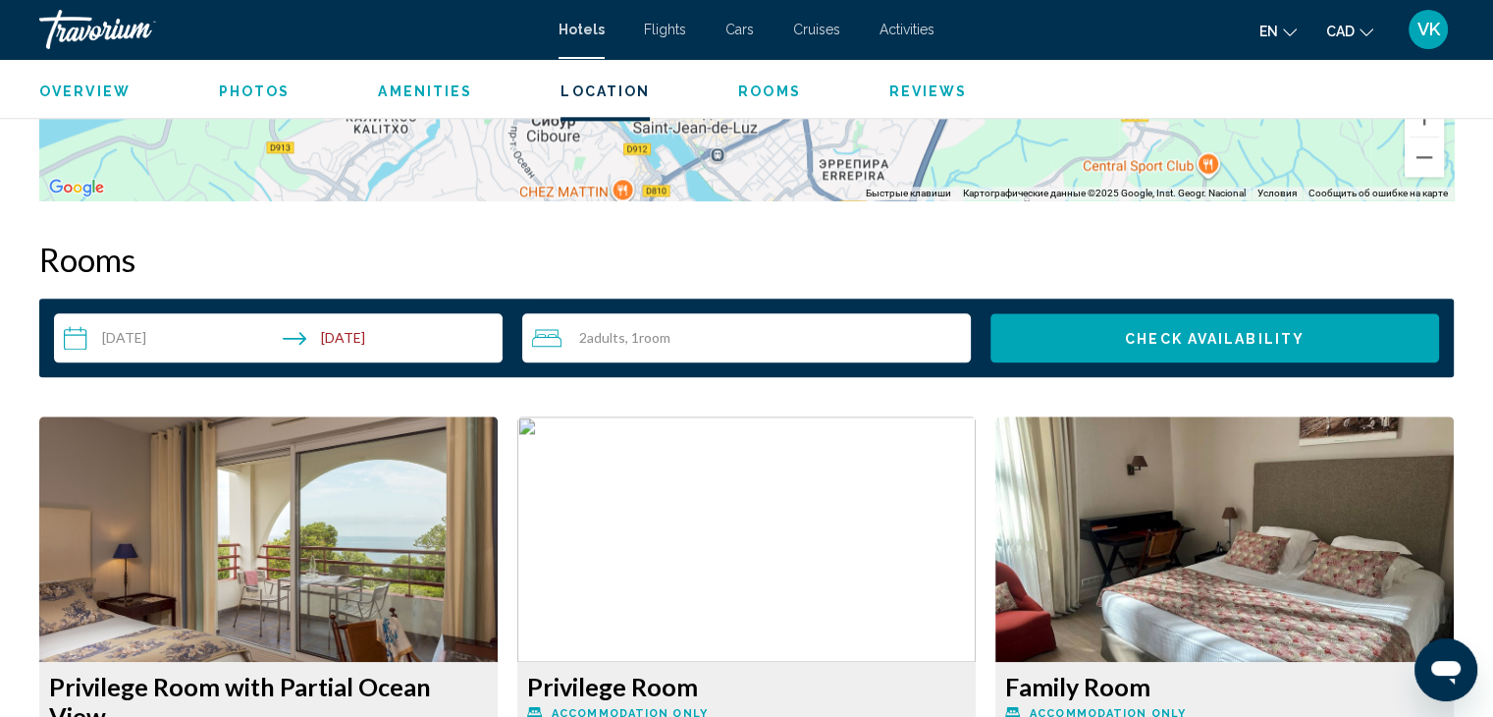
scroll to position [2356, 0]
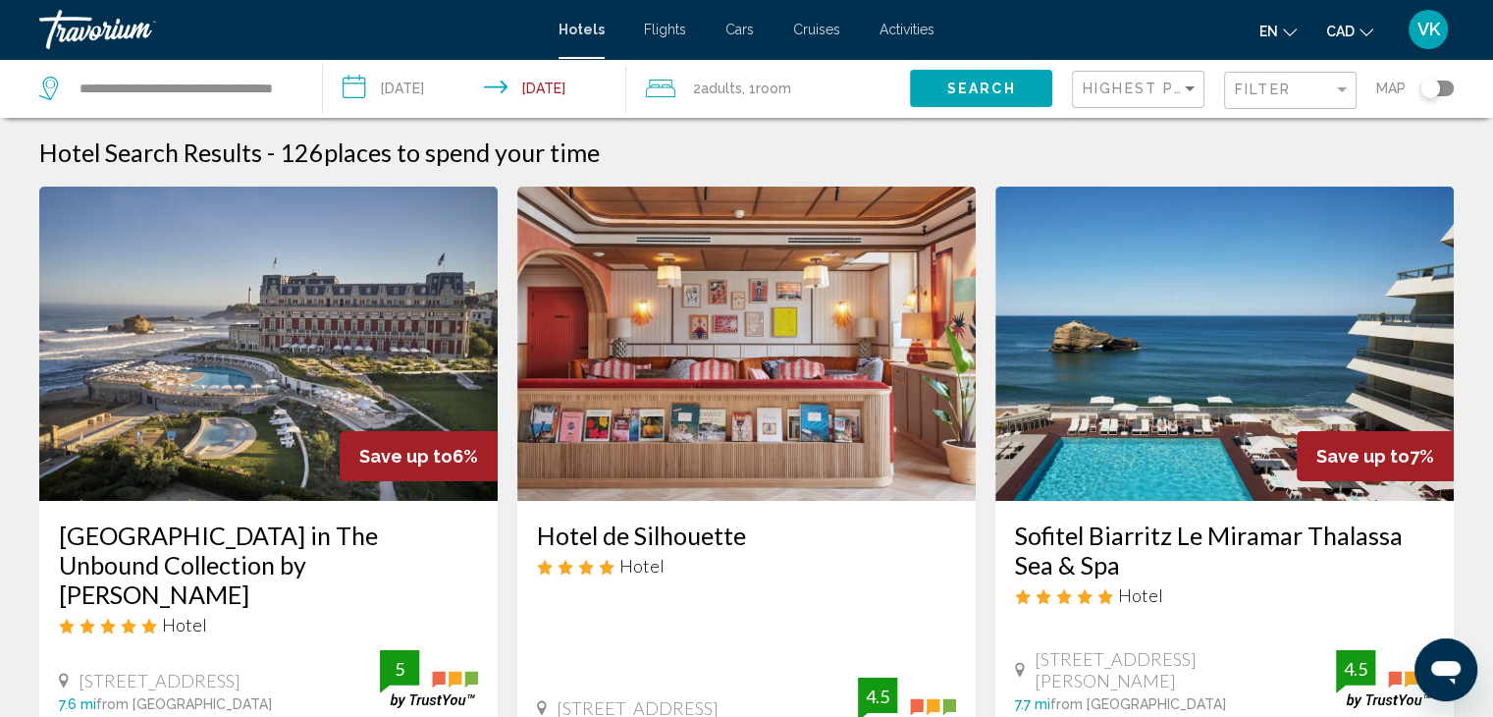
click at [421, 84] on input "**********" at bounding box center [478, 91] width 311 height 65
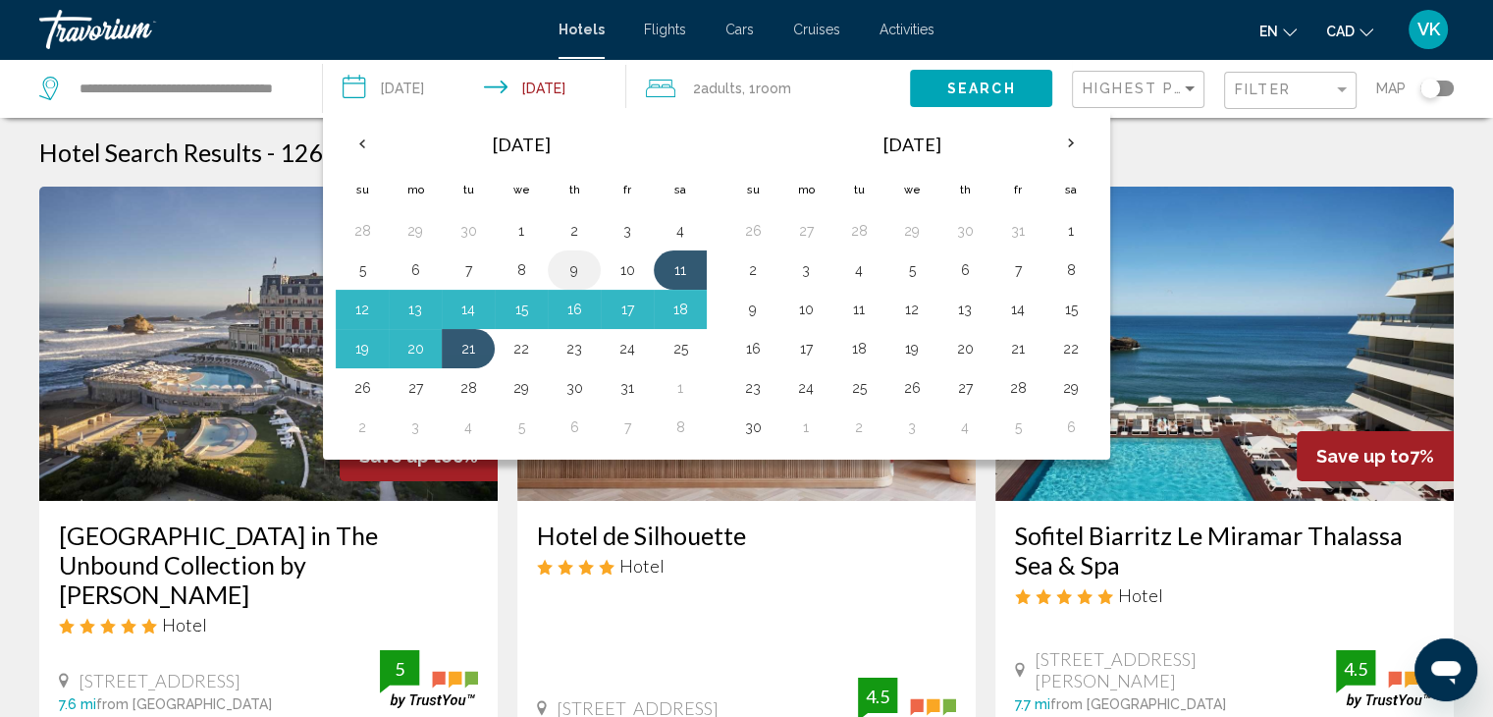
click at [575, 266] on button "9" at bounding box center [573, 269] width 31 height 27
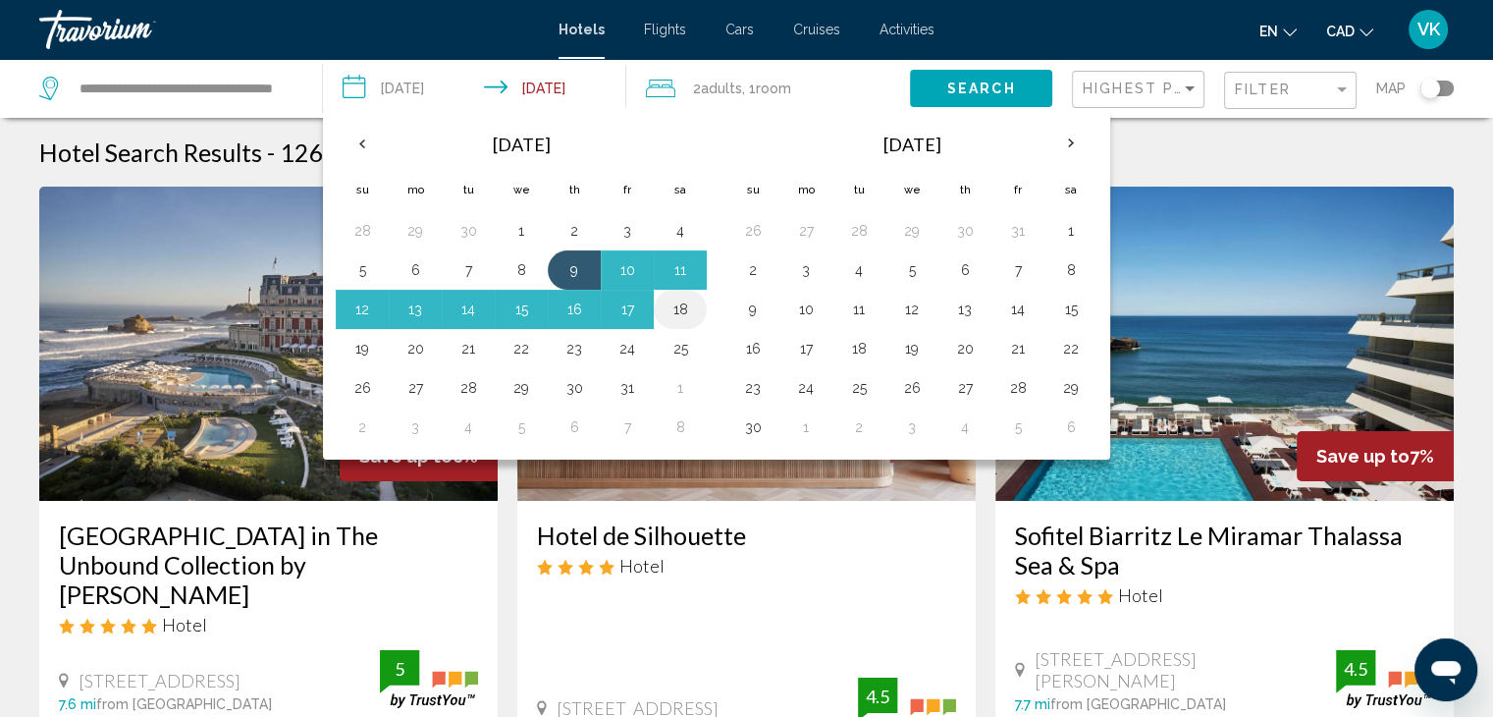
click at [686, 302] on button "18" at bounding box center [680, 308] width 31 height 27
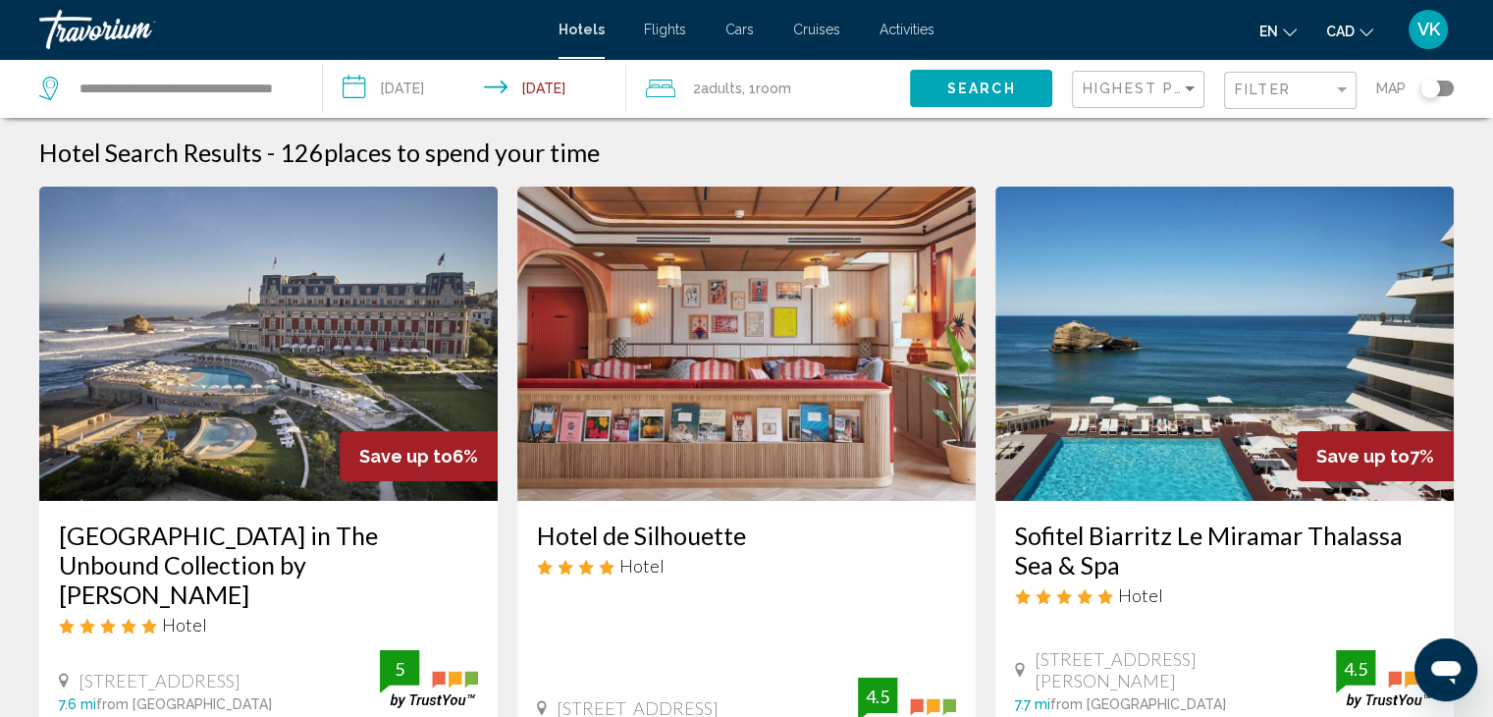
click at [1005, 81] on span "Search" at bounding box center [981, 89] width 69 height 16
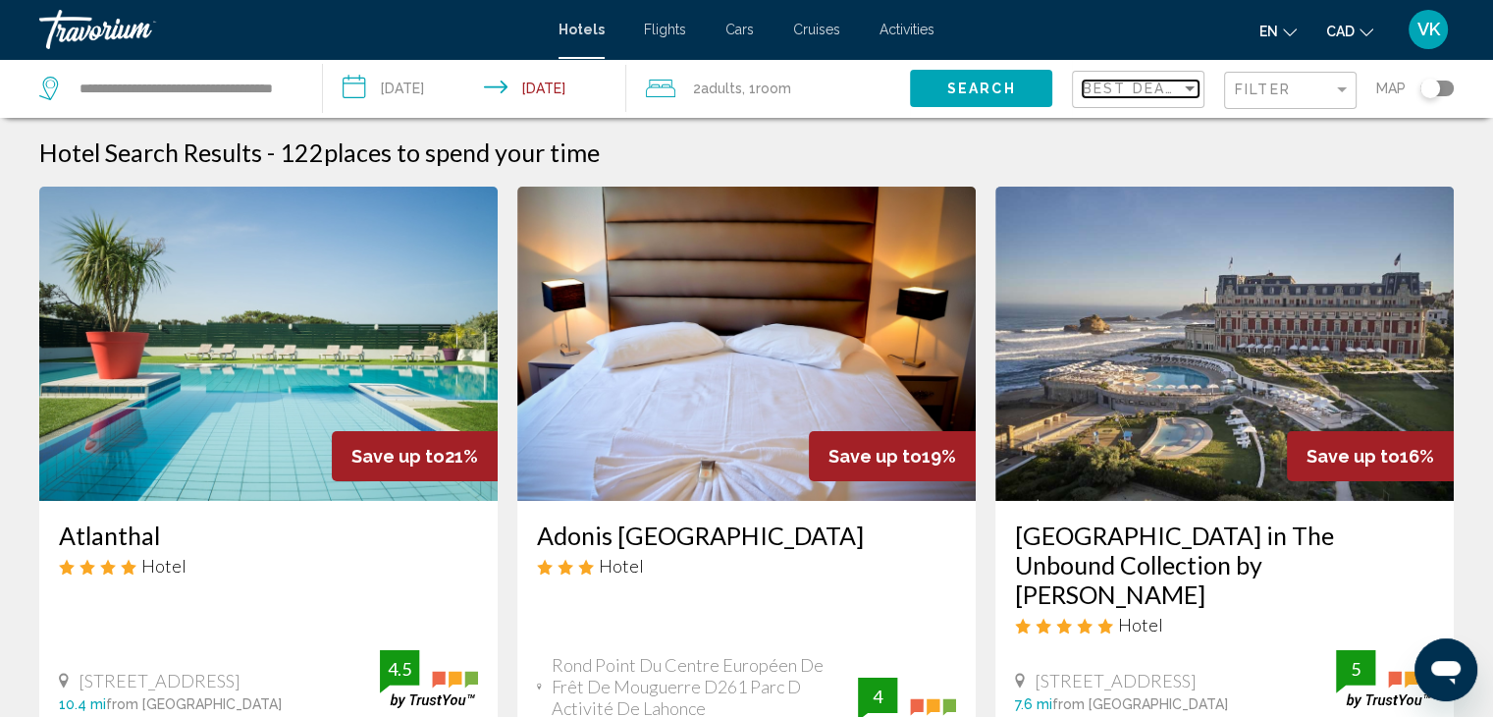
click at [1169, 87] on span "Best Deals" at bounding box center [1134, 88] width 103 height 16
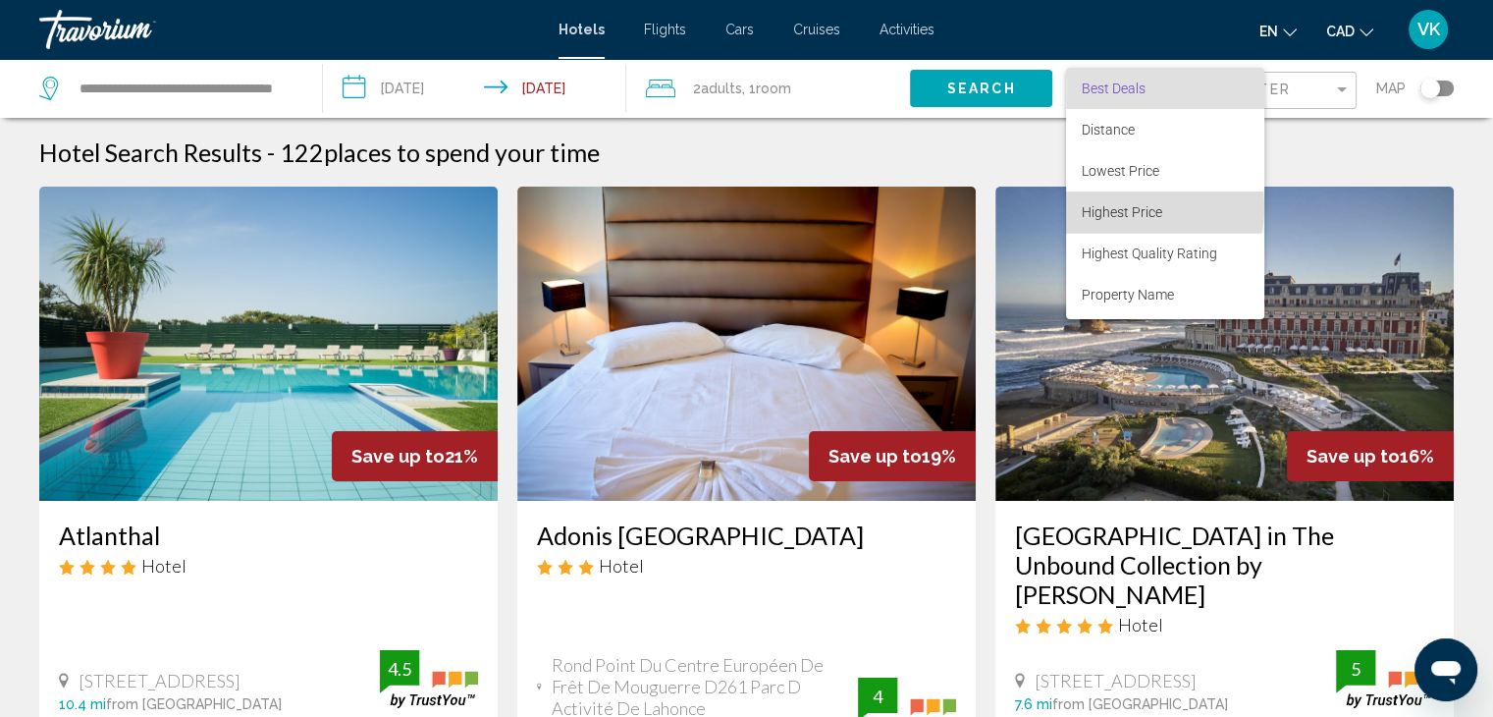
click at [1130, 208] on span "Highest Price" at bounding box center [1122, 212] width 80 height 16
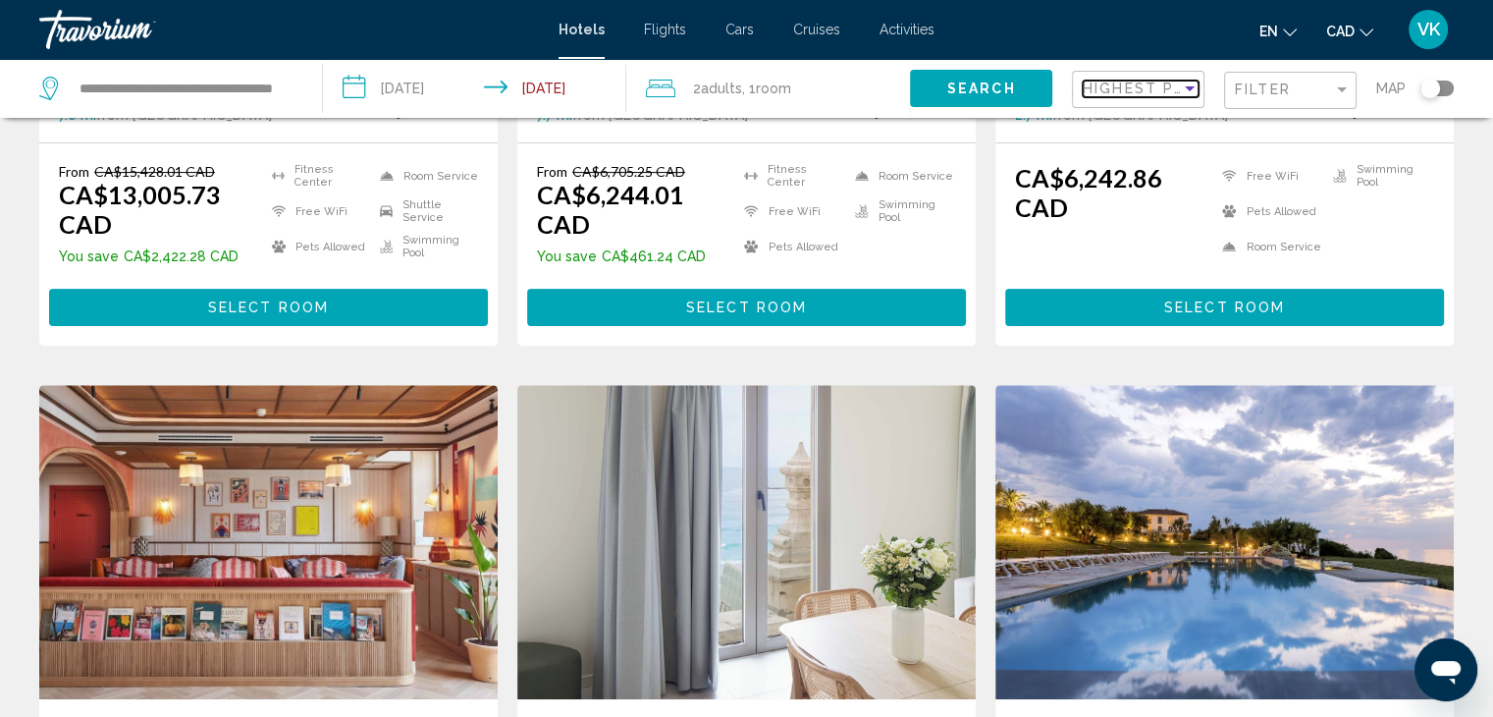
scroll to position [883, 0]
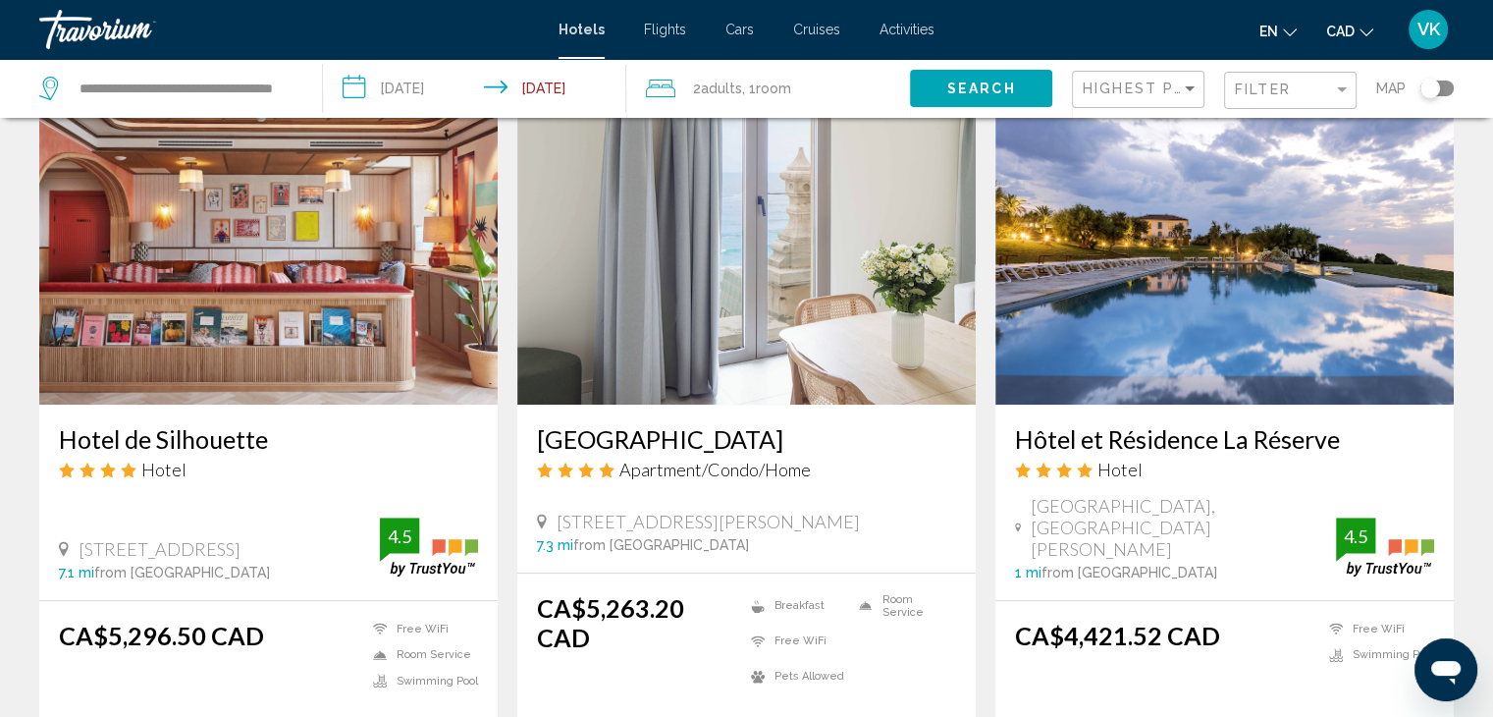
click at [420, 80] on input "**********" at bounding box center [478, 91] width 311 height 65
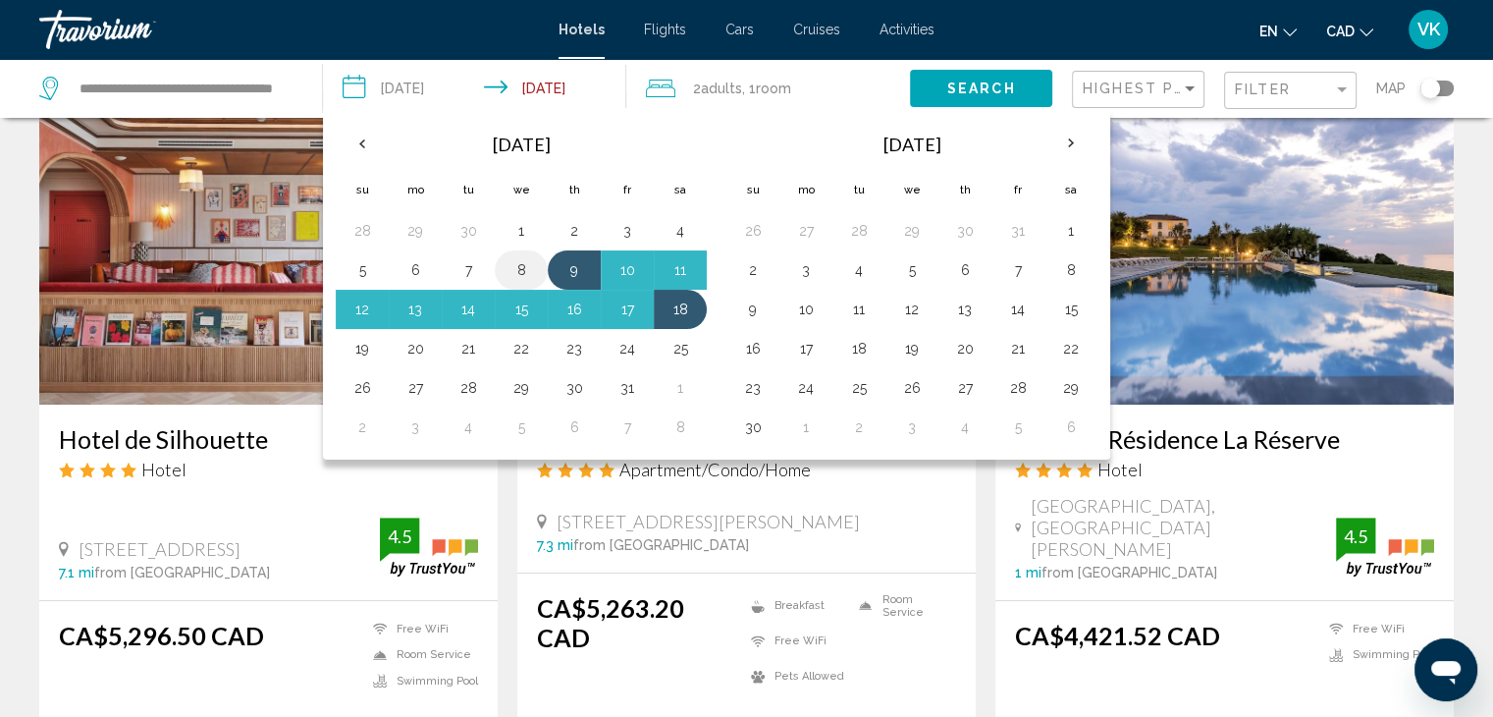
click at [526, 261] on button "8" at bounding box center [520, 269] width 31 height 27
click at [680, 299] on button "18" at bounding box center [680, 308] width 31 height 27
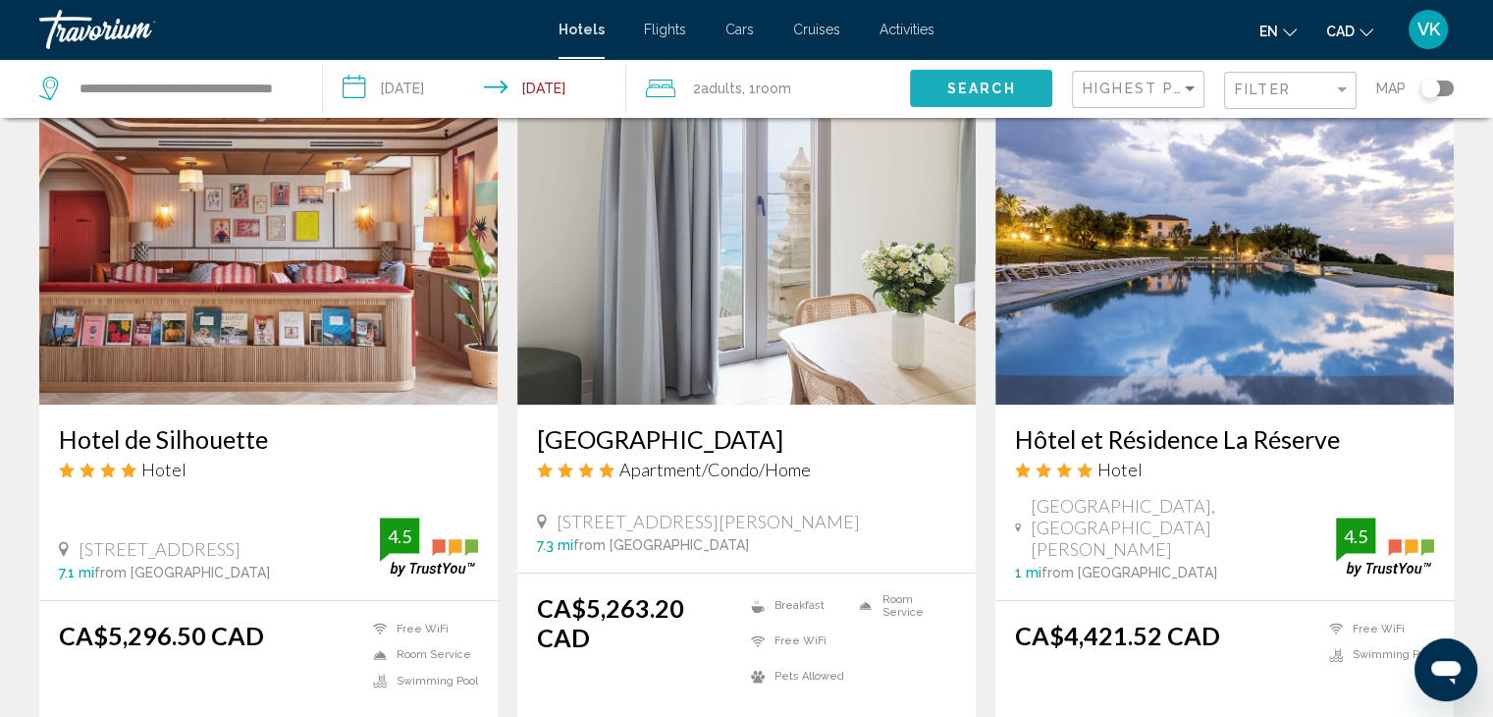
click at [967, 89] on span "Search" at bounding box center [981, 89] width 69 height 16
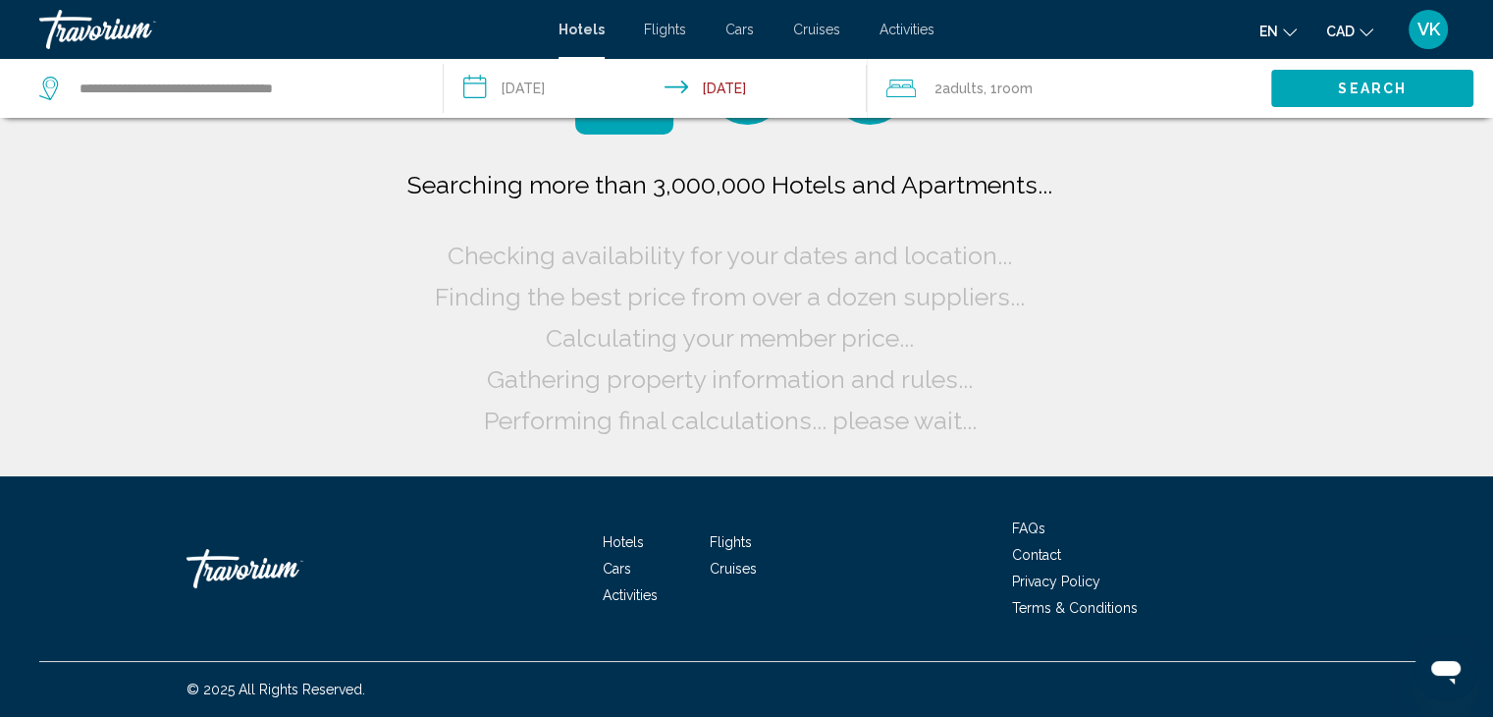
scroll to position [0, 0]
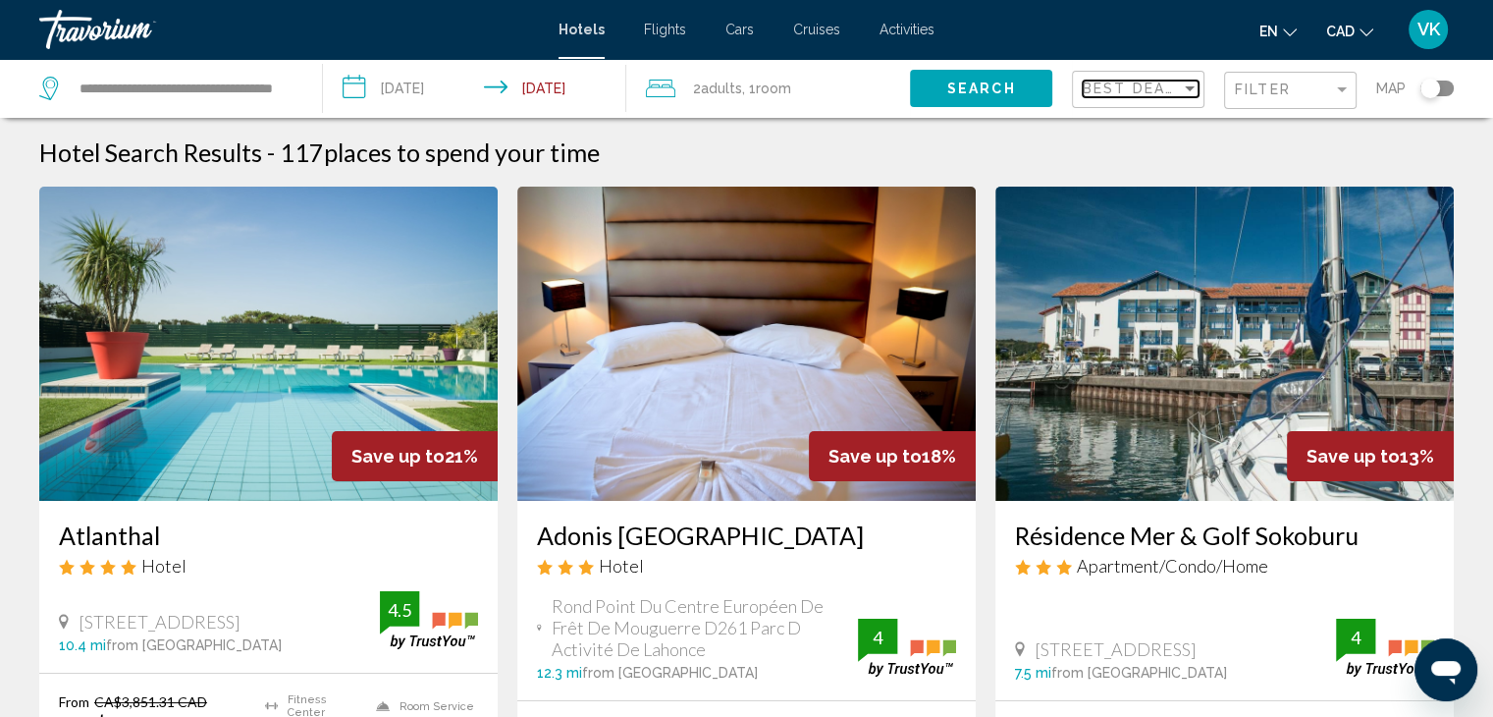
click at [1151, 81] on span "Best Deals" at bounding box center [1134, 88] width 103 height 16
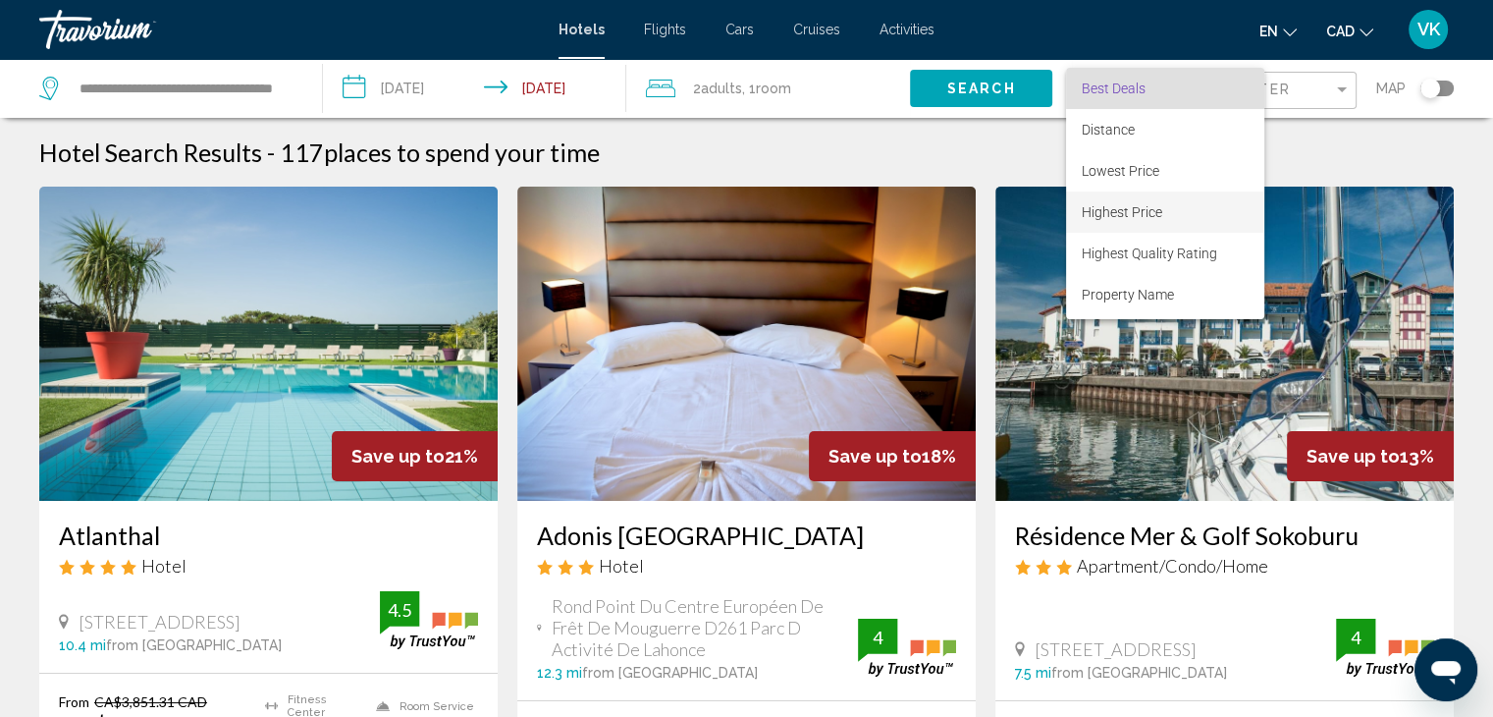
click at [1115, 209] on span "Highest Price" at bounding box center [1122, 212] width 80 height 16
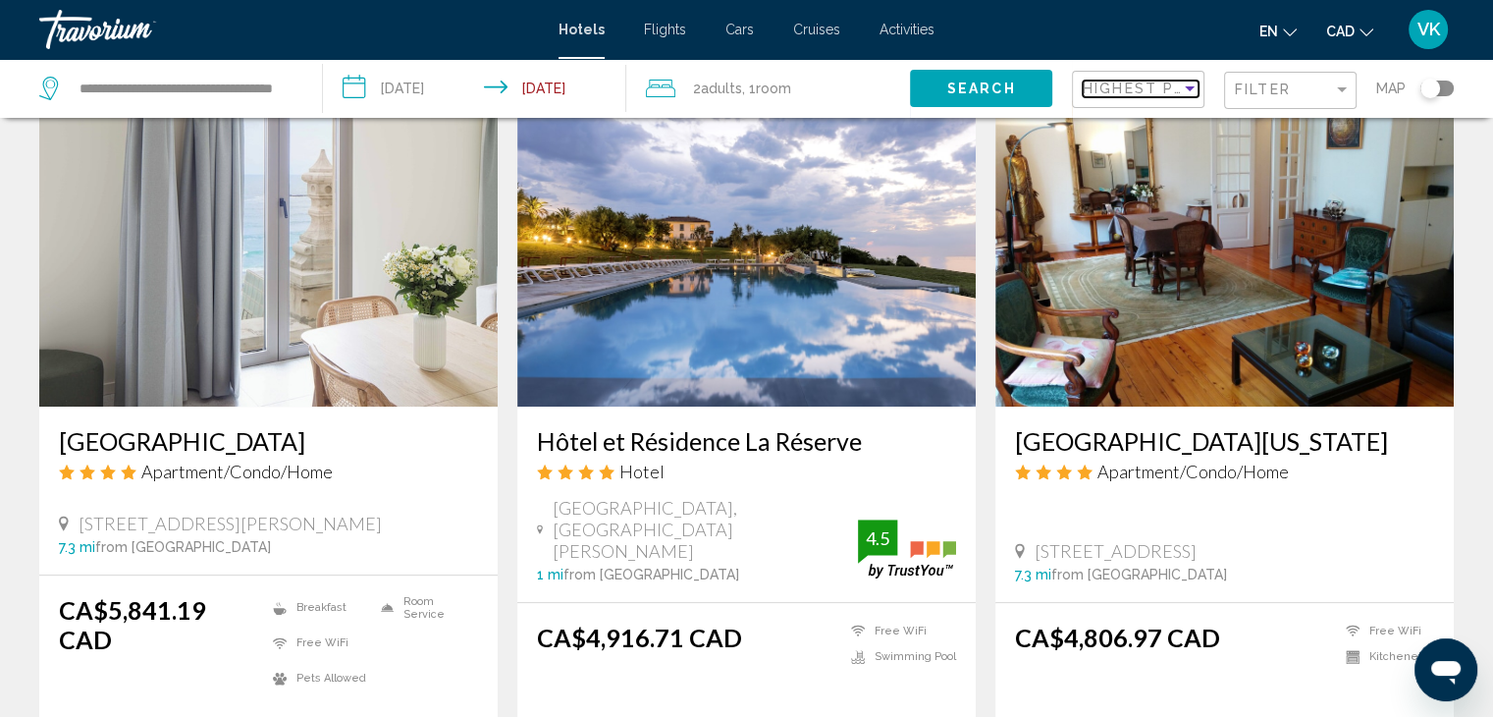
scroll to position [883, 0]
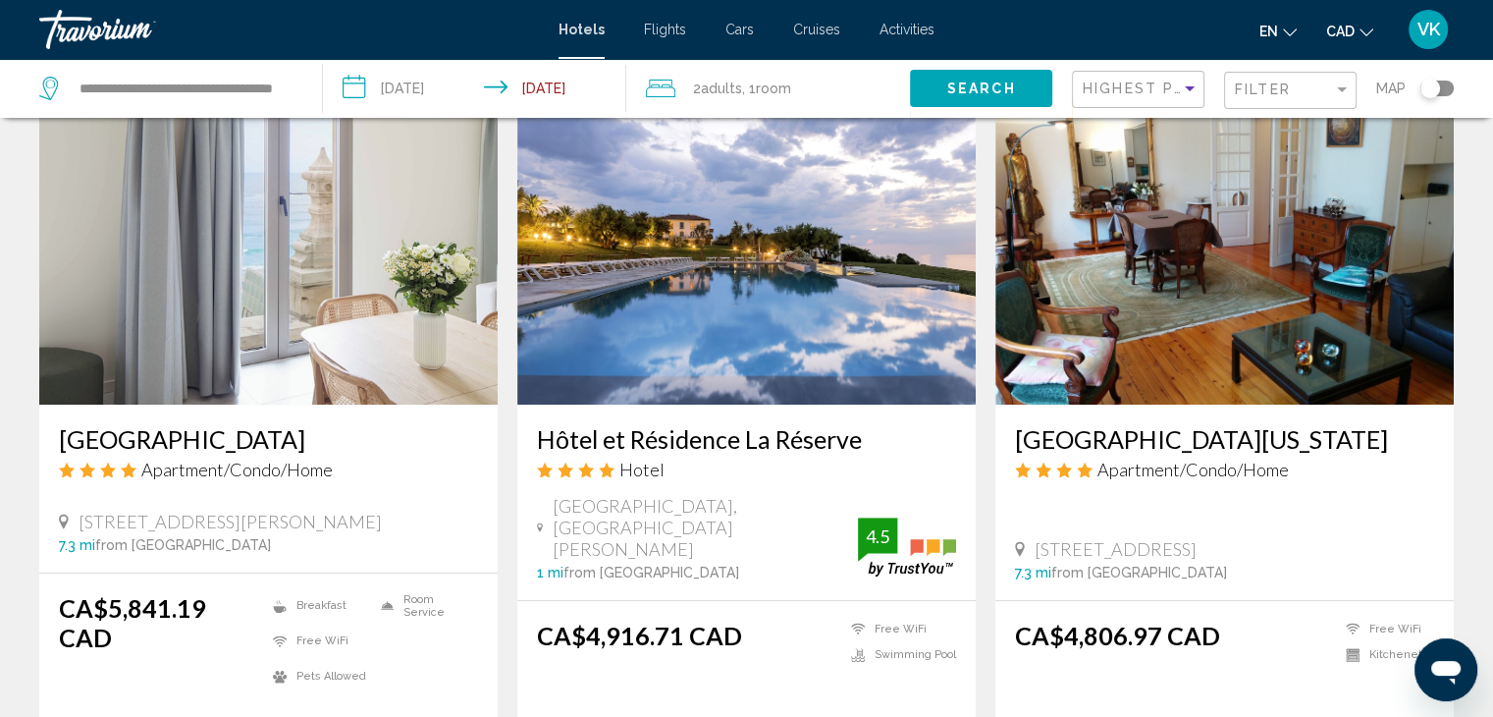
click at [419, 77] on input "**********" at bounding box center [478, 91] width 311 height 65
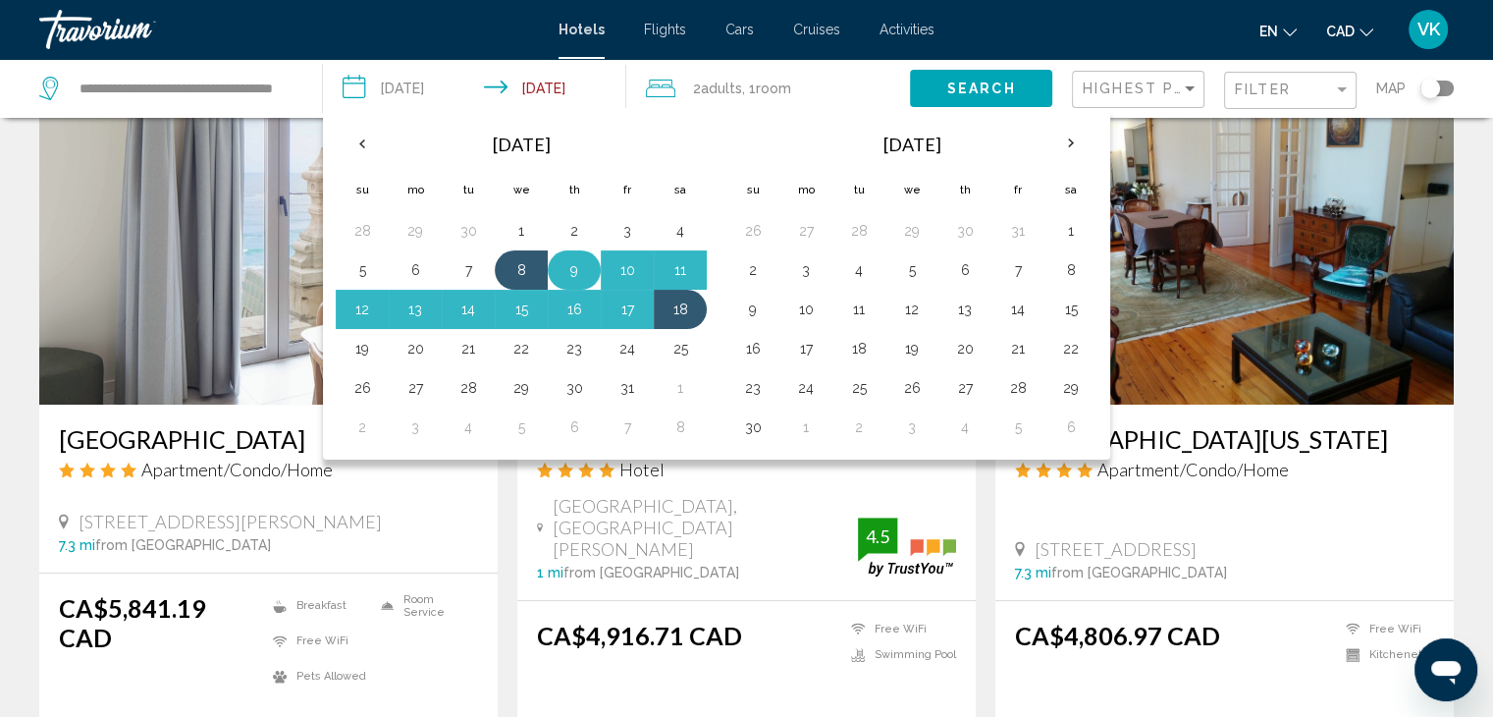
click at [572, 261] on button "9" at bounding box center [573, 269] width 31 height 27
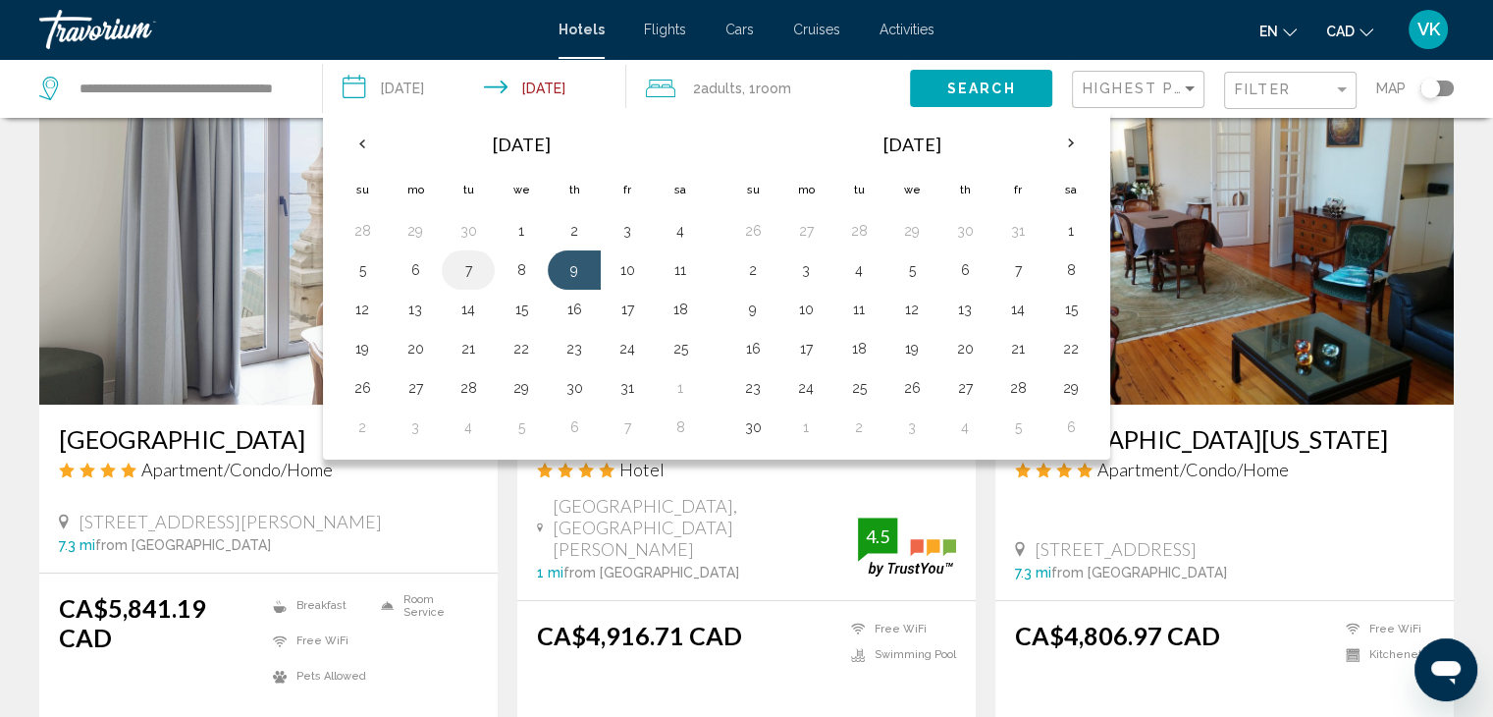
click at [474, 261] on button "7" at bounding box center [467, 269] width 31 height 27
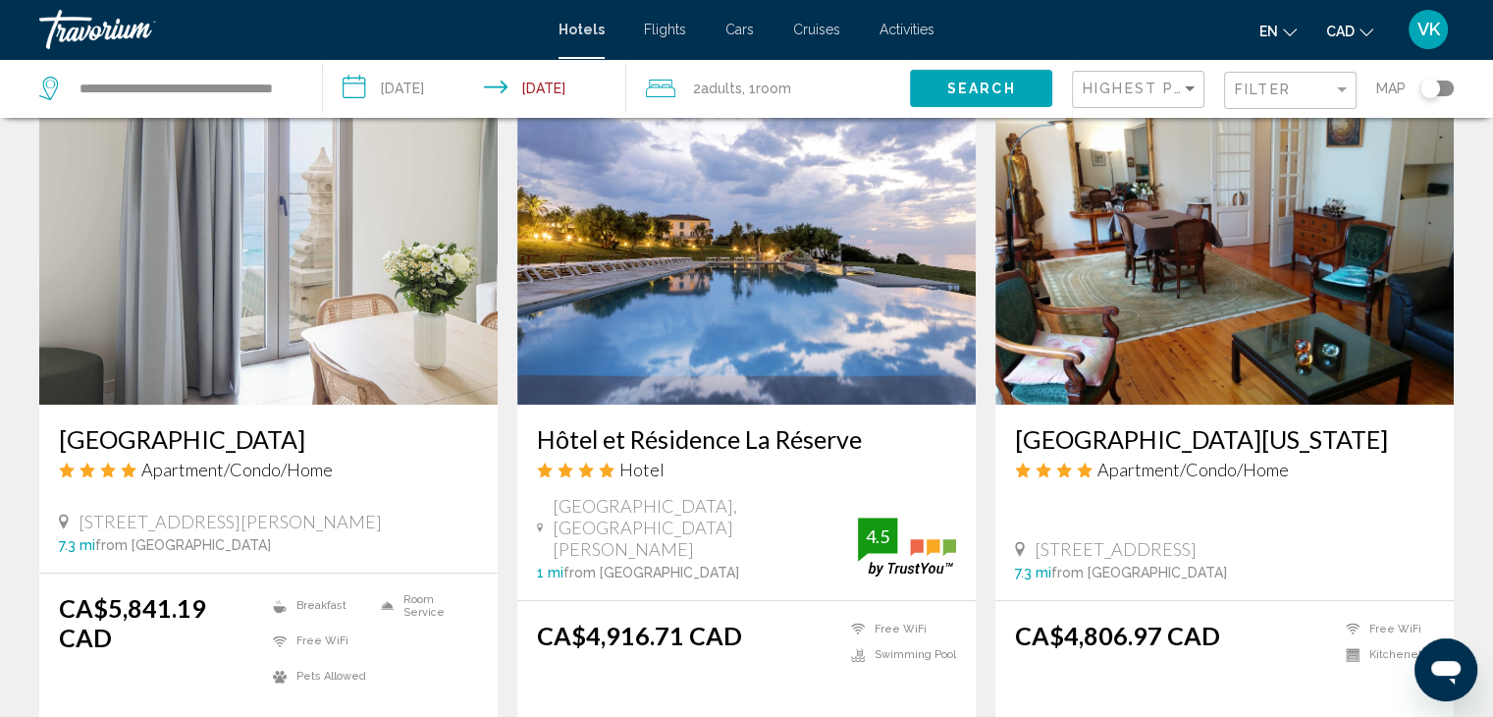
click at [395, 86] on input "**********" at bounding box center [478, 91] width 311 height 65
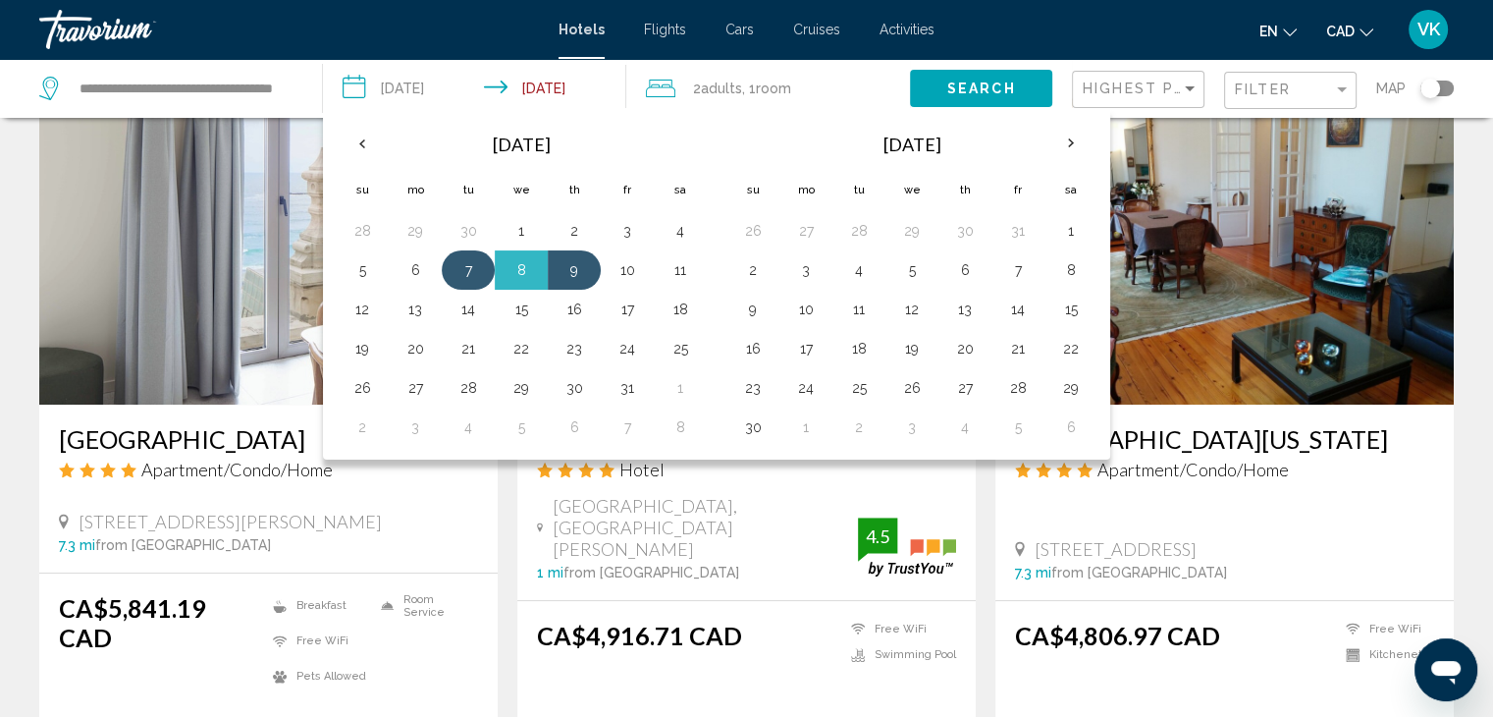
click at [471, 253] on td "7" at bounding box center [468, 269] width 53 height 39
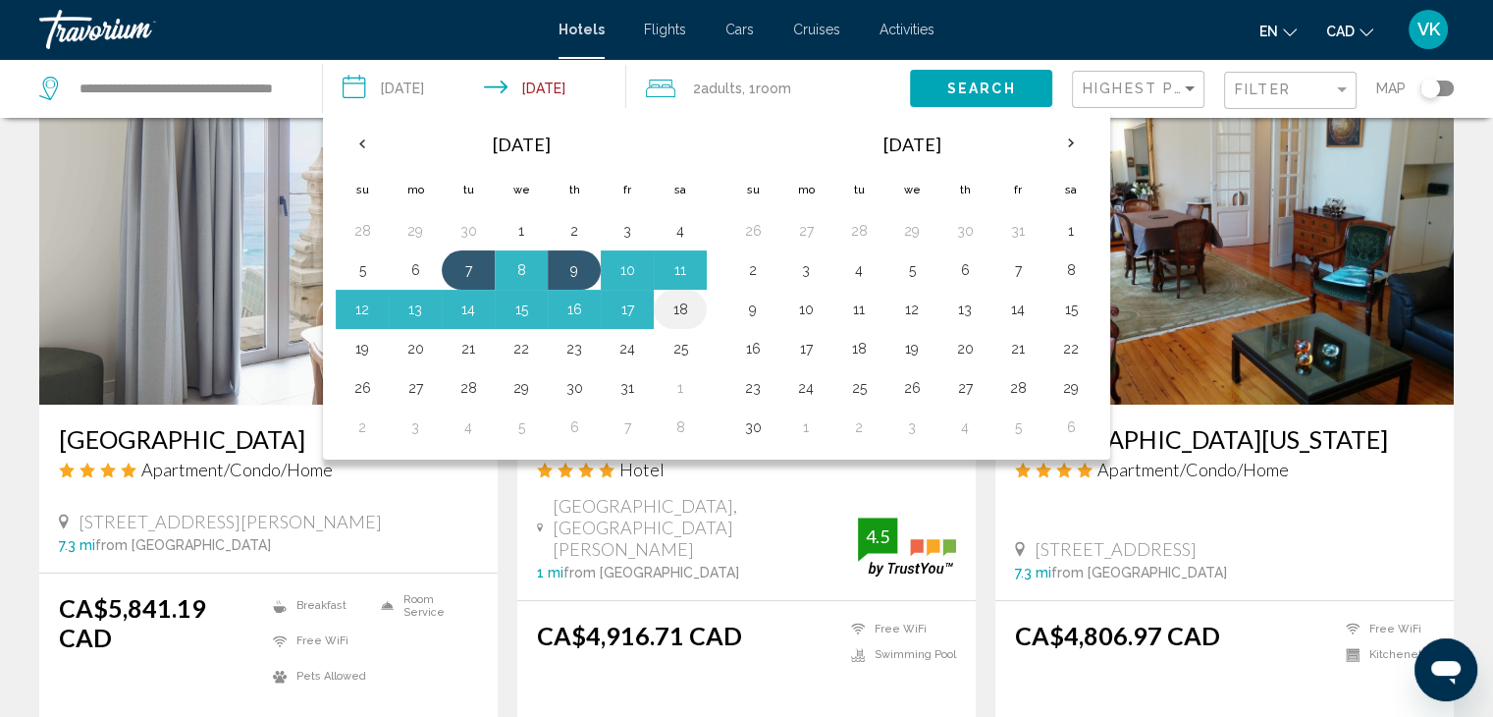
click at [671, 307] on button "18" at bounding box center [680, 308] width 31 height 27
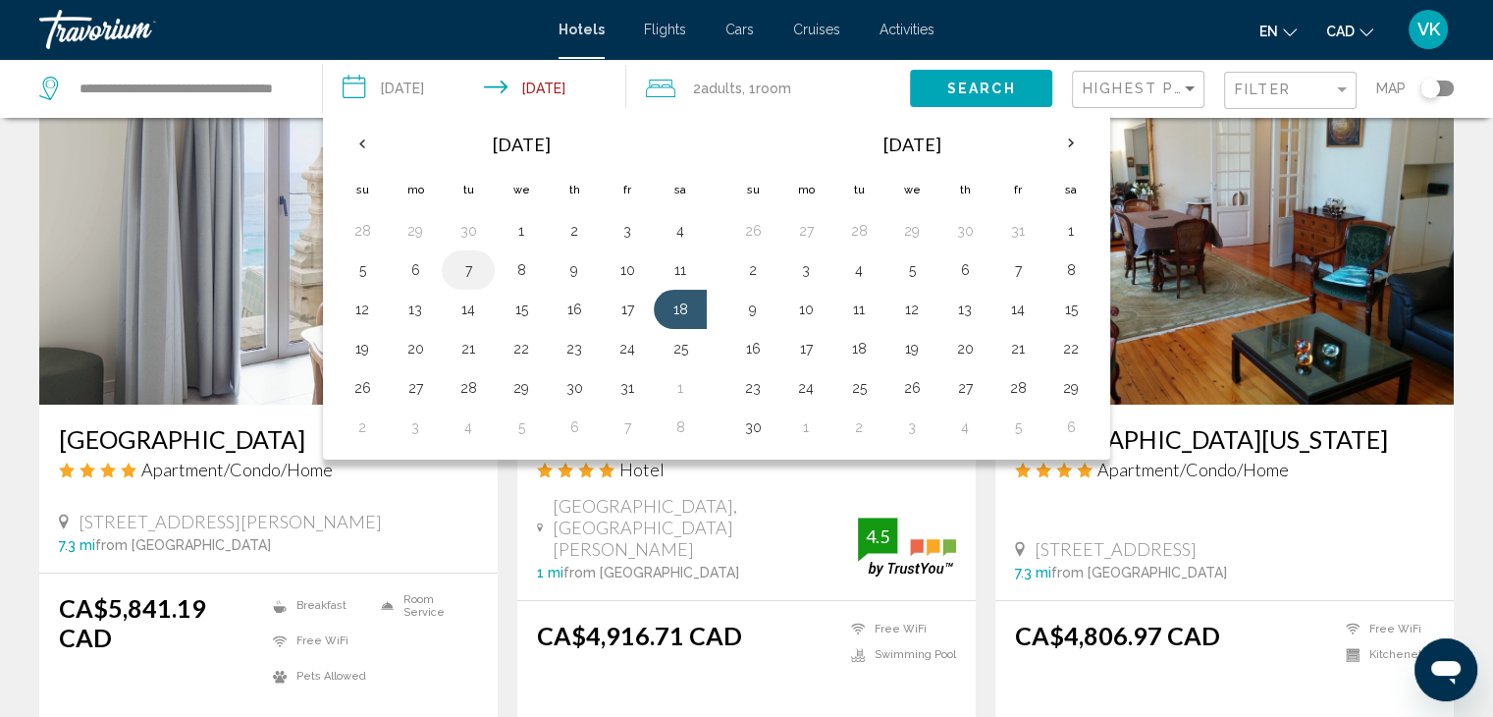
click at [472, 272] on button "7" at bounding box center [467, 269] width 31 height 27
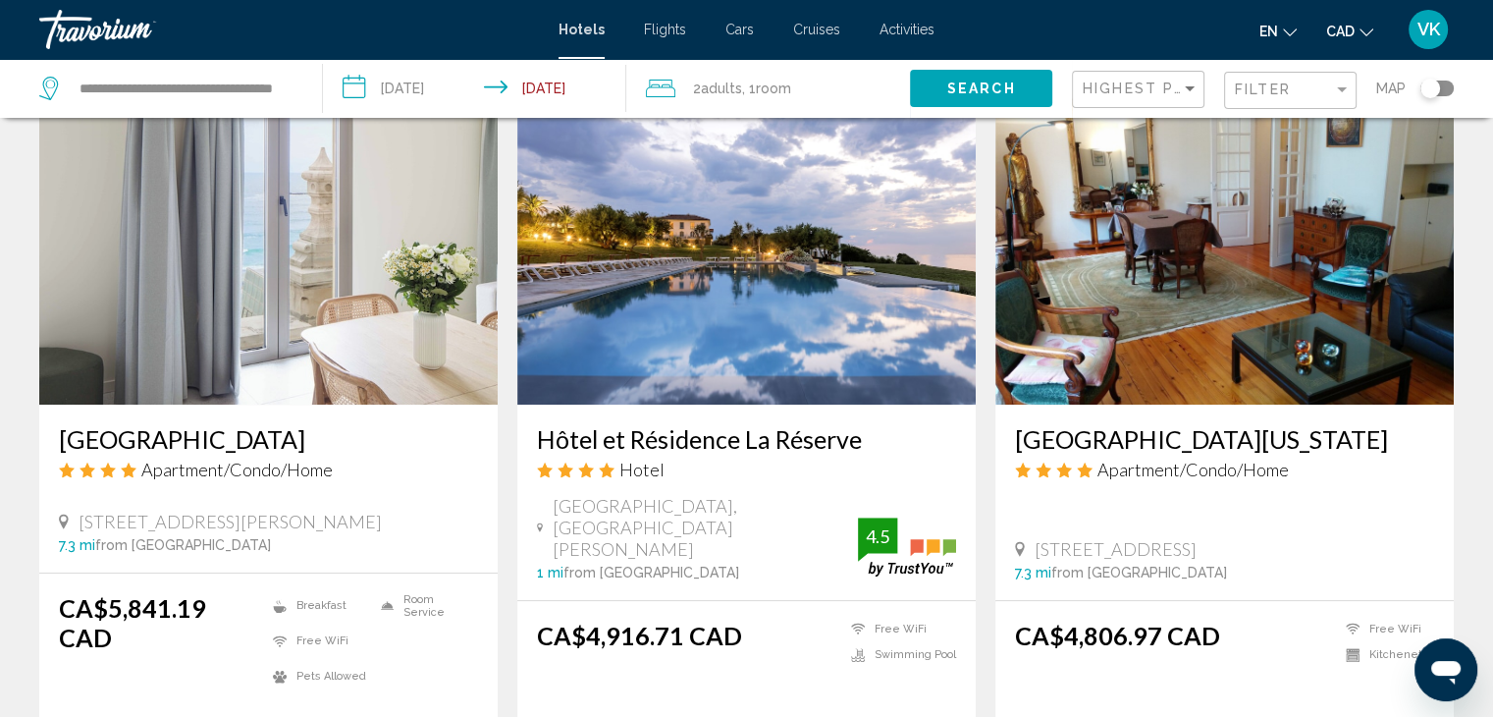
click at [987, 87] on span "Search" at bounding box center [981, 89] width 69 height 16
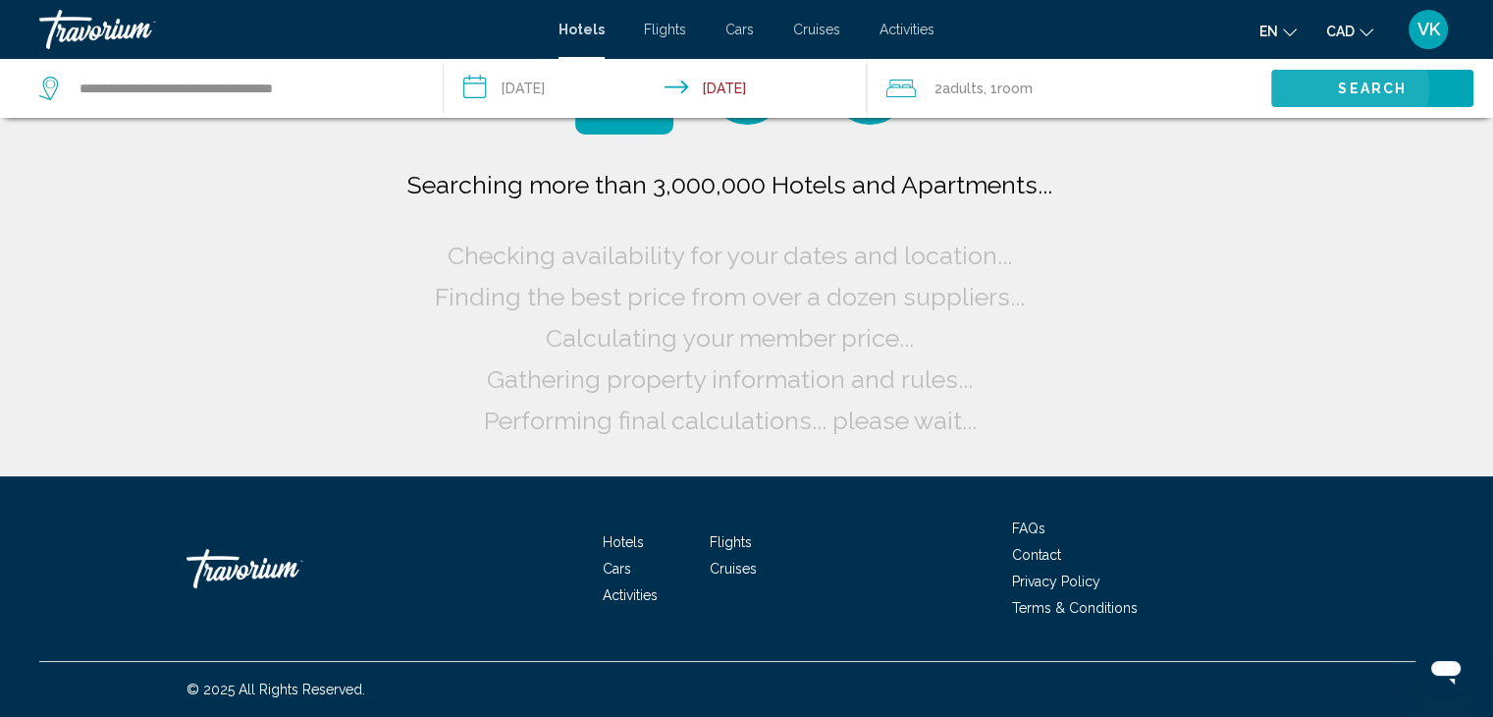
scroll to position [0, 0]
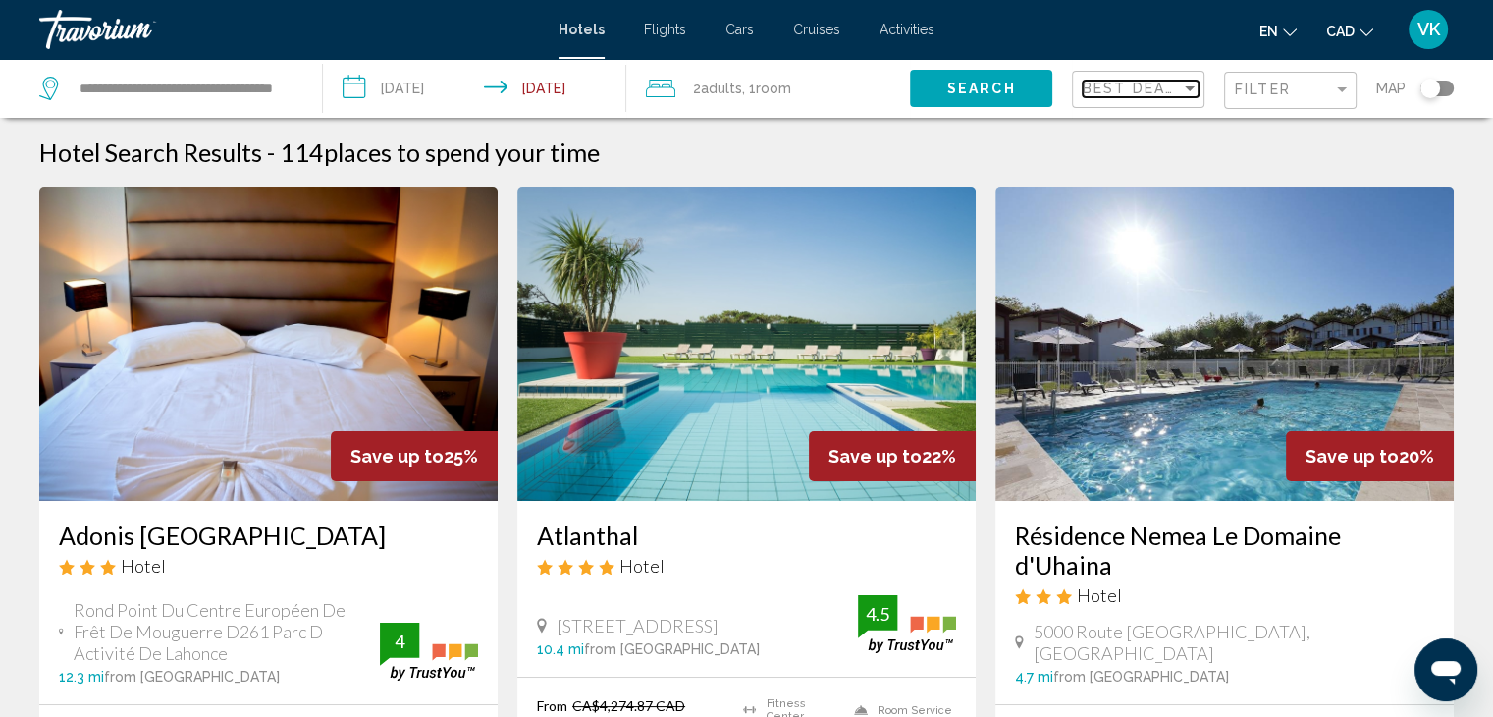
click at [1142, 92] on span "Best Deals" at bounding box center [1134, 88] width 103 height 16
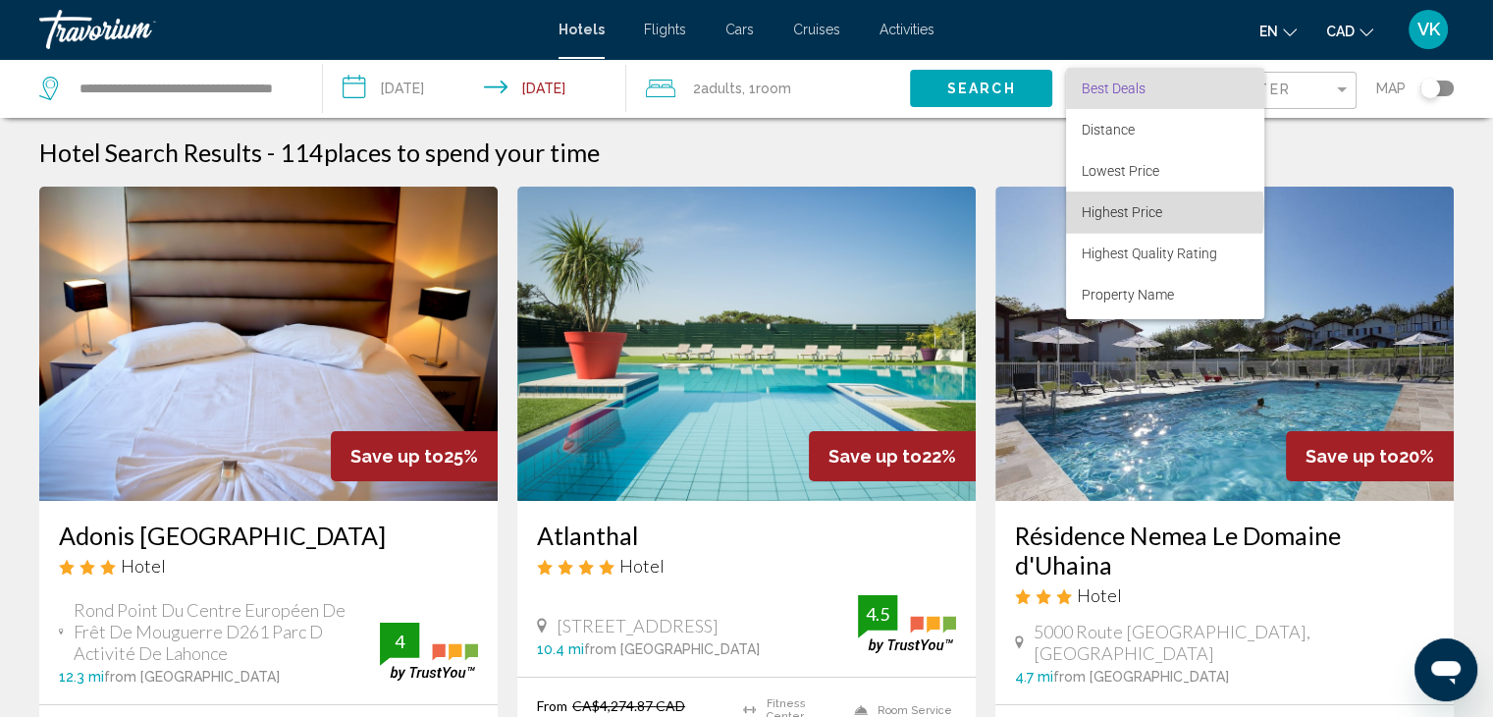
click at [1134, 212] on span "Highest Price" at bounding box center [1122, 212] width 80 height 16
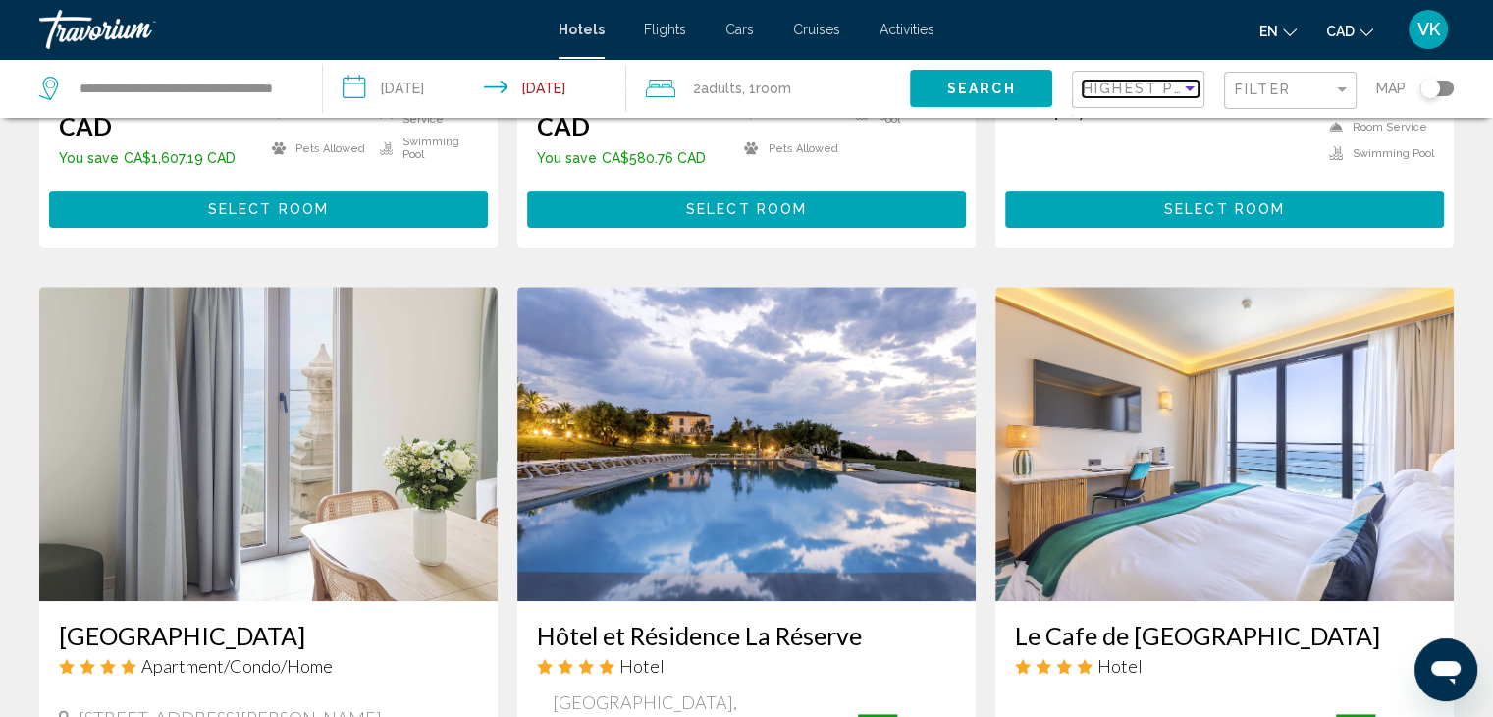
scroll to position [883, 0]
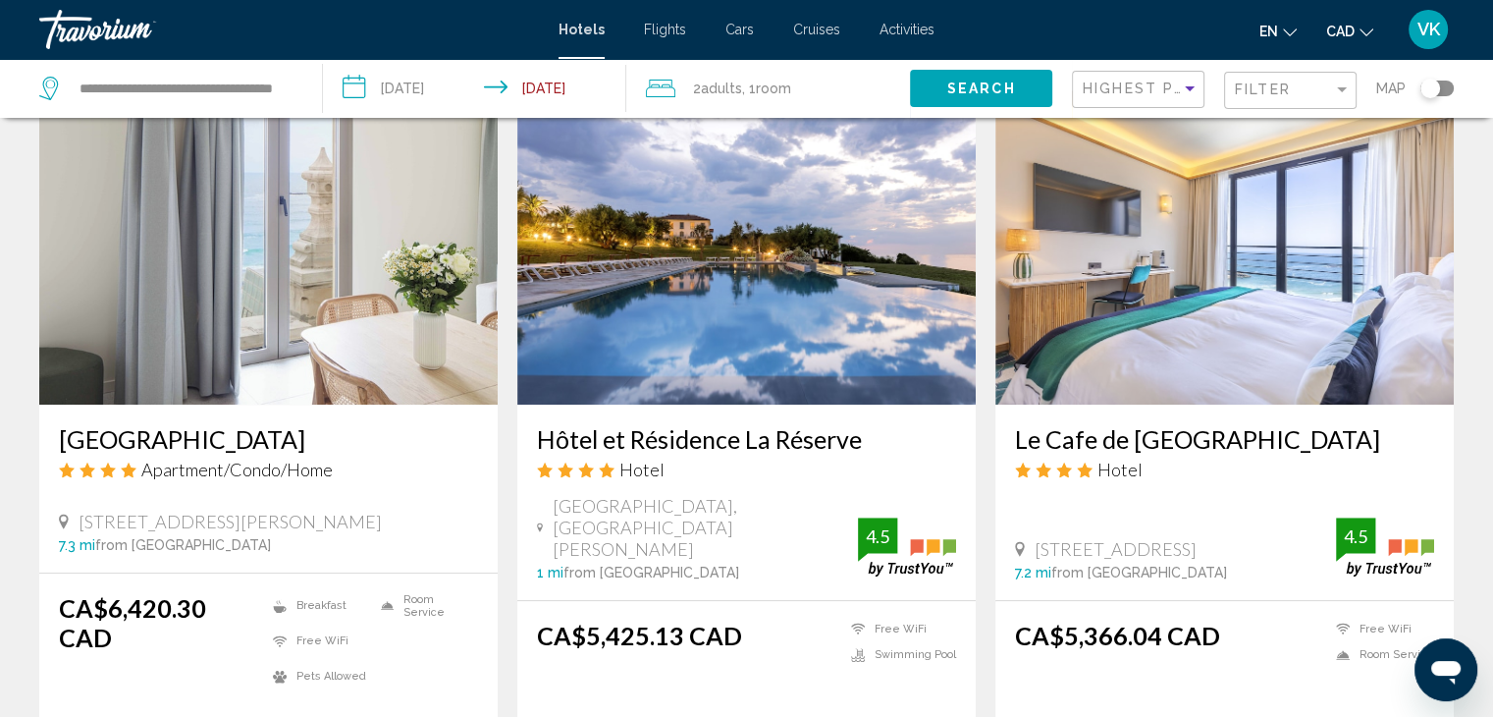
click at [391, 91] on input "**********" at bounding box center [478, 91] width 311 height 65
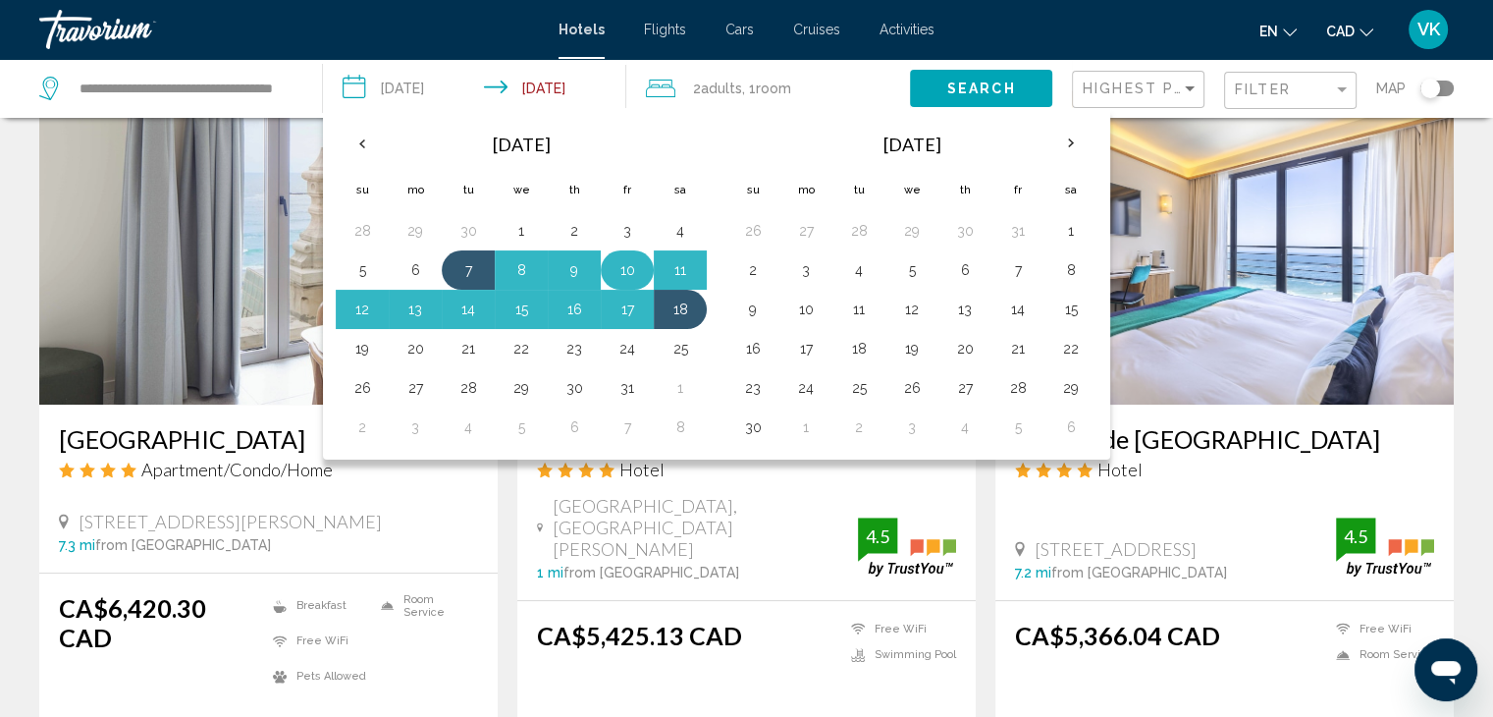
click at [626, 264] on button "10" at bounding box center [626, 269] width 31 height 27
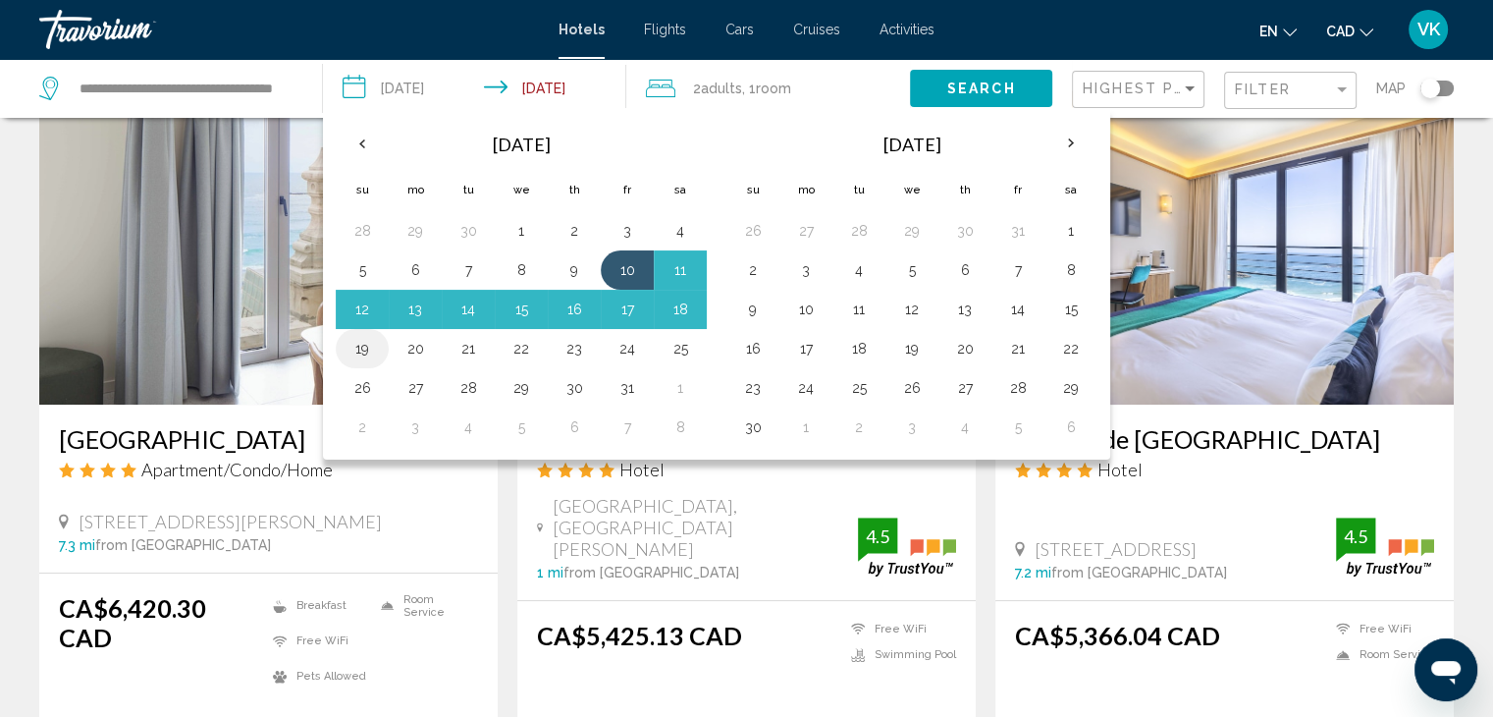
click at [375, 354] on button "19" at bounding box center [361, 348] width 31 height 27
type input "**********"
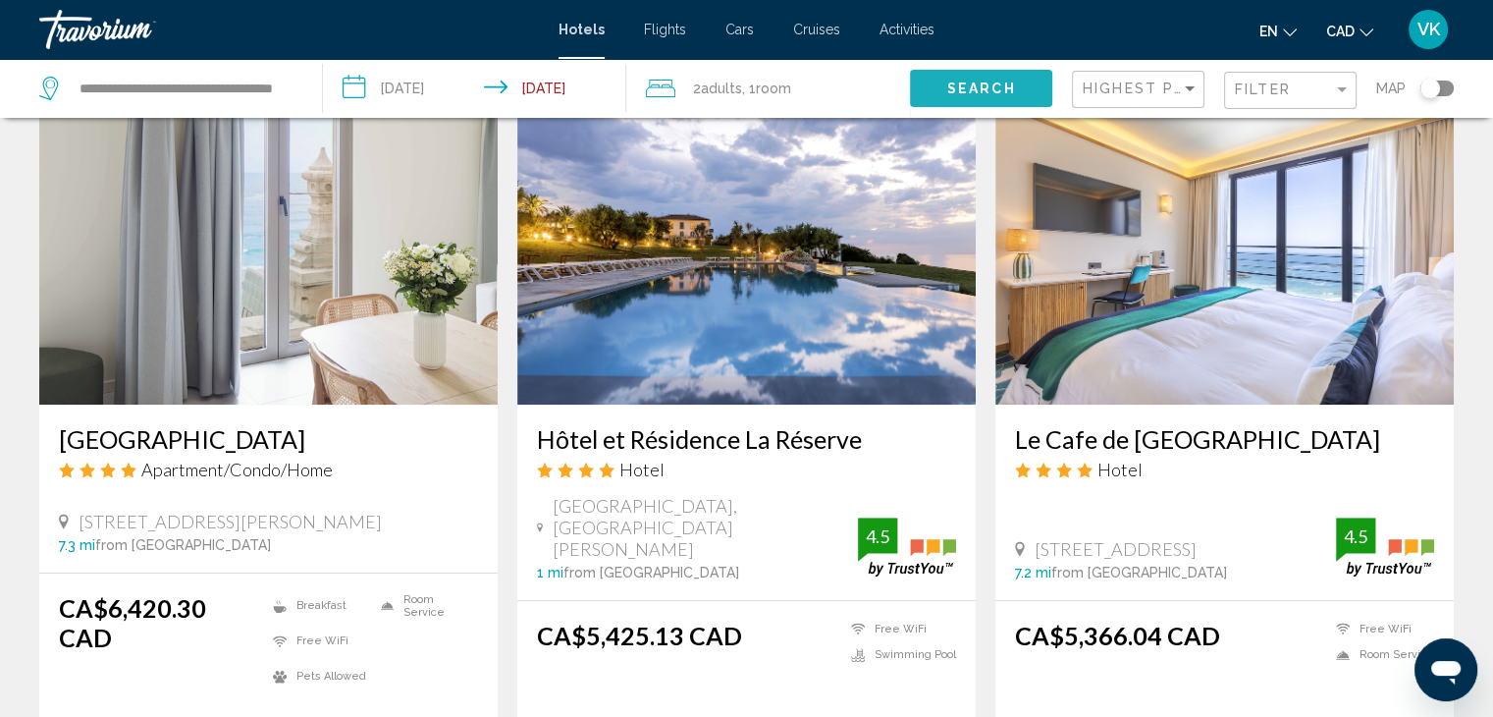
click at [1013, 80] on span "Search" at bounding box center [981, 88] width 69 height 16
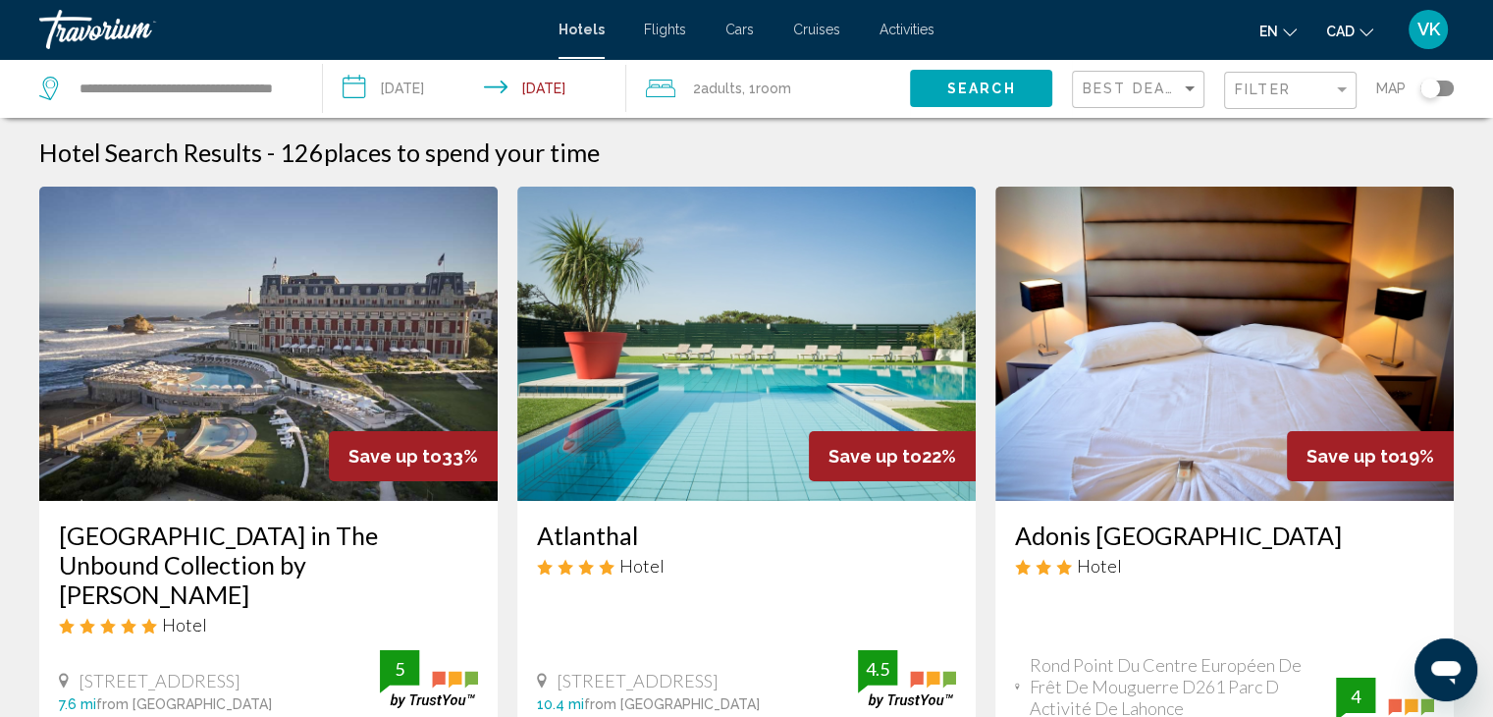
click at [432, 80] on input "**********" at bounding box center [478, 91] width 311 height 65
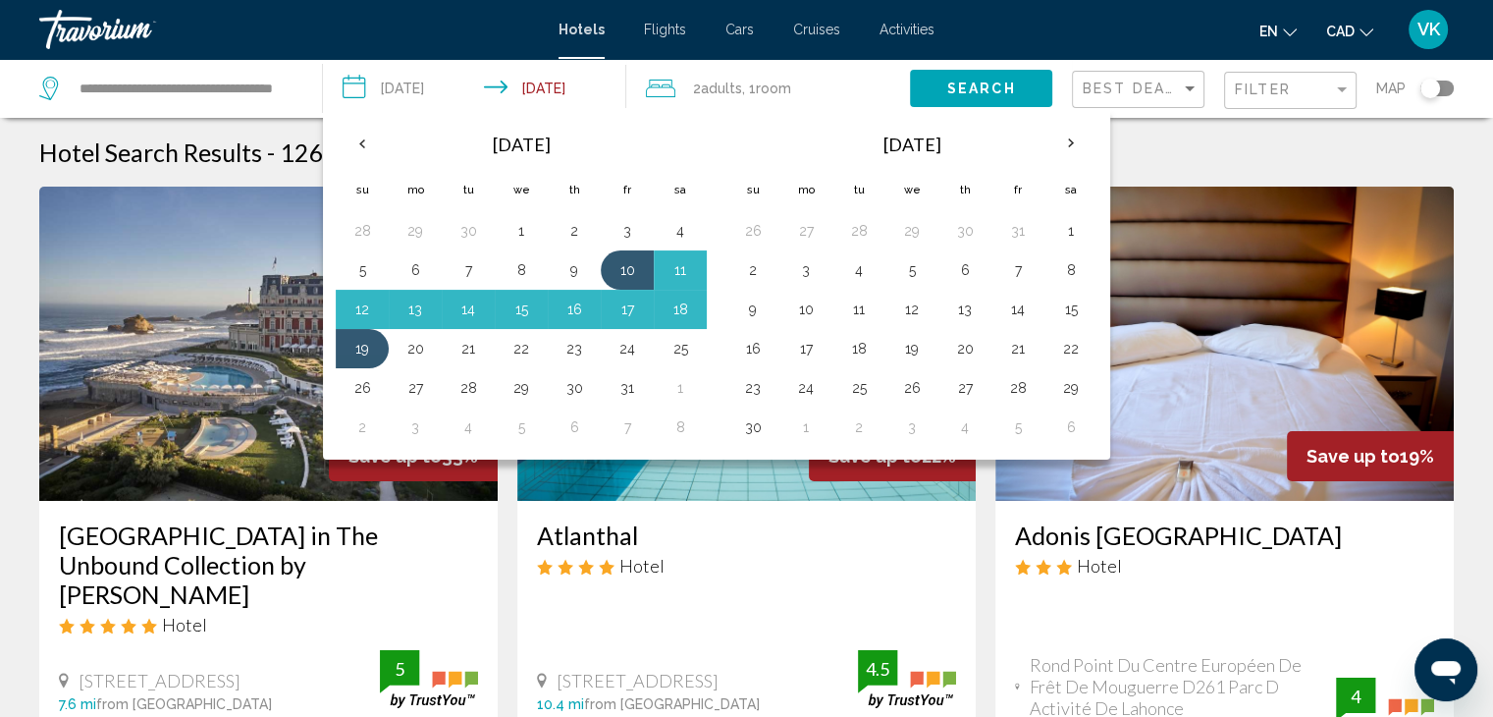
click at [1166, 166] on div "Hotel Search Results - 126 places to spend your time" at bounding box center [746, 151] width 1414 height 29
